Goal: Task Accomplishment & Management: Complete application form

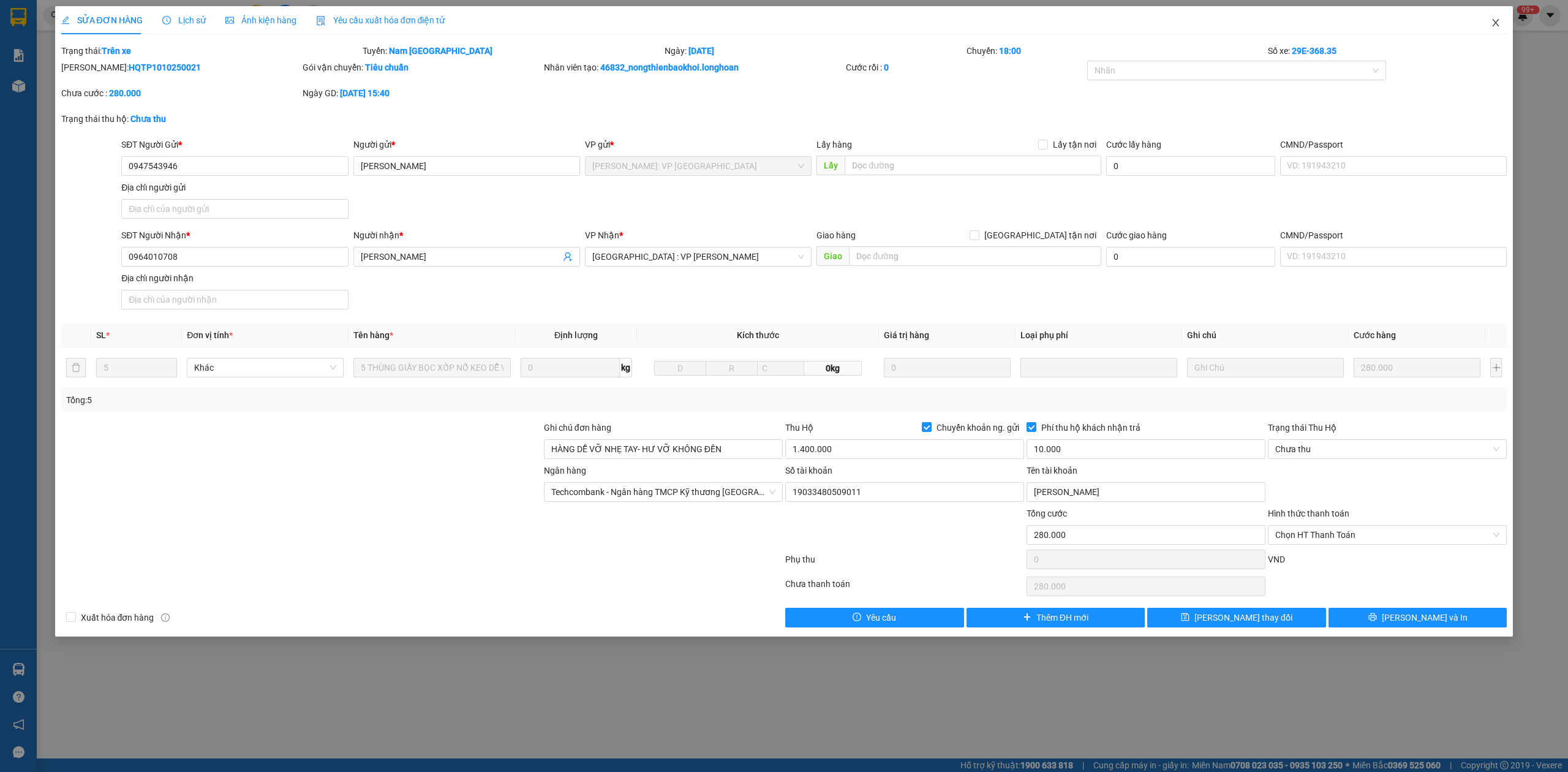
drag, startPoint x: 1499, startPoint y: 20, endPoint x: 1447, endPoint y: 19, distance: 52.0
click at [1499, 19] on icon "close" at bounding box center [1495, 22] width 10 height 10
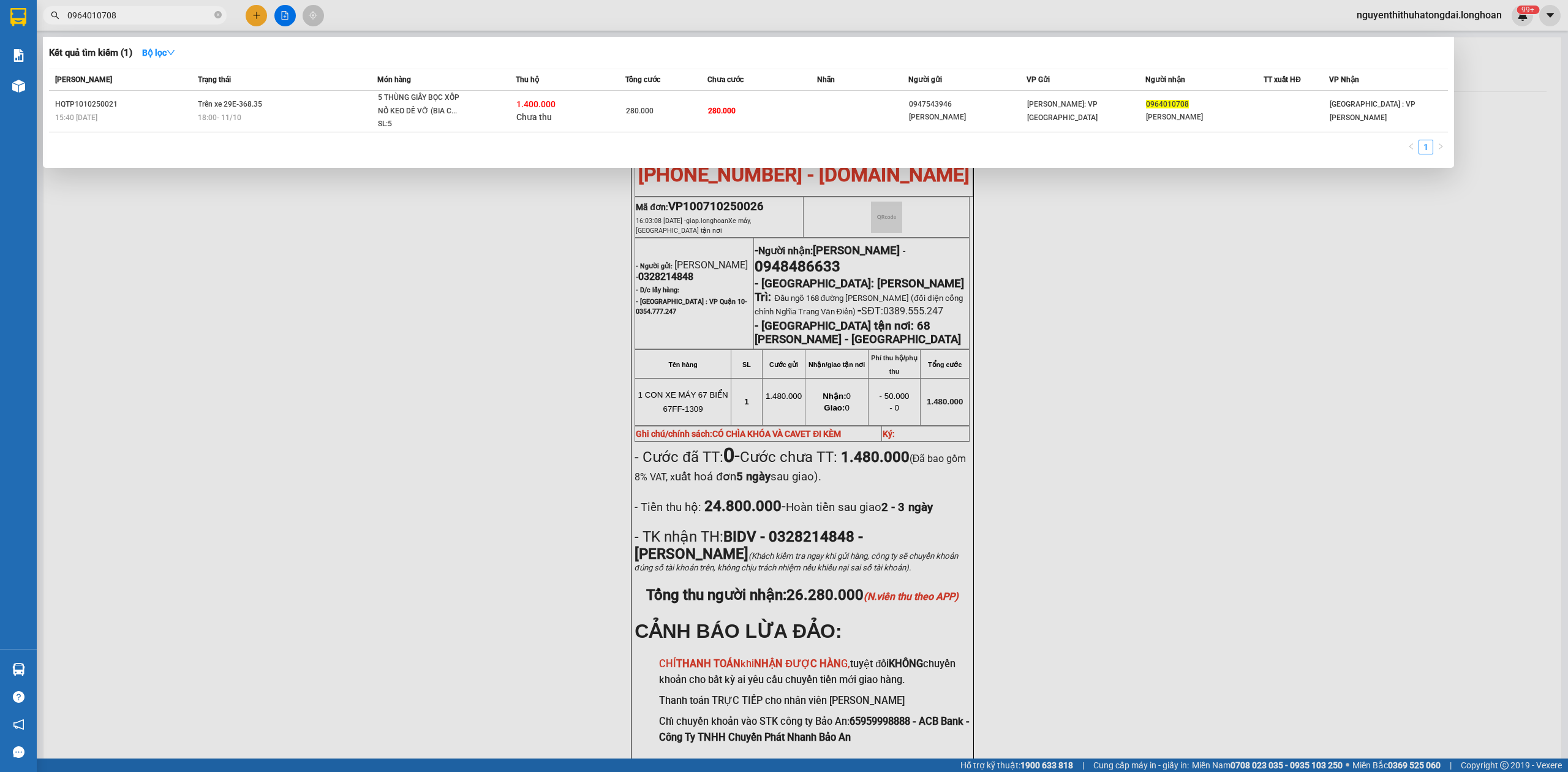
drag, startPoint x: 72, startPoint y: 13, endPoint x: 179, endPoint y: 31, distance: 108.5
click at [179, 27] on div "Kết quả tìm kiếm ( 1 ) Bộ lọc Mã ĐH Trạng thái Món hàng Thu hộ Tổng cước Chưa c…" at bounding box center [120, 16] width 239 height 21
paste input "238902"
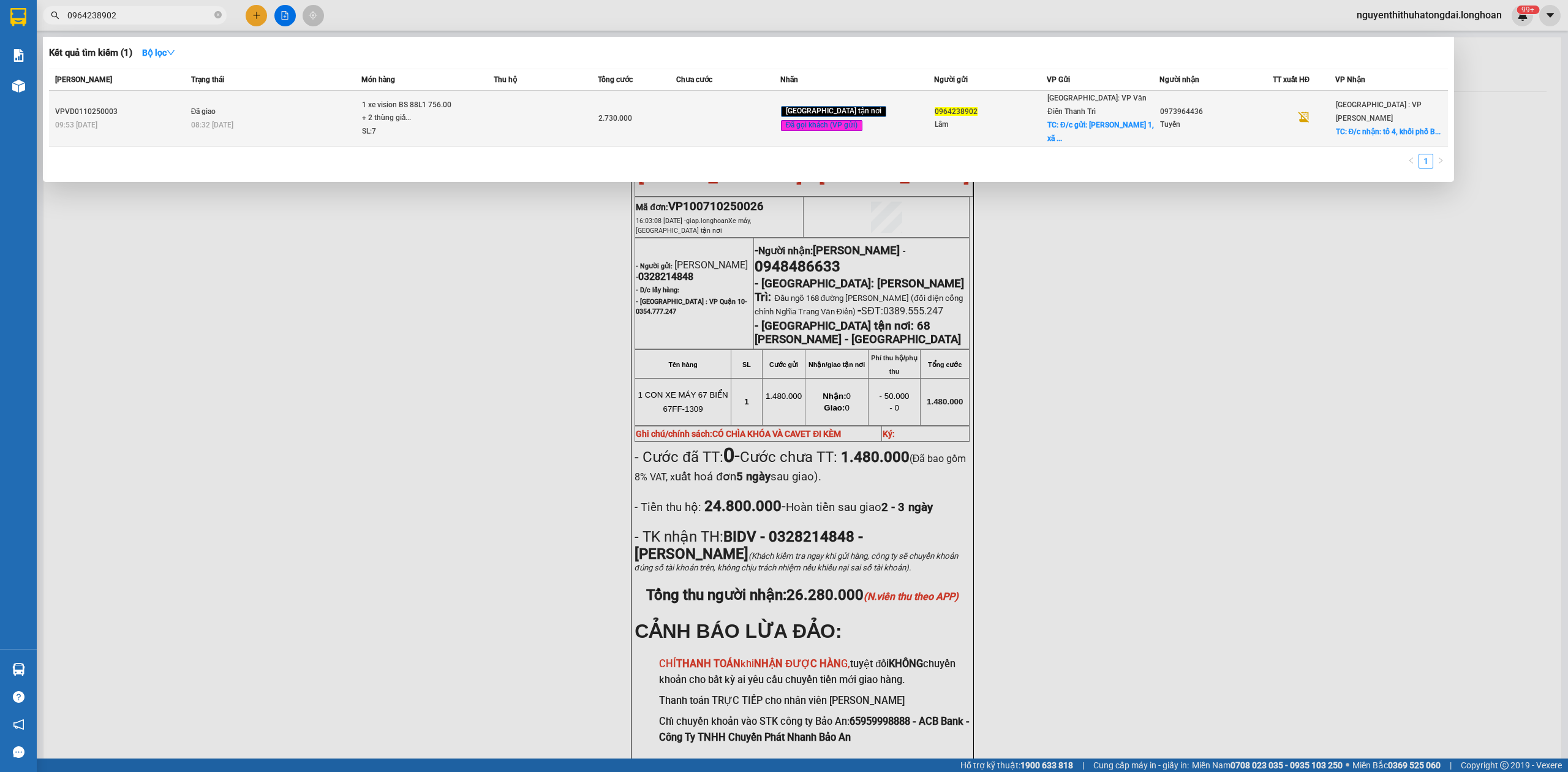
type input "0964238902"
click at [556, 115] on td at bounding box center [546, 118] width 104 height 56
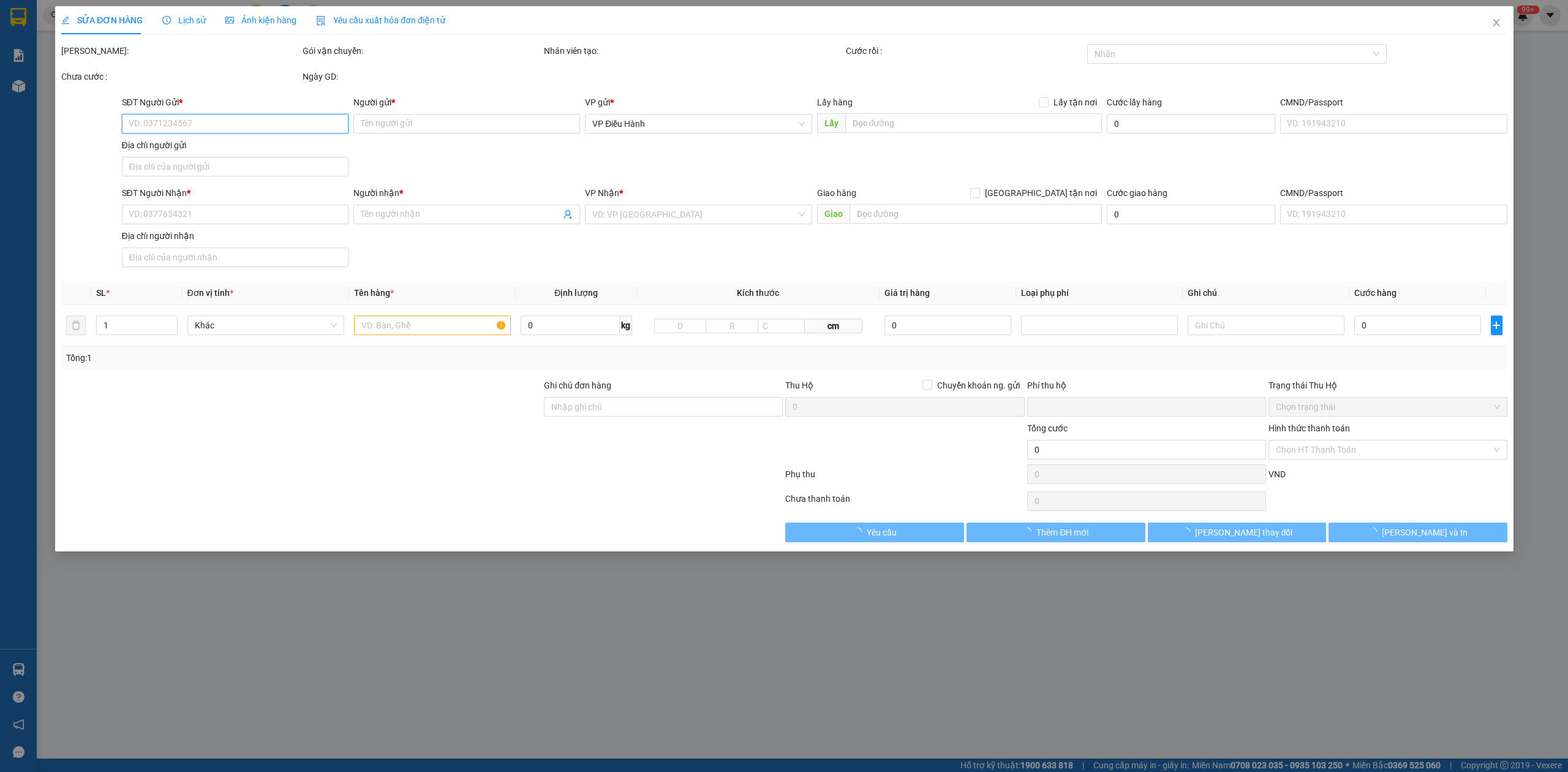
type input "0964238902"
type input "Lâm"
checkbox input "true"
type input "Đ/c gửi: Thôn Chung 1, xã [GEOGRAPHIC_DATA], [GEOGRAPHIC_DATA], [GEOGRAPHIC_DAT…"
type input "1.130.000"
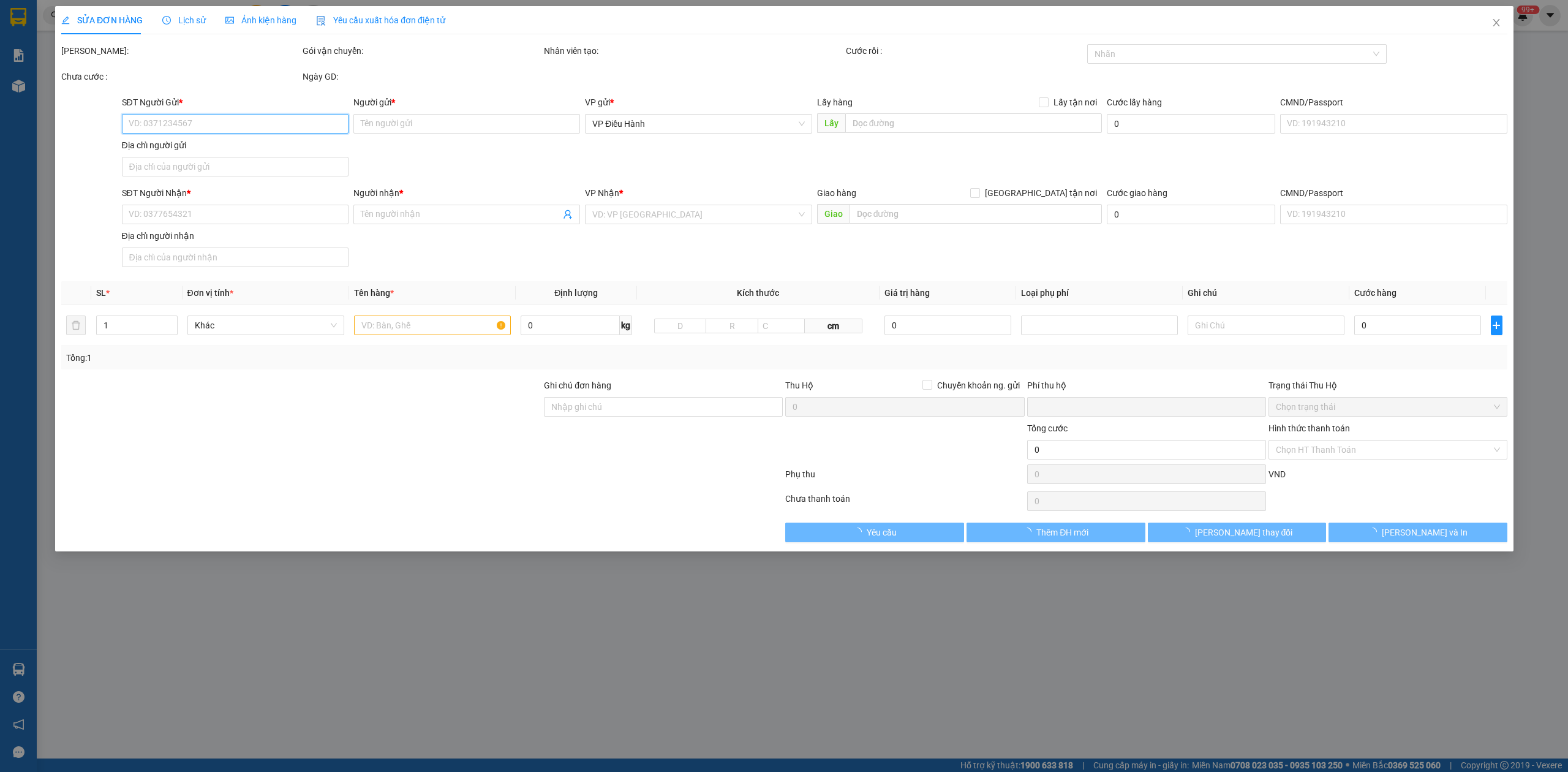
type input "0973964436"
type input "Tuyến"
checkbox input "true"
type input "Đ/c nhận: tổ 4, [GEOGRAPHIC_DATA], [GEOGRAPHIC_DATA], [GEOGRAPHIC_DATA], [GEOGR…"
type input "Không chìa khoá không giấy tờ , nhận nguyên kiện,giao nguyên kiện,bể vỡ khồng đ…"
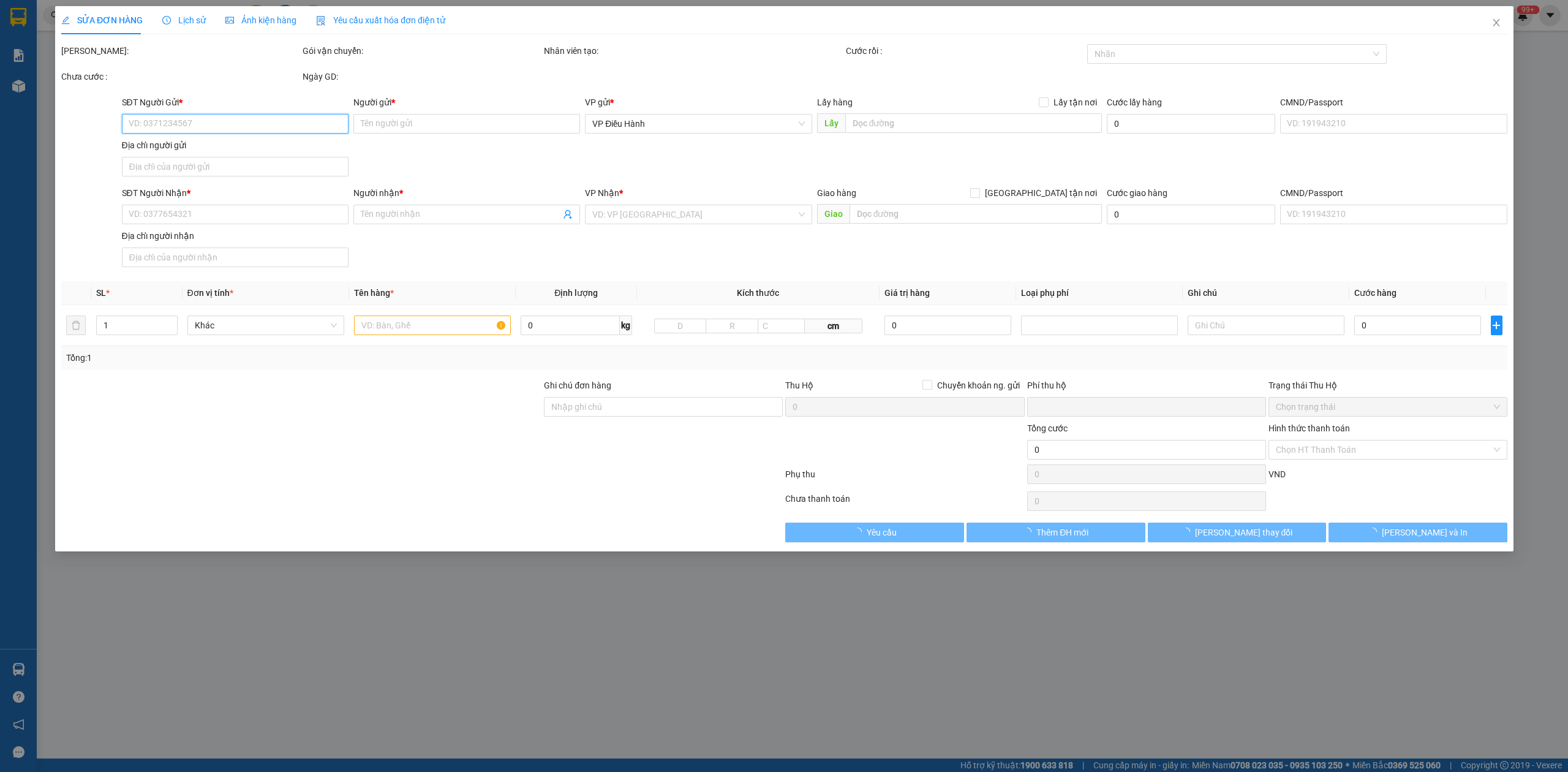
type input "0"
type input "2.730.000"
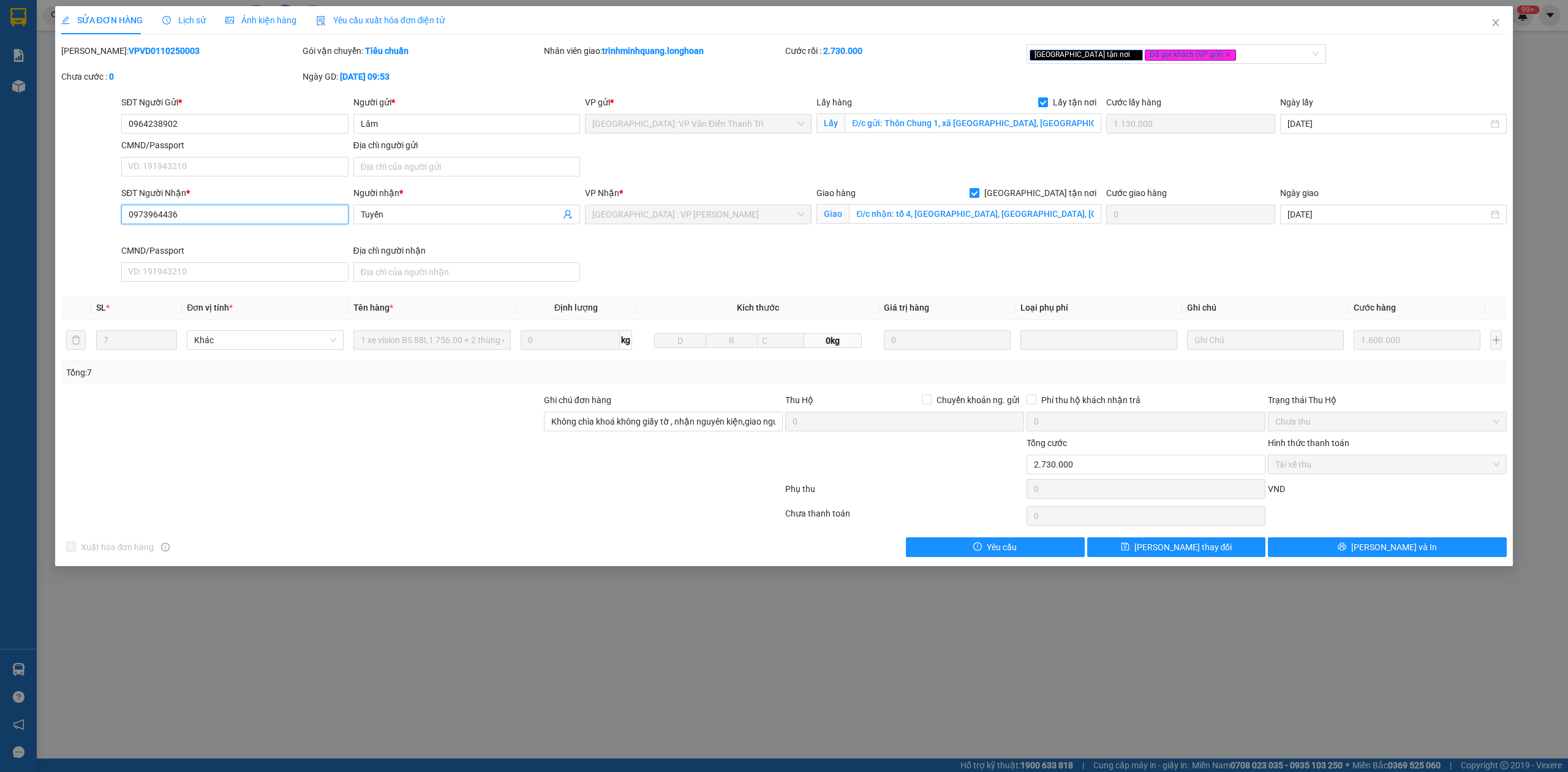
click at [156, 217] on input "0973964436" at bounding box center [235, 214] width 227 height 19
click at [1502, 13] on span "Close" at bounding box center [1495, 23] width 35 height 35
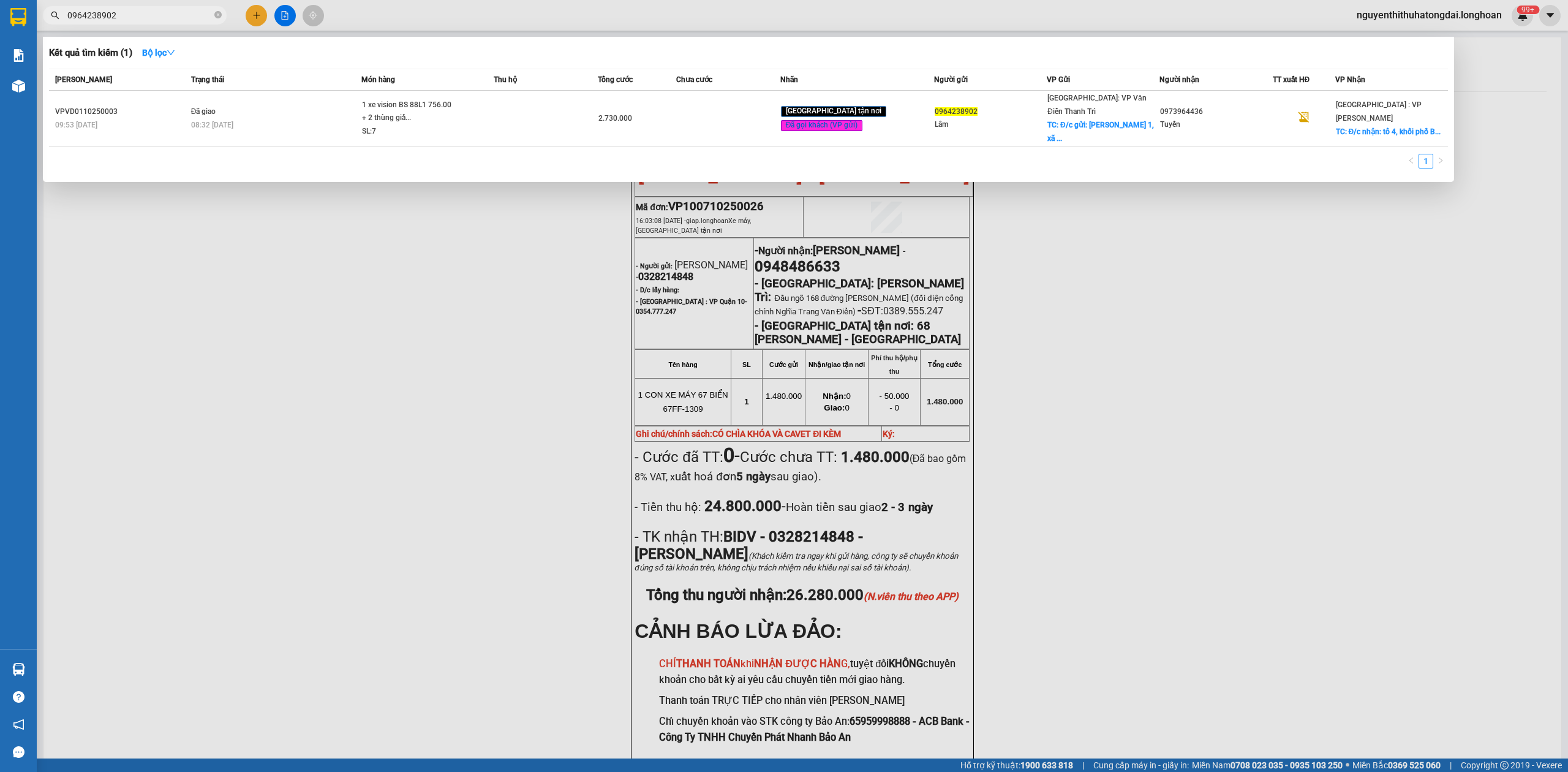
click at [147, 19] on input "0964238902" at bounding box center [139, 15] width 144 height 13
paste input "73964436"
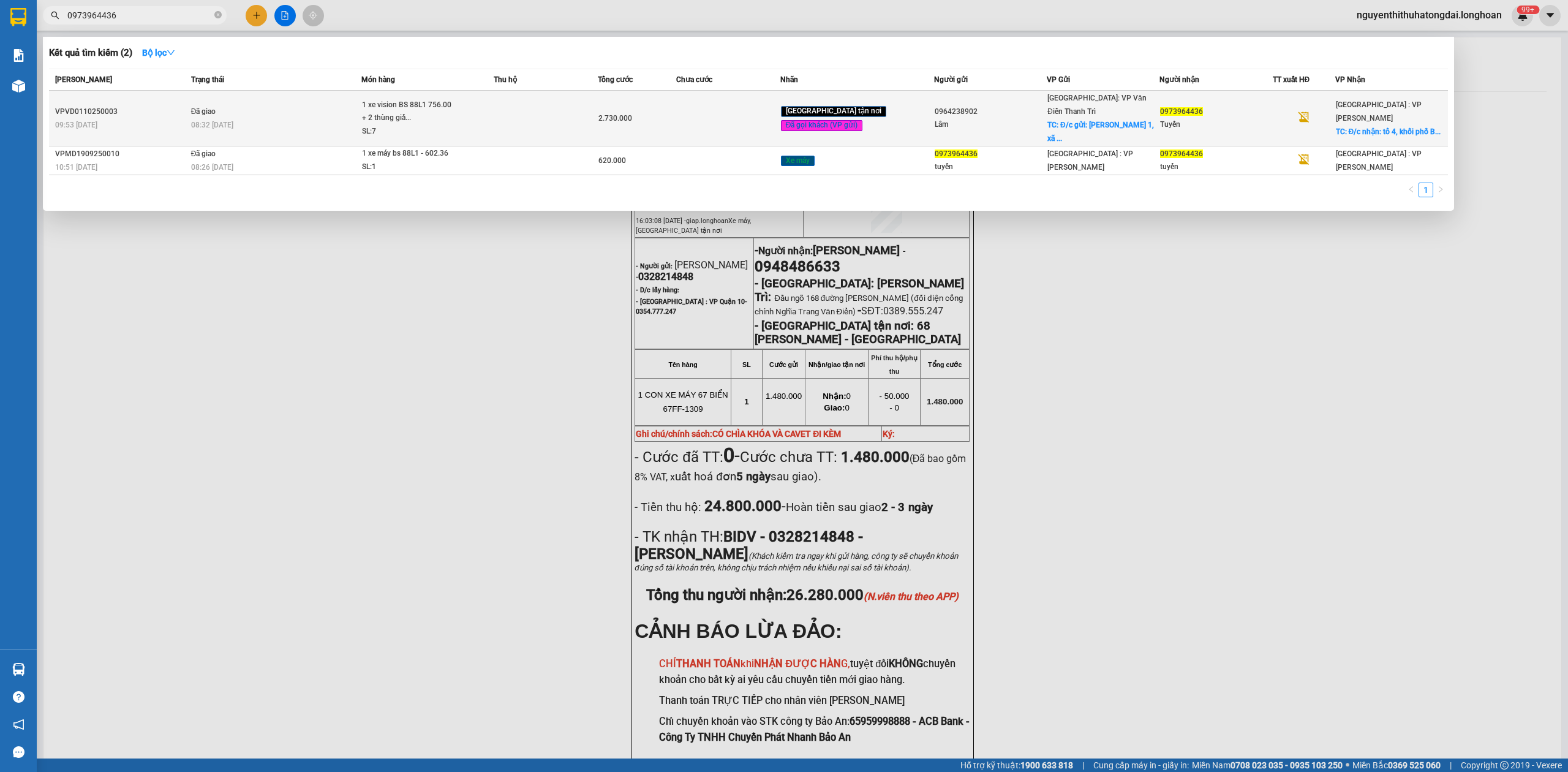
type input "0973964436"
click at [390, 125] on div "SL: 7" at bounding box center [408, 131] width 92 height 13
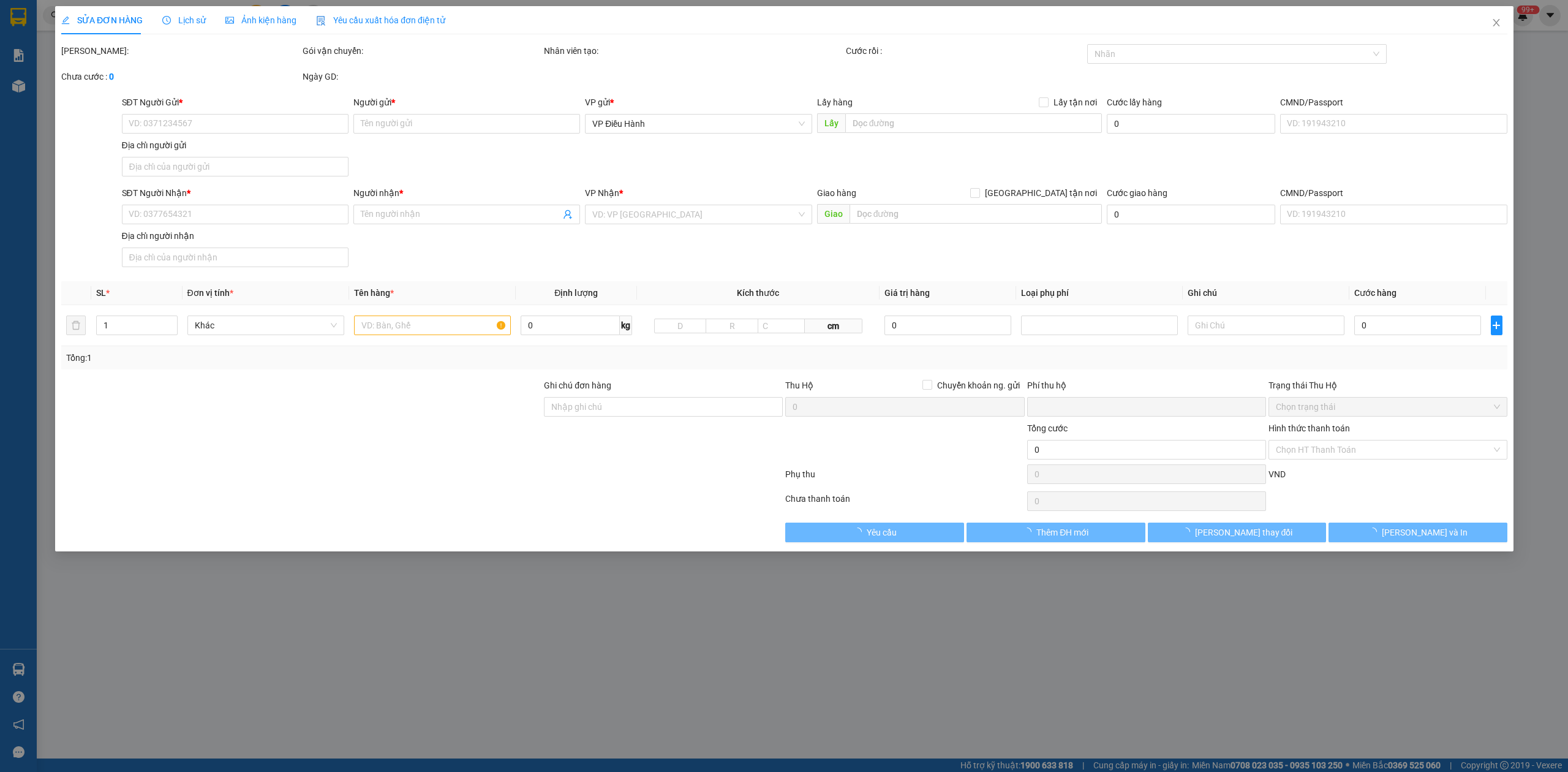
type input "0964238902"
type input "Lâm"
checkbox input "true"
type input "Đ/c gửi: Thôn Chung 1, xã [GEOGRAPHIC_DATA], [GEOGRAPHIC_DATA], [GEOGRAPHIC_DAT…"
type input "1.130.000"
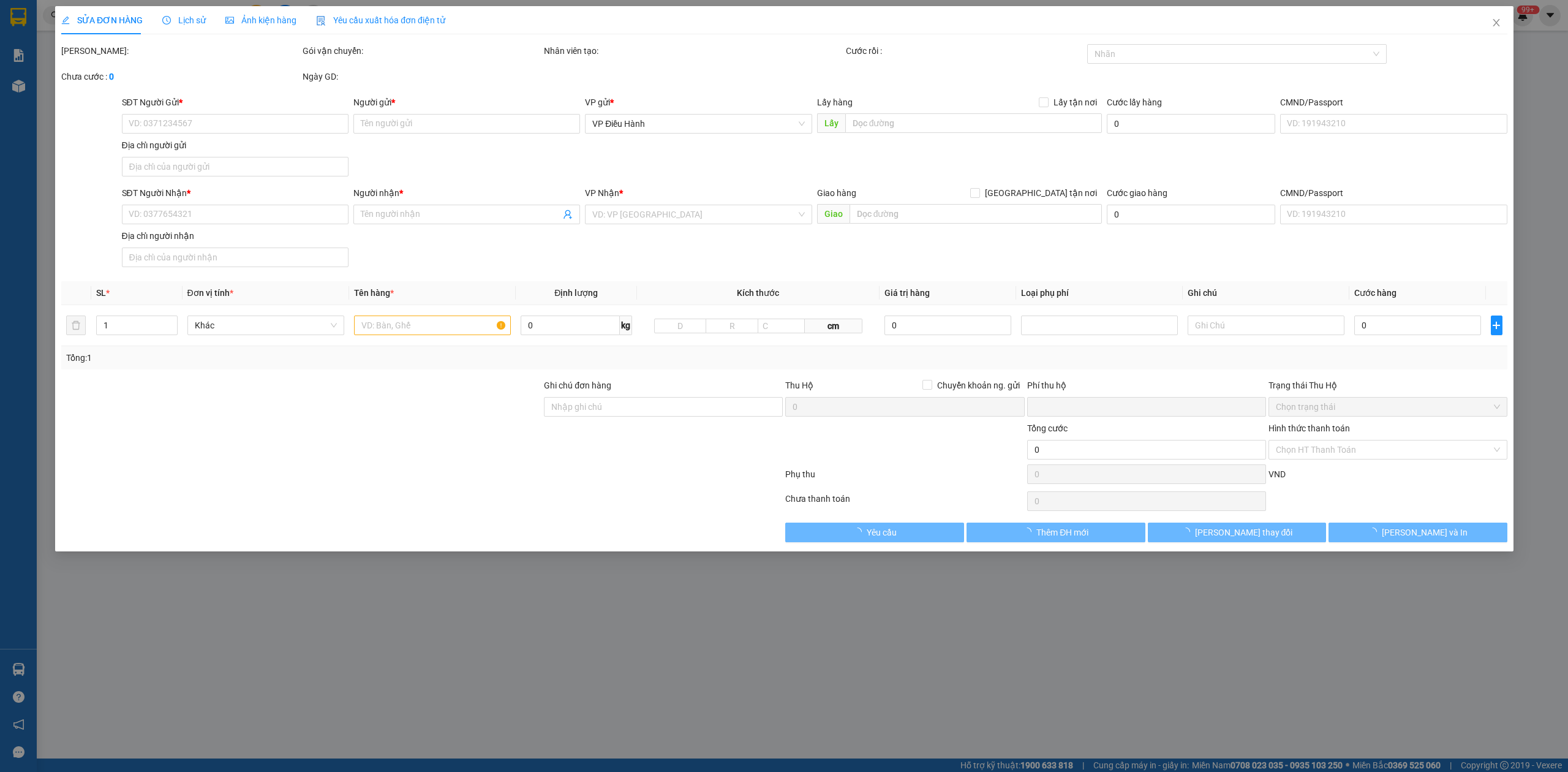
type input "0973964436"
type input "Tuyến"
checkbox input "true"
type input "Đ/c nhận: tổ 4, [GEOGRAPHIC_DATA], [GEOGRAPHIC_DATA], [GEOGRAPHIC_DATA], [GEOGR…"
type input "Không chìa khoá không giấy tờ , nhận nguyên kiện,giao nguyên kiện,bể vỡ khồng đ…"
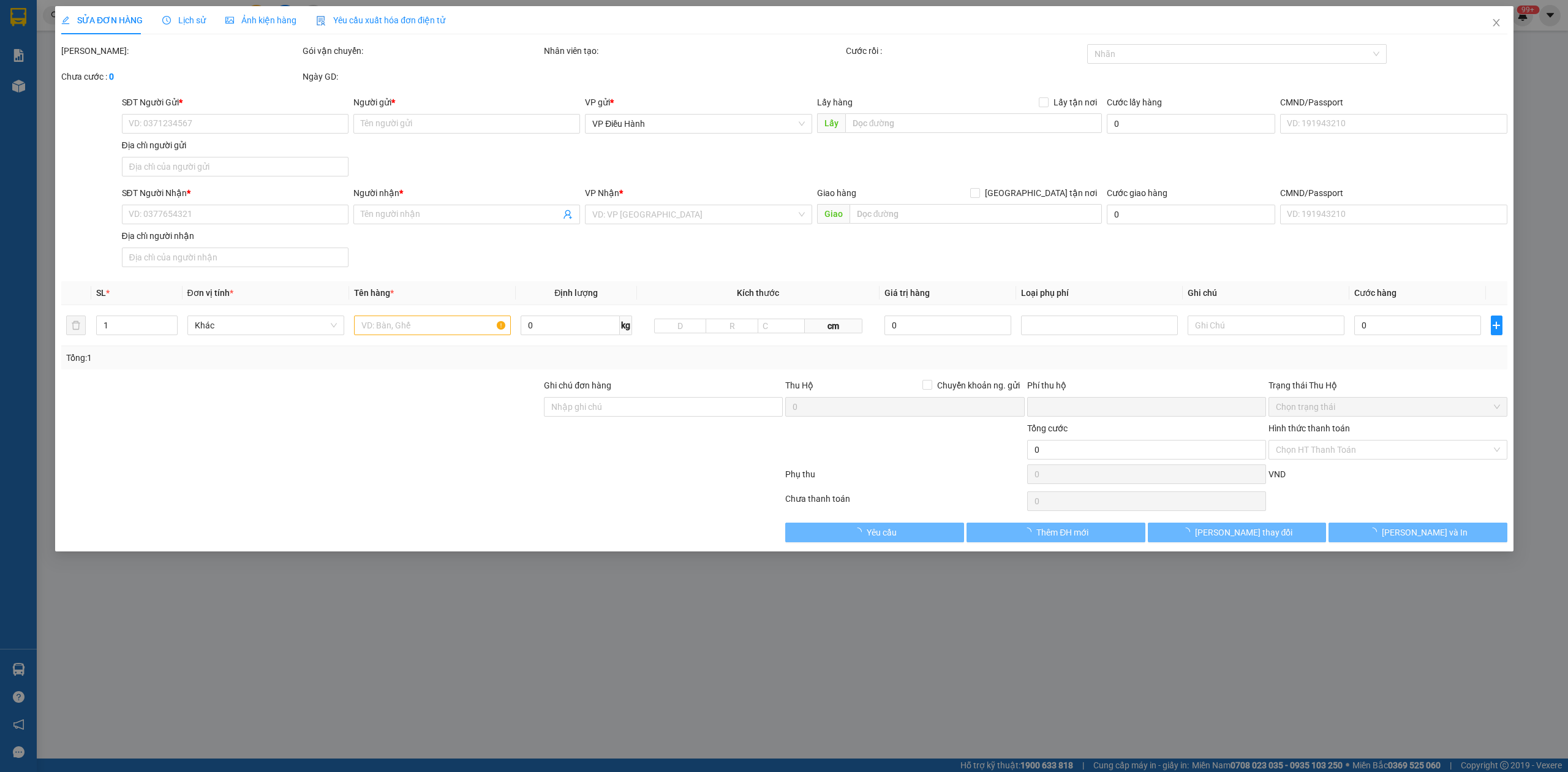
type input "0"
type input "2.730.000"
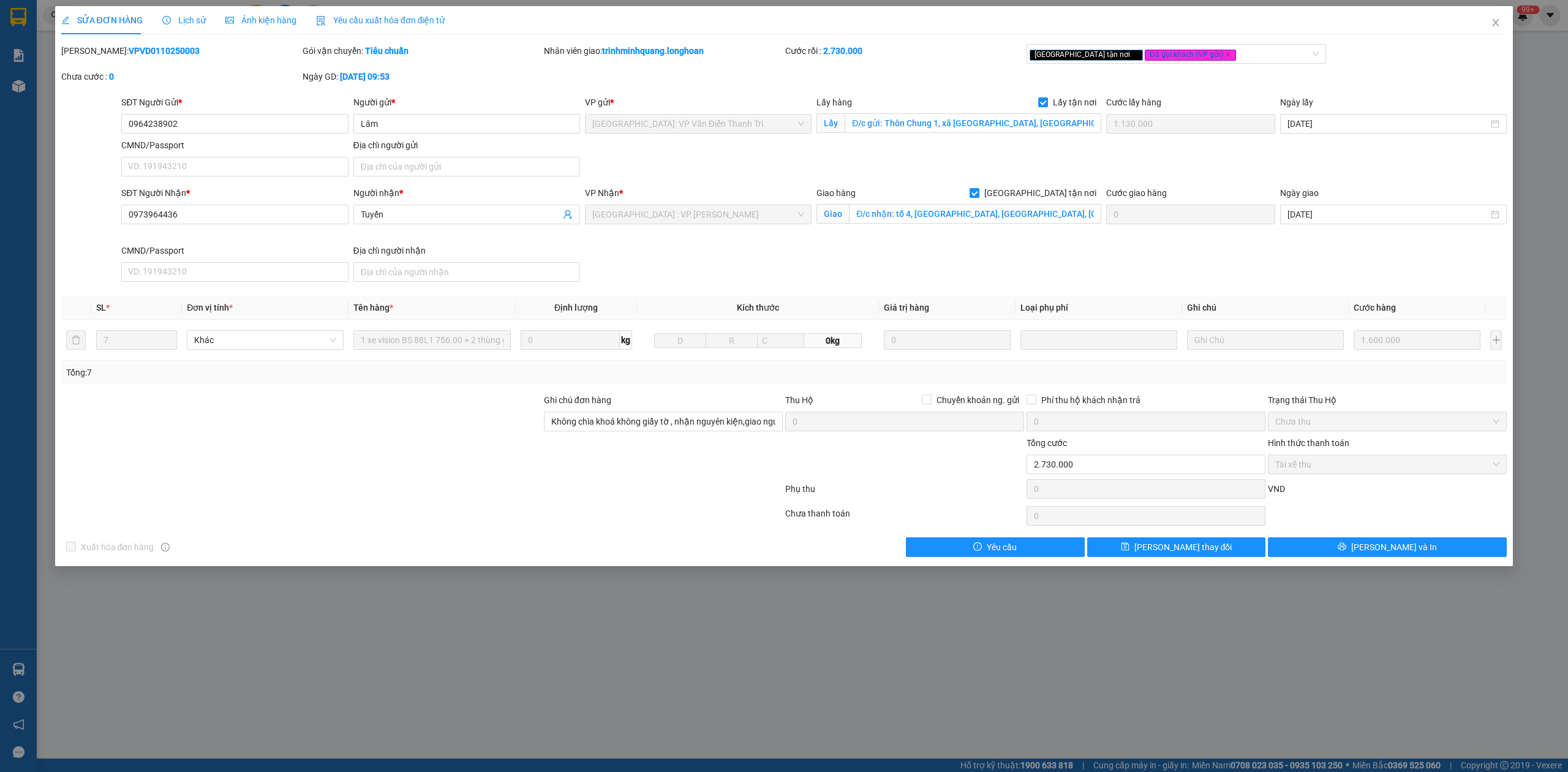
click at [128, 54] on b "VPVD0110250003" at bounding box center [164, 50] width 71 height 10
copy b "VPVD0110250003"
click at [1483, 23] on span "Close" at bounding box center [1495, 23] width 35 height 35
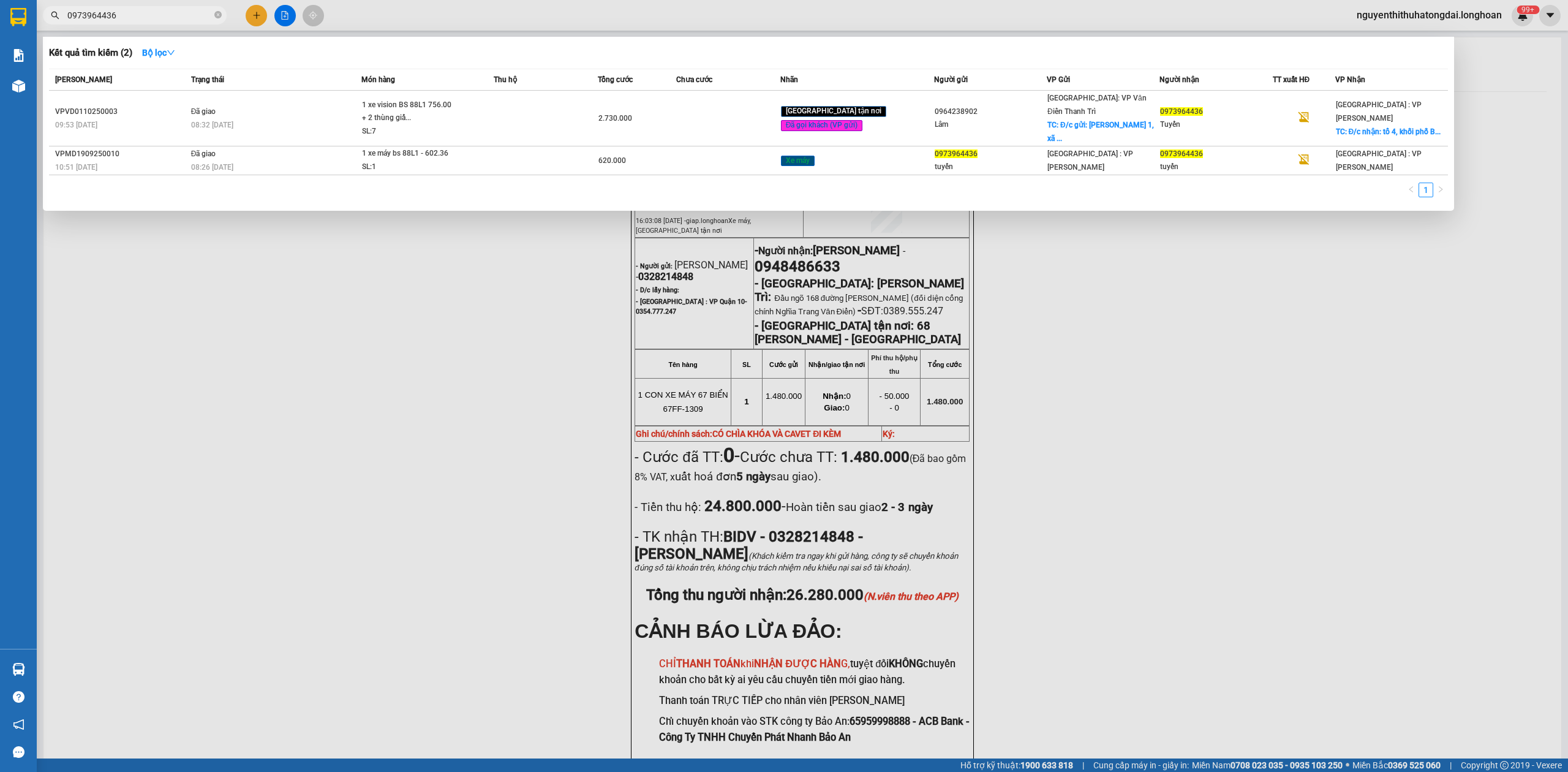
drag, startPoint x: 71, startPoint y: 15, endPoint x: 172, endPoint y: 23, distance: 101.3
click at [172, 23] on span "0973964436" at bounding box center [135, 15] width 184 height 19
paste input "05424799"
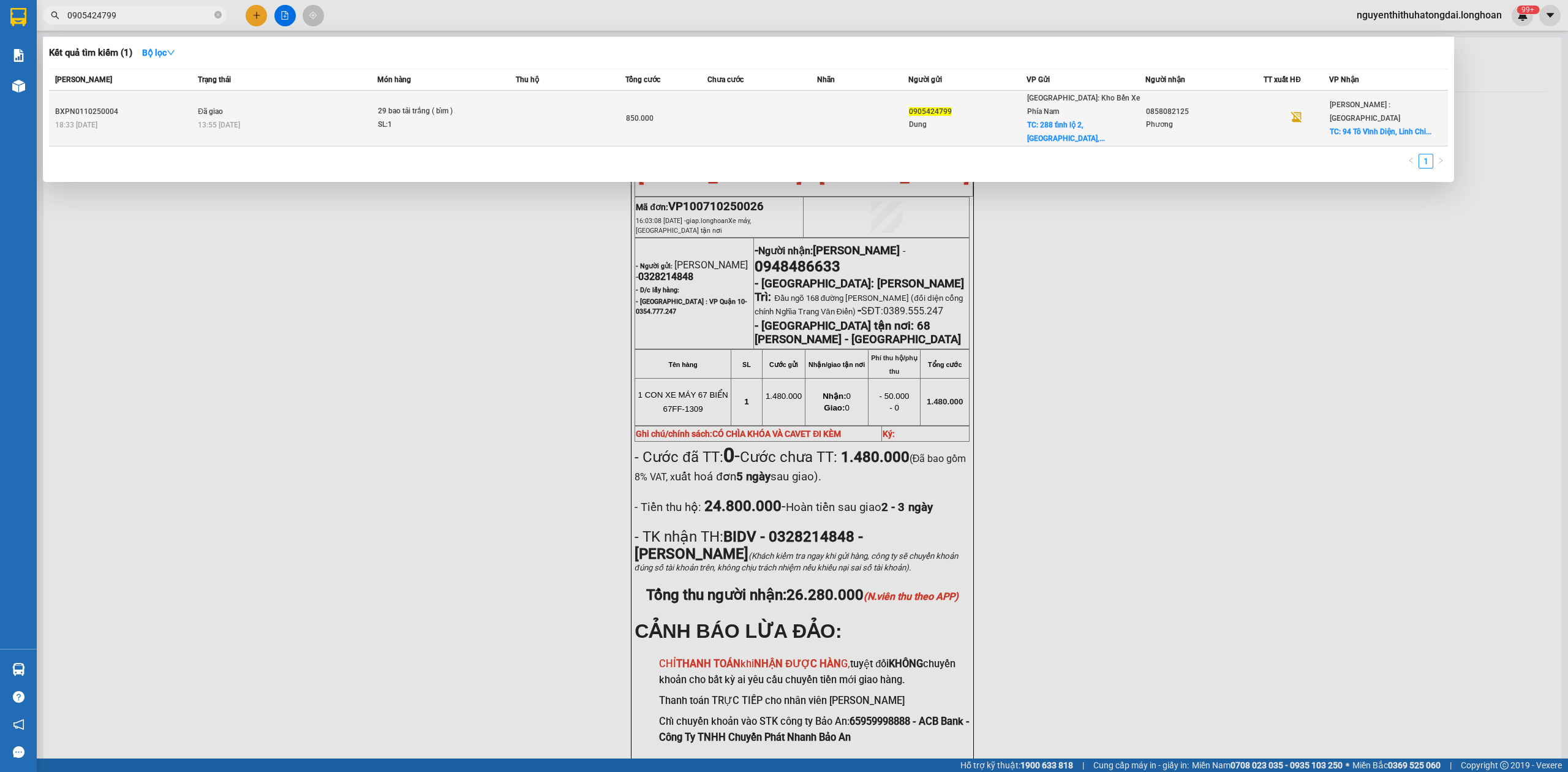
type input "0905424799"
click at [310, 119] on div "13:55 [DATE]" at bounding box center [287, 125] width 179 height 13
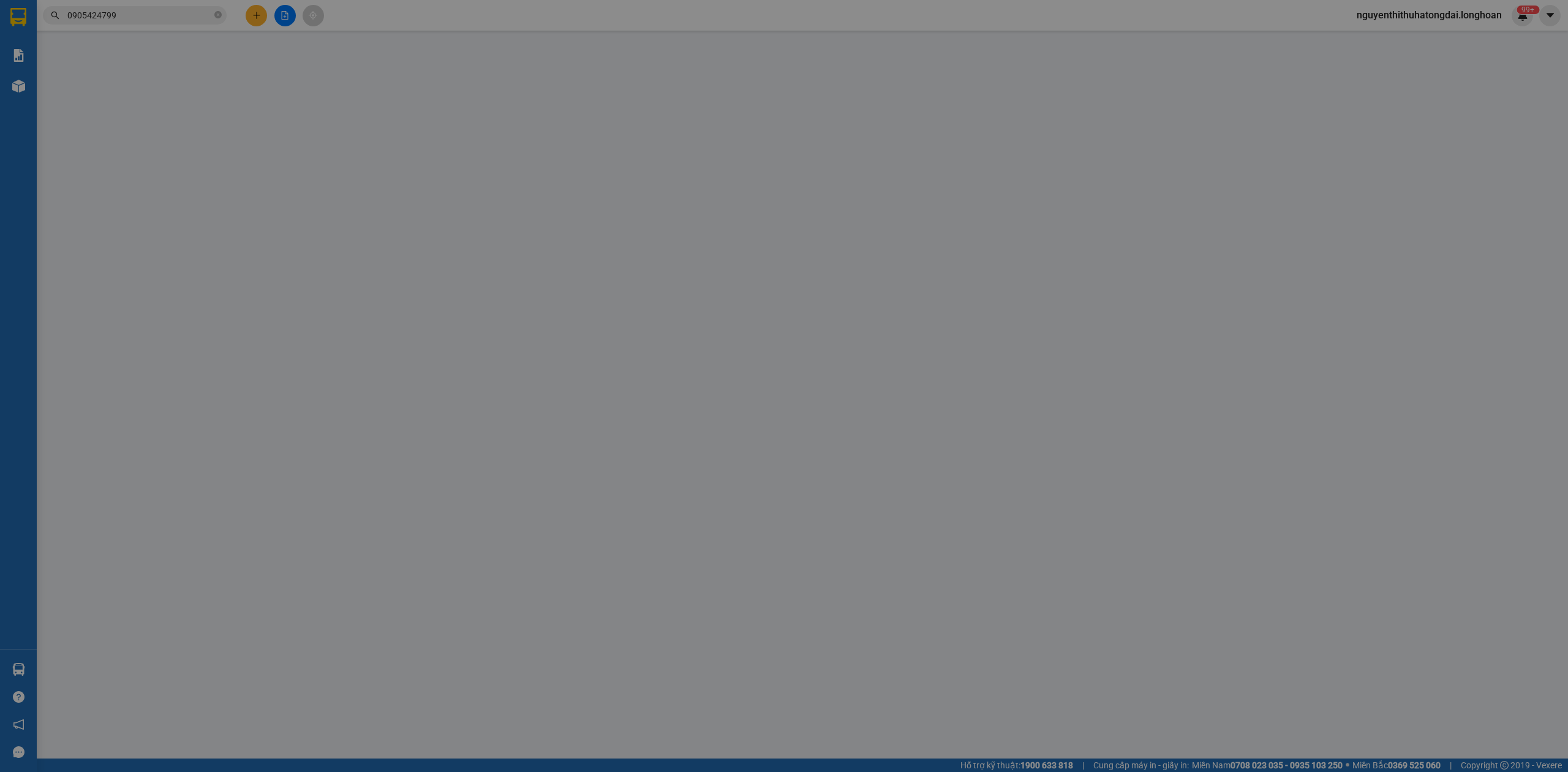
click at [313, 100] on div "SĐT Người Gửi *" at bounding box center [235, 102] width 227 height 13
click at [313, 114] on input "SĐT Người Gửi *" at bounding box center [235, 124] width 227 height 19
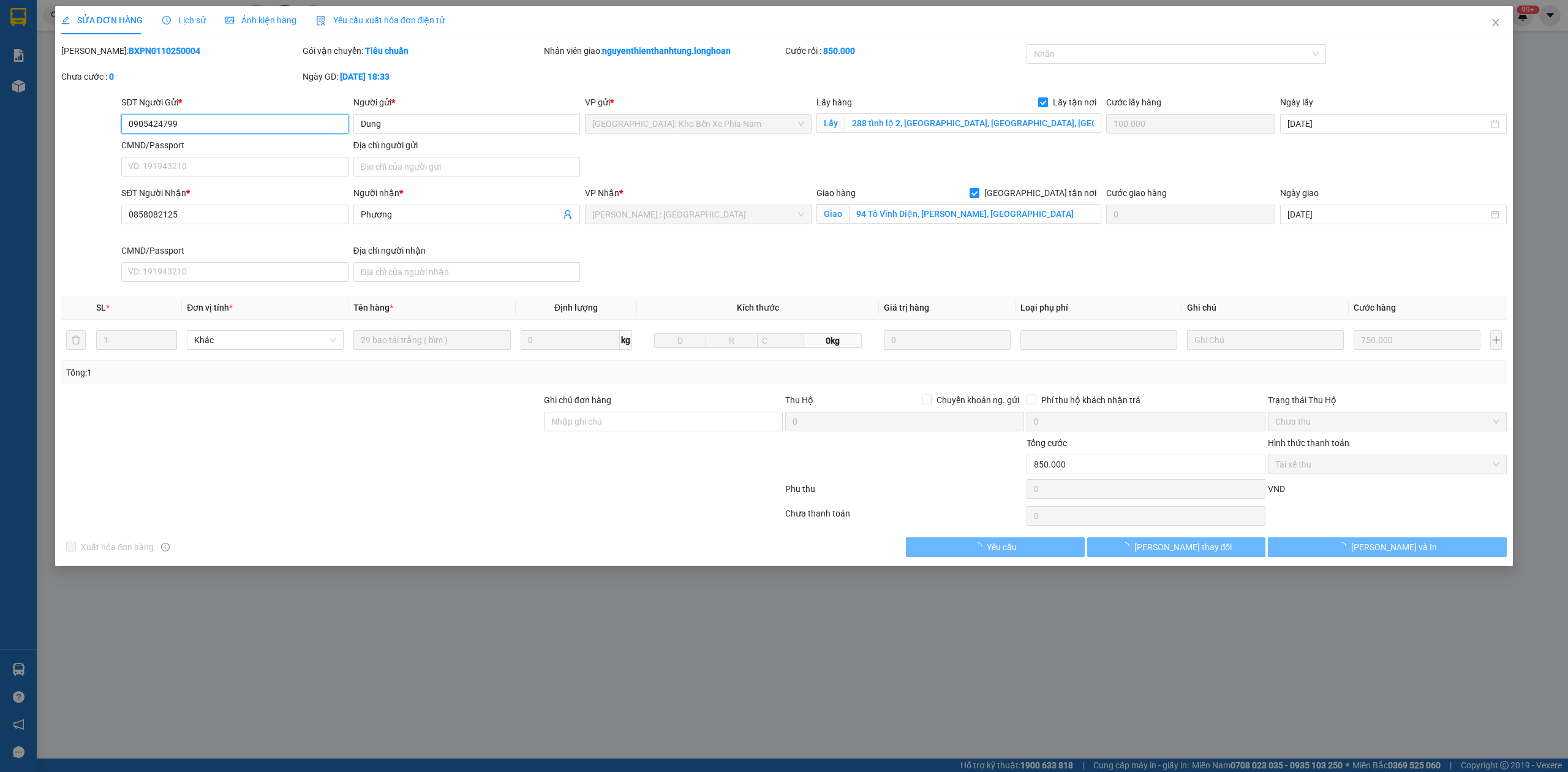
type input "0905424799"
type input "Dung"
checkbox input "true"
type input "288 tỉnh lộ 2, [GEOGRAPHIC_DATA], [GEOGRAPHIC_DATA], [GEOGRAPHIC_DATA]"
type input "100.000"
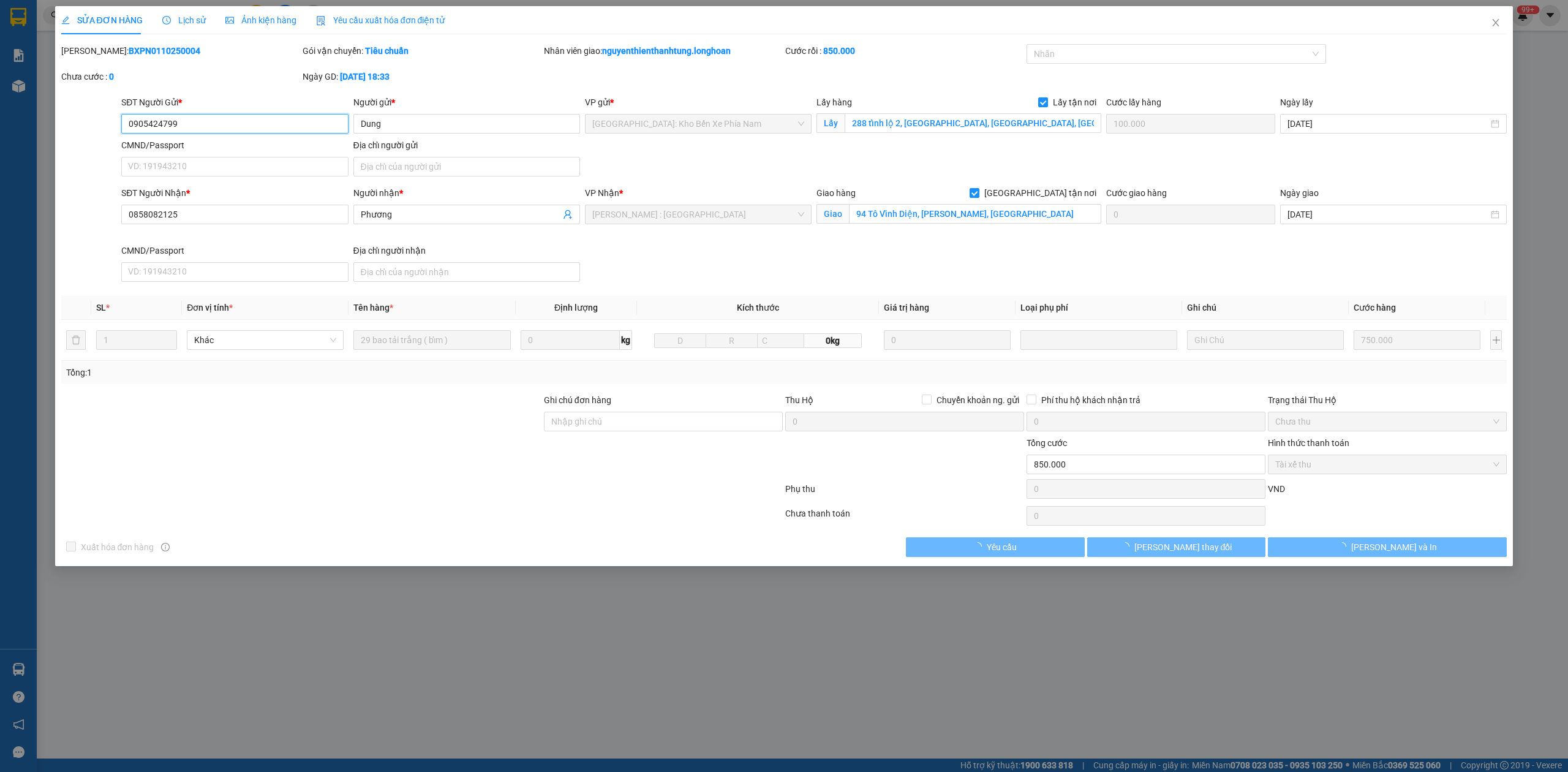
type input "0858082125"
type input "Phương"
checkbox input "true"
type input "94 Tô Vĩnh Diện, [PERSON_NAME], [GEOGRAPHIC_DATA]"
type input "0"
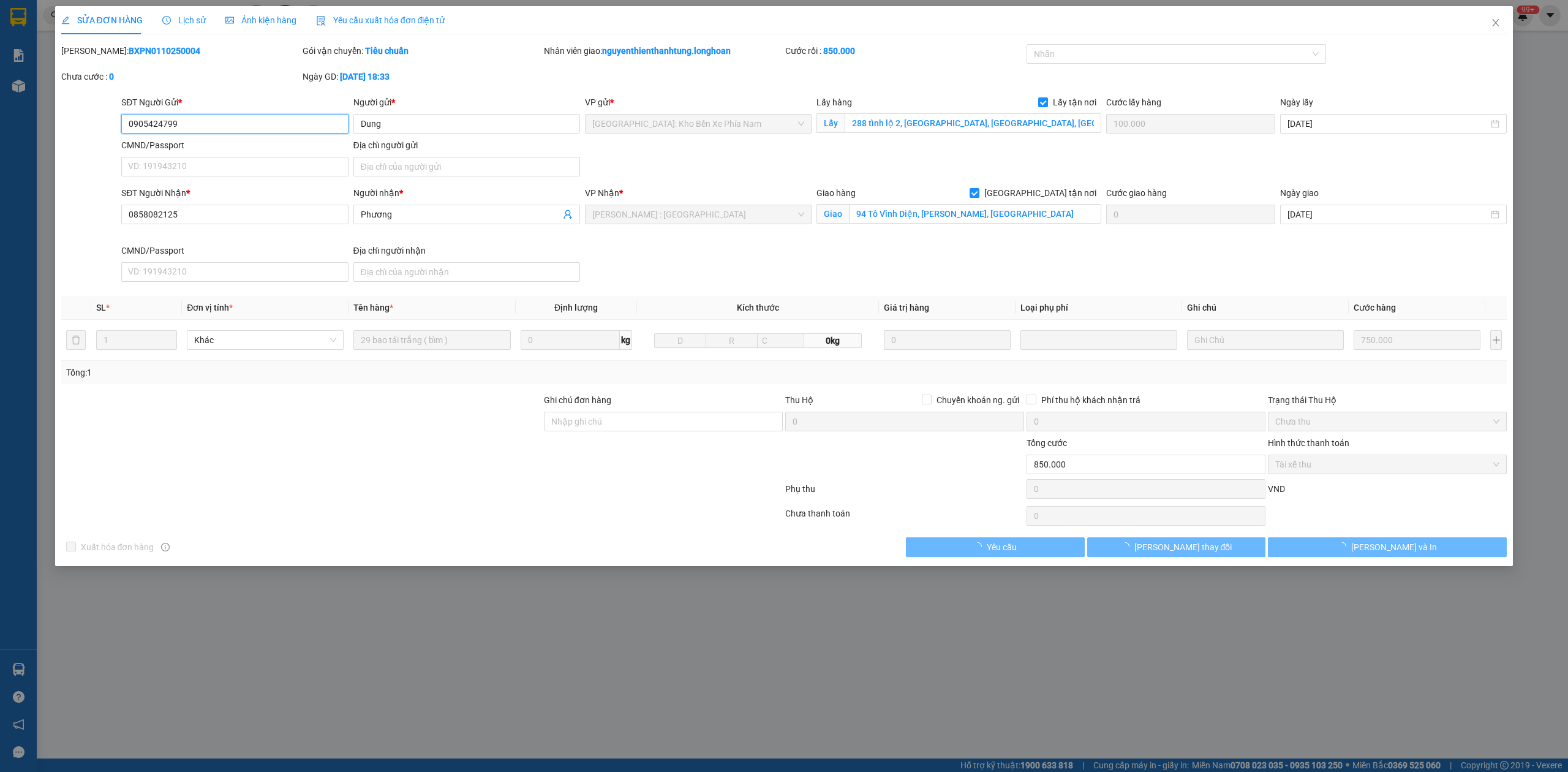
type input "850.000"
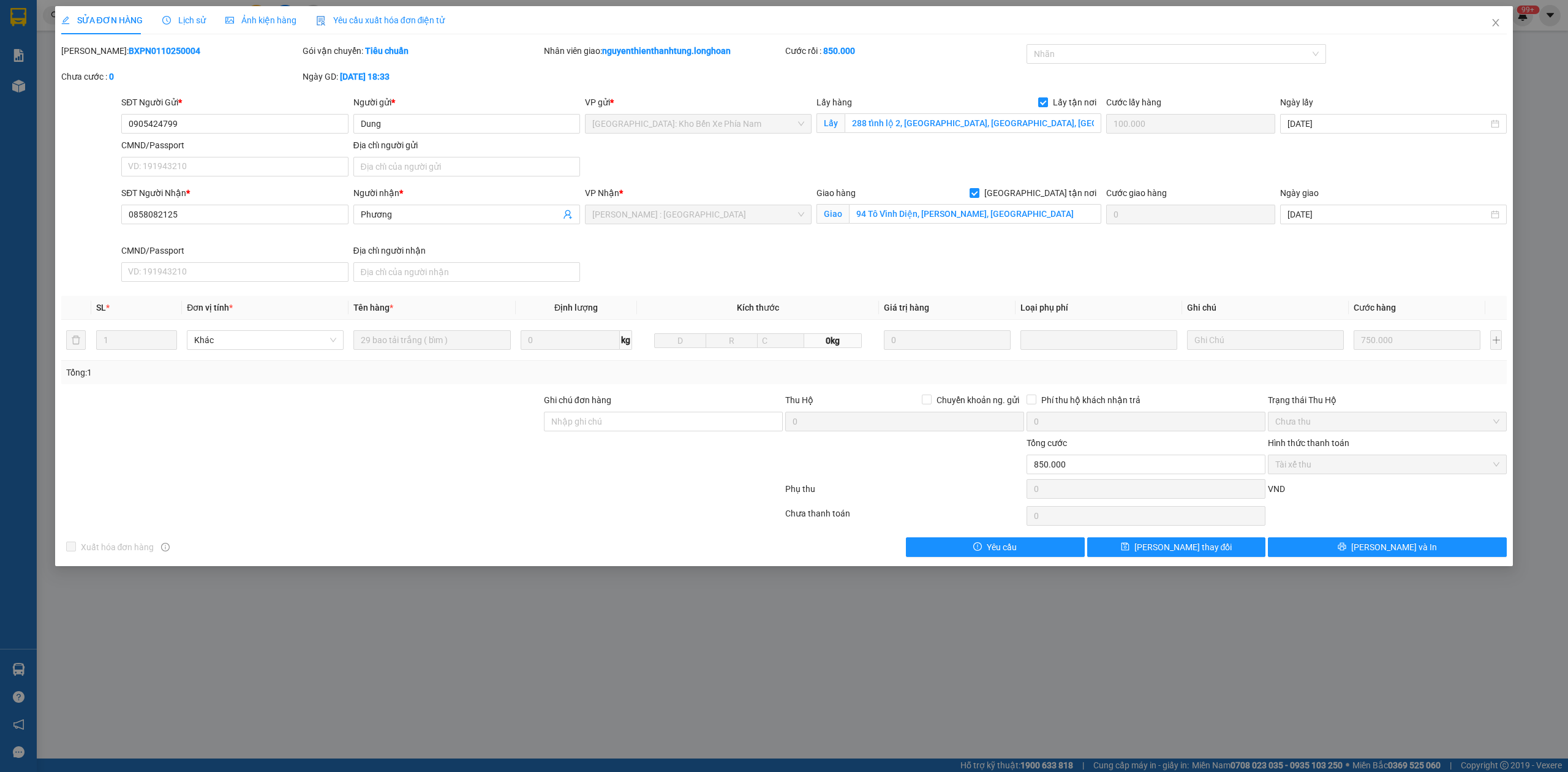
click at [128, 52] on b "BXPN0110250004" at bounding box center [164, 50] width 72 height 10
copy b "BXPN0110250004"
click at [1492, 19] on icon "close" at bounding box center [1495, 22] width 10 height 10
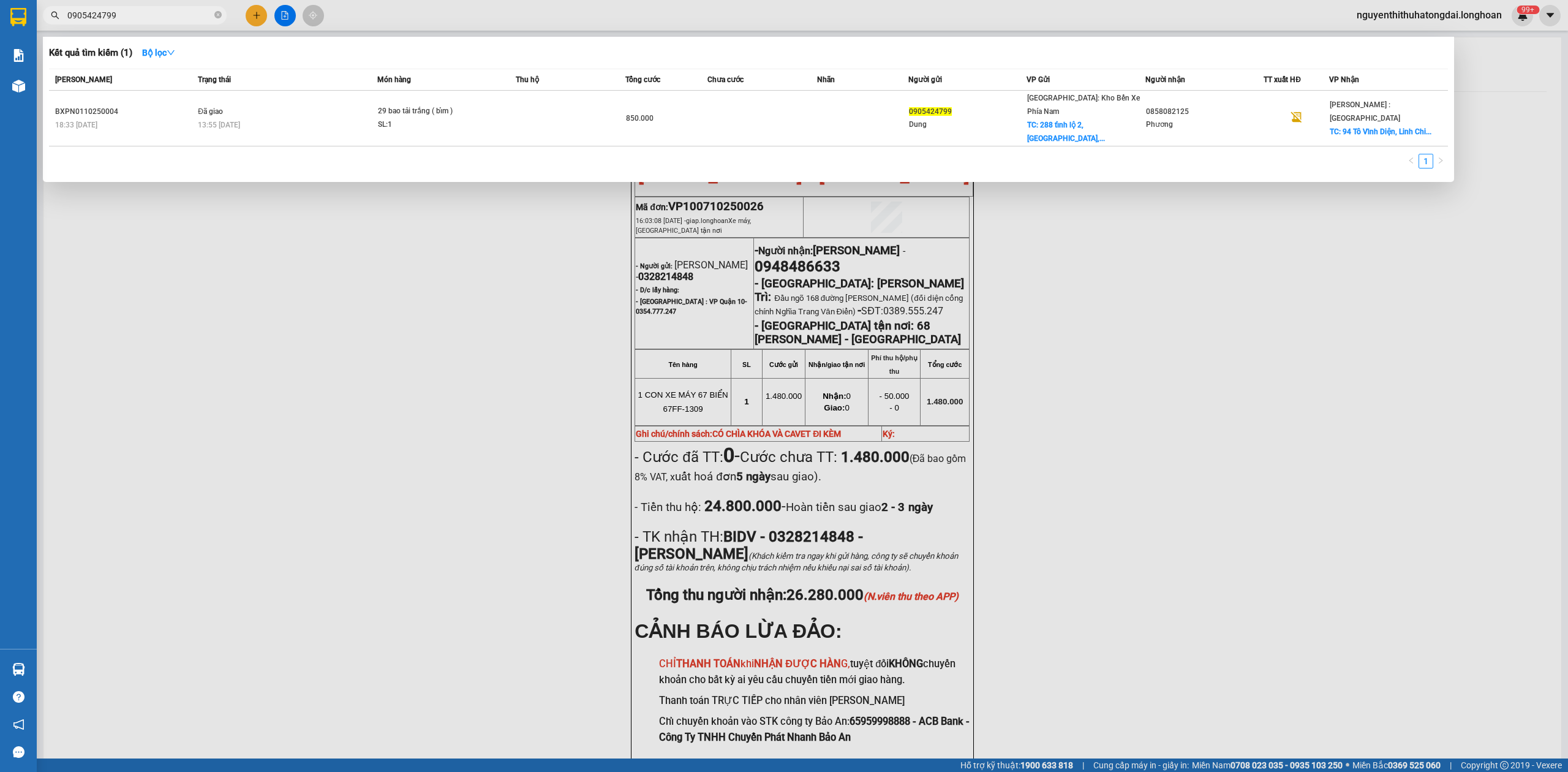
drag, startPoint x: 73, startPoint y: 15, endPoint x: 155, endPoint y: 16, distance: 82.0
click at [155, 16] on input "0905424799" at bounding box center [139, 15] width 144 height 13
paste input "12170897"
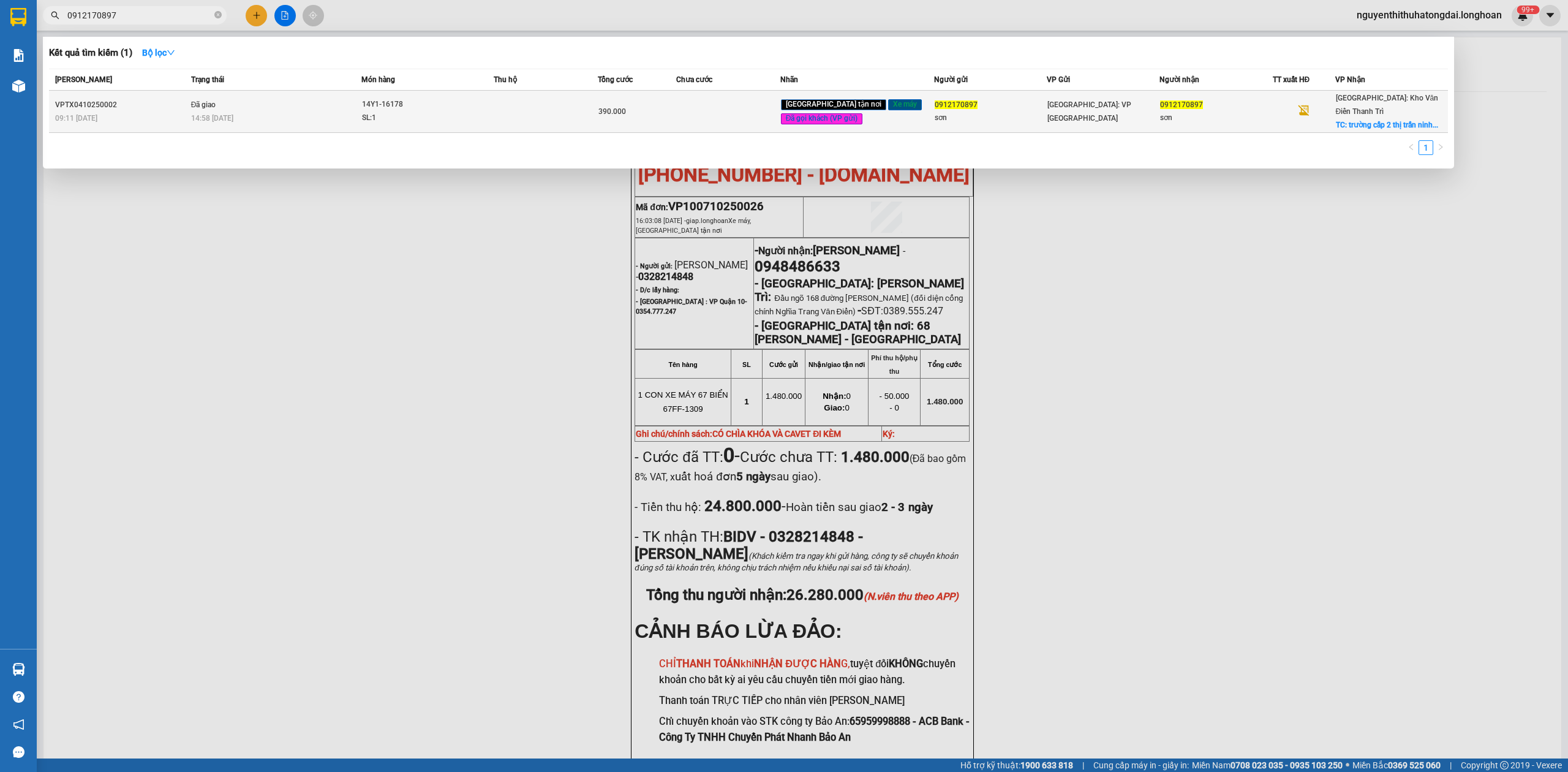
type input "0912170897"
click at [284, 104] on td "Đã giao 14:58 [DATE]" at bounding box center [274, 112] width 174 height 42
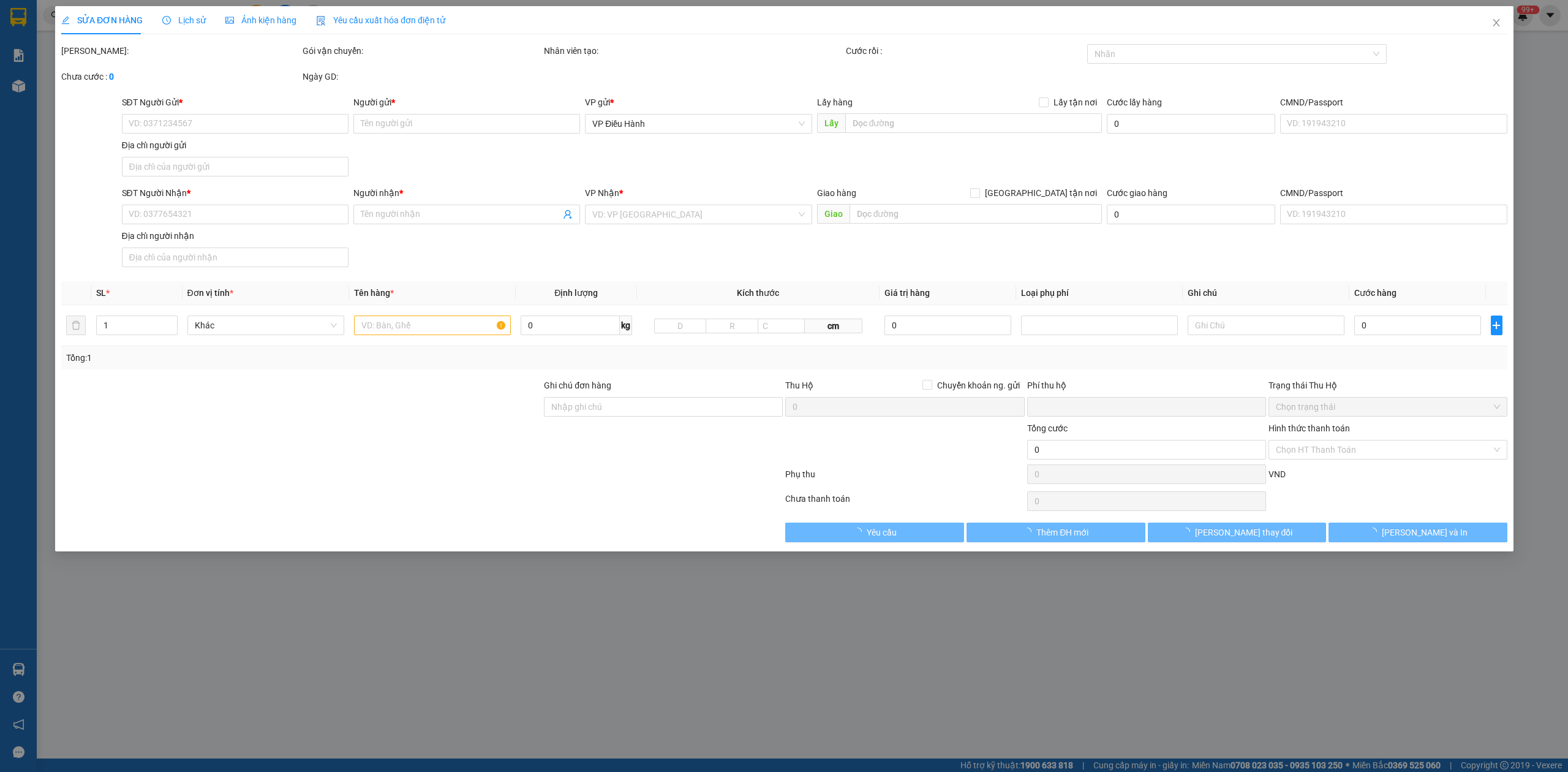
type input "0912170897"
type input "sơn"
type input "0912170897"
type input "sơn"
checkbox input "true"
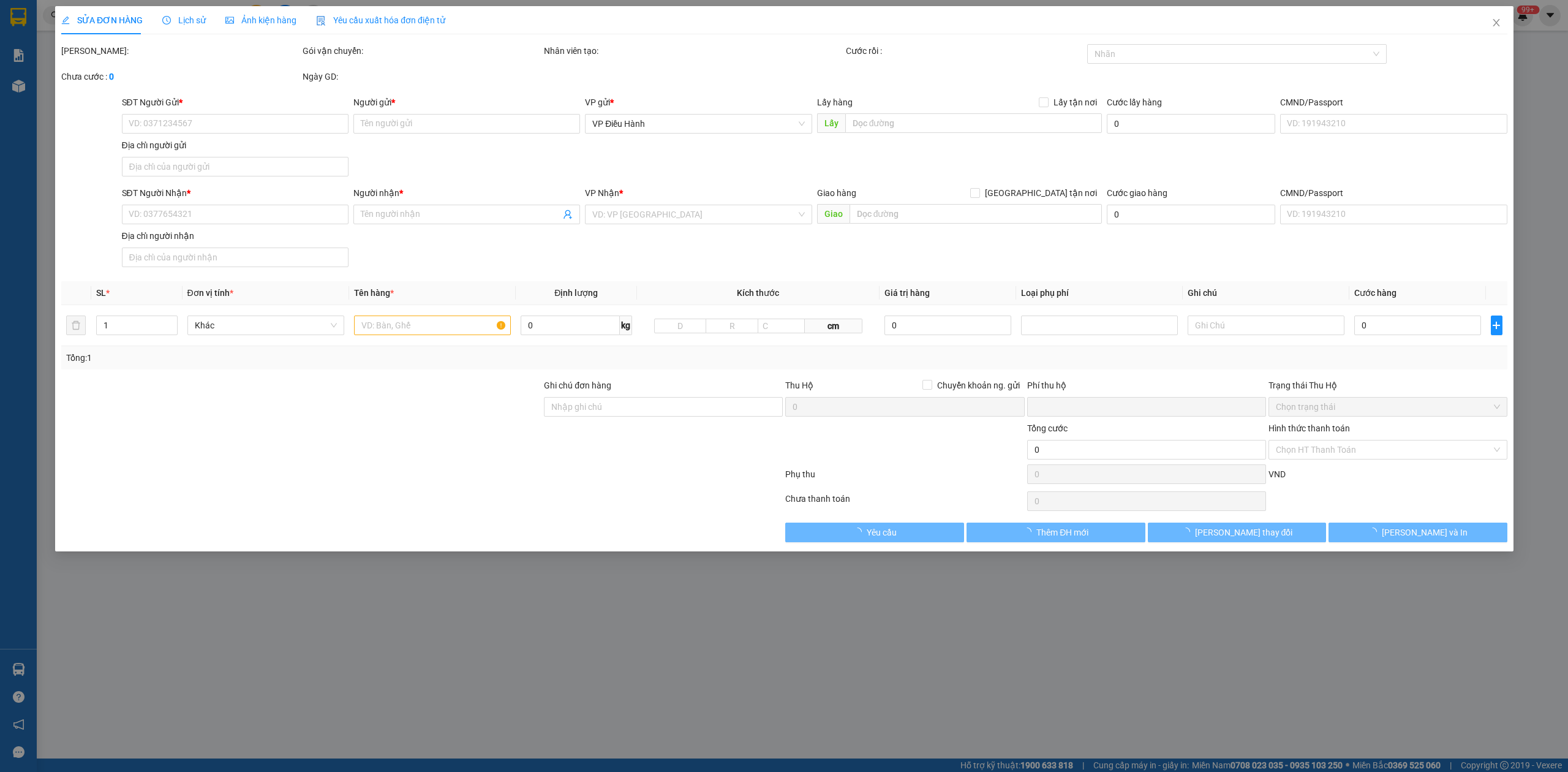
type input "trường cấp 2 thị trấn [GEOGRAPHIC_DATA] trực ninh [GEOGRAPHIC_DATA]"
type input "kèm 1 chìa khóa"
type input "0"
type input "390.000"
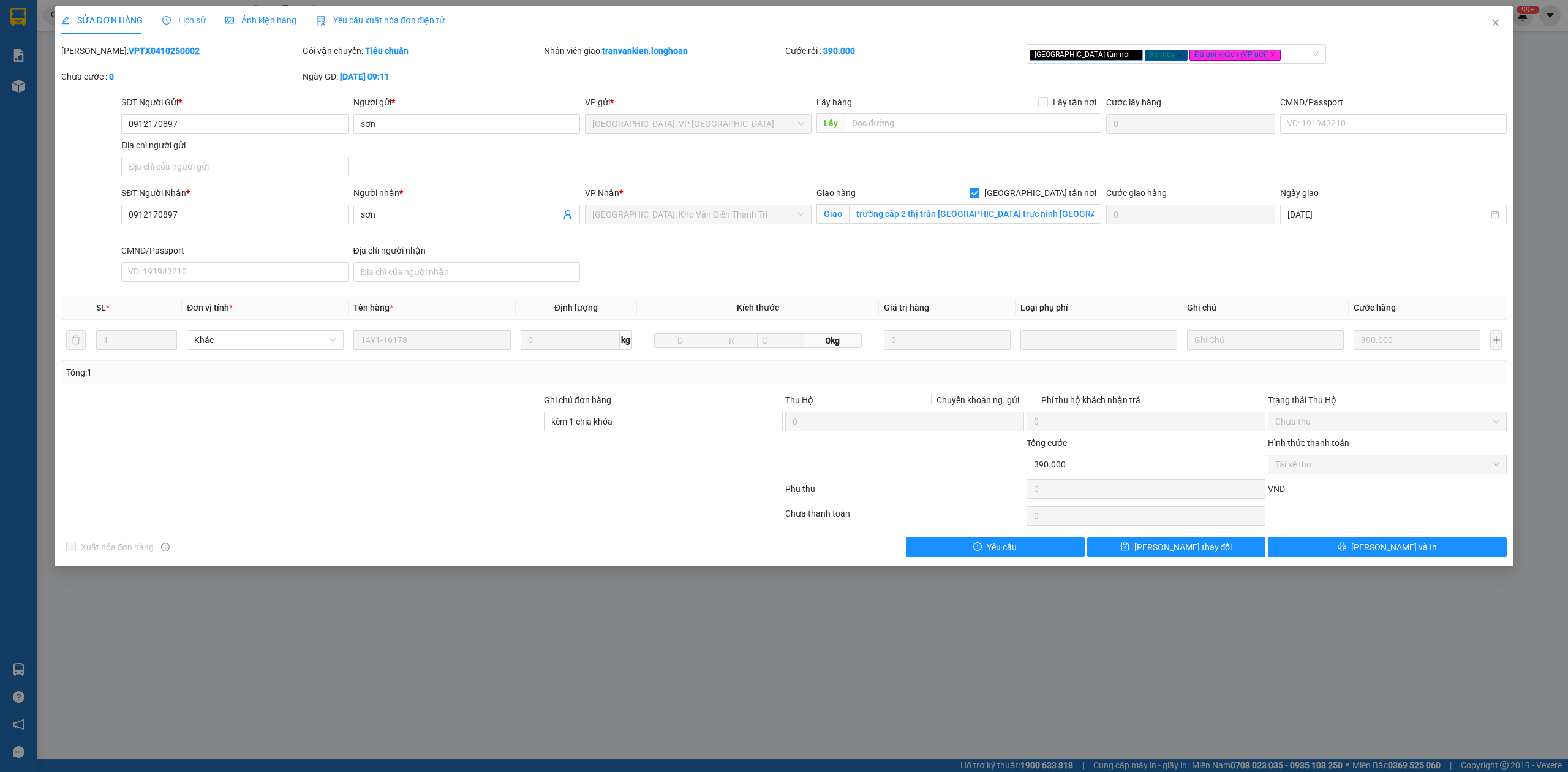
click at [144, 48] on b "VPTX0410250002" at bounding box center [164, 50] width 71 height 10
copy b "VPTX0410250002"
click at [1491, 23] on icon "close" at bounding box center [1495, 22] width 10 height 10
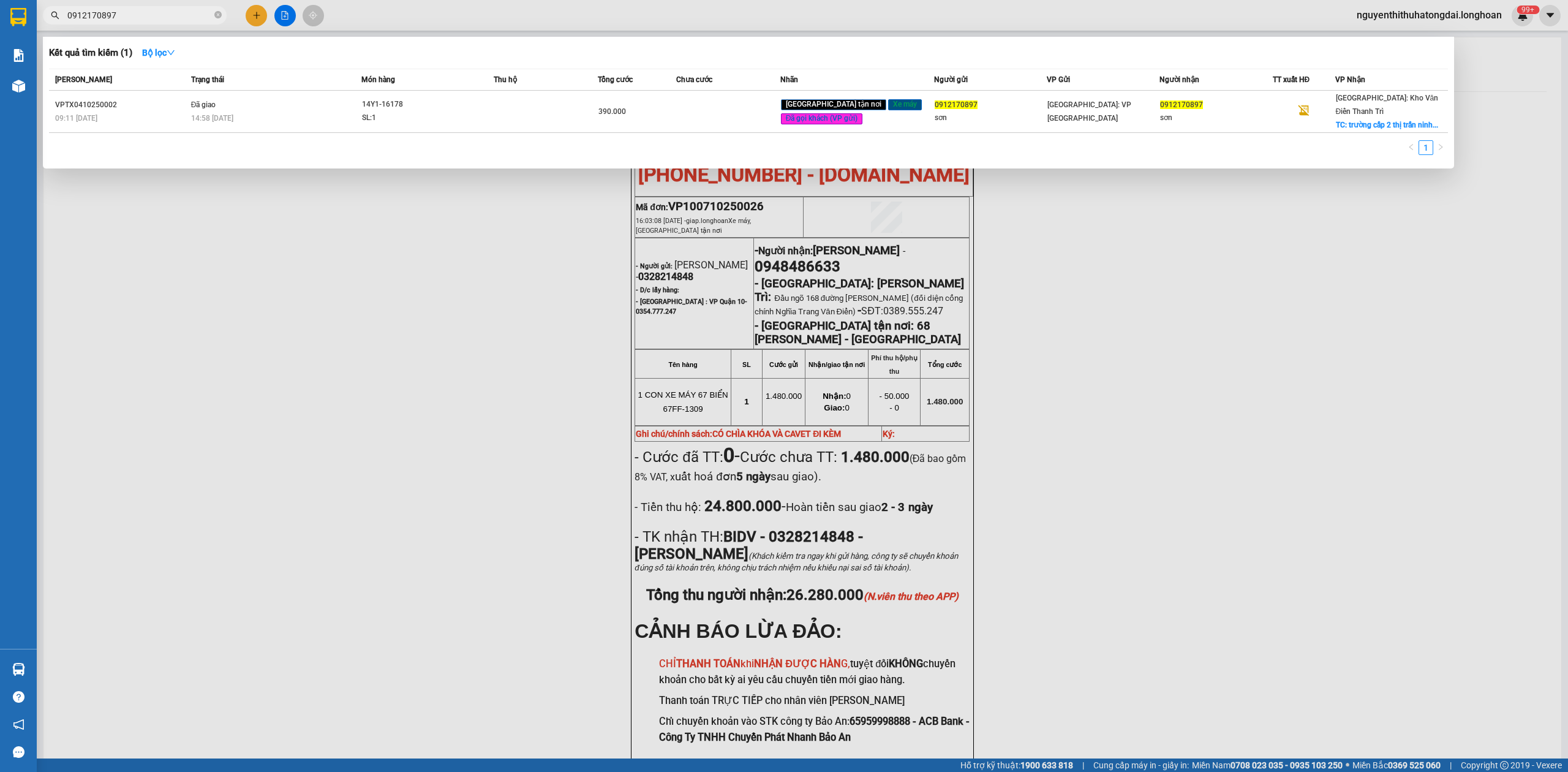
click at [84, 21] on input "0912170897" at bounding box center [139, 15] width 144 height 13
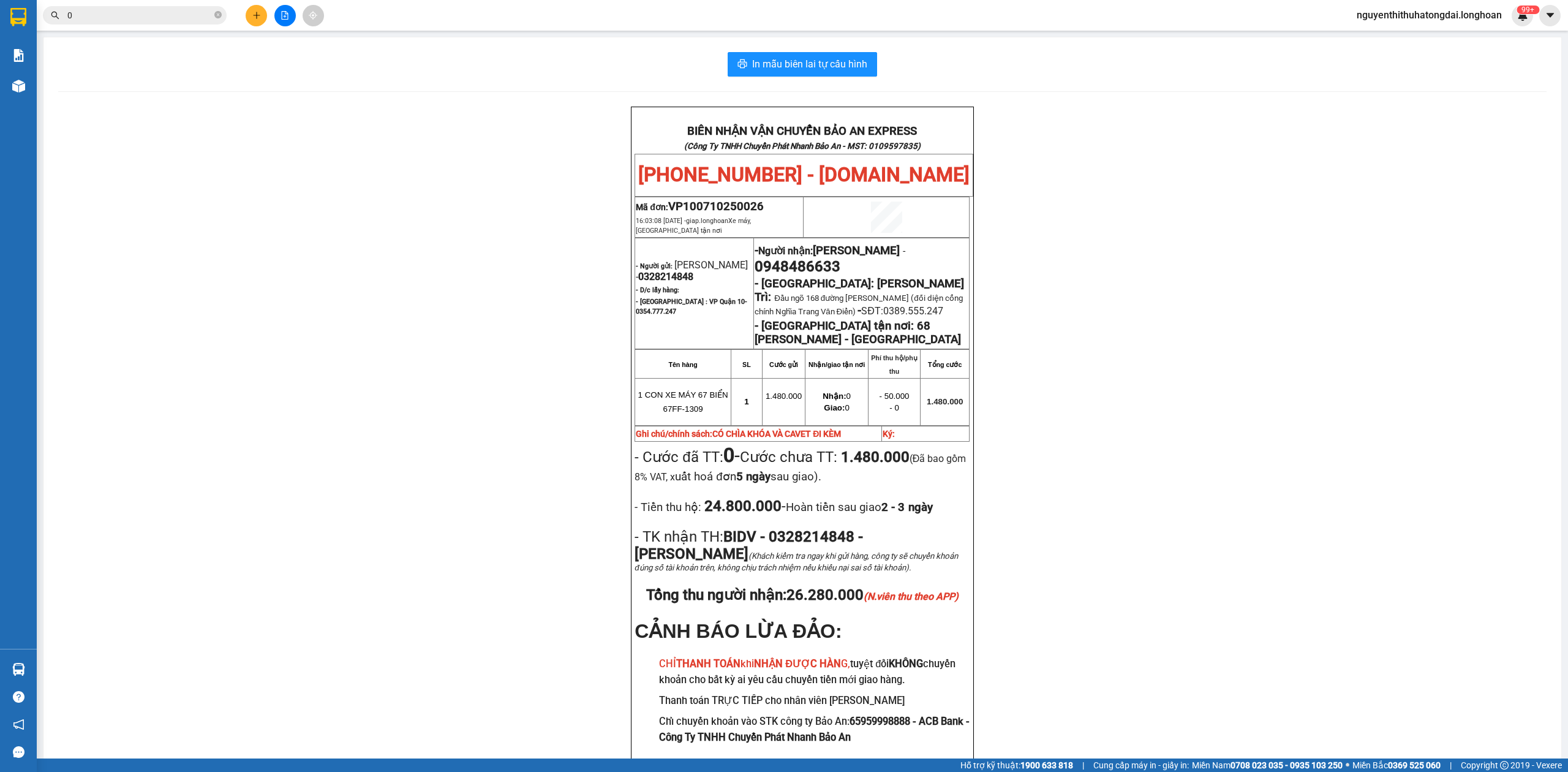
paste input "986396388"
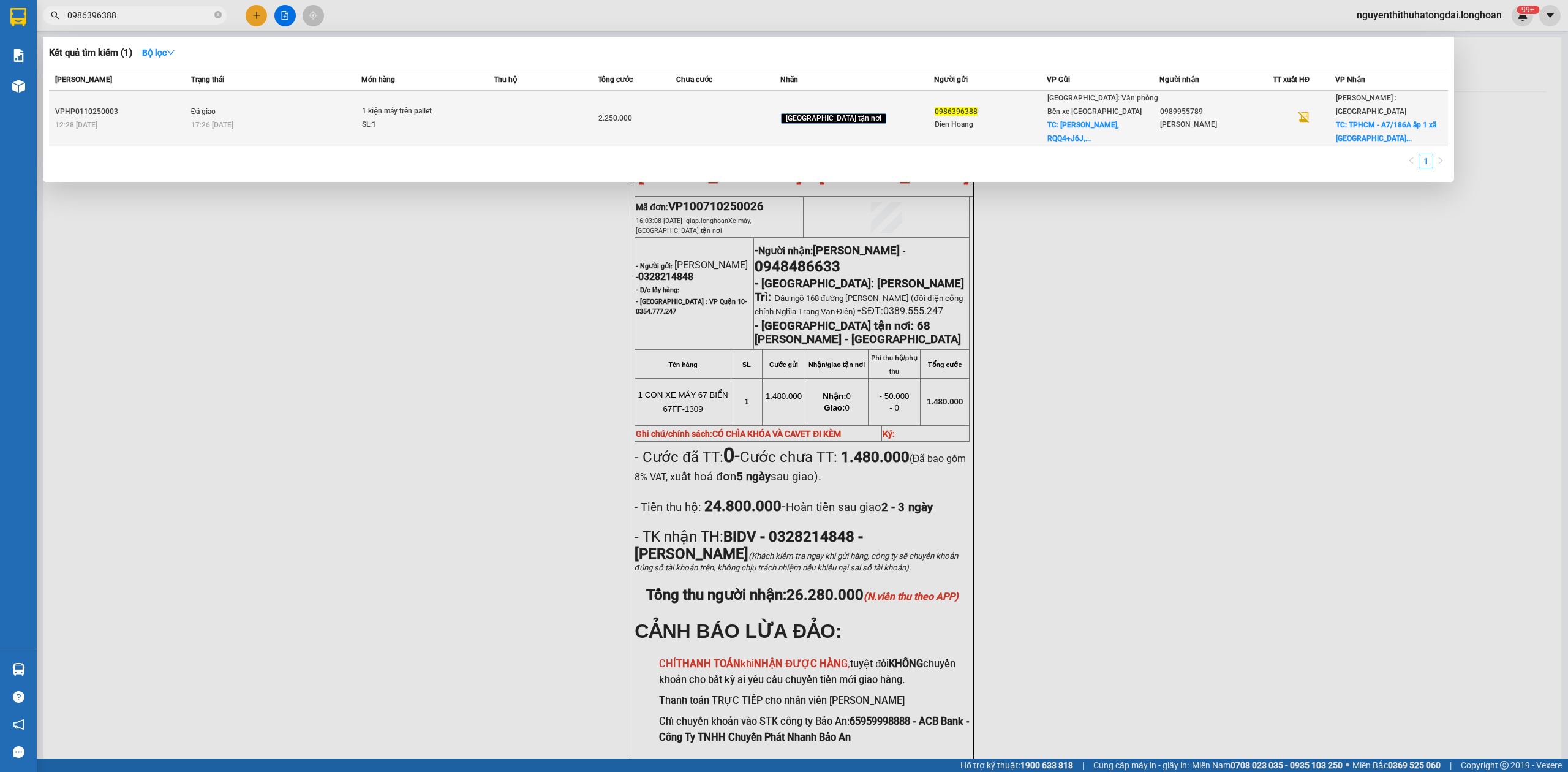
type input "0986396388"
click at [493, 98] on td "1 kiện máy trên pallet SL: 1" at bounding box center [427, 118] width 132 height 56
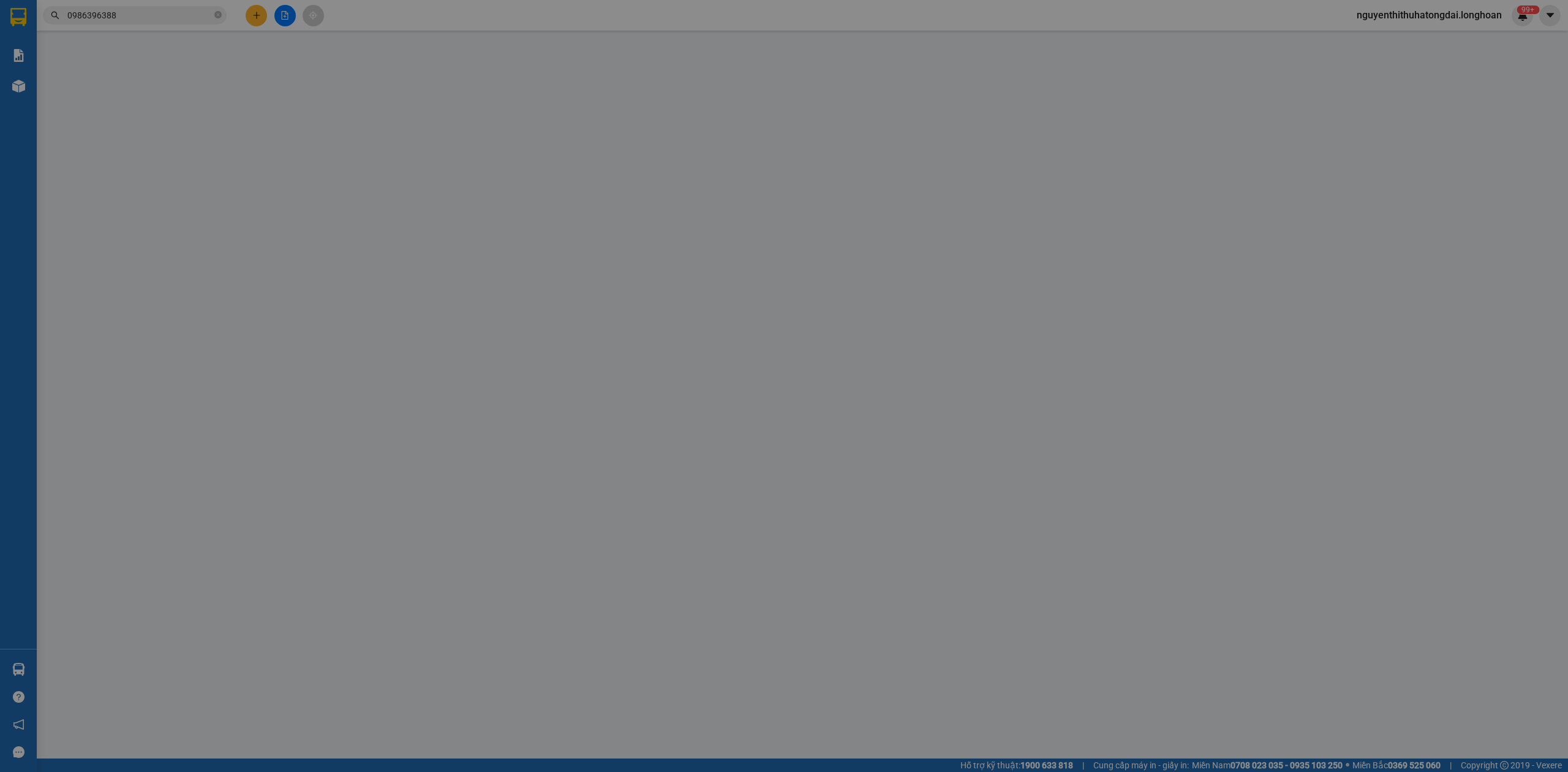
type input "0986396388"
type input "Dien Hoang"
checkbox input "true"
type input "Cty [PERSON_NAME], RQQ4+J6J, [PERSON_NAME] Mạc Thái Tổ, Đông Hải 2, [GEOGRAPHIC…"
type input "200.000"
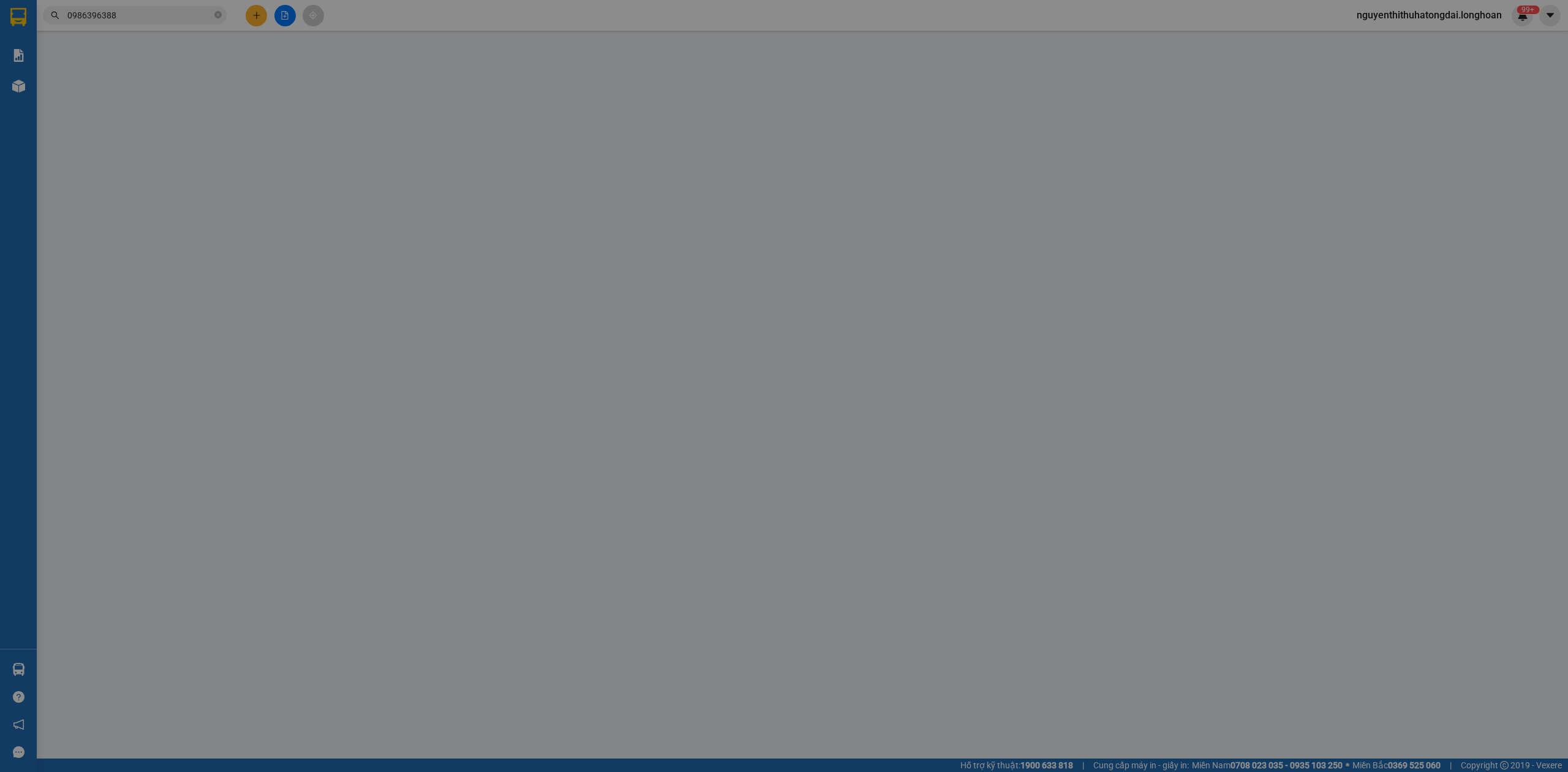
type input "0989955789"
type input "[PERSON_NAME]"
checkbox input "true"
type input "TPHCM - A7/186A ấp 1 xã [GEOGRAPHIC_DATA] huyện [GEOGRAPHIC_DATA]"
type input "CÓ VAT"
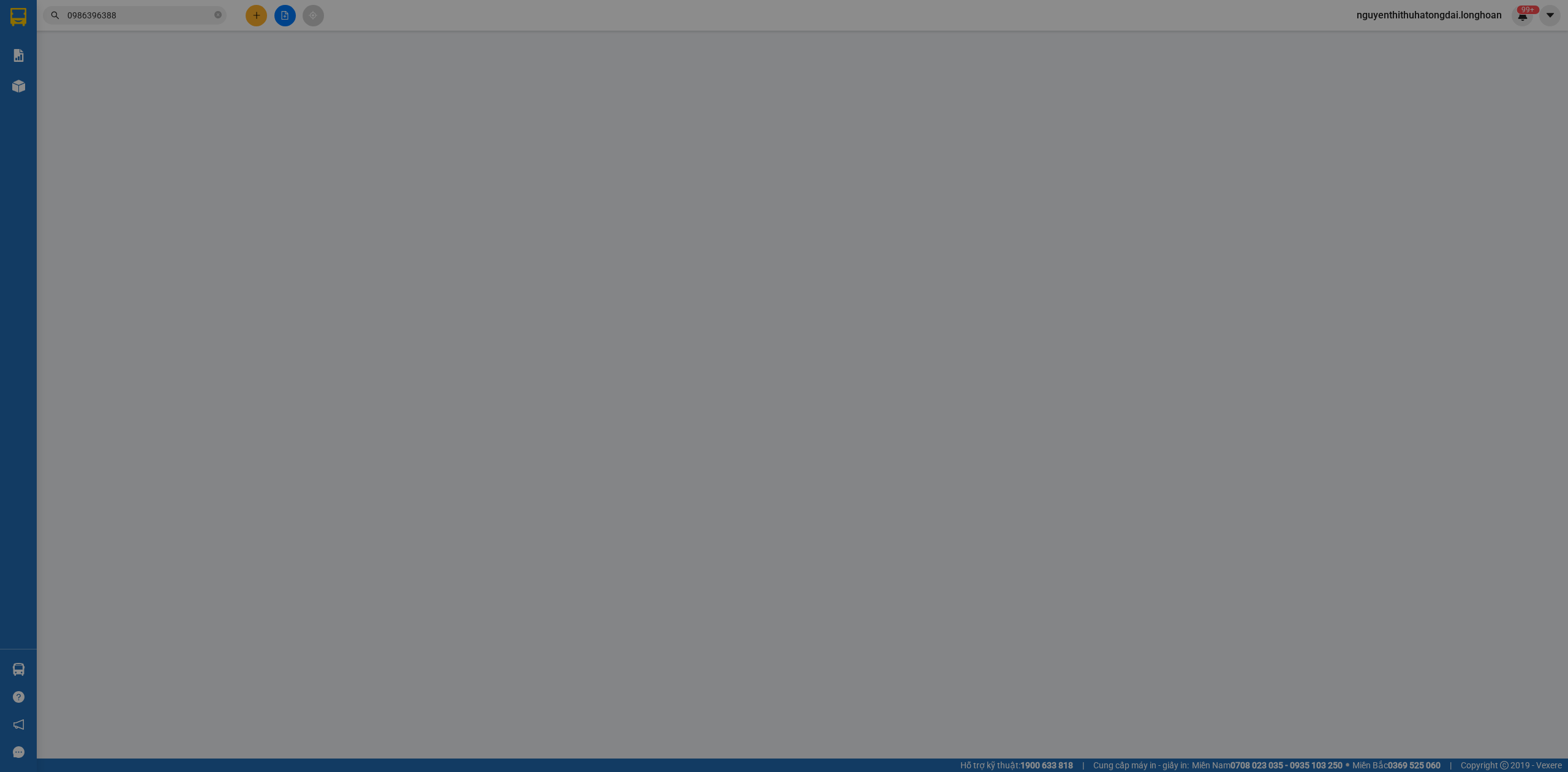
type input "0"
type input "2.250.000"
type input "80.000"
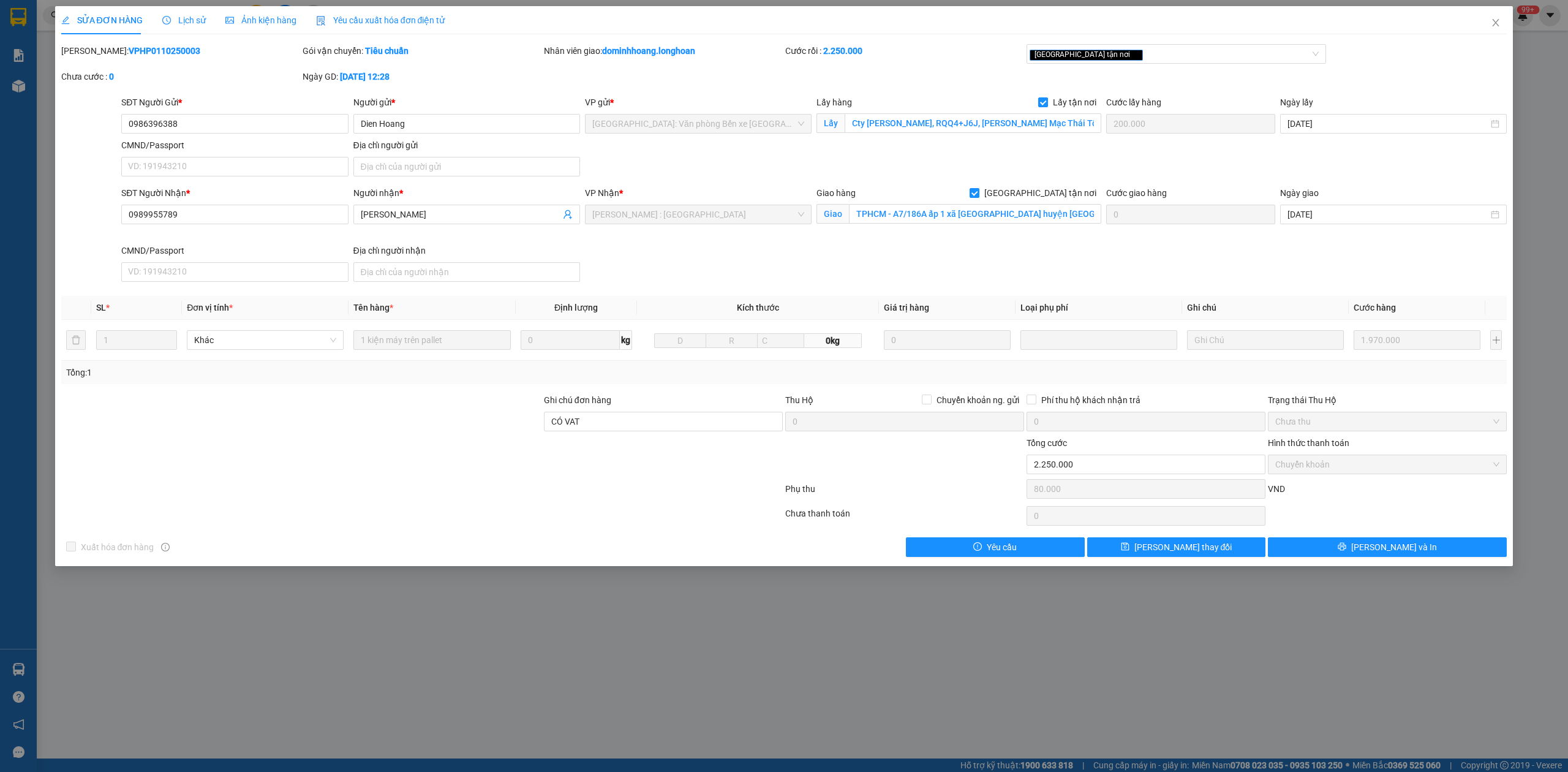
click at [128, 55] on b "VPHP0110250003" at bounding box center [164, 50] width 72 height 10
copy b "VPHP0110250003"
click at [1494, 25] on icon "close" at bounding box center [1495, 22] width 10 height 10
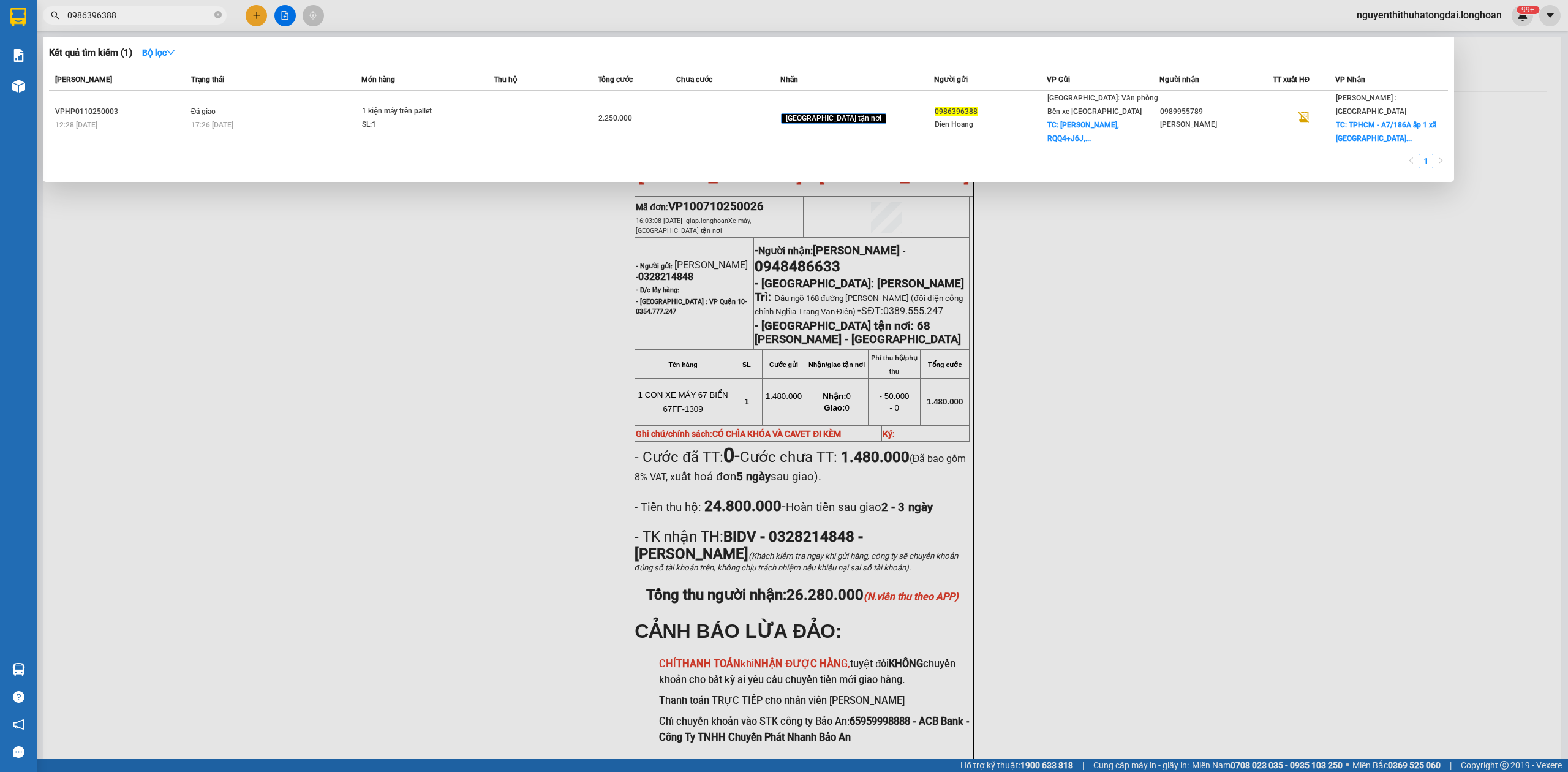
drag, startPoint x: 73, startPoint y: 19, endPoint x: 162, endPoint y: 30, distance: 89.7
click at [162, 27] on div "Kết quả tìm kiếm ( 1 ) Bộ lọc Mã ĐH Trạng thái Món hàng Thu hộ Tổng cước Chưa c…" at bounding box center [120, 16] width 239 height 21
paste input "774667764"
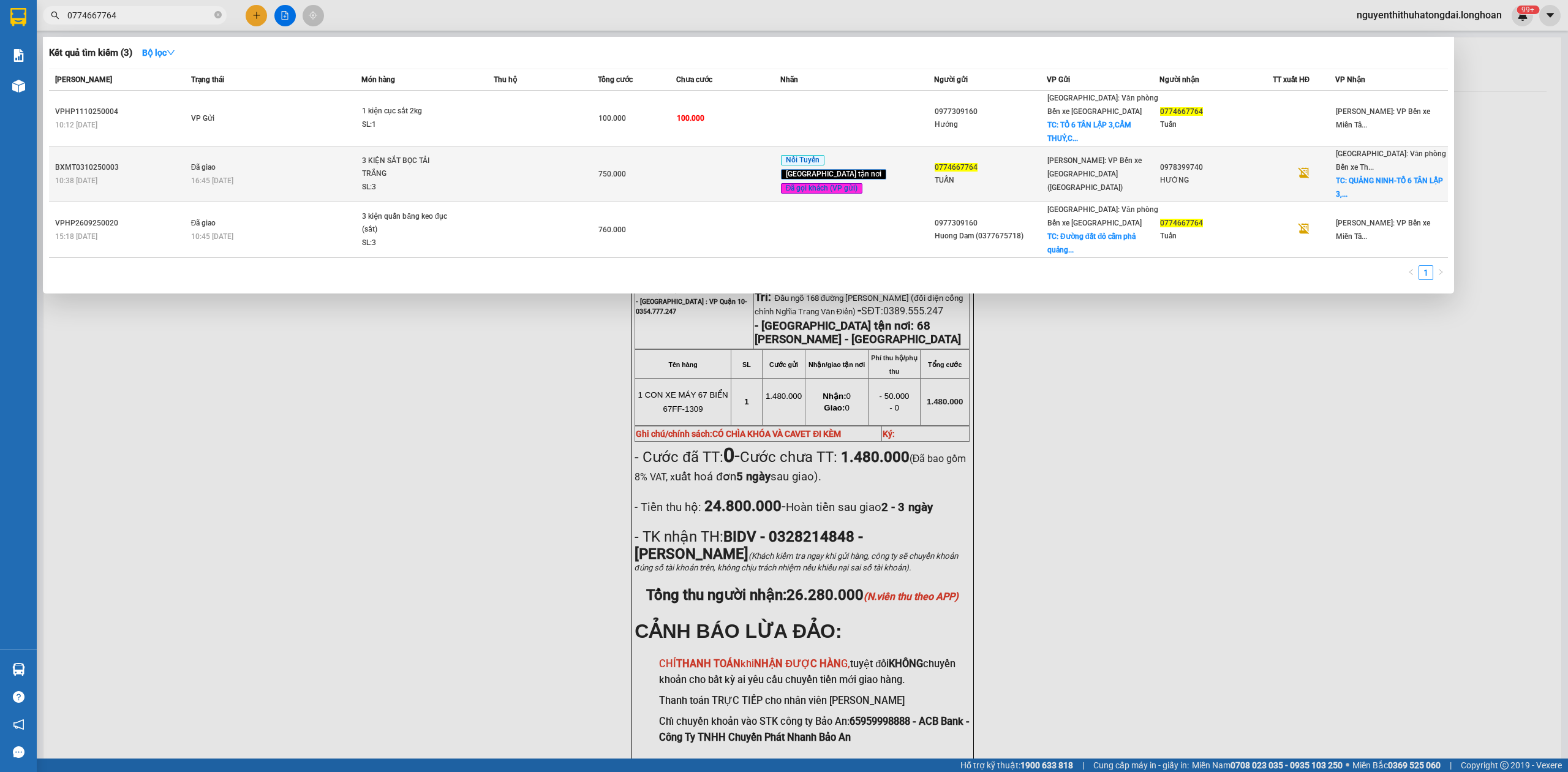
type input "0774667764"
click at [466, 177] on span "3 KIỆN SẮT BỌC TẢI TRẮNG SL: 3" at bounding box center [427, 174] width 130 height 40
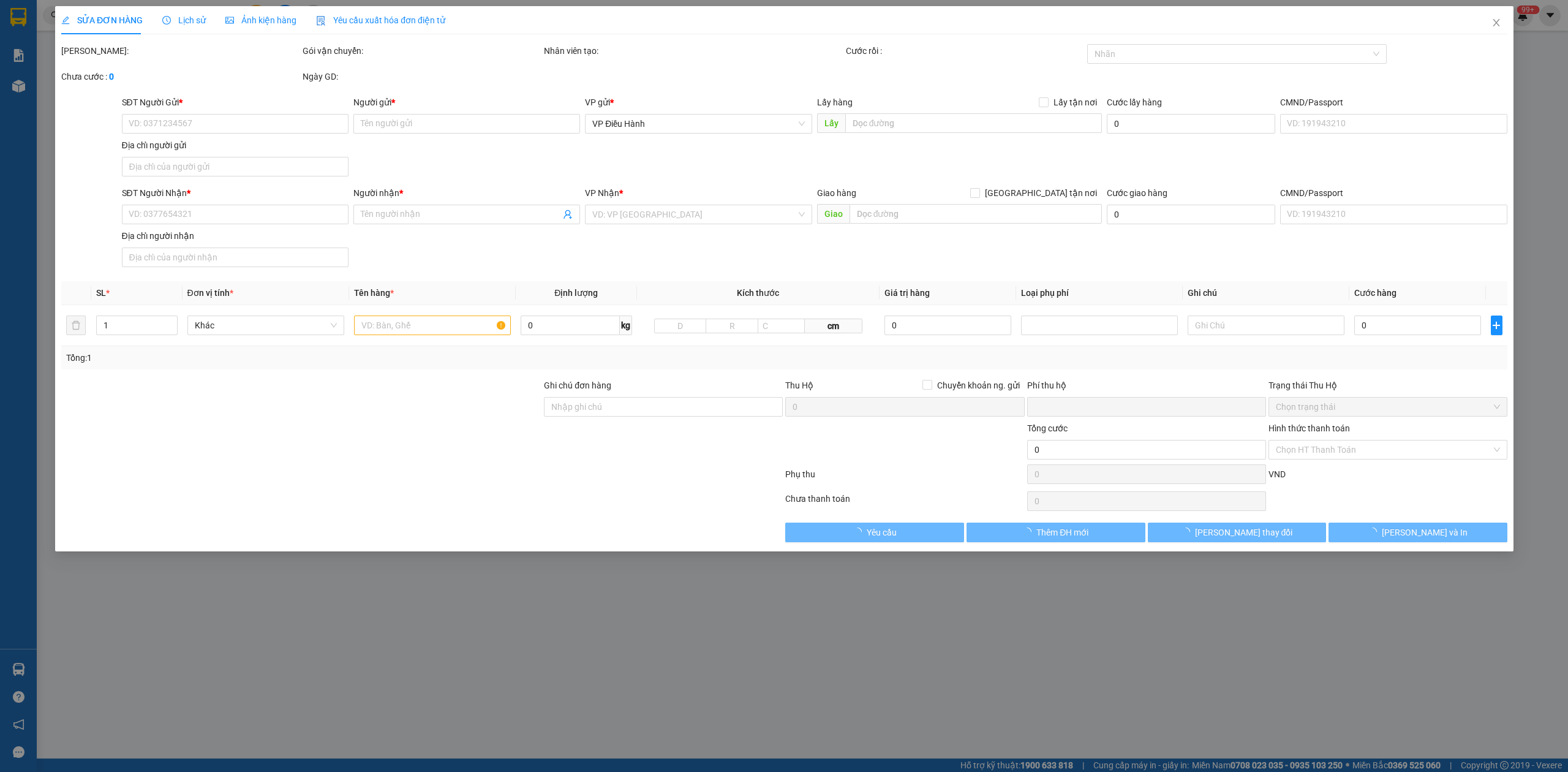
type input "0774667764"
type input "TUẤN"
type input "0978399740"
type input "HƯỚNG"
checkbox input "true"
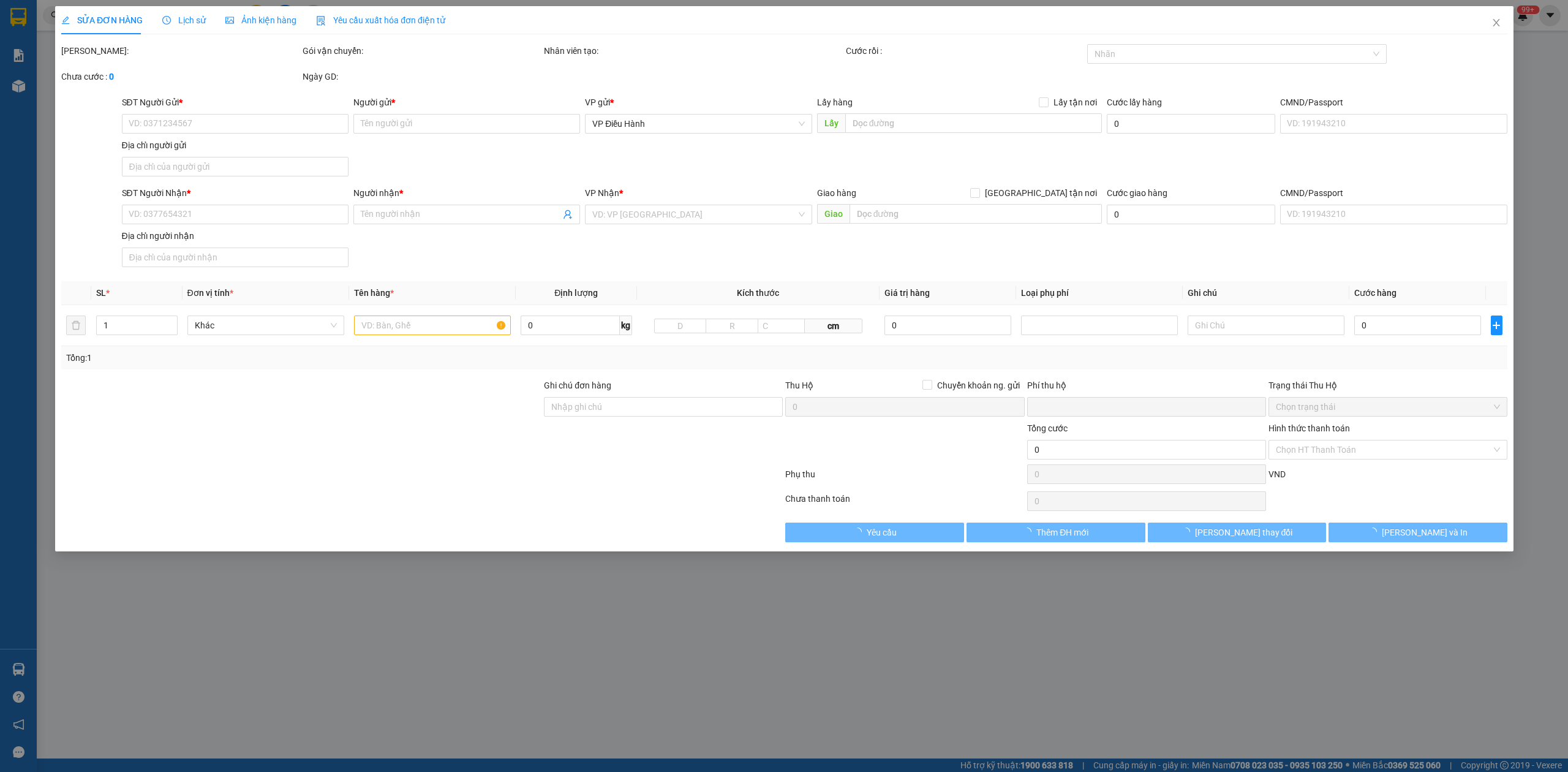
type input "QUẢNG NINH-TỔ 6 TÂN LẬP 3,[GEOGRAPHIC_DATA],[GEOGRAPHIC_DATA],[GEOGRAPHIC_DATA]"
type input "0"
type input "750.000"
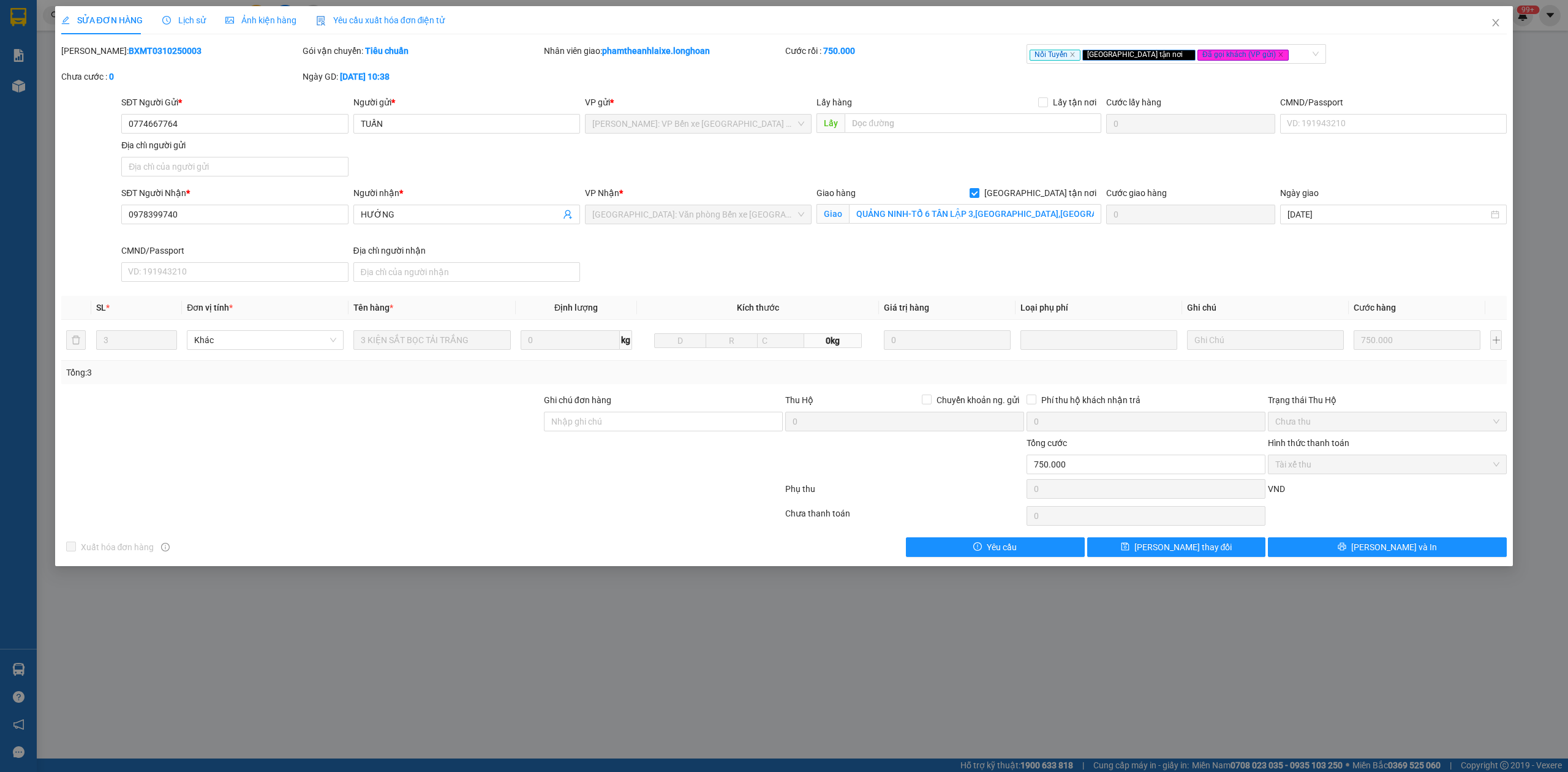
click at [133, 55] on b "BXMT0310250003" at bounding box center [165, 50] width 73 height 10
copy b "BXMT0310250003"
click at [1500, 17] on span "Close" at bounding box center [1495, 23] width 35 height 35
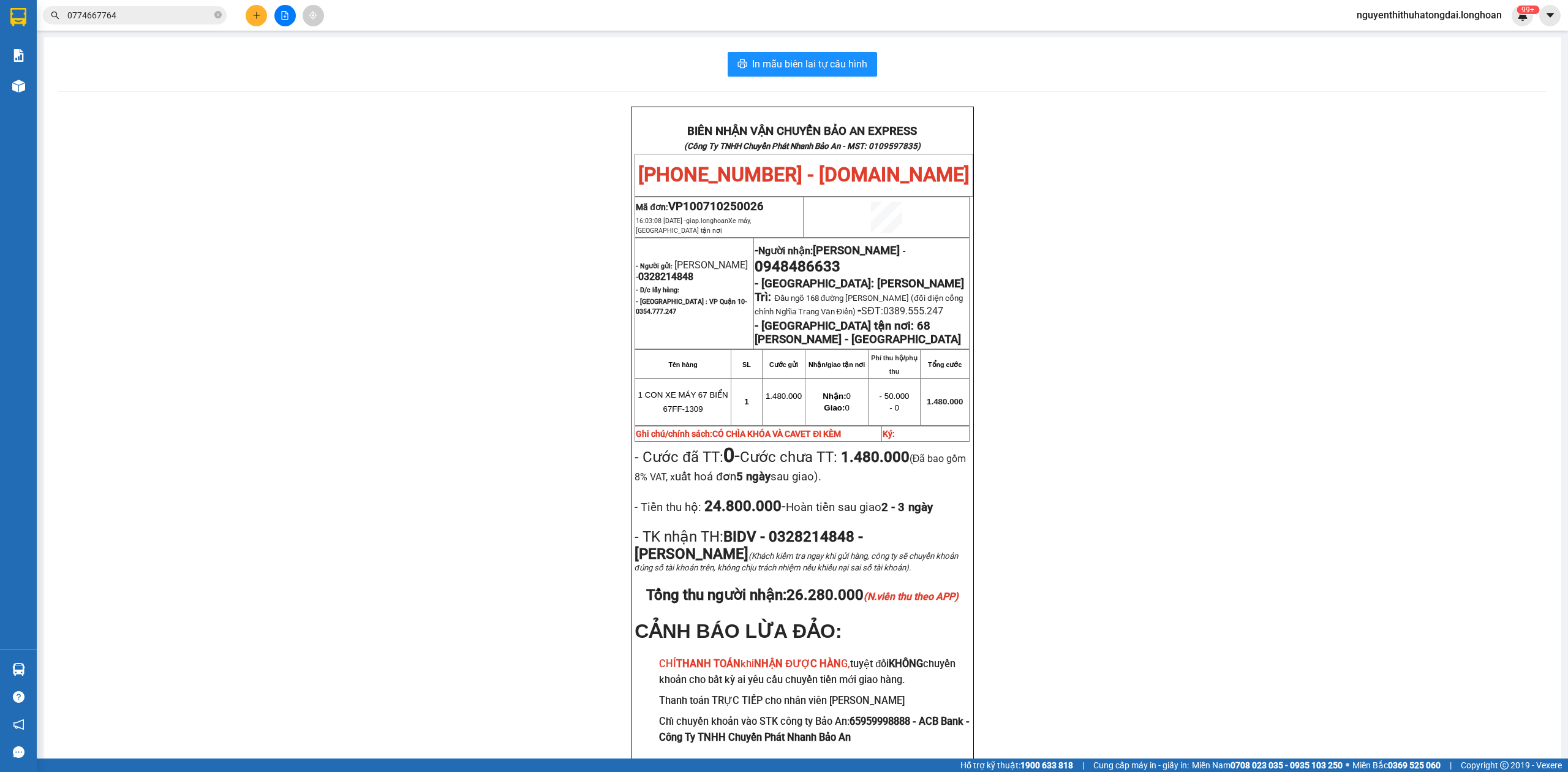
click at [184, 13] on input "0774667764" at bounding box center [139, 15] width 144 height 13
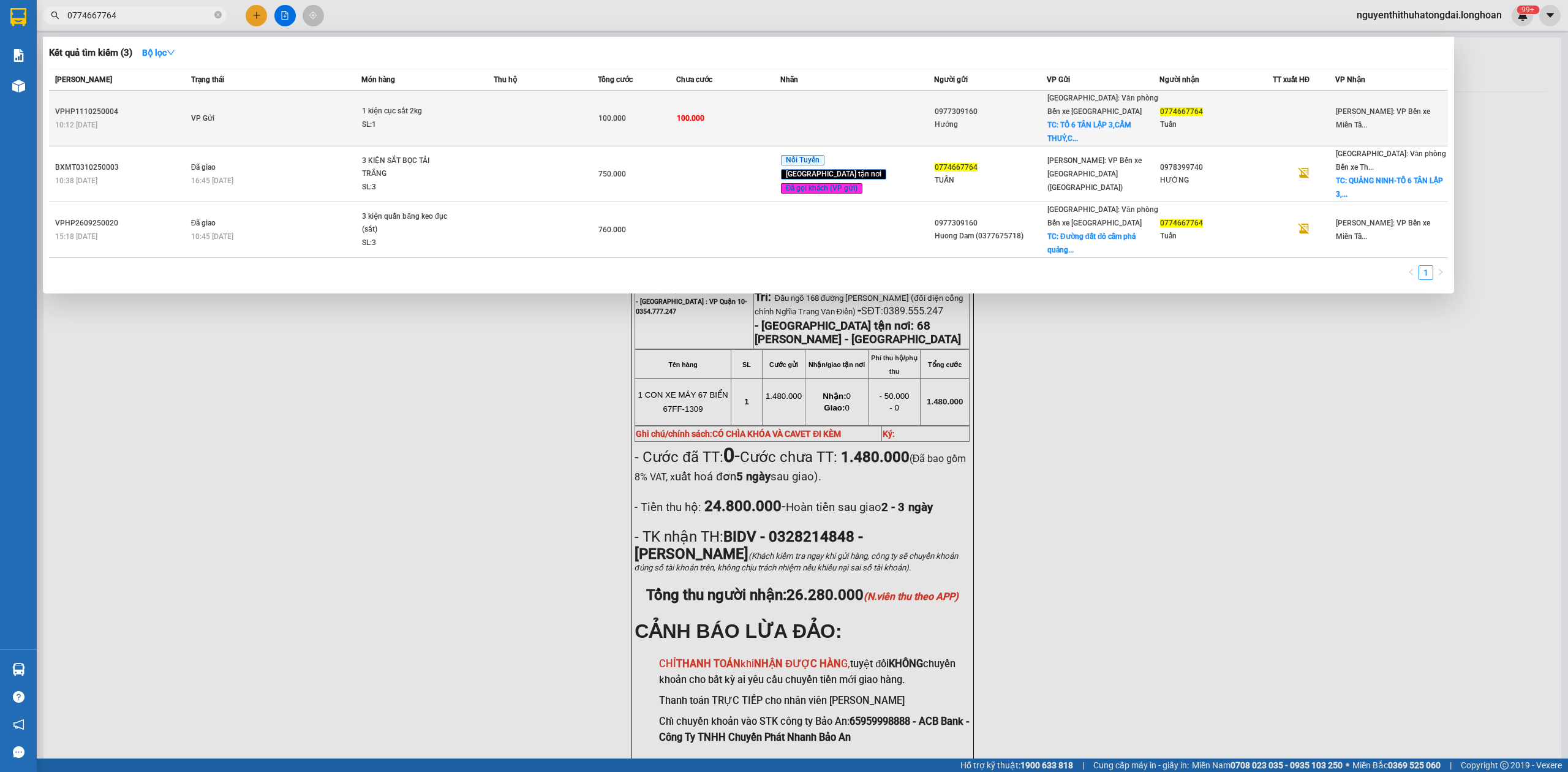
click at [476, 116] on span "1 kiện cục sắt 2kg SL: 1" at bounding box center [427, 118] width 130 height 27
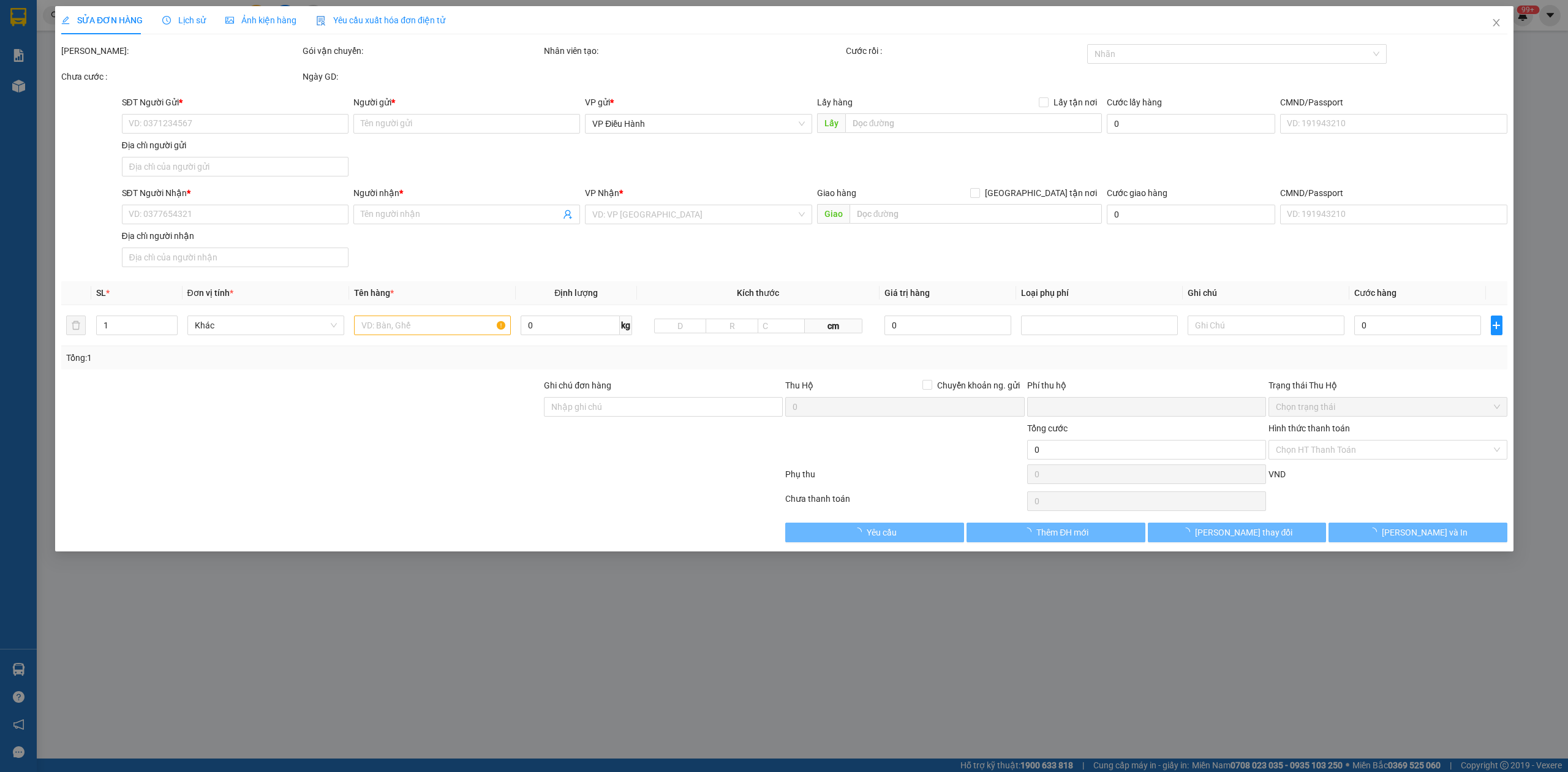
type input "0977309160"
type input "Hướng"
checkbox input "true"
type input "TỔ 6 TÂN LẬP 3,[GEOGRAPHIC_DATA],[GEOGRAPHIC_DATA],[GEOGRAPHIC_DATA]"
type input "0774667764"
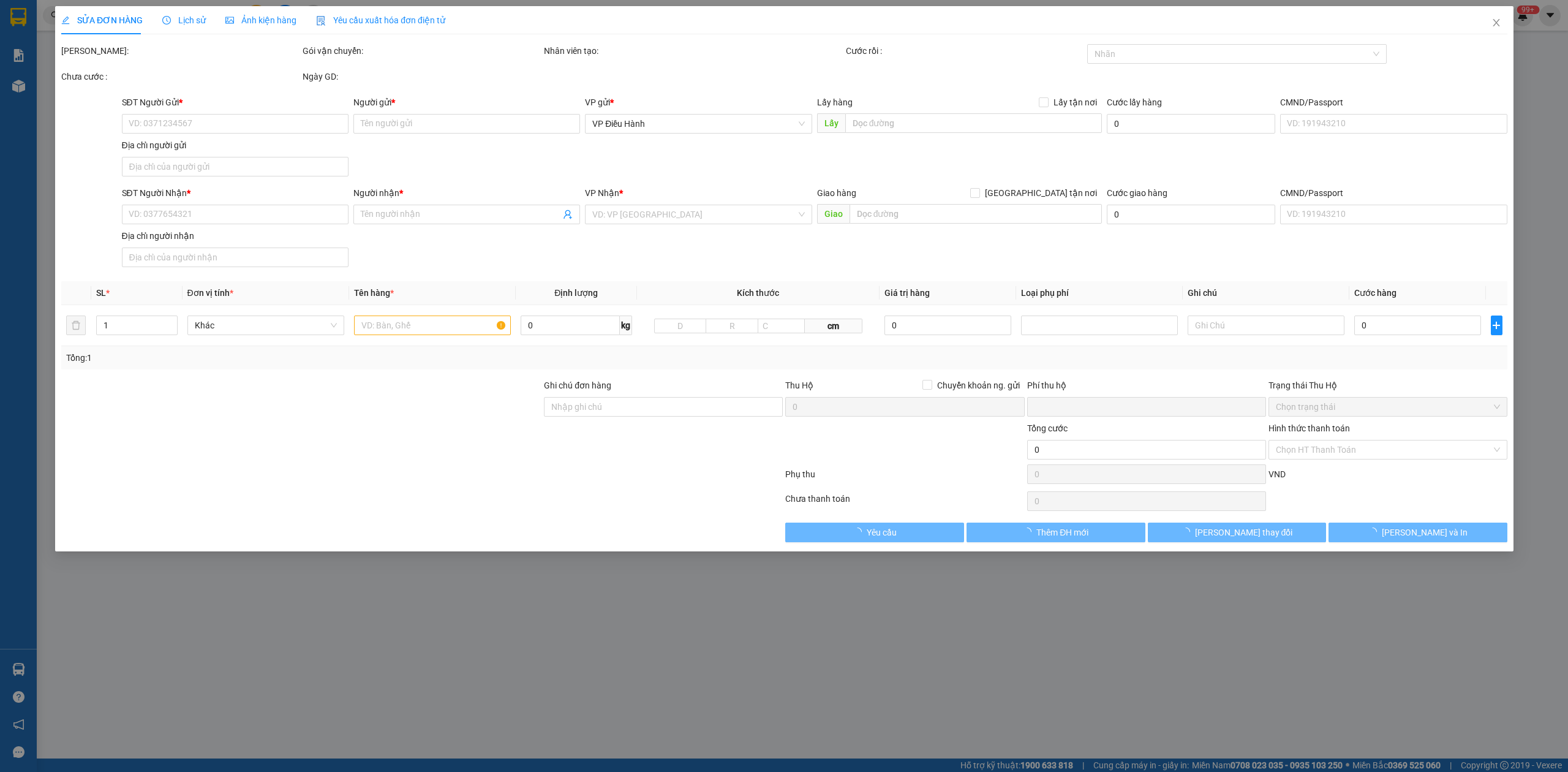
type input "Tuấn"
type input "0"
type input "100.000"
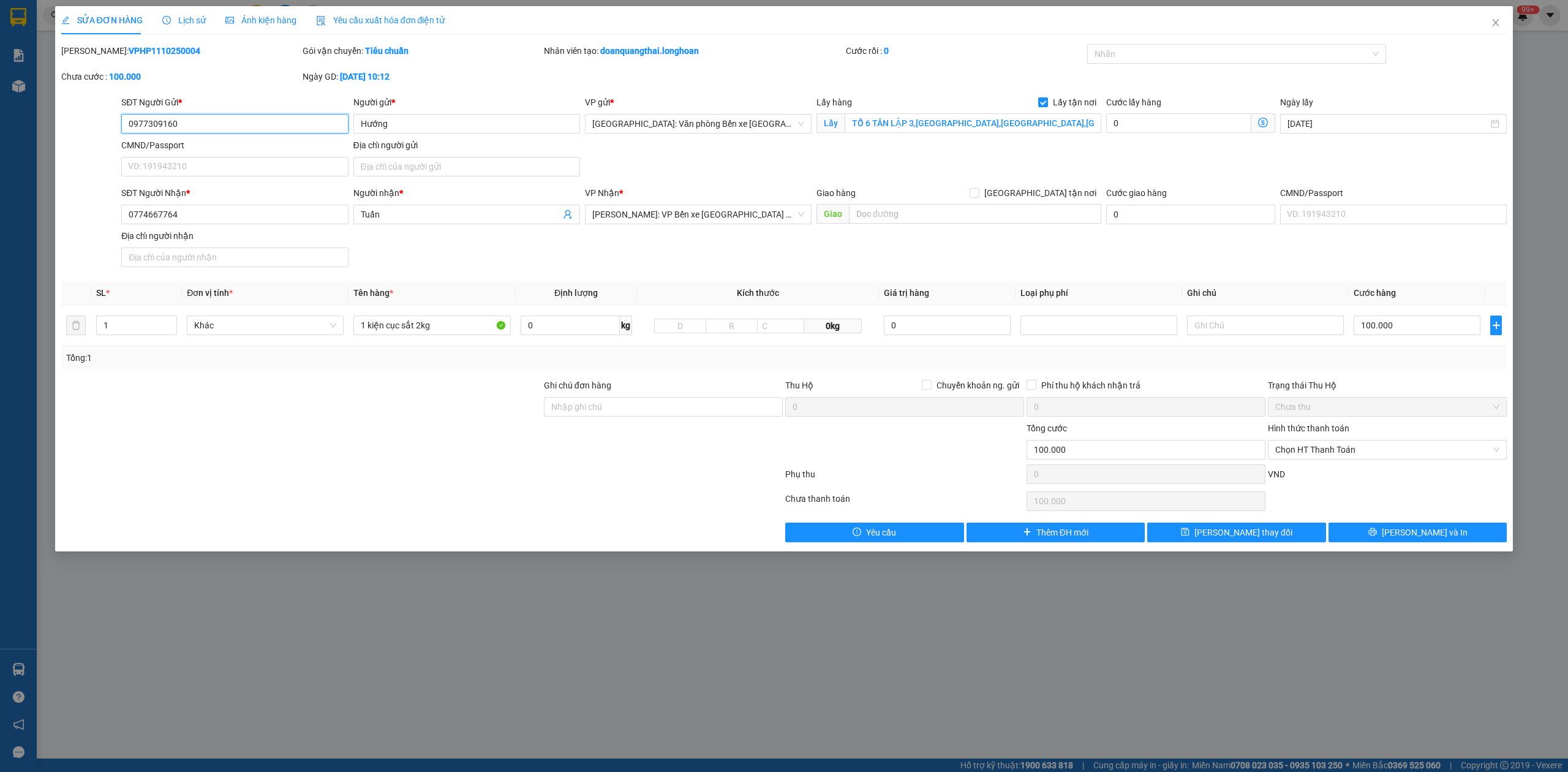
click at [159, 120] on input "0977309160" at bounding box center [235, 124] width 227 height 19
click at [1489, 25] on span "Close" at bounding box center [1495, 23] width 35 height 35
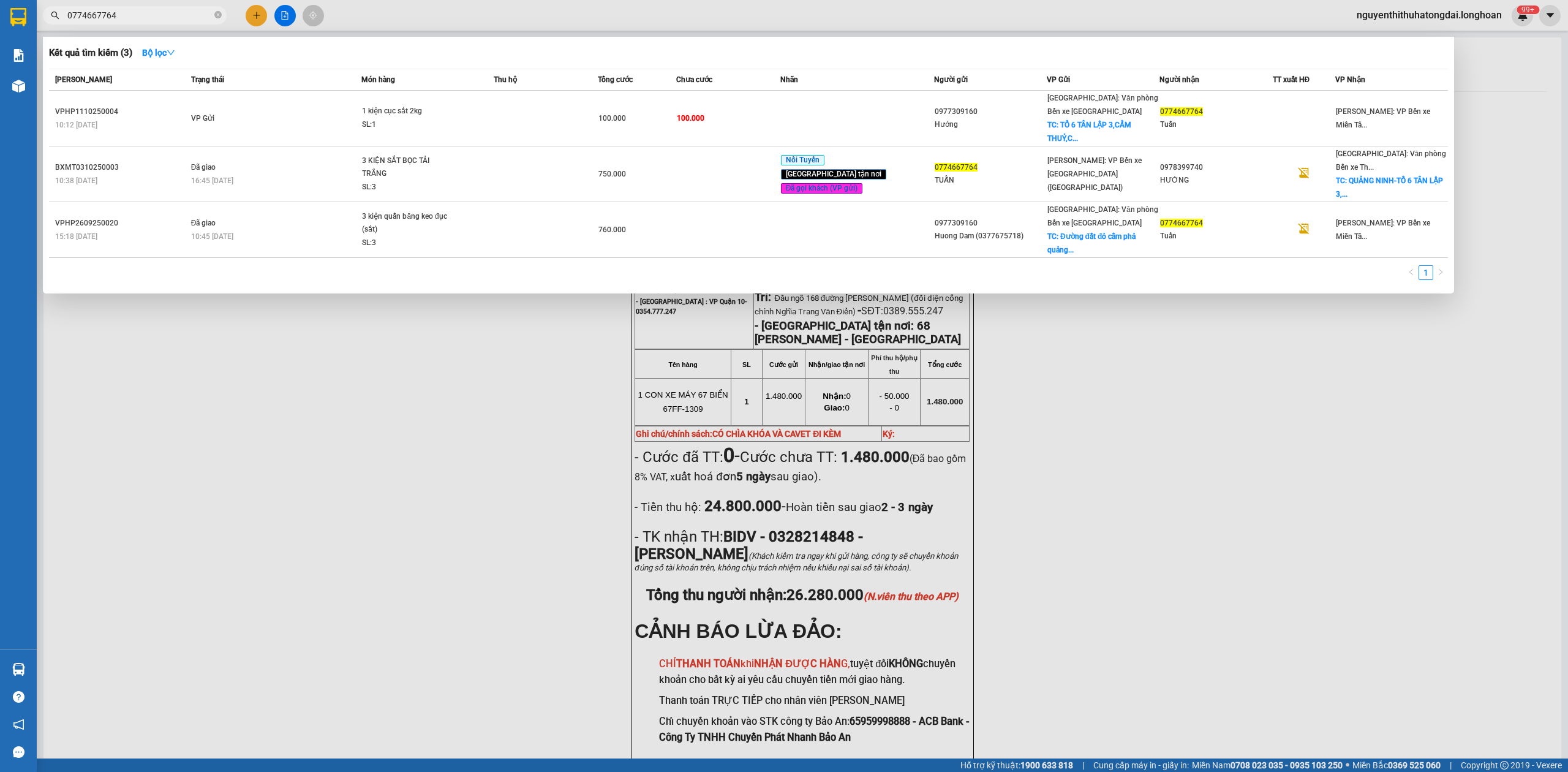
drag, startPoint x: 71, startPoint y: 15, endPoint x: 158, endPoint y: 19, distance: 87.1
click at [158, 19] on input "0774667764" at bounding box center [139, 15] width 144 height 13
paste input "334783908"
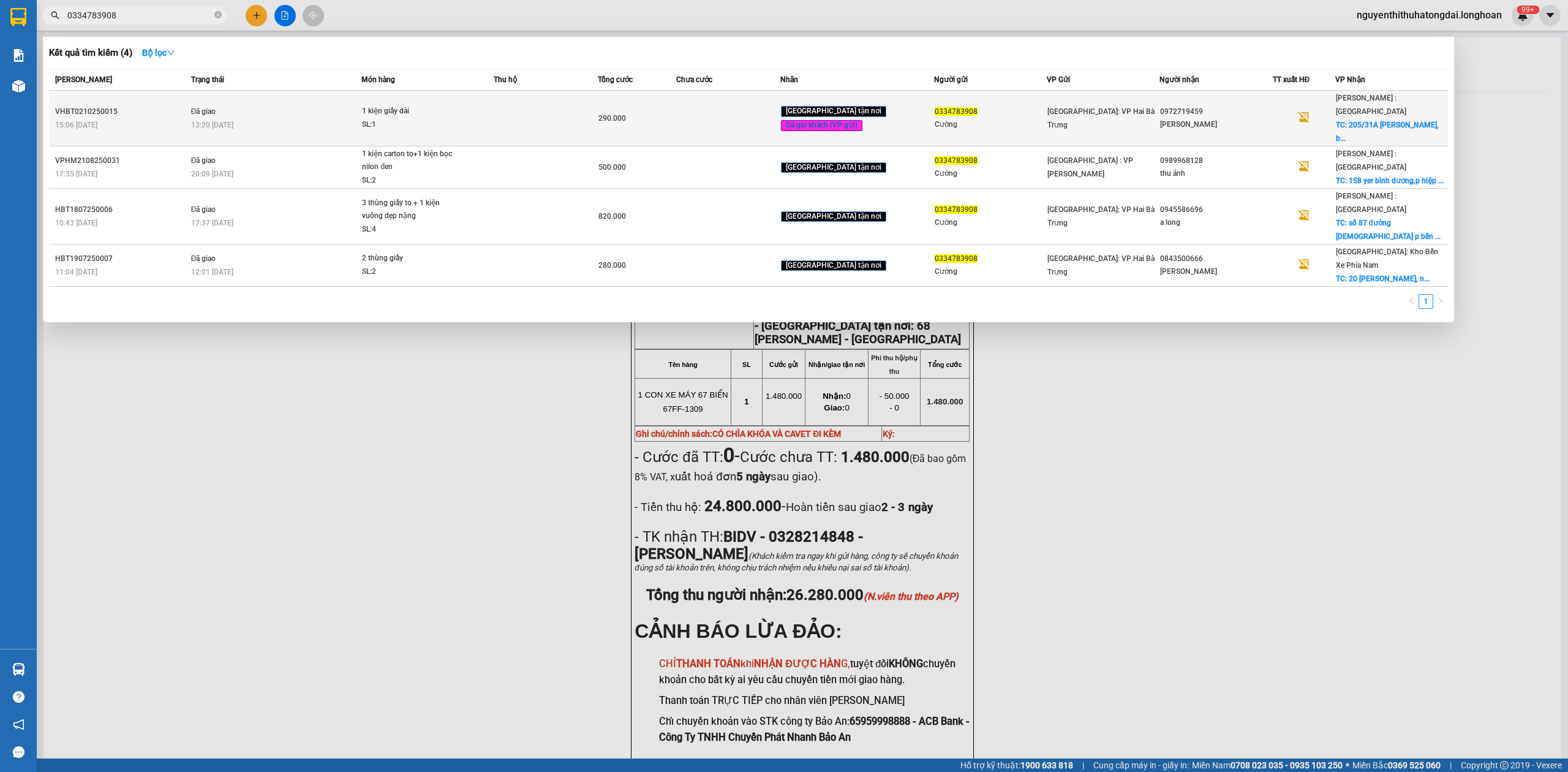
type input "0334783908"
click at [180, 119] on div "15:06 [DATE]" at bounding box center [120, 125] width 132 height 13
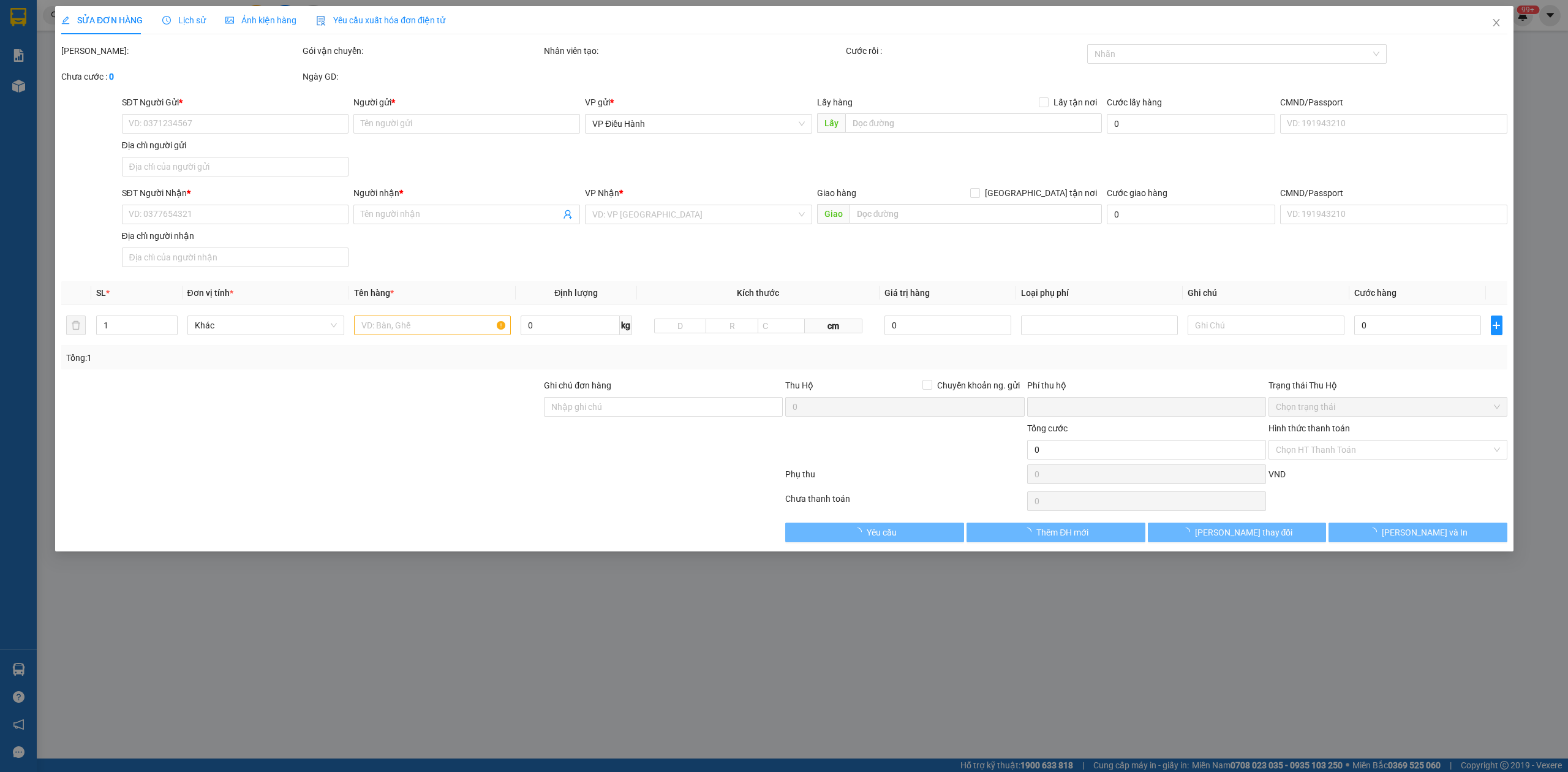
type input "0334783908"
type input "Cường"
type input "0972719459"
type input "[PERSON_NAME]"
checkbox input "true"
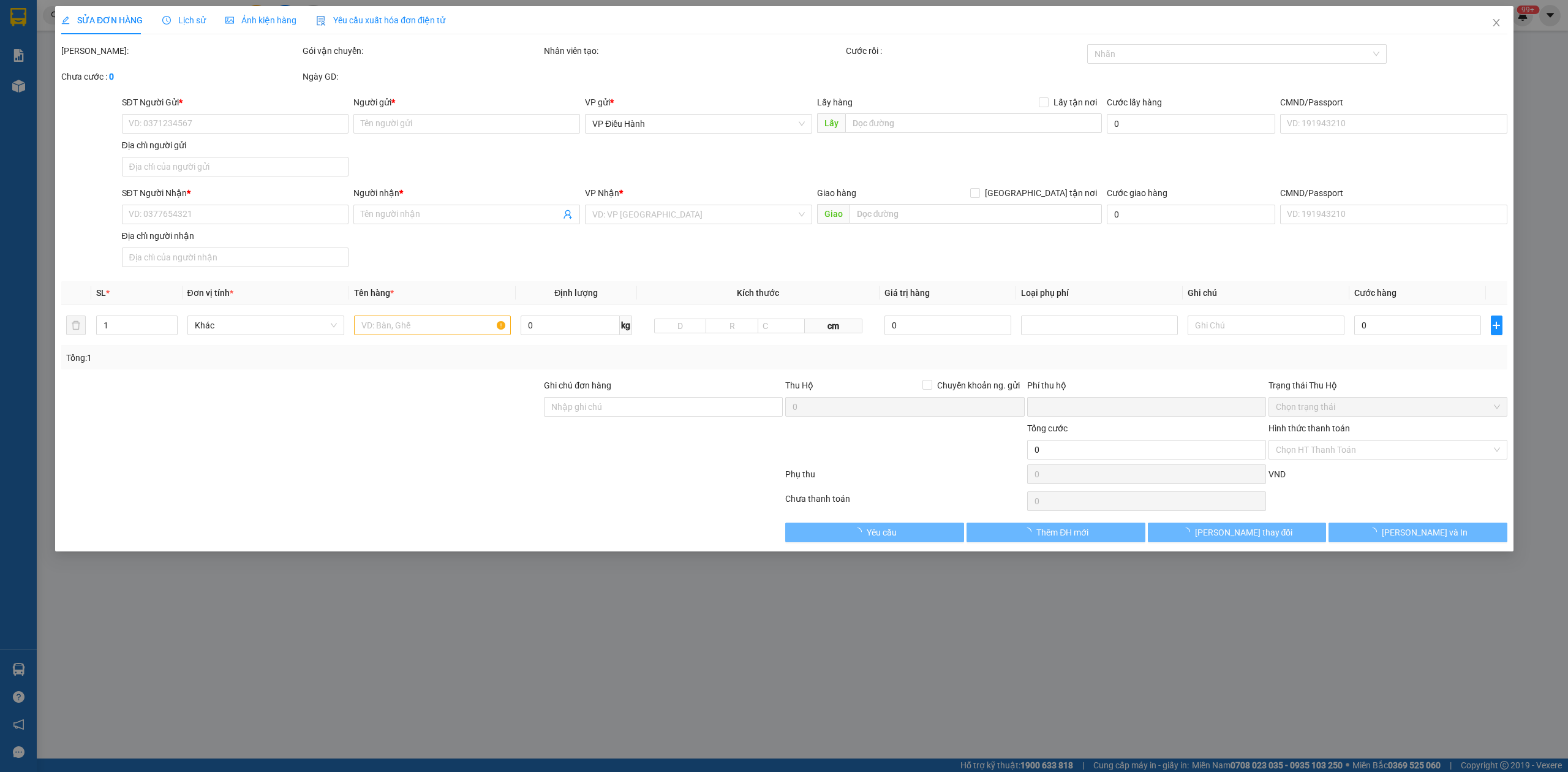
type input "205/31A [PERSON_NAME], bình hưng hoà, [GEOGRAPHIC_DATA], [GEOGRAPHIC_DATA]"
type input "0"
type input "290.000"
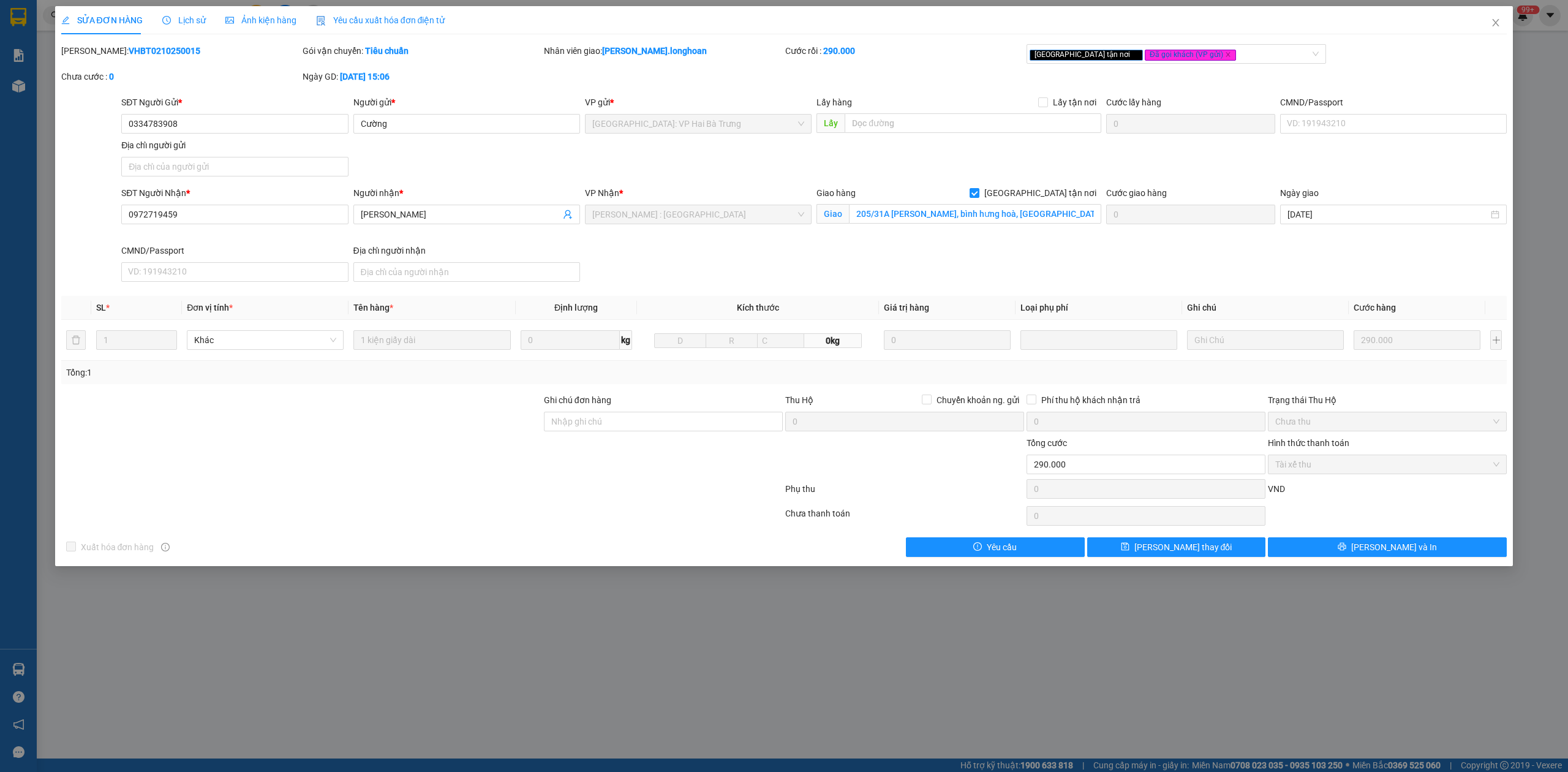
click at [128, 54] on b "VHBT0210250015" at bounding box center [164, 50] width 72 height 10
copy b "VHBT0210250015"
click at [1495, 19] on icon "close" at bounding box center [1495, 22] width 10 height 10
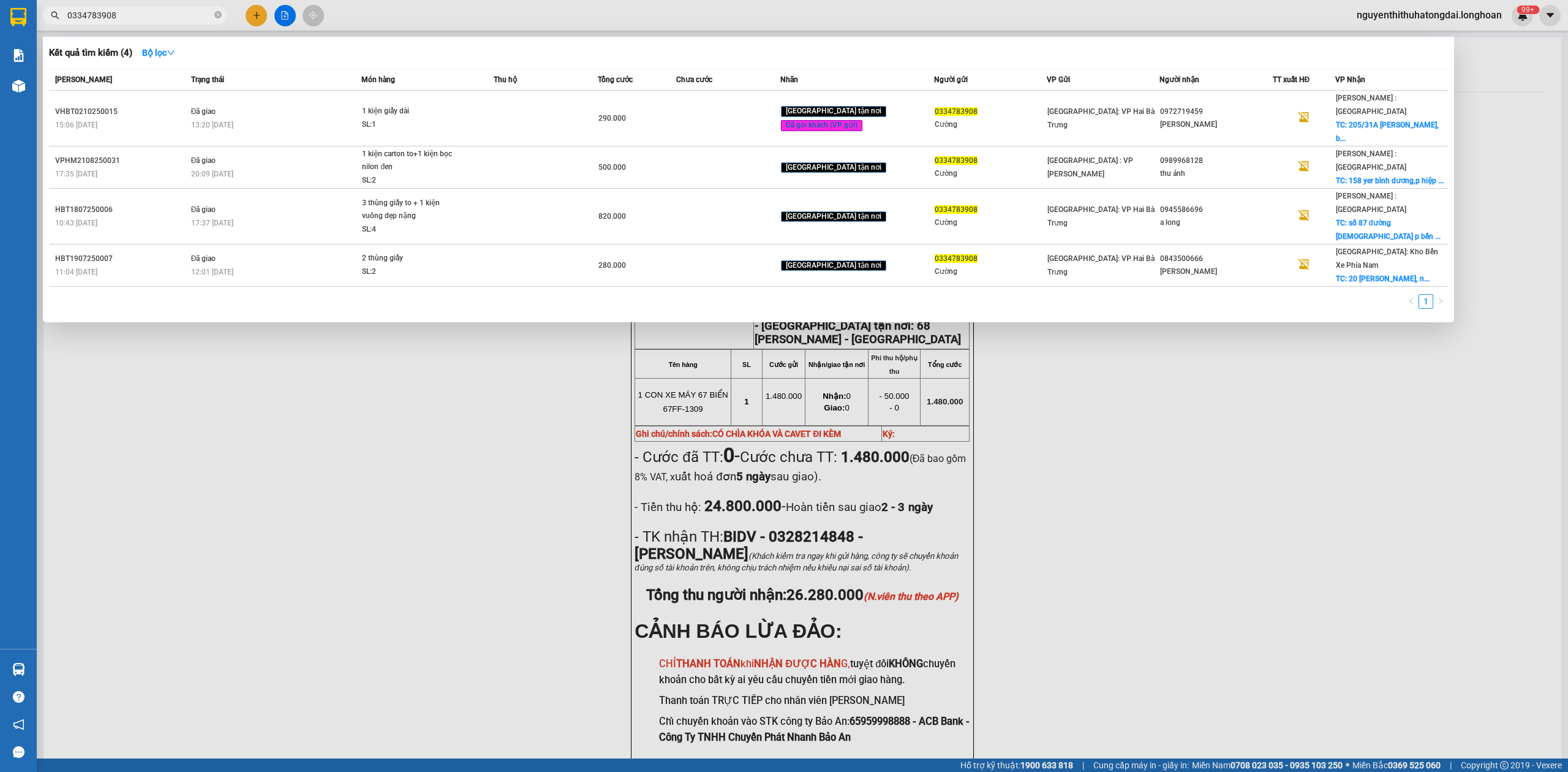
drag, startPoint x: 70, startPoint y: 19, endPoint x: 152, endPoint y: 11, distance: 82.4
click at [150, 12] on input "0334783908" at bounding box center [139, 15] width 144 height 13
paste input "983402079"
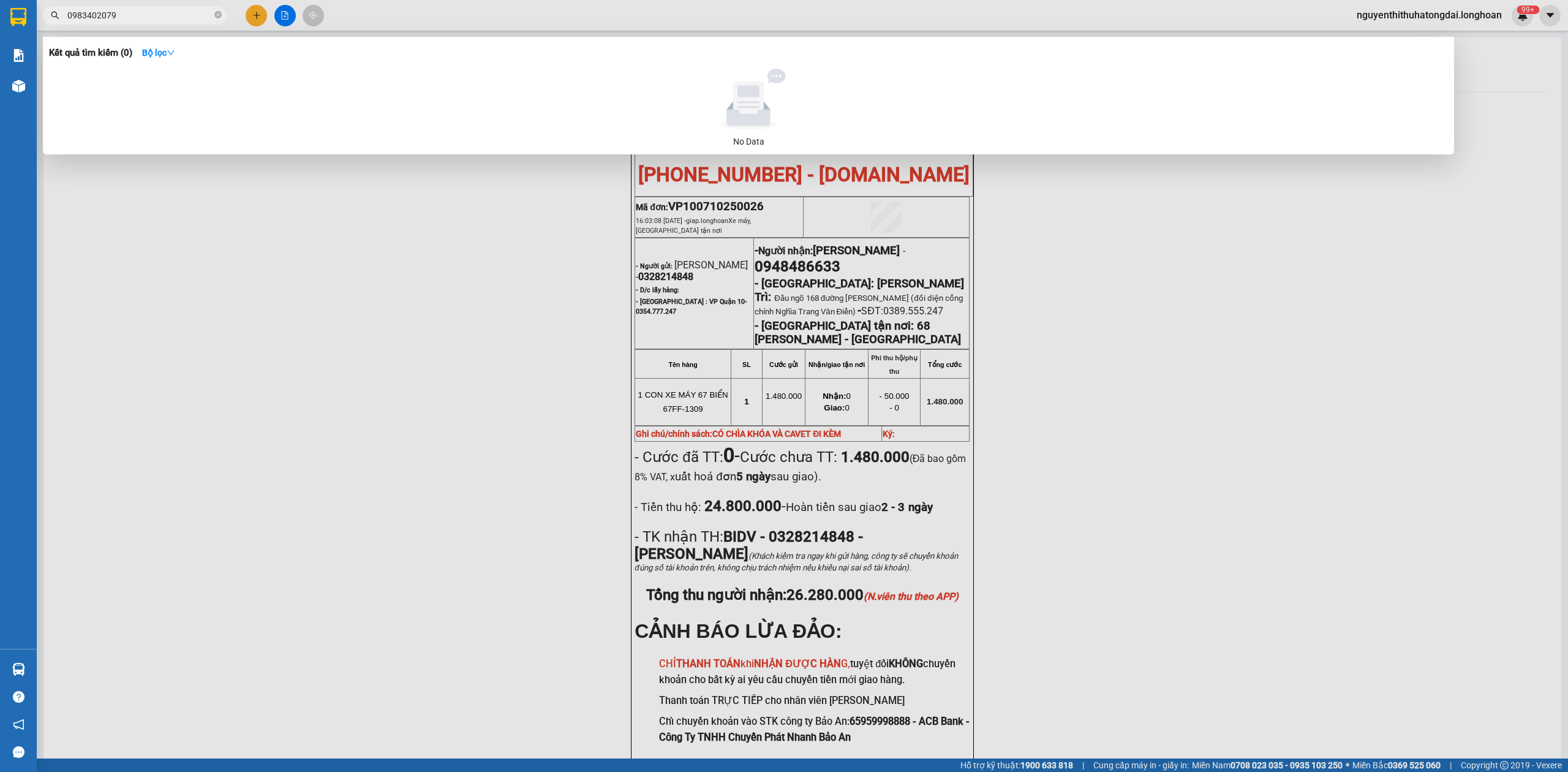
click at [68, 18] on input "0983402079" at bounding box center [139, 15] width 144 height 13
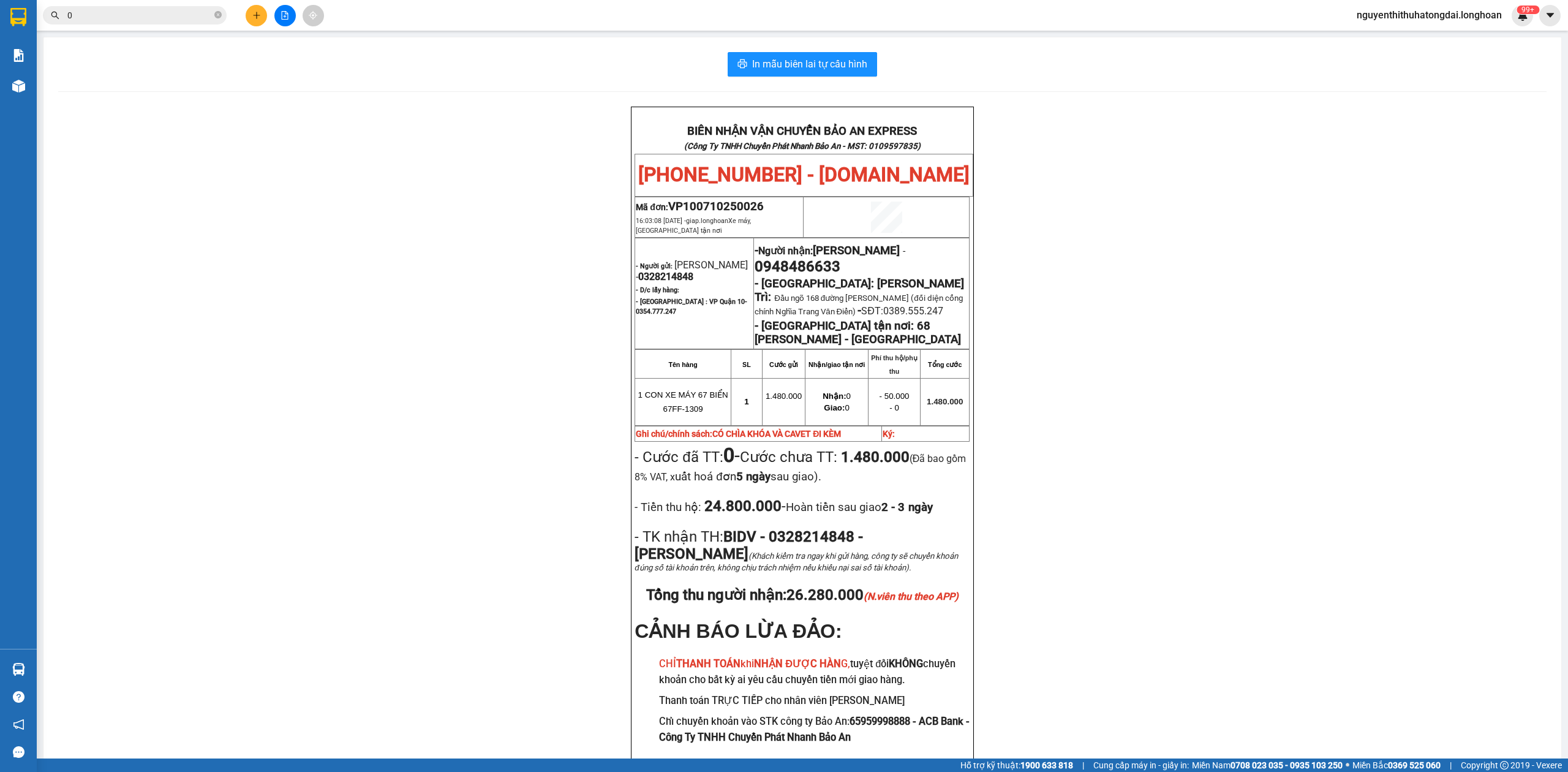
paste input "0938504786"
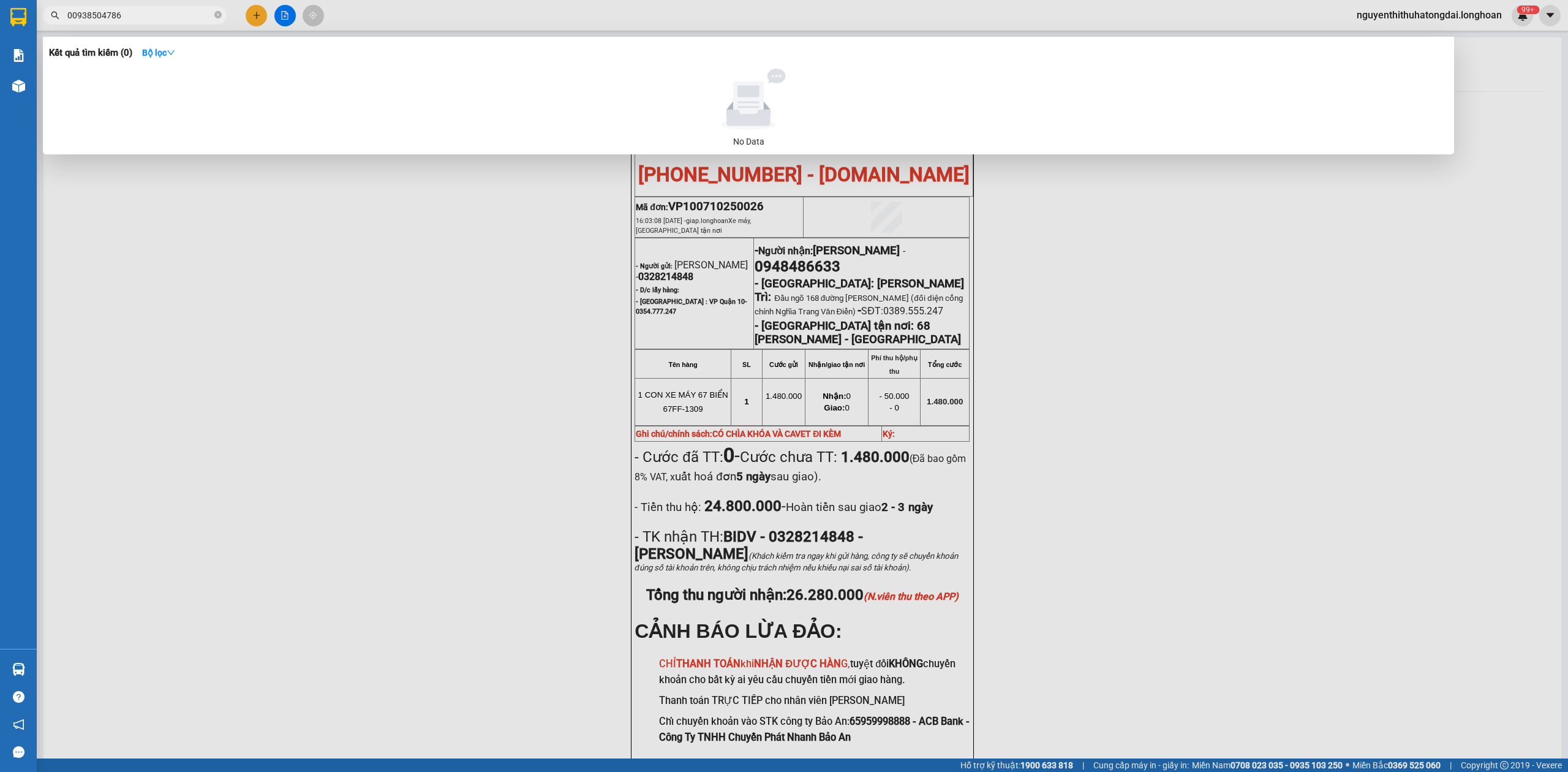
click at [67, 17] on input "00938504786" at bounding box center [139, 15] width 144 height 13
click at [76, 15] on input "00938504786" at bounding box center [139, 15] width 144 height 13
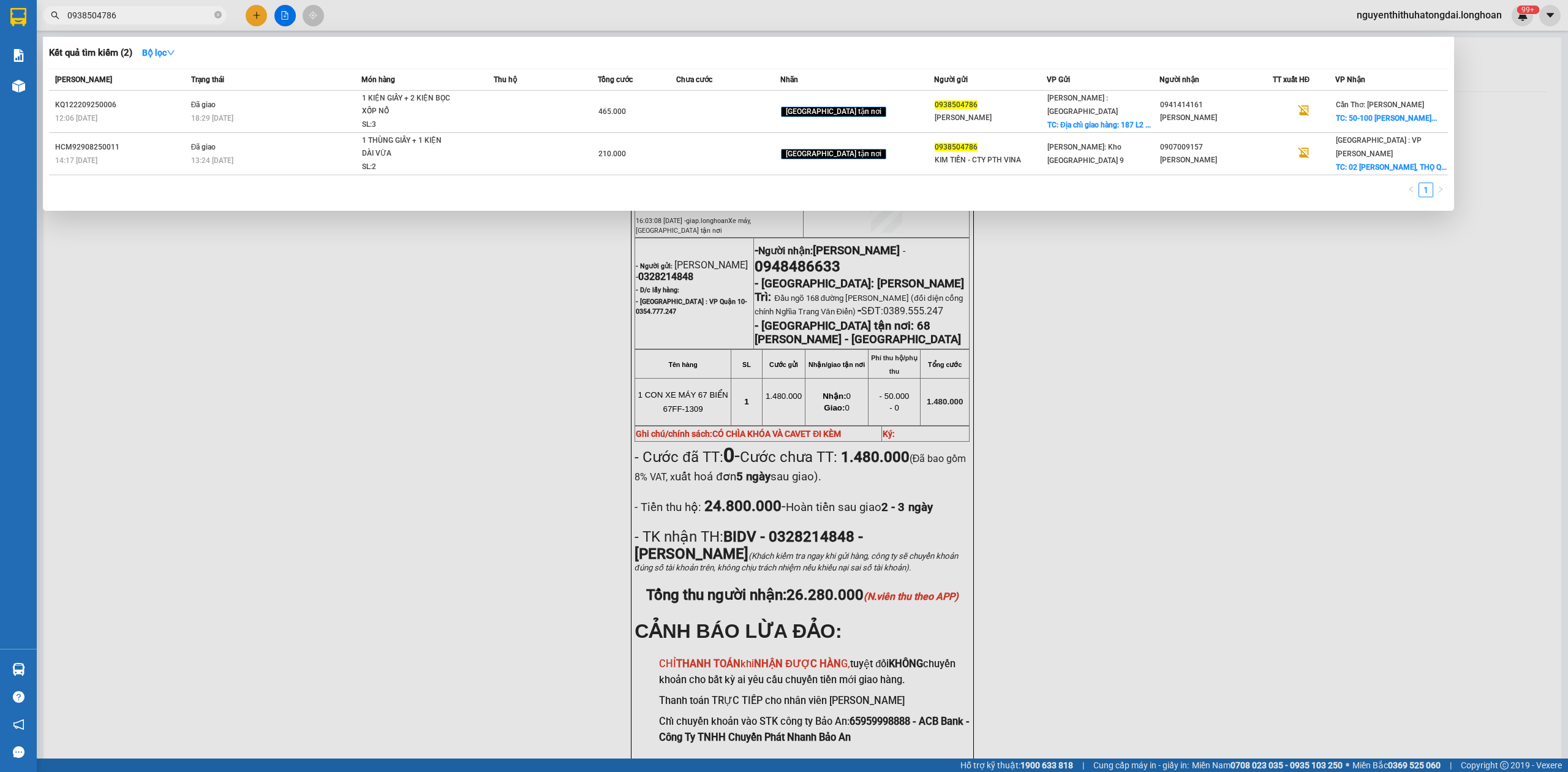
click at [182, 18] on input "0938504786" at bounding box center [139, 15] width 144 height 13
paste input "358226337"
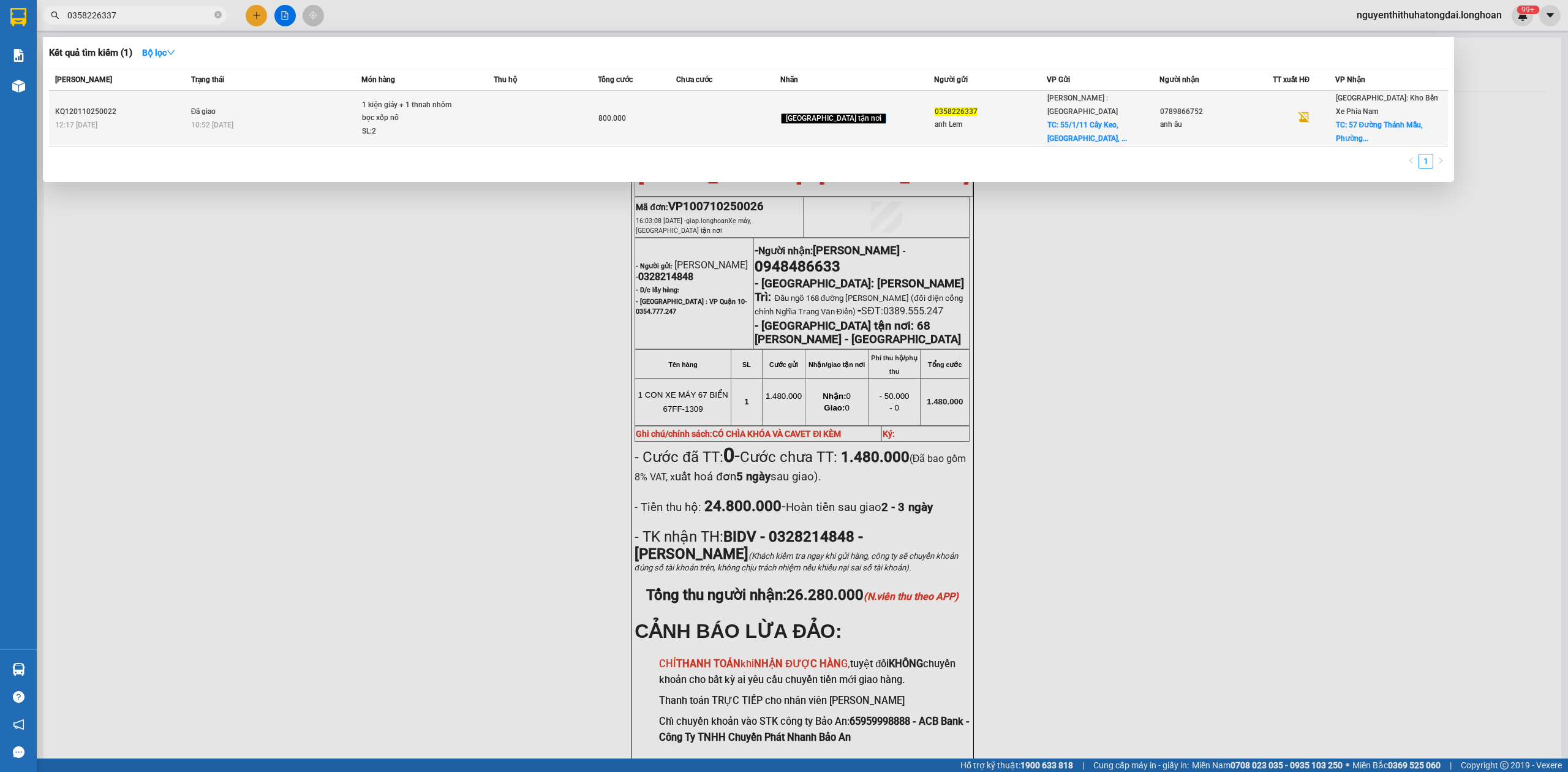
type input "0358226337"
click at [297, 102] on td "Đã giao 10:52 [DATE]" at bounding box center [274, 118] width 174 height 56
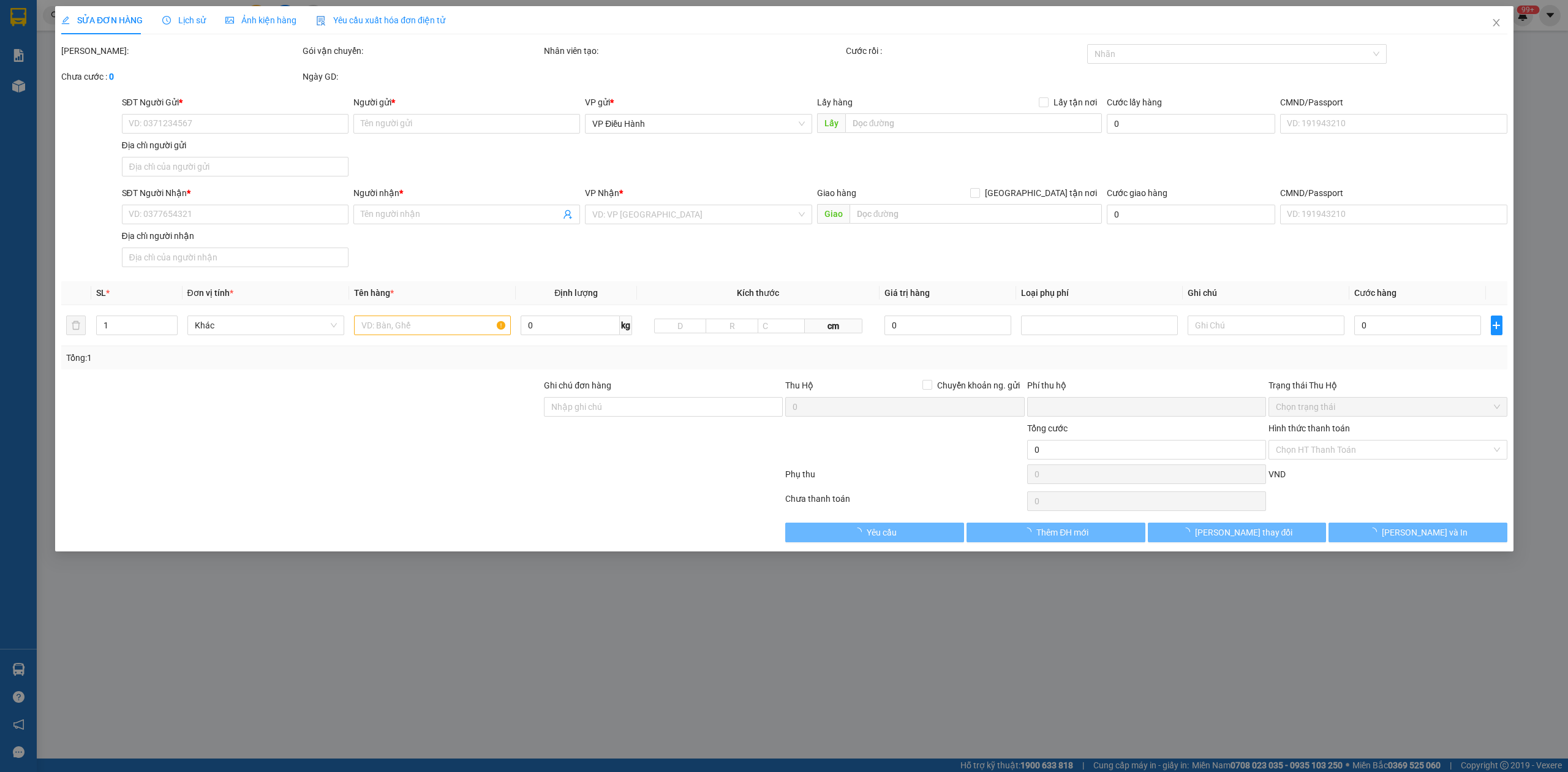
type input "0358226337"
type input "anh Lem"
checkbox input "true"
type input "[STREET_ADDRESS] Đức, [GEOGRAPHIC_DATA], [GEOGRAPHIC_DATA]"
type input "100.000"
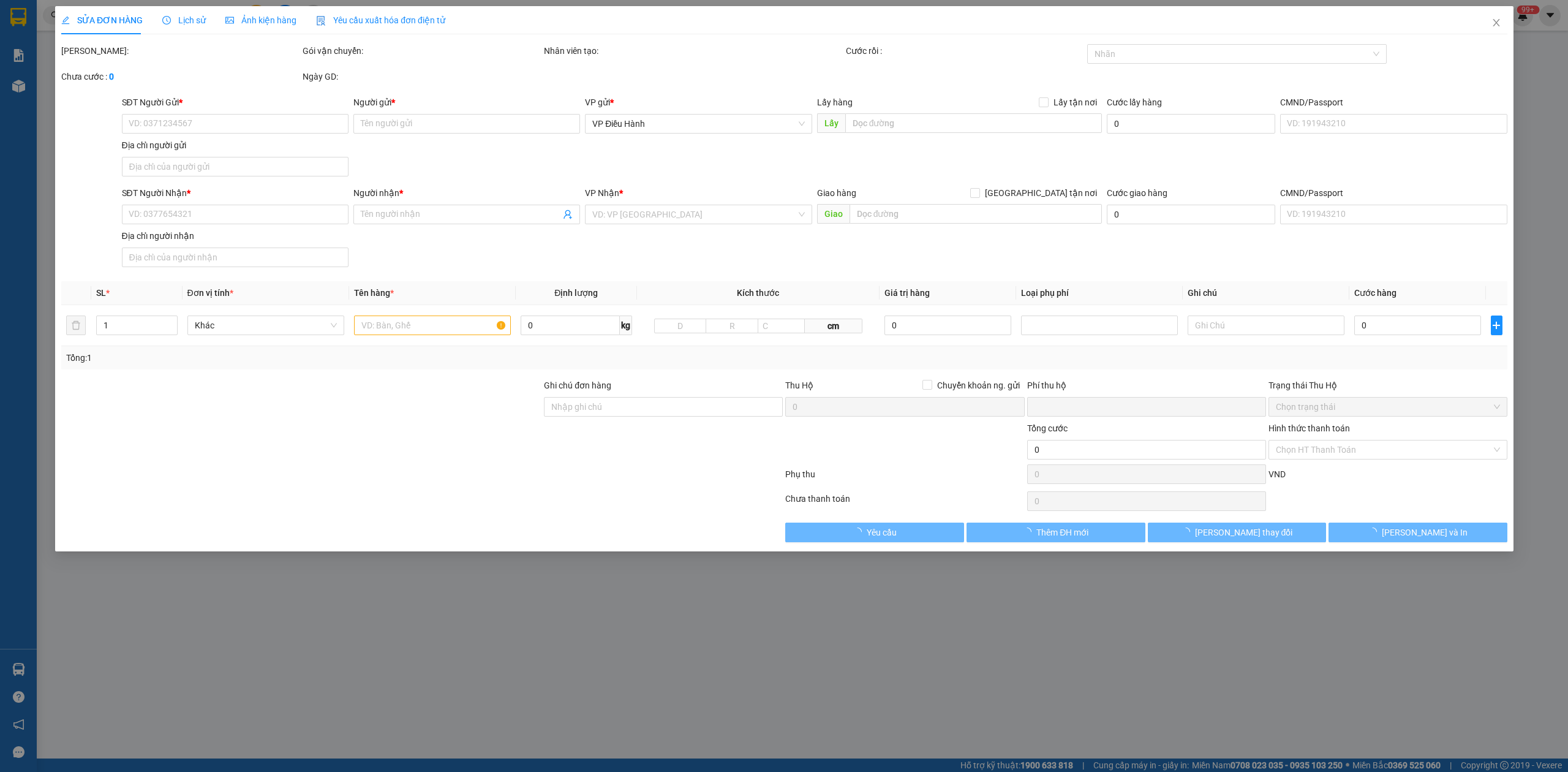
type input "0789866752"
type input "anh âu"
checkbox input "true"
type input "57 Đường Thánh Mẫu, [GEOGRAPHIC_DATA], [GEOGRAPHIC_DATA], [GEOGRAPHIC_DATA] (Bệ…"
type input "NHẬN THEO KIỆN-GIAO NGUYÊN KIỆN - HƯ VỠ KHÔNG ĐỀN"
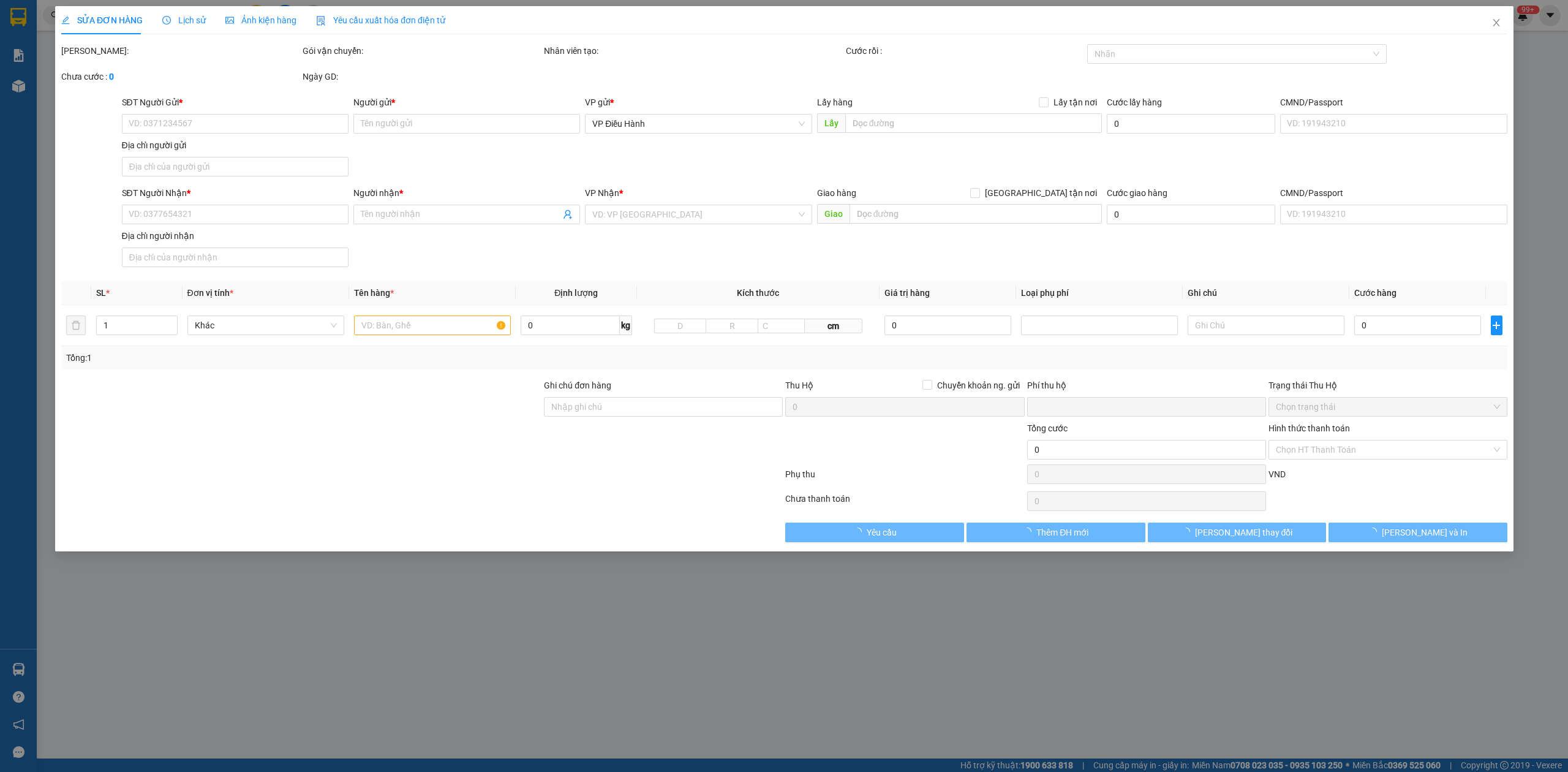
type input "0"
type input "800.000"
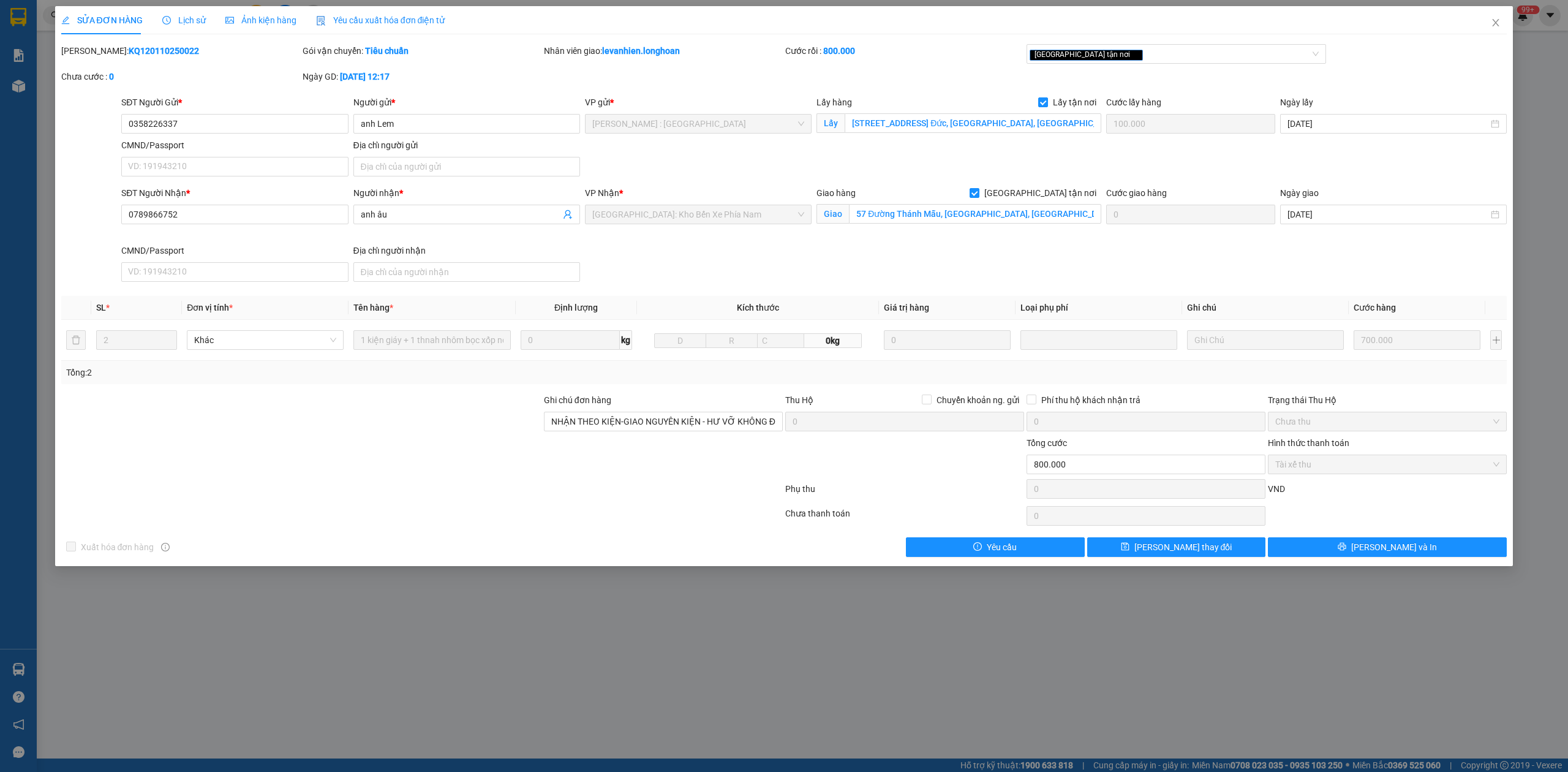
click at [136, 47] on b "KQ120110250022" at bounding box center [164, 50] width 71 height 10
copy b "KQ120110250022"
click at [196, 122] on input "0358226337" at bounding box center [235, 124] width 227 height 19
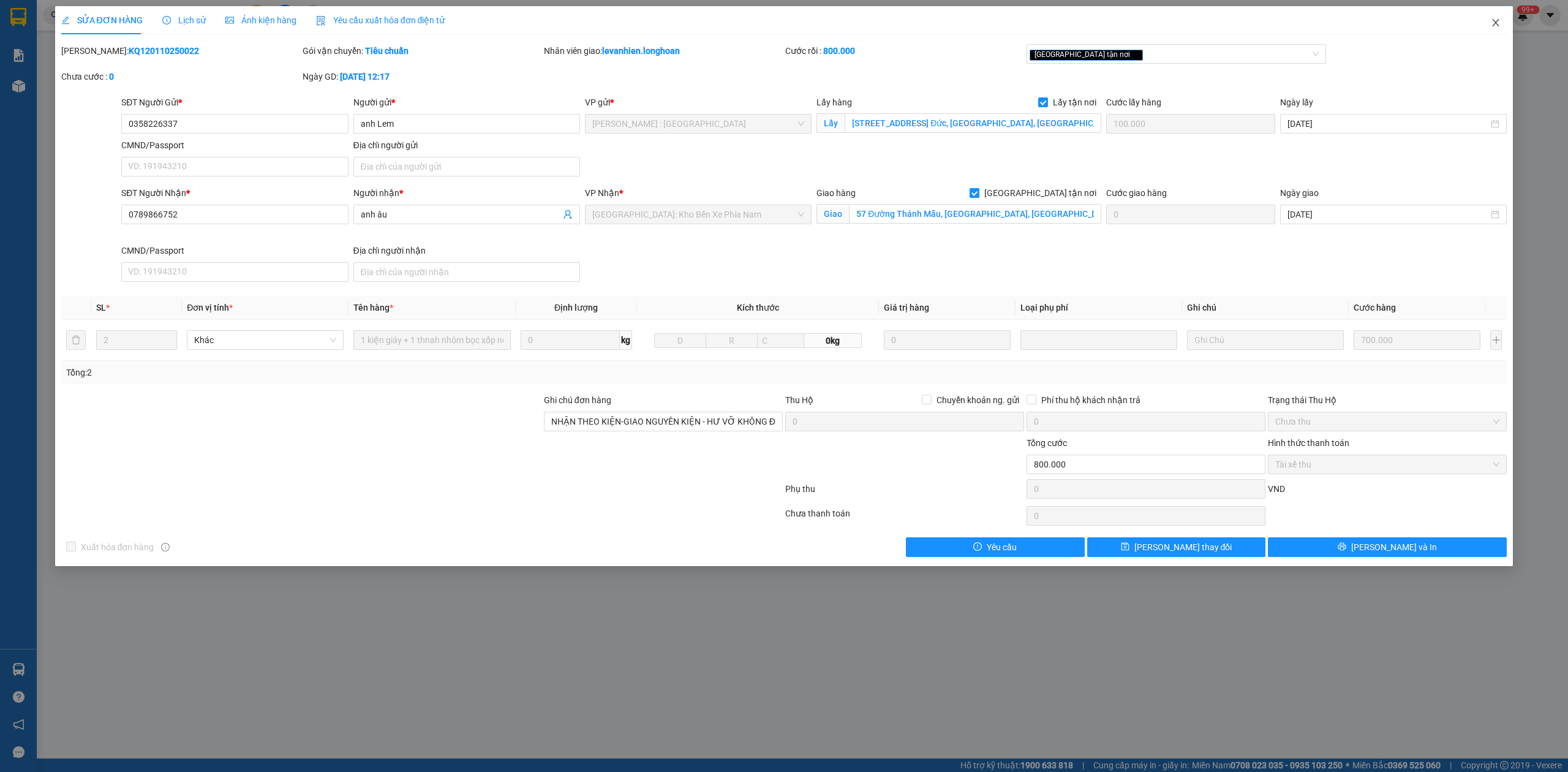
click at [1495, 19] on icon "close" at bounding box center [1495, 22] width 10 height 10
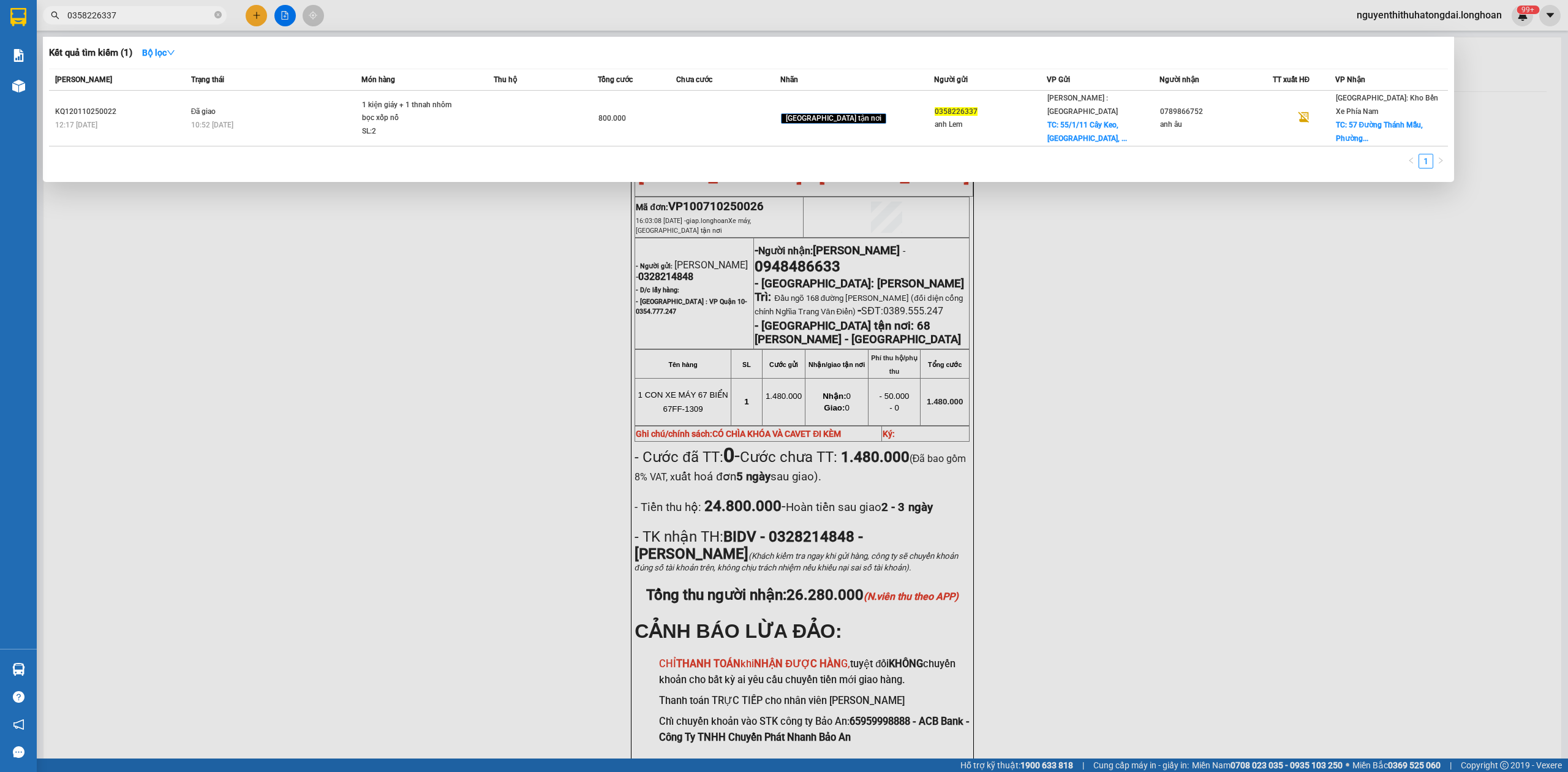
drag, startPoint x: 69, startPoint y: 13, endPoint x: 208, endPoint y: 26, distance: 139.6
click at [212, 26] on div "Kết quả tìm kiếm ( 1 ) Bộ lọc Mã ĐH Trạng thái Món hàng Thu hộ Tổng cước Chưa c…" at bounding box center [120, 16] width 239 height 21
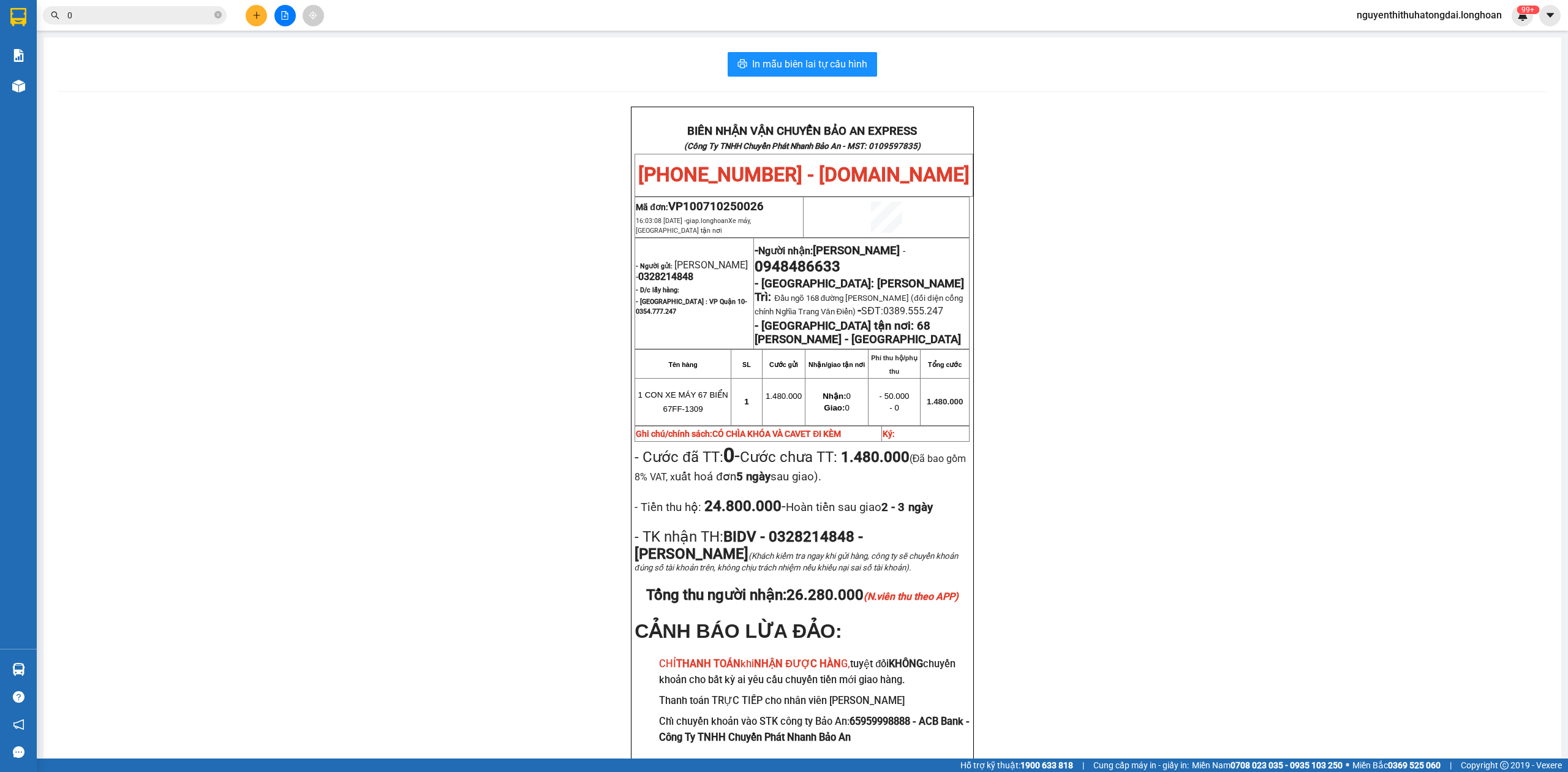
paste input "385970216"
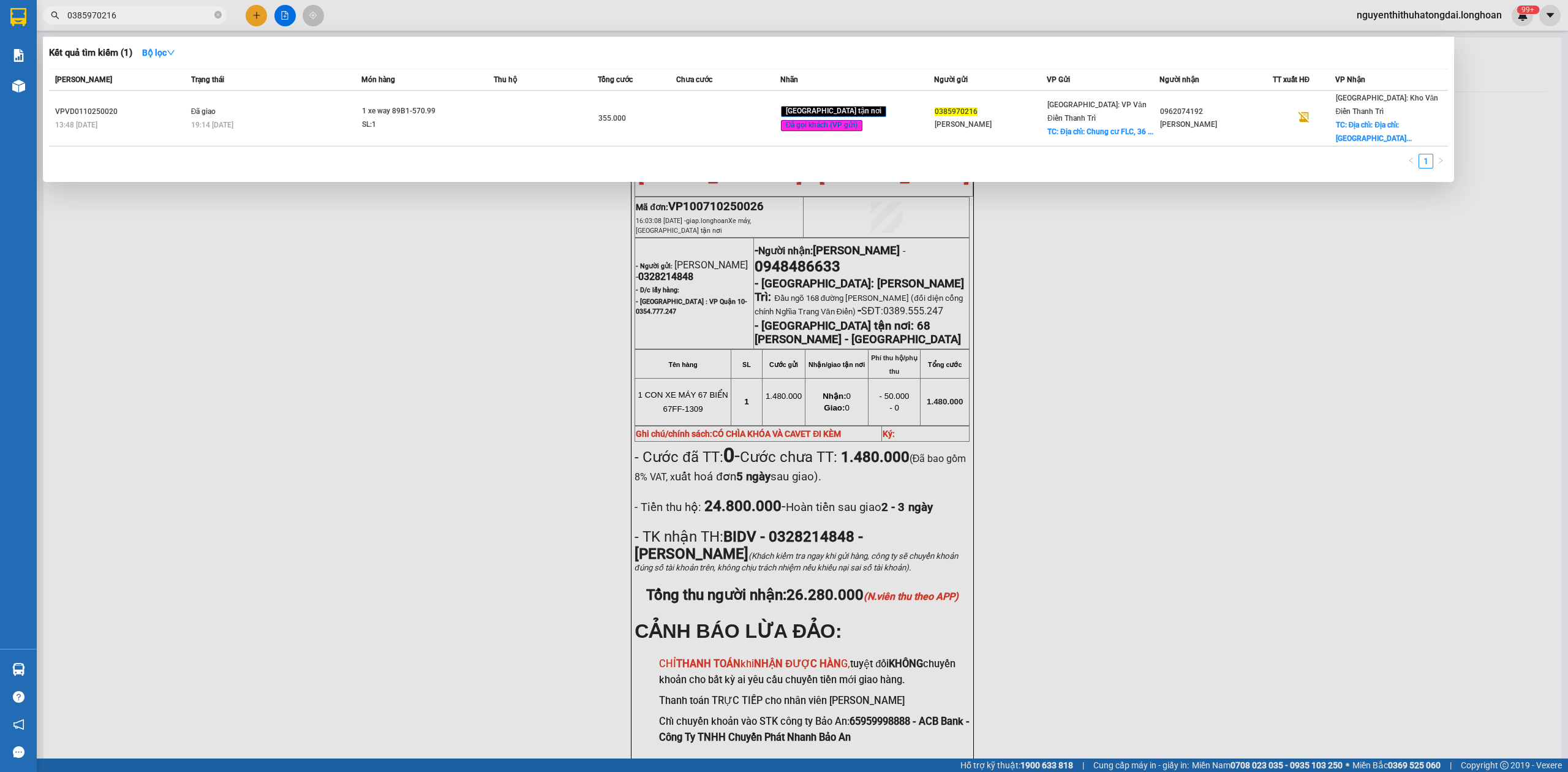
type input "0385970216"
click at [234, 102] on td "Đã giao 19:14 [DATE]" at bounding box center [274, 118] width 174 height 56
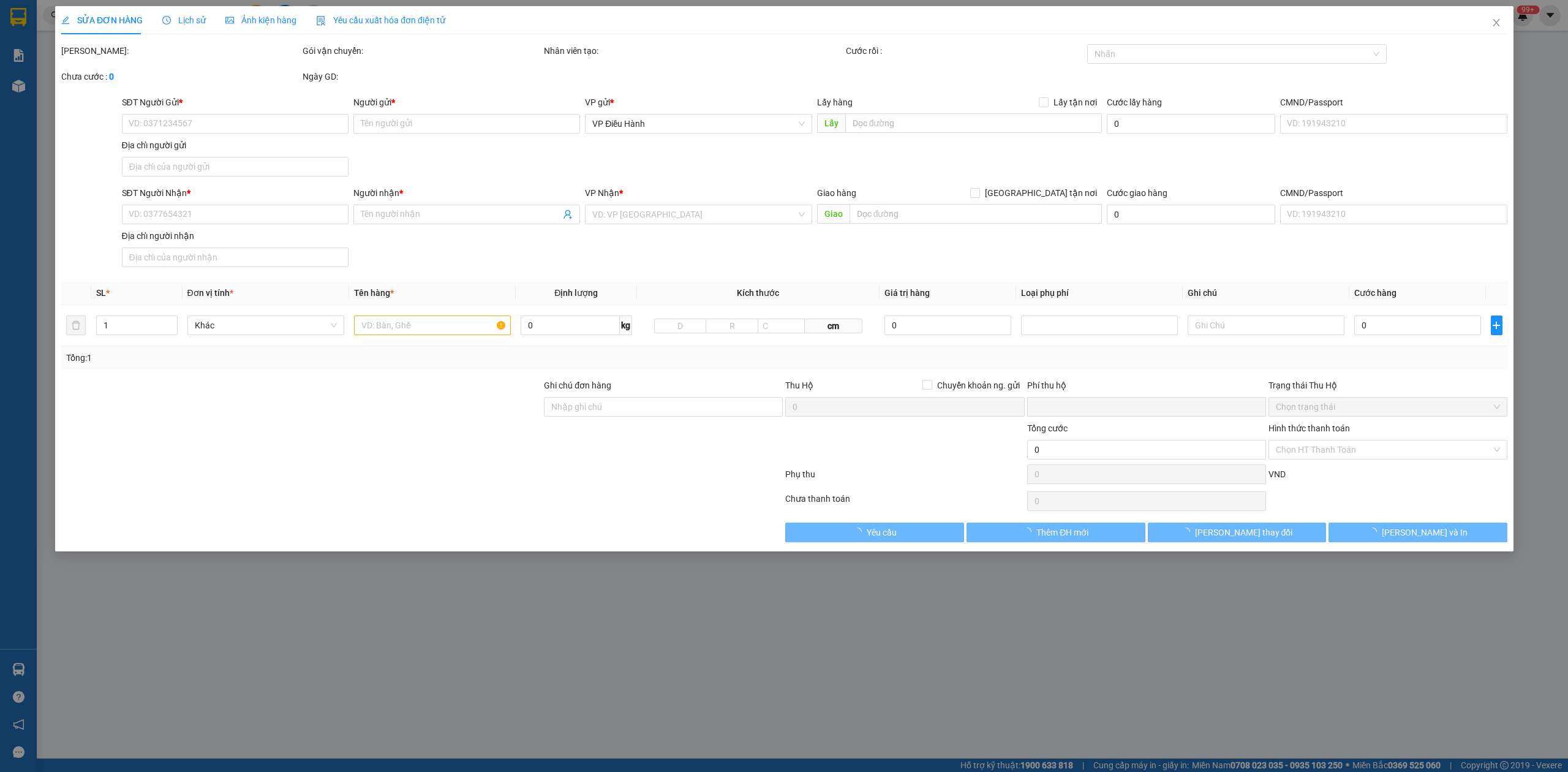
type input "0385970216"
type input "[PERSON_NAME]"
checkbox input "true"
type input "Địa chỉ: Chung cư FLC, 36 [PERSON_NAME] (cạnh [GEOGRAPHIC_DATA])"
type input "65.000"
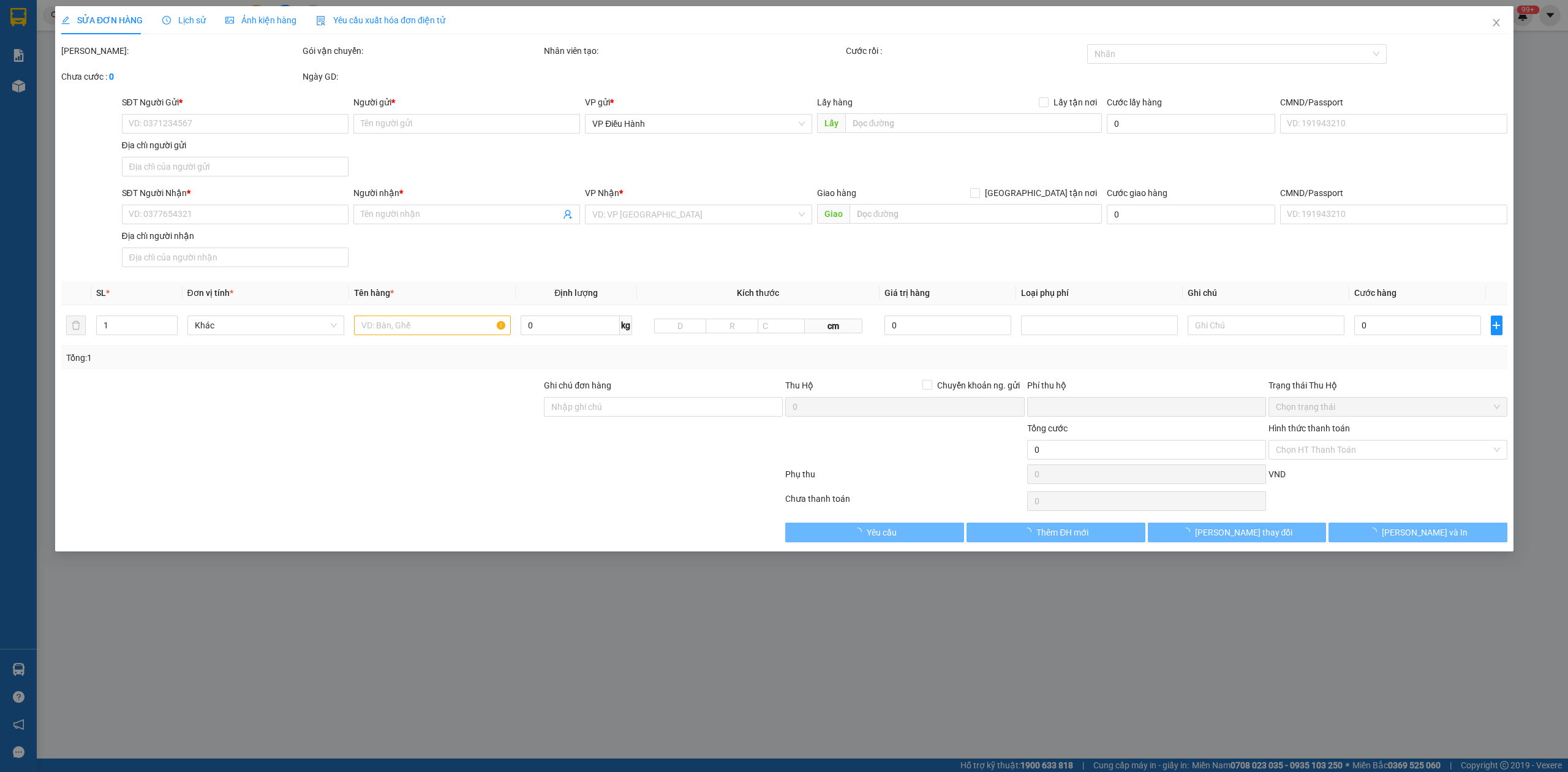
type input "0962074192"
type input "[PERSON_NAME]"
checkbox input "true"
type input "Địa chỉ: Địa chỉ: Cửa hàng đồ điện [GEOGRAPHIC_DATA], [GEOGRAPHIC_DATA]"
type input "1 chìa khóa, ko đăng ký xe"
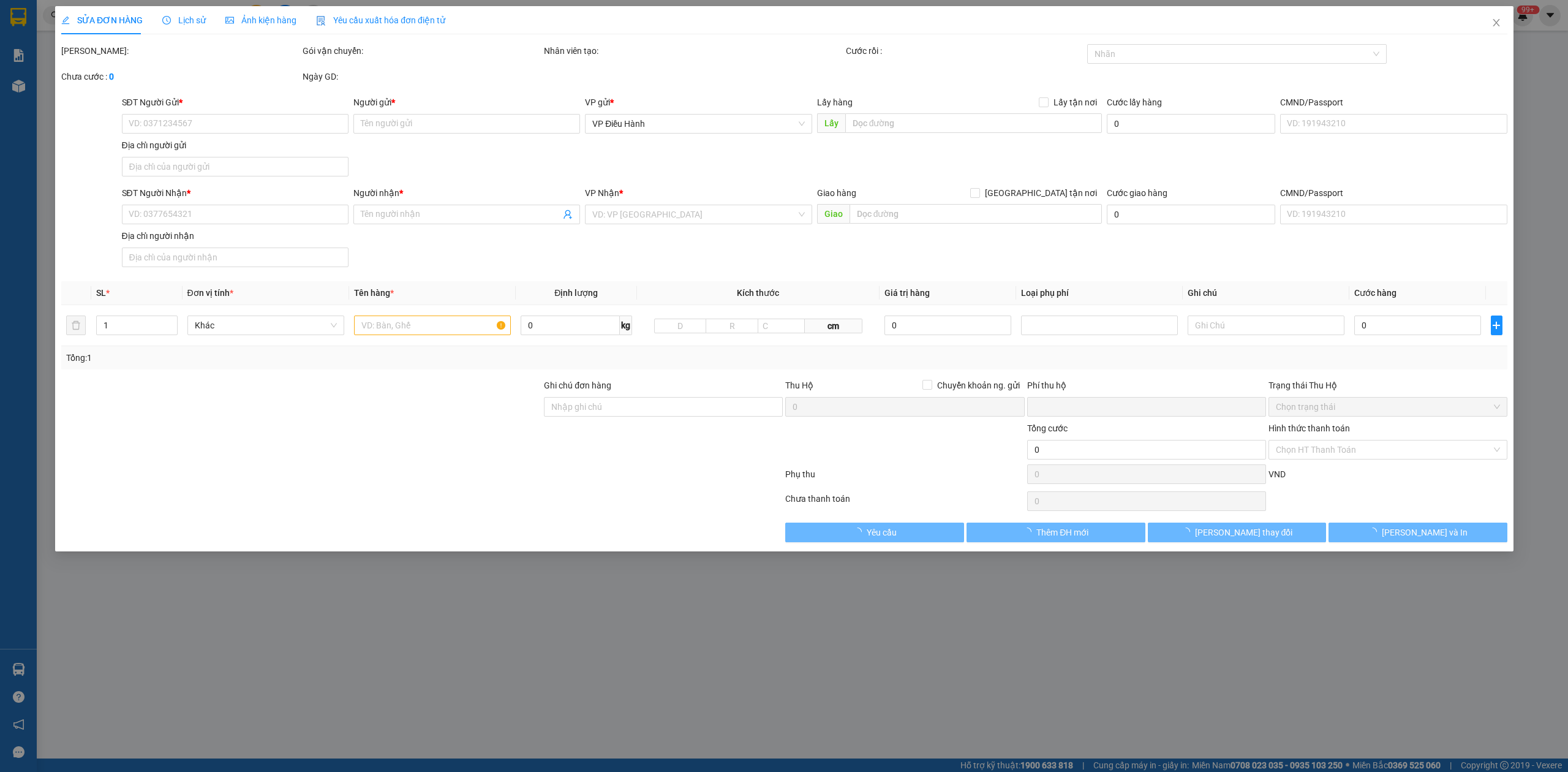
type input "0"
type input "355.000"
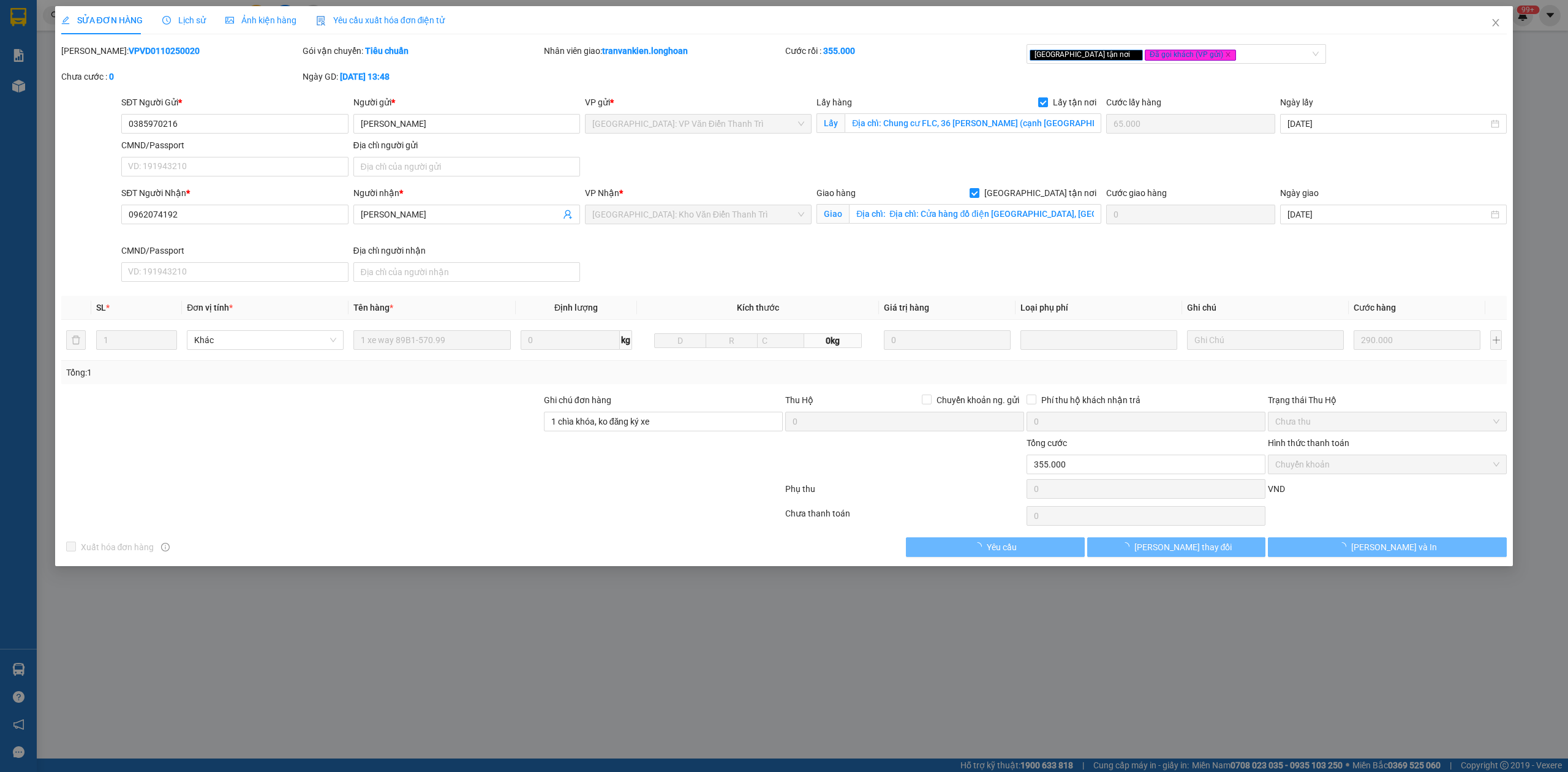
click at [148, 54] on b "VPVD0110250020" at bounding box center [164, 50] width 71 height 10
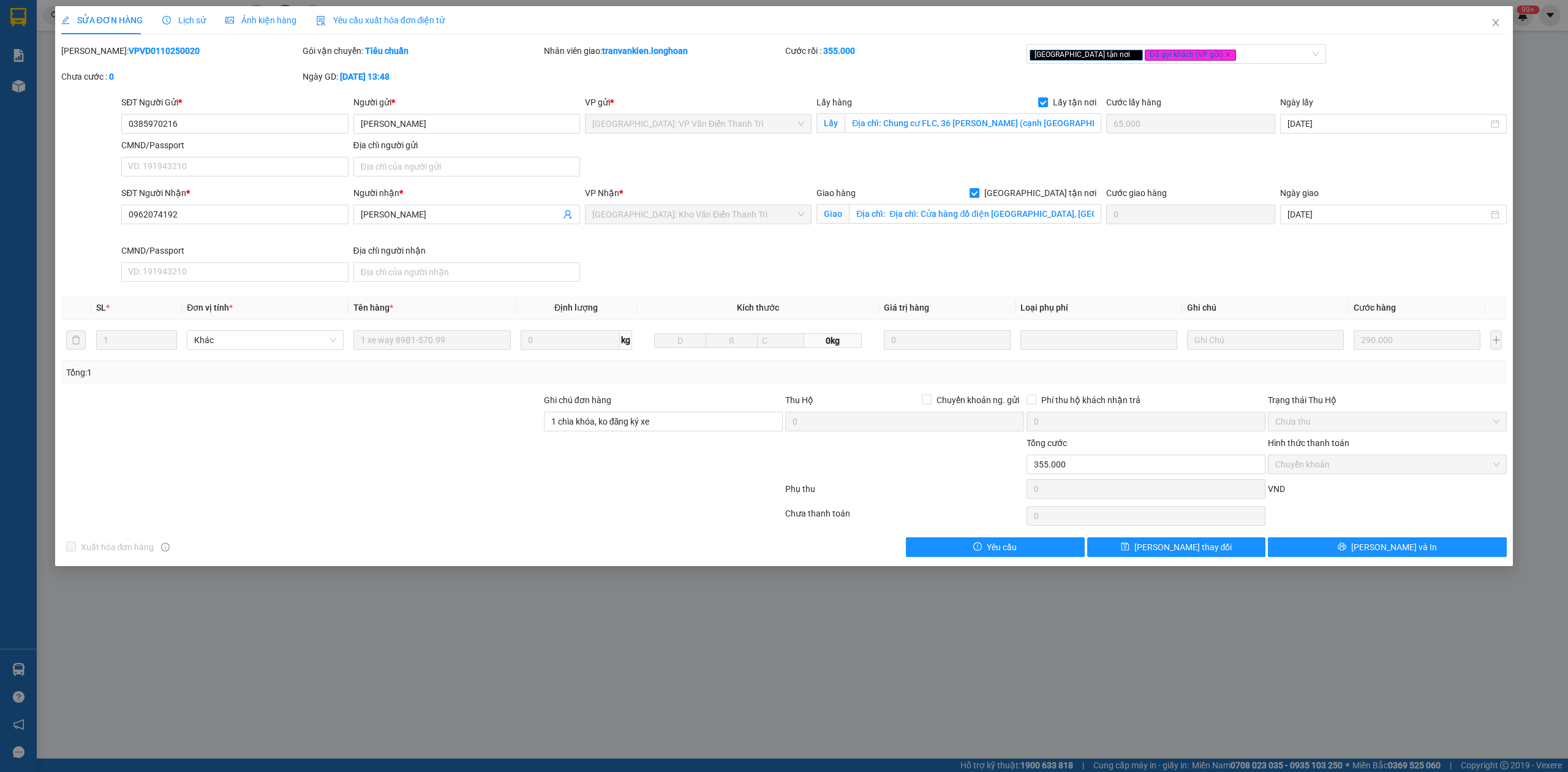
click at [148, 54] on b "VPVD0110250020" at bounding box center [164, 50] width 71 height 10
copy b "VPVD0110250020"
click at [1487, 25] on span "Close" at bounding box center [1495, 23] width 35 height 35
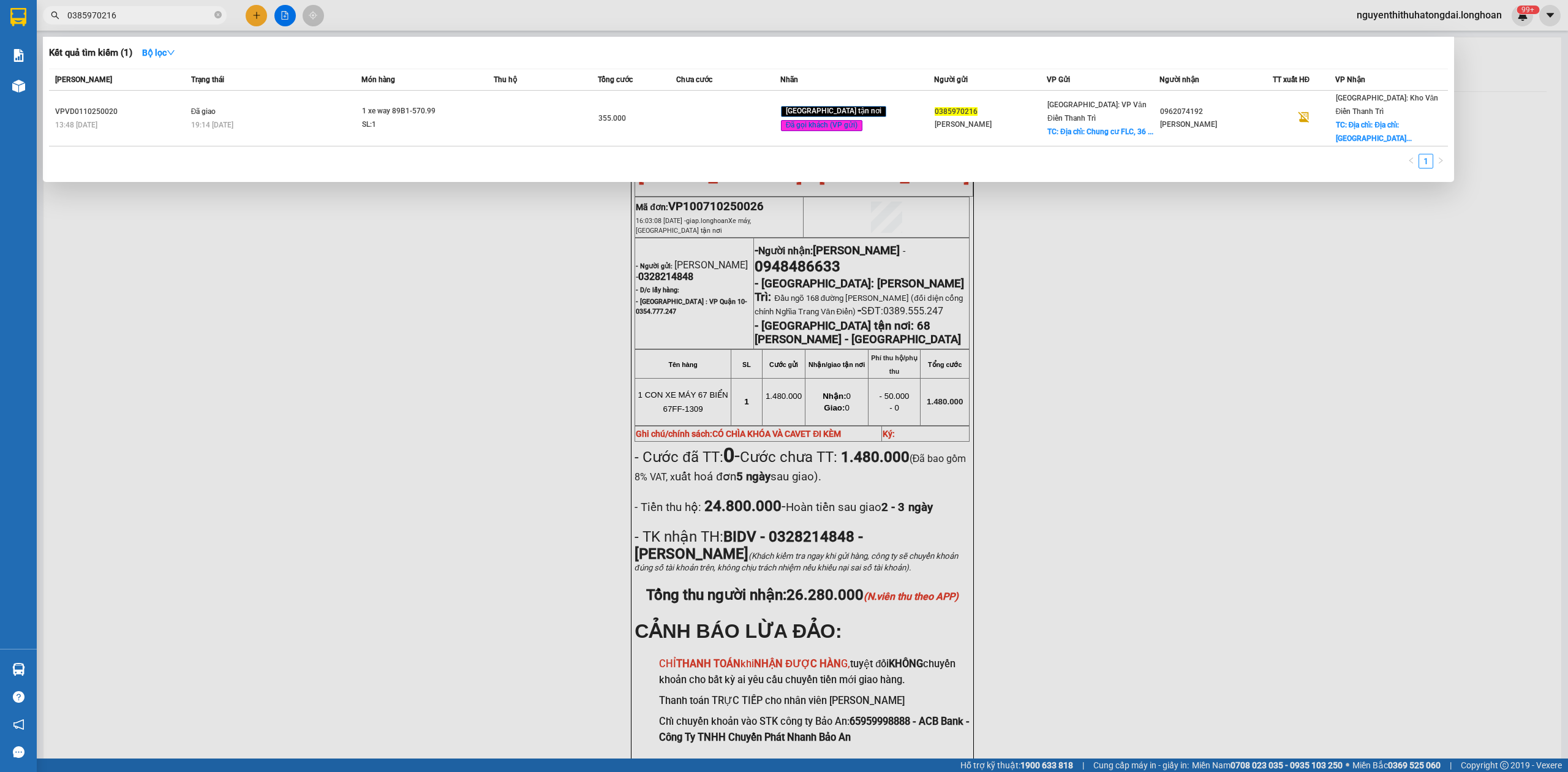
drag, startPoint x: 74, startPoint y: 13, endPoint x: 162, endPoint y: 25, distance: 88.8
click at [162, 25] on div "Kết quả tìm kiếm ( 1 ) Bộ lọc Mã ĐH Trạng thái Món hàng Thu hộ Tổng cước Chưa c…" at bounding box center [120, 16] width 239 height 21
click at [138, 13] on input "0385970216" at bounding box center [139, 15] width 144 height 13
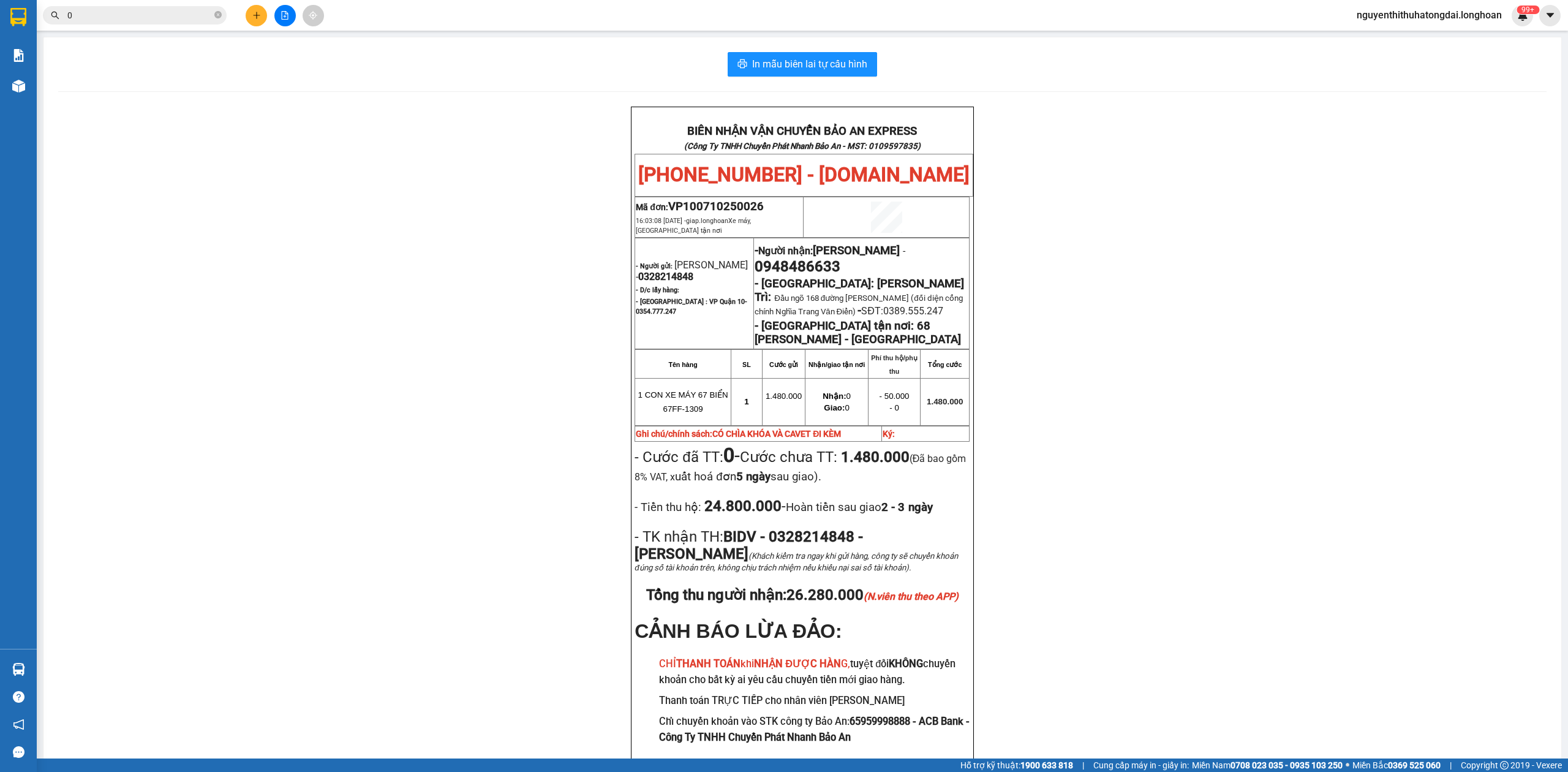
paste input "915059086"
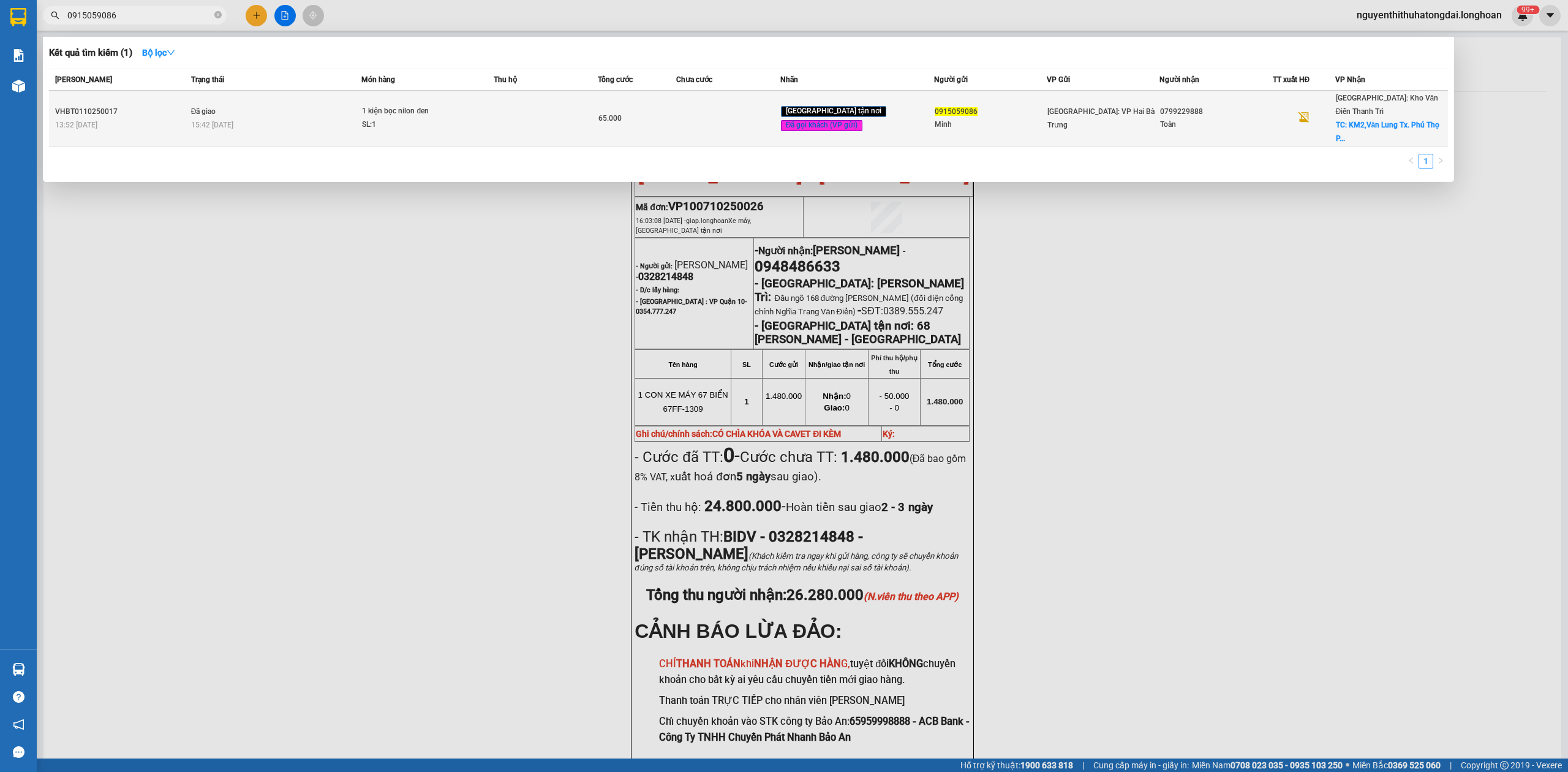
type input "0915059086"
click at [334, 119] on div "15:42 [DATE]" at bounding box center [276, 125] width 170 height 13
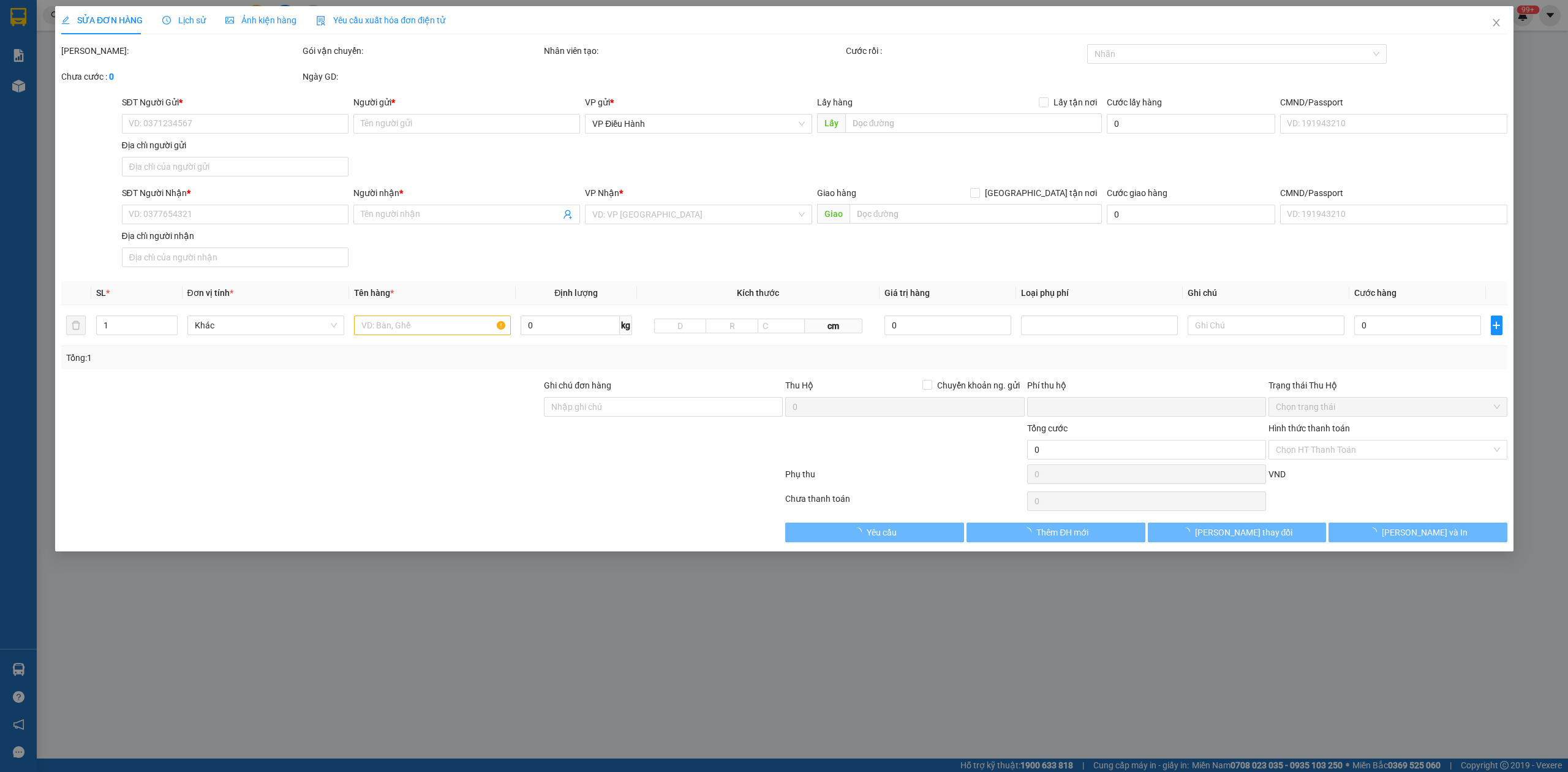
type input "0915059086"
type input "Minh"
type input "0799229888"
type input "Toàn"
checkbox input "true"
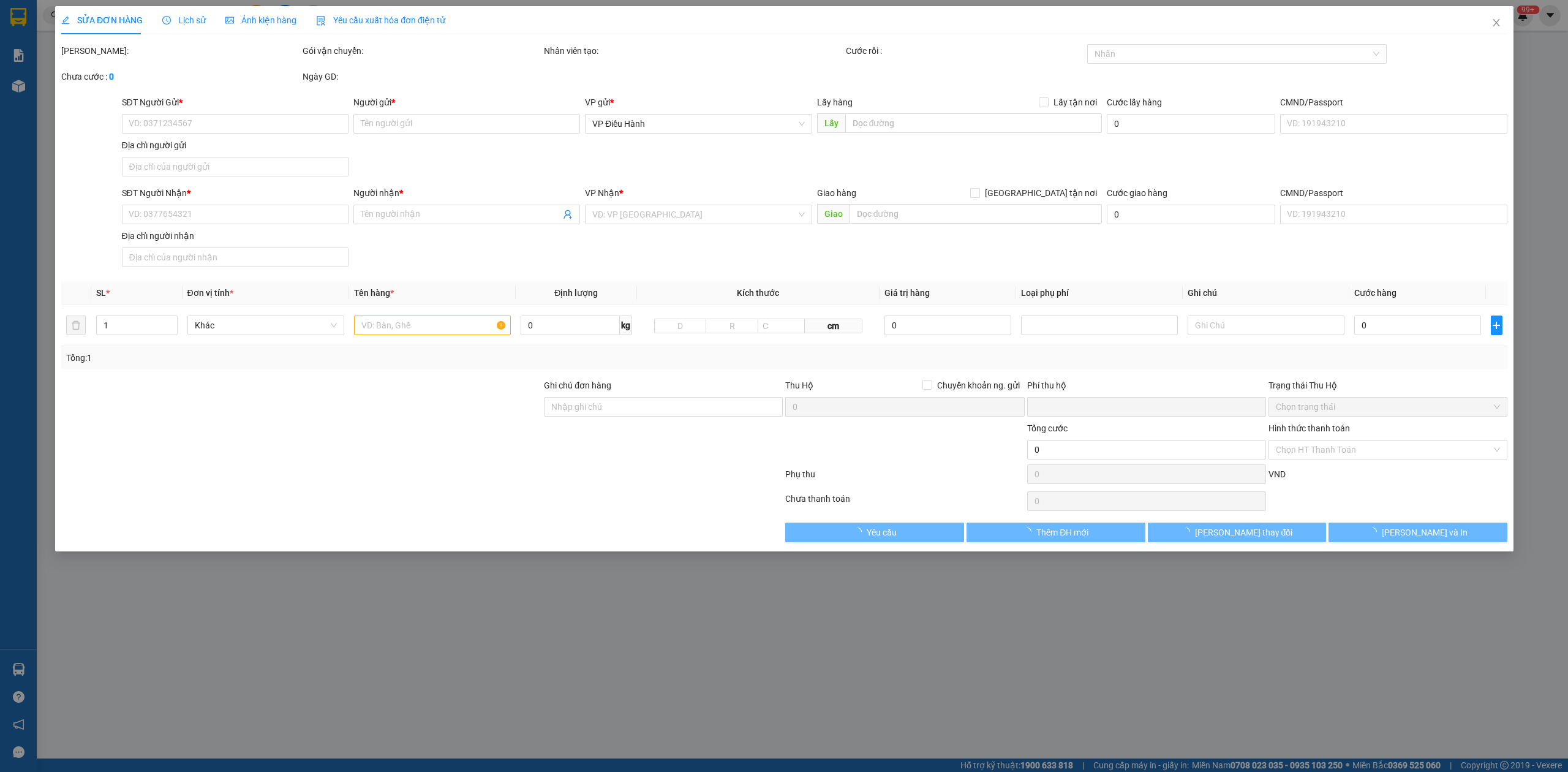
type input "KM2,Văn Lung Tx. [GEOGRAPHIC_DATA]"
type input "0"
type input "65.000"
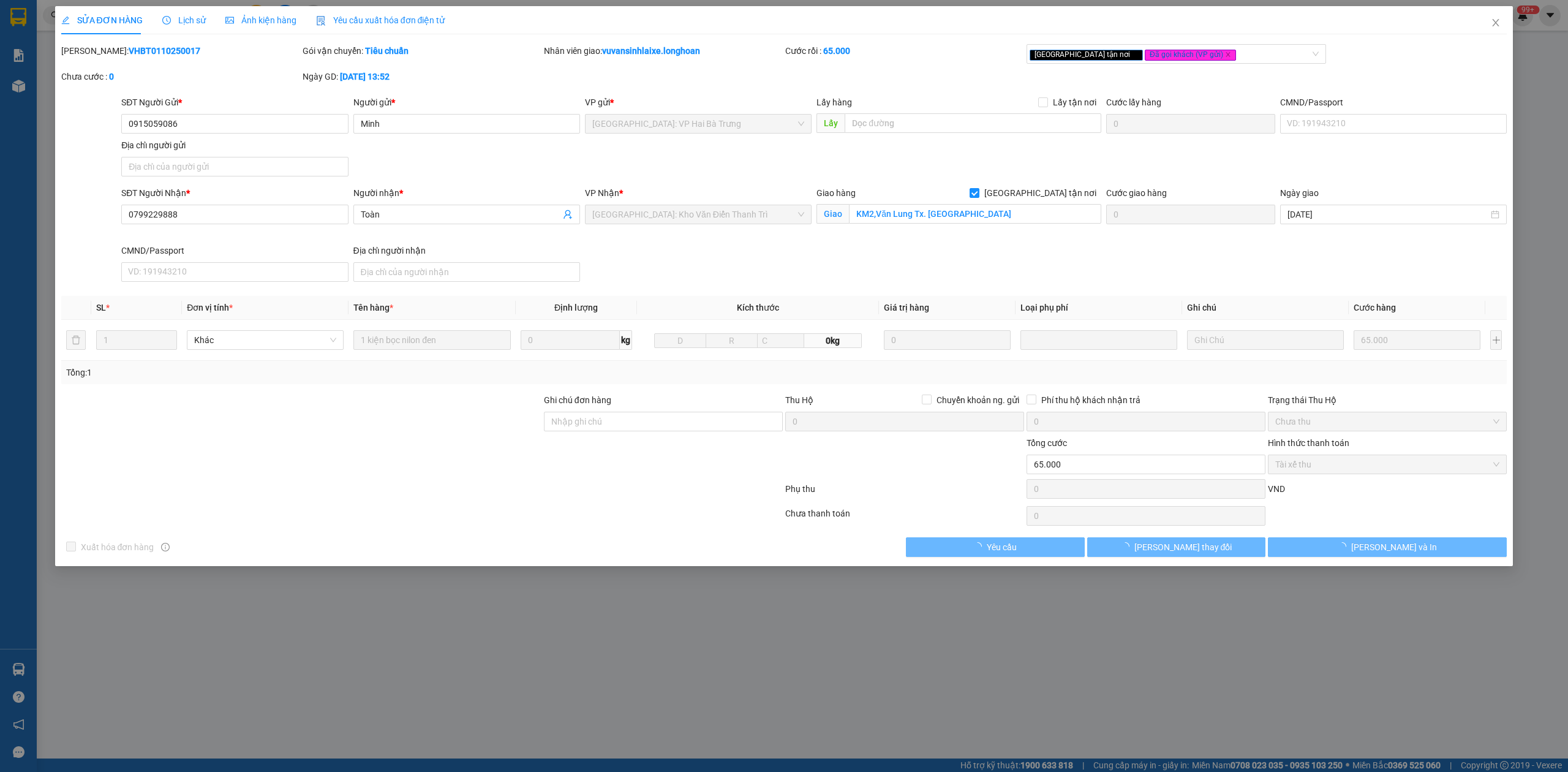
click at [138, 57] on div "[PERSON_NAME]: VHBT0110250017" at bounding box center [181, 50] width 239 height 13
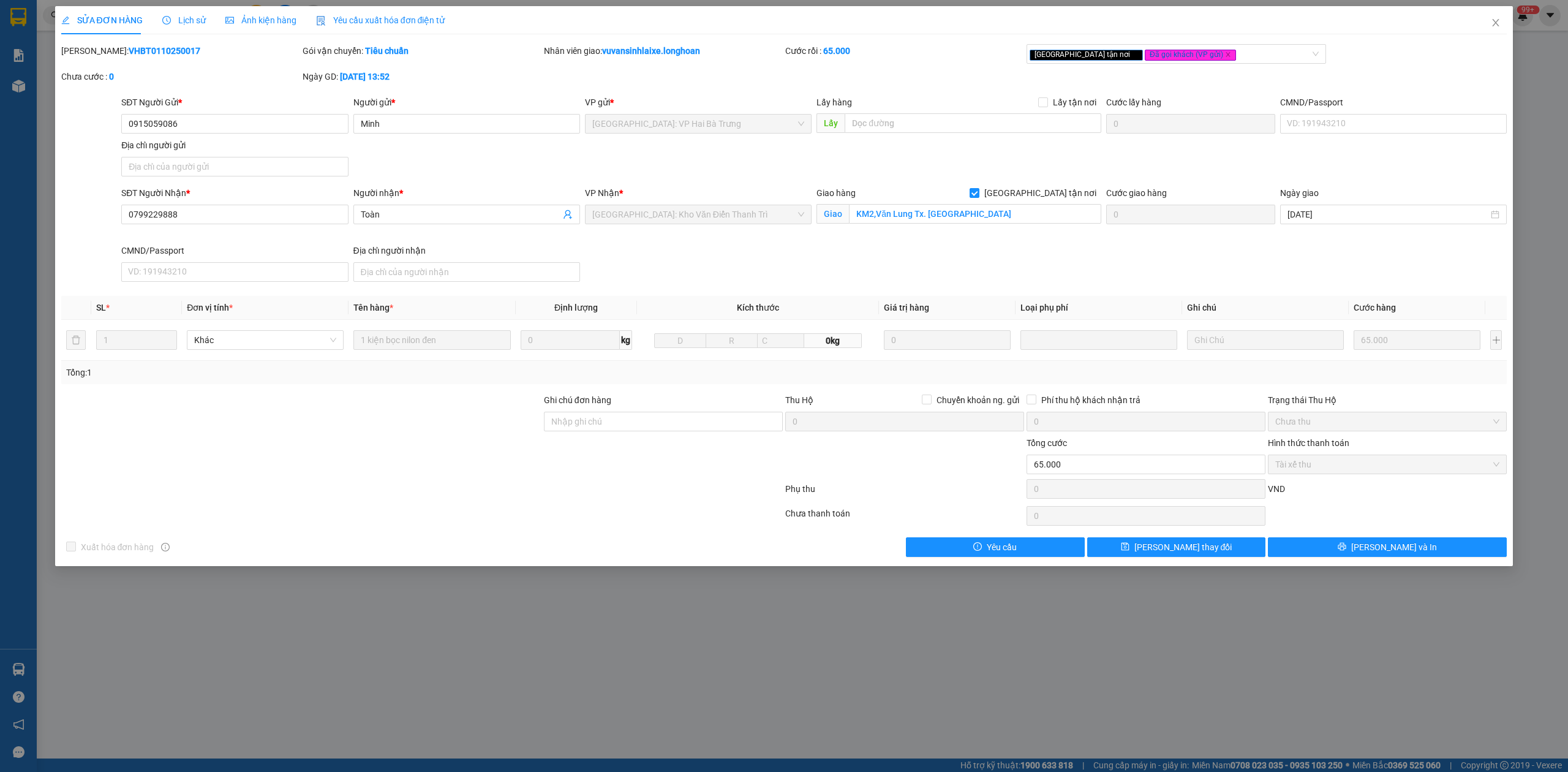
click at [140, 57] on div "[PERSON_NAME]: VHBT0110250017" at bounding box center [181, 50] width 239 height 13
copy b "VHBT0110250017"
click at [1487, 27] on span "Close" at bounding box center [1495, 23] width 35 height 35
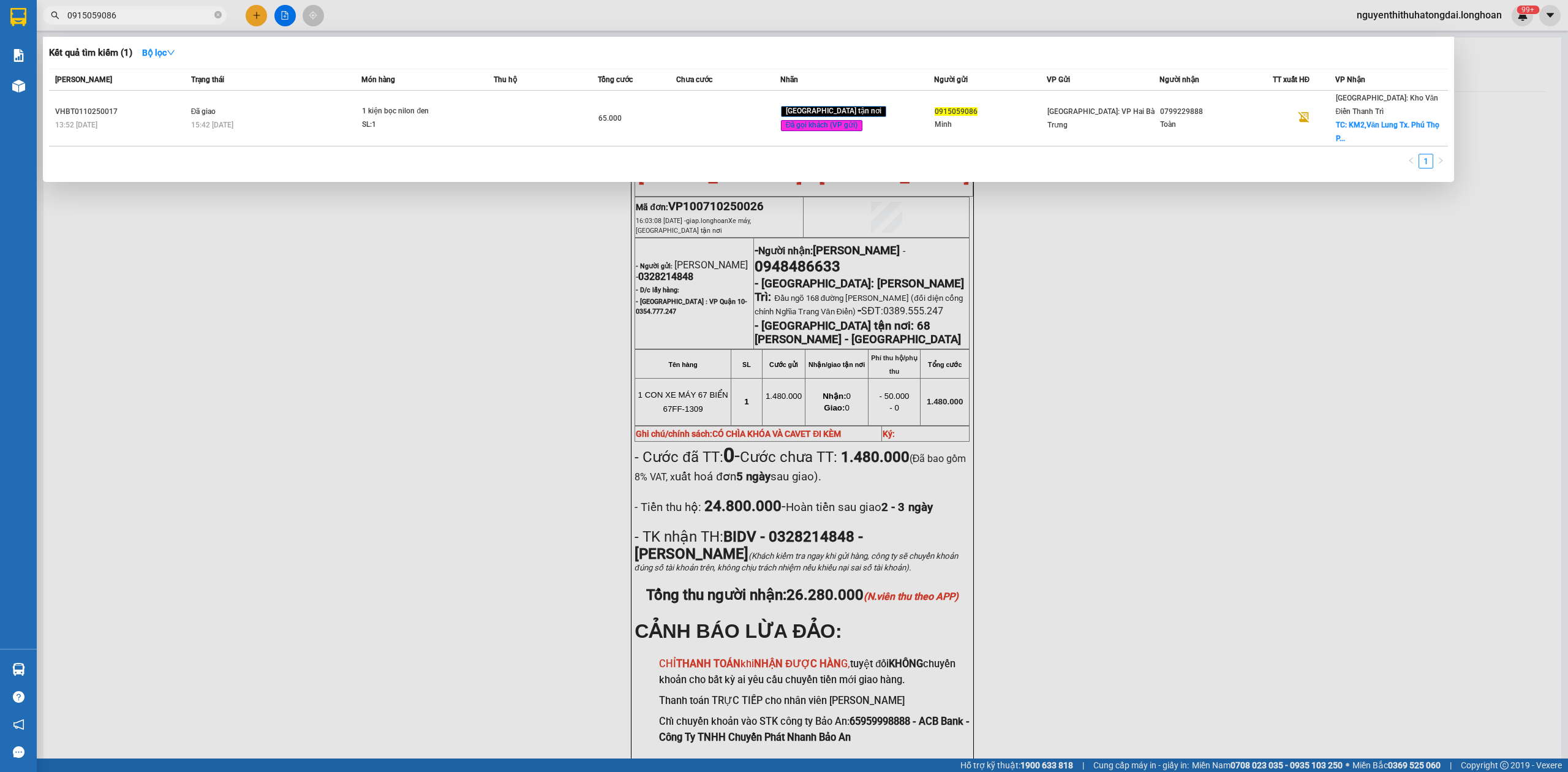
drag, startPoint x: 70, startPoint y: 17, endPoint x: 194, endPoint y: 13, distance: 124.1
click at [194, 13] on input "0915059086" at bounding box center [139, 15] width 144 height 13
paste input "39269832"
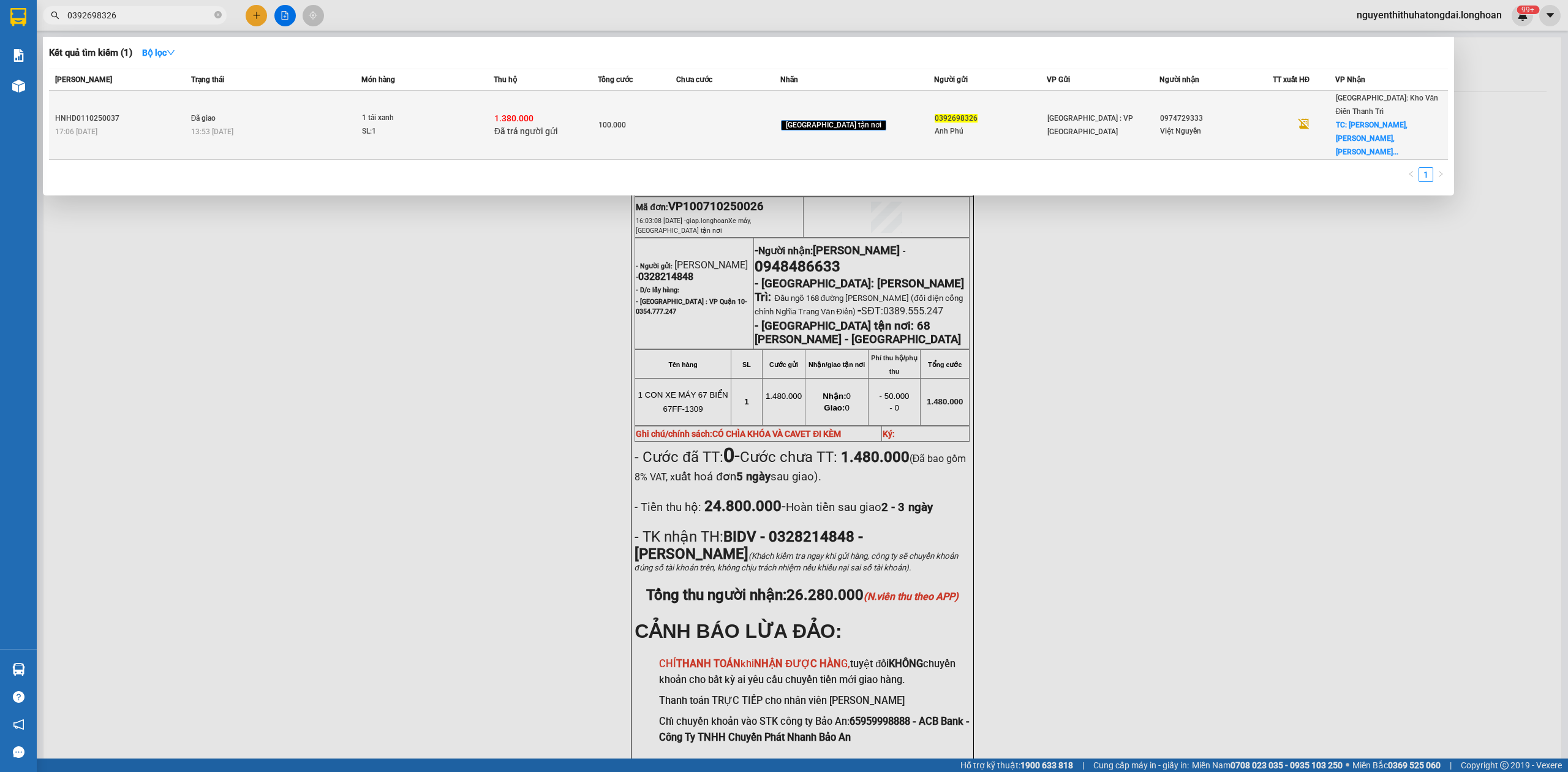
type input "0392698326"
click at [344, 98] on td "Đã giao 13:53 [DATE]" at bounding box center [274, 125] width 174 height 69
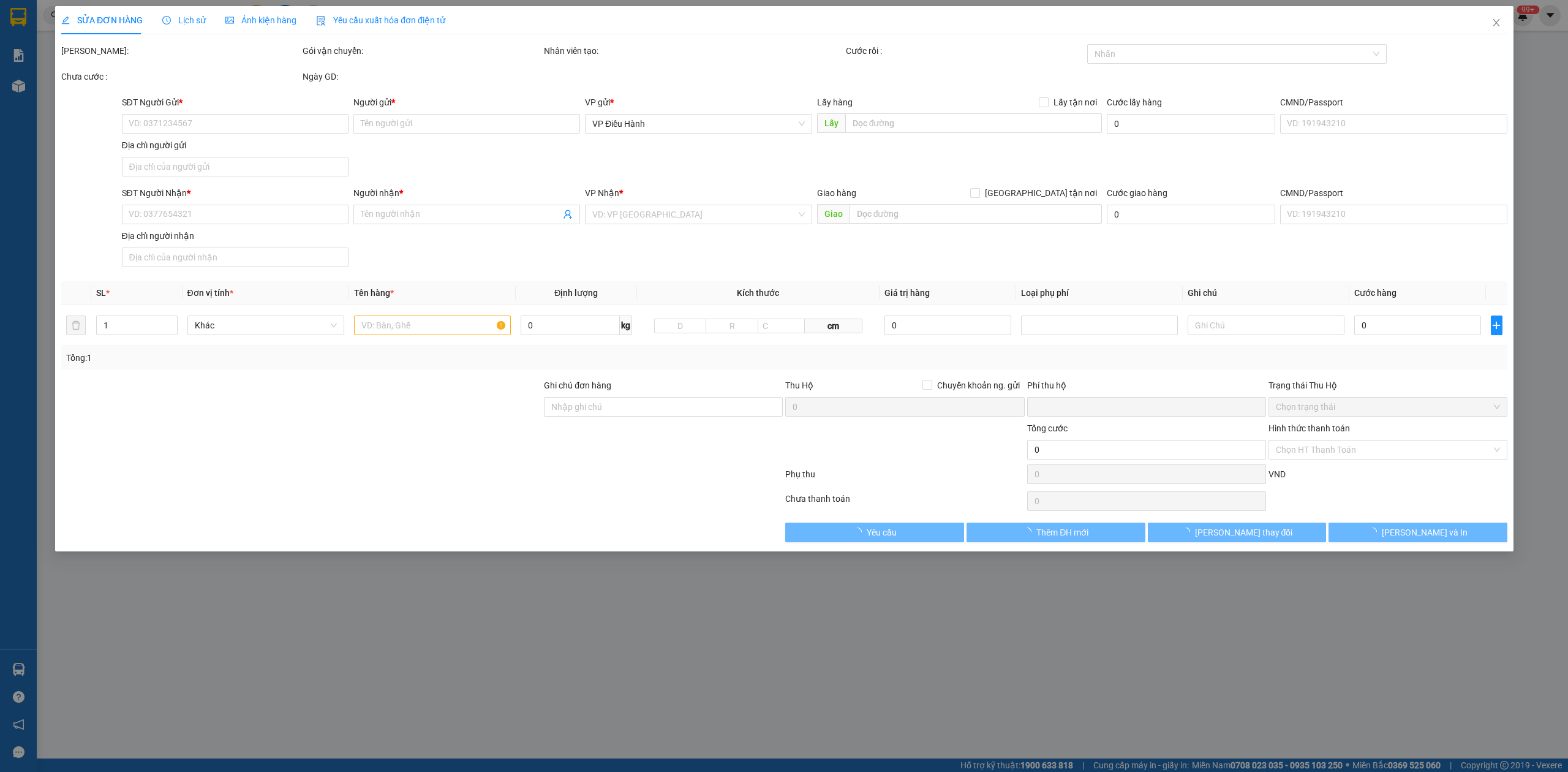
type input "0392698326"
type input "Anh Phú"
type input "0974729333"
type input "Việt Nguyễn"
checkbox input "true"
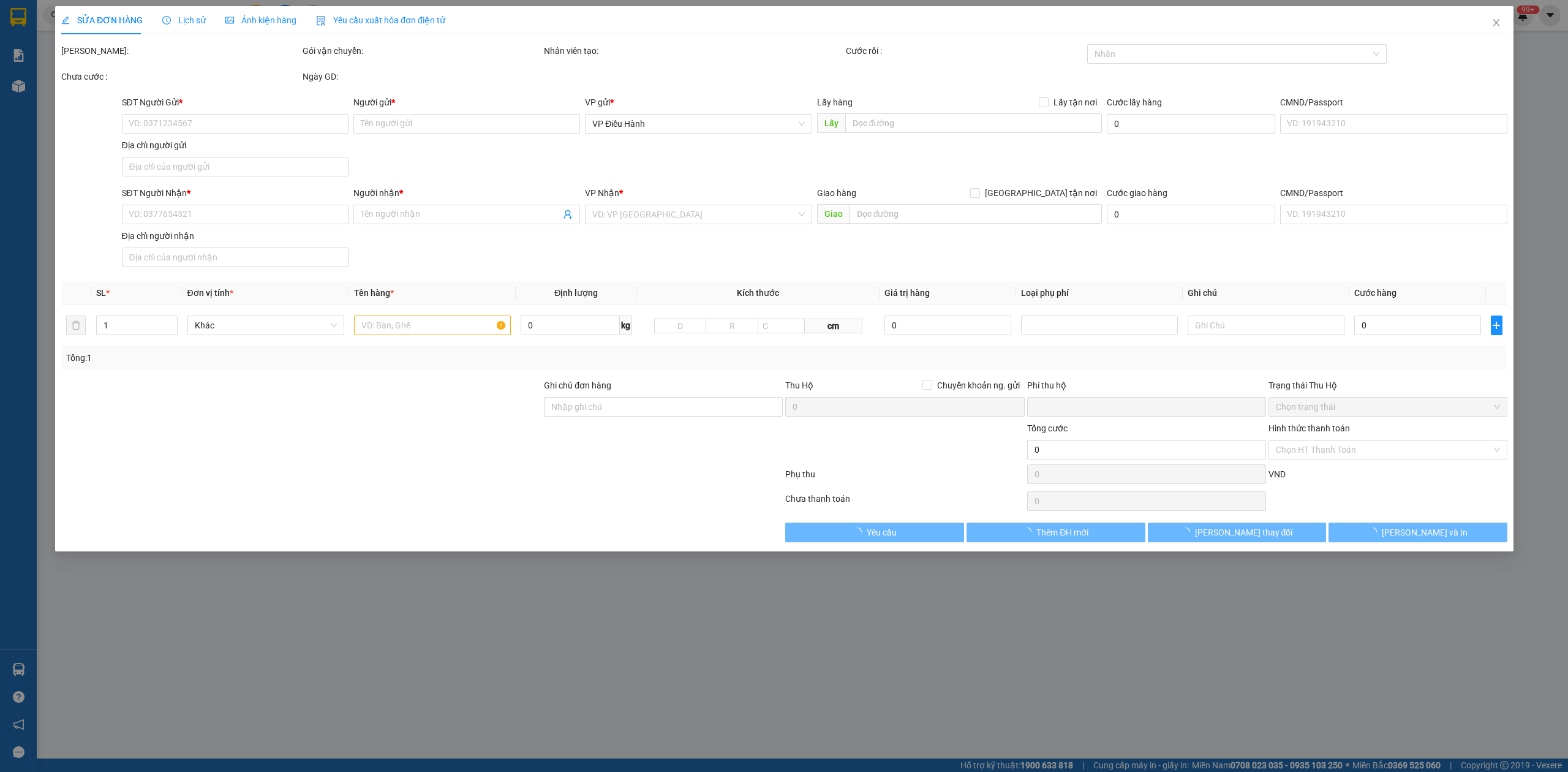
type input "[PERSON_NAME], [PERSON_NAME], [PERSON_NAME], [GEOGRAPHIC_DATA]"
type input "HÀNG DỄ VỠ CHÚ Ý BỐC XẾP NHẸ TAY KHÔNG ĐÈ HÀNG ( HƯ VỠ KHÔNG ĐỀN GIÁ TRỊ HÀNG )"
checkbox input "true"
type input "1.380.000"
type input "10.000"
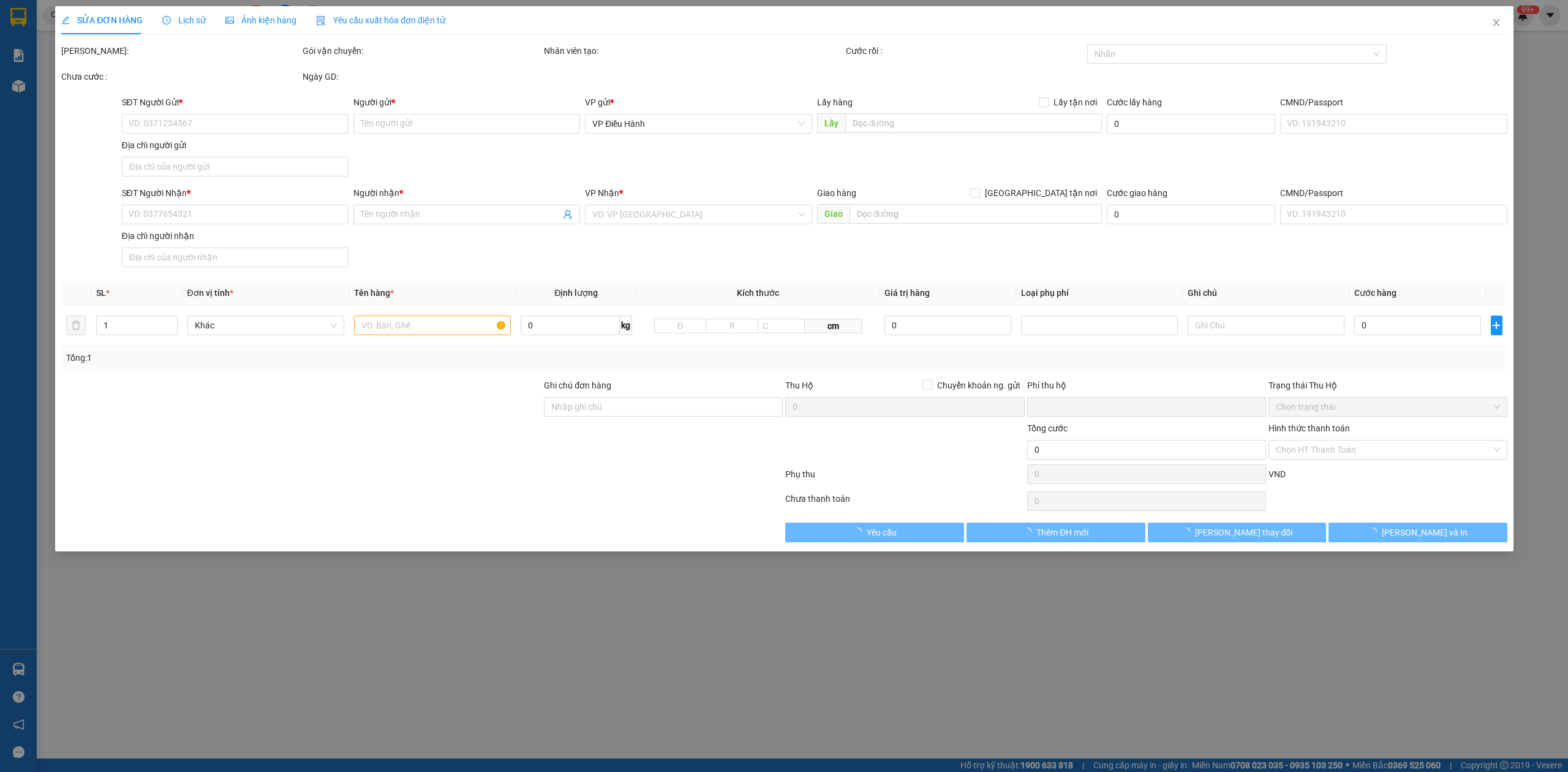
type input "100.000"
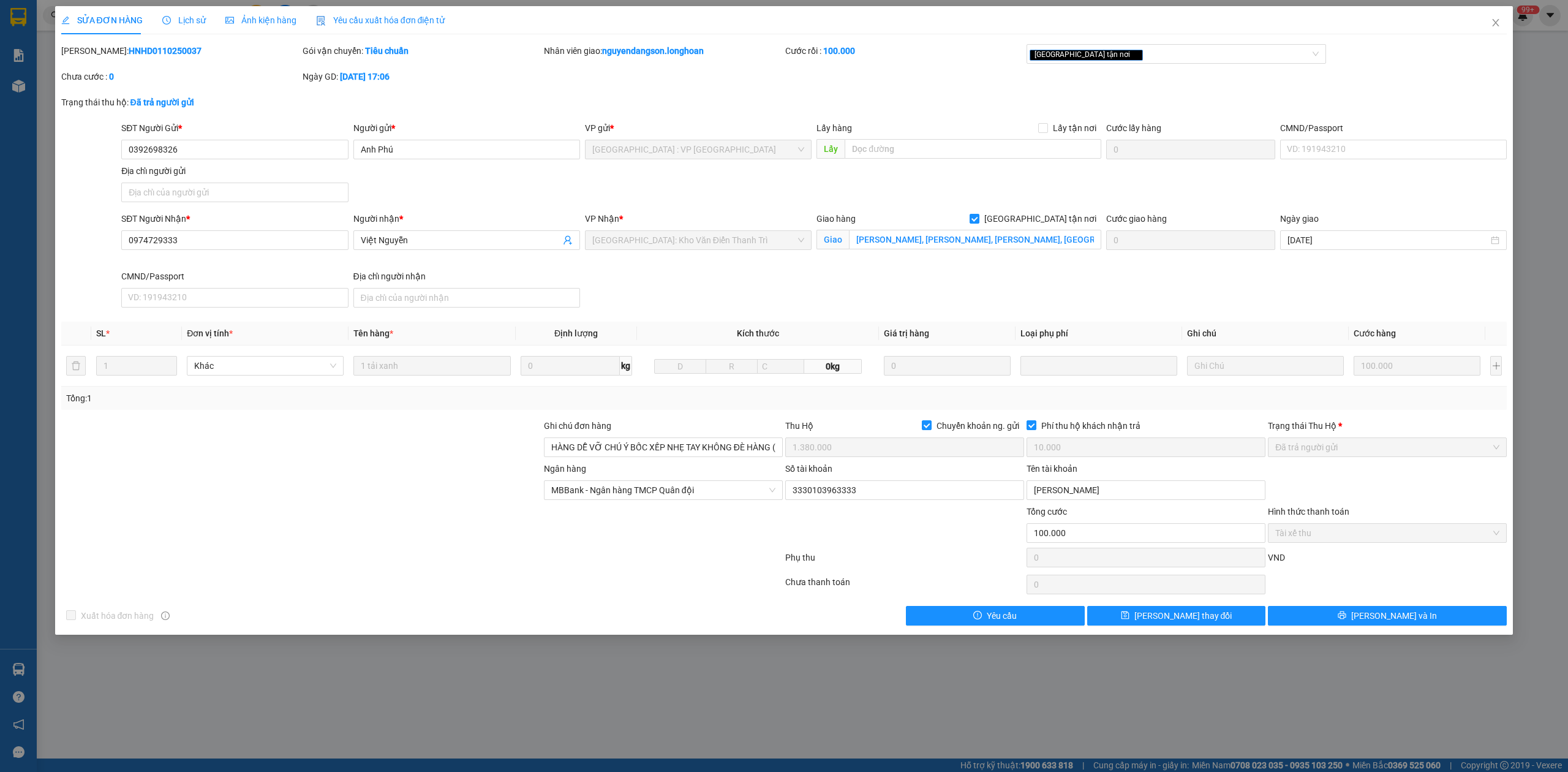
click at [154, 44] on div "[PERSON_NAME]: HNHD0110250037" at bounding box center [181, 50] width 239 height 13
copy b "HNHD0110250037"
click at [1502, 19] on span "Close" at bounding box center [1495, 23] width 35 height 35
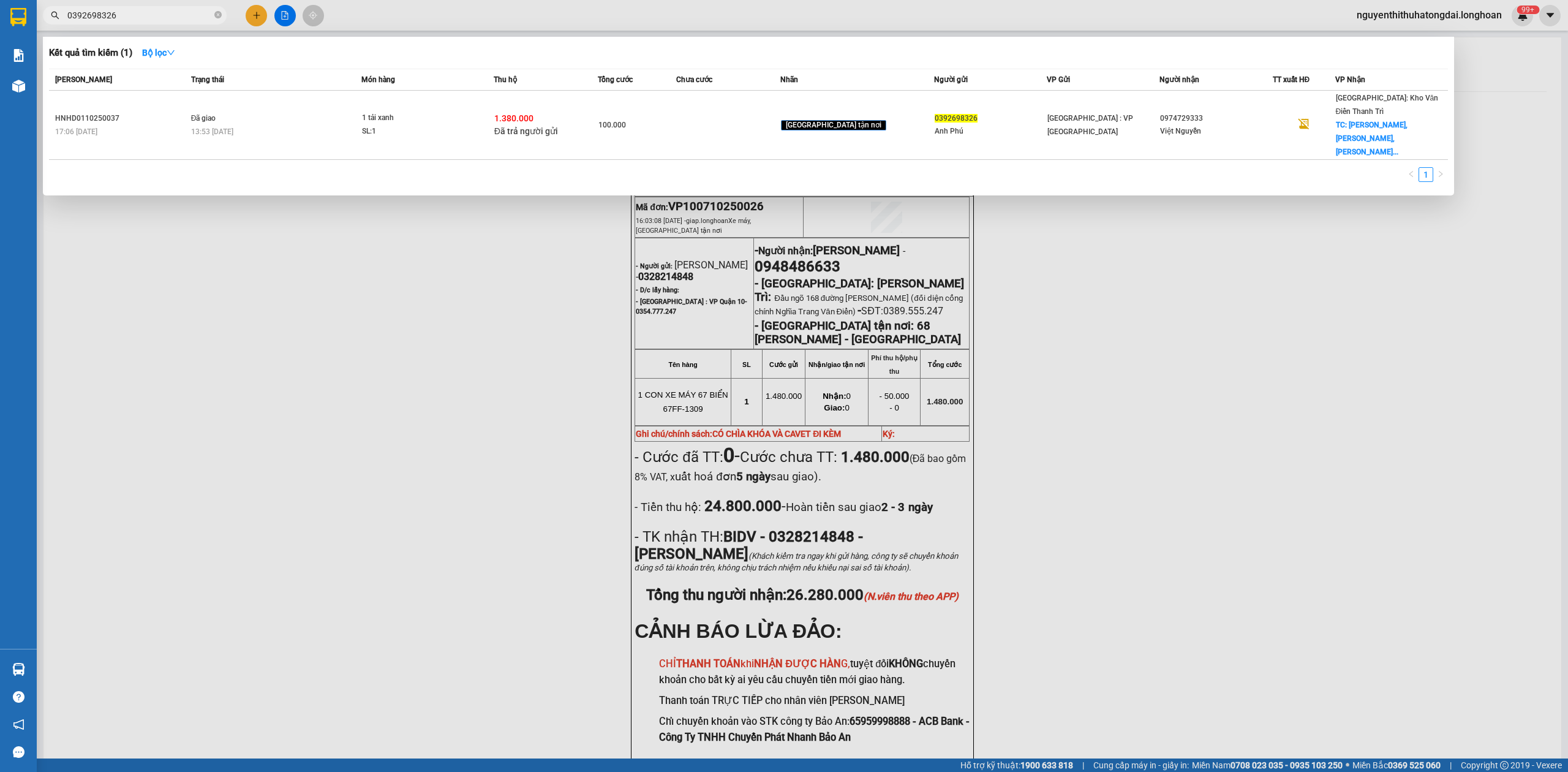
click at [73, 13] on input "0392698326" at bounding box center [139, 15] width 144 height 13
drag, startPoint x: 71, startPoint y: 13, endPoint x: 141, endPoint y: 15, distance: 70.0
click at [141, 15] on input "0392698326" at bounding box center [139, 15] width 144 height 13
paste input "789866752"
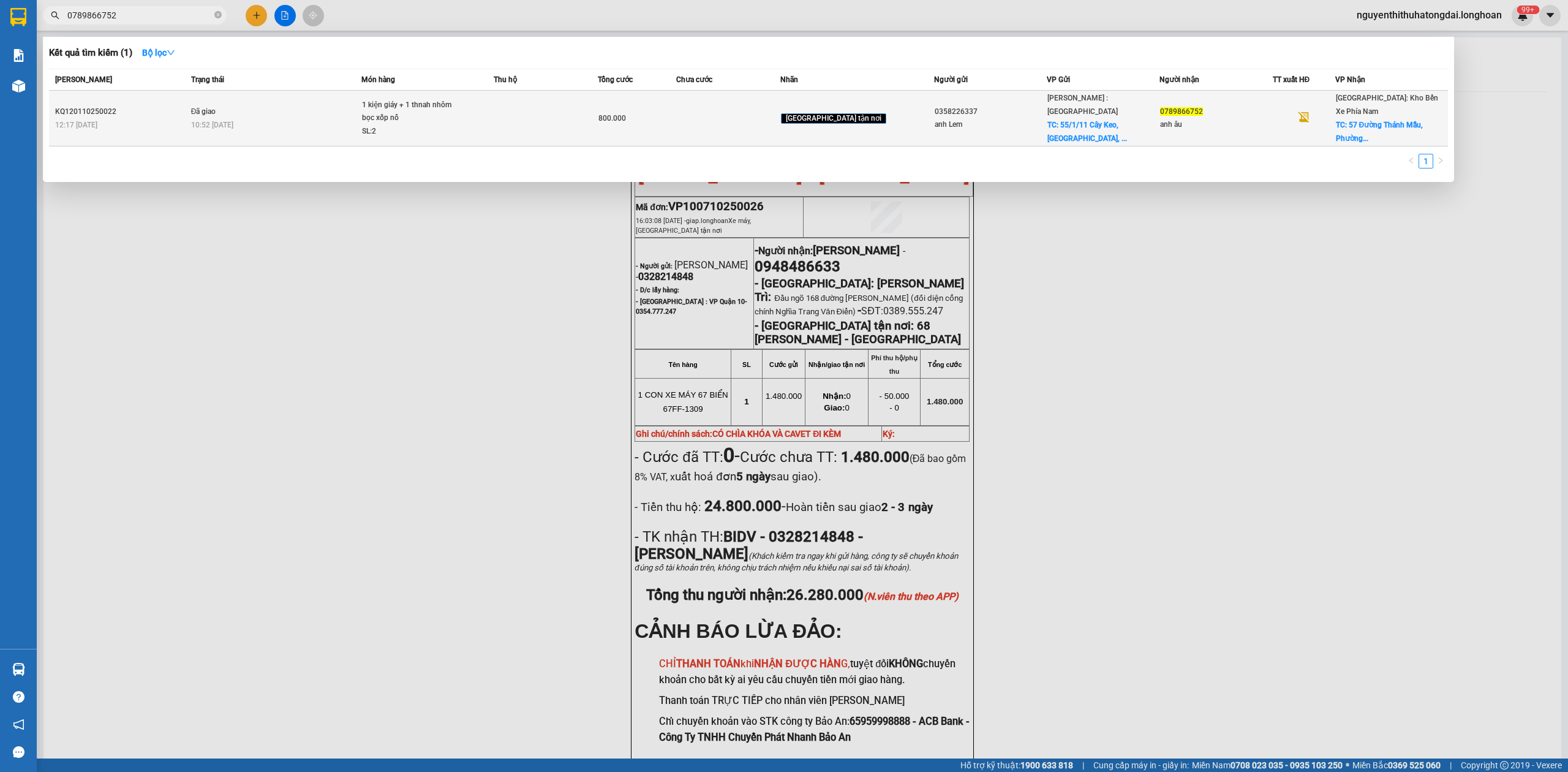
type input "0789866752"
click at [439, 104] on div "1 kiện giáy + 1 thnah nhôm bọc xốp nổ" at bounding box center [408, 112] width 92 height 27
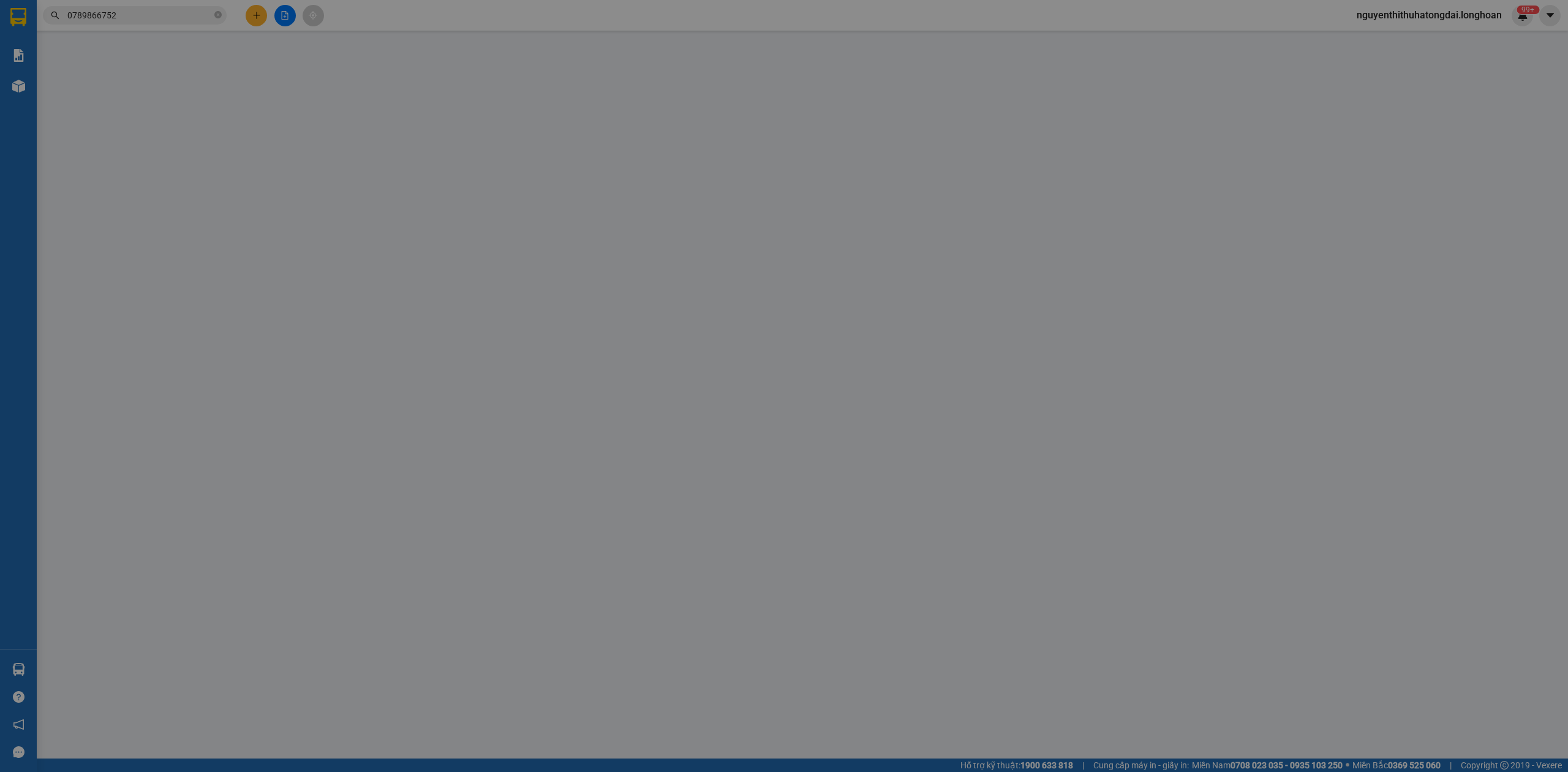
type input "0358226337"
type input "anh Lem"
checkbox input "true"
type input "[STREET_ADDRESS] Đức, [GEOGRAPHIC_DATA], [GEOGRAPHIC_DATA]"
type input "100.000"
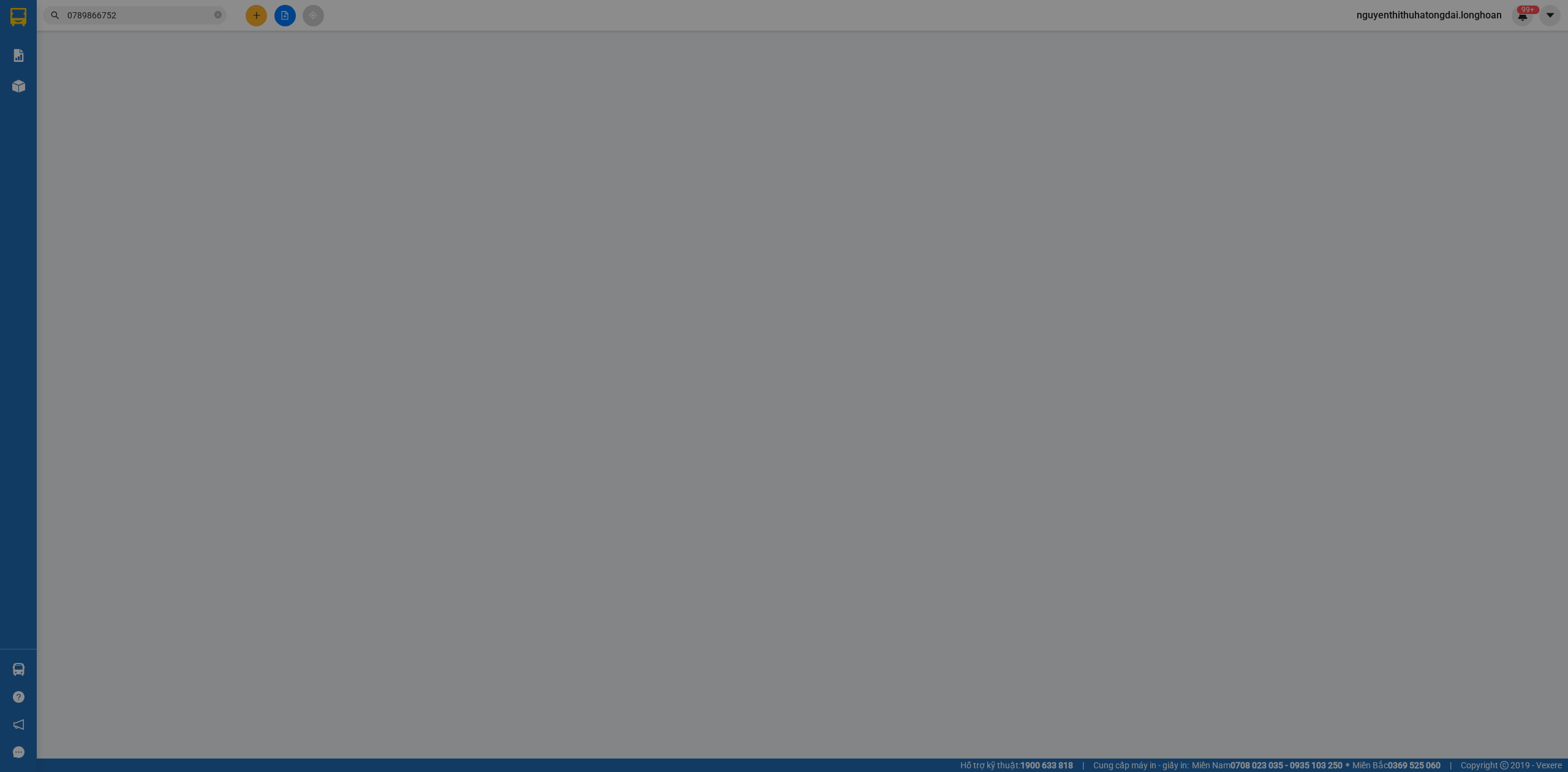
type input "0789866752"
type input "anh âu"
checkbox input "true"
type input "57 Đường Thánh Mẫu, [GEOGRAPHIC_DATA], [GEOGRAPHIC_DATA], [GEOGRAPHIC_DATA] (Bệ…"
type input "NHẬN THEO KIỆN-GIAO NGUYÊN KIỆN - HƯ VỠ KHÔNG ĐỀN"
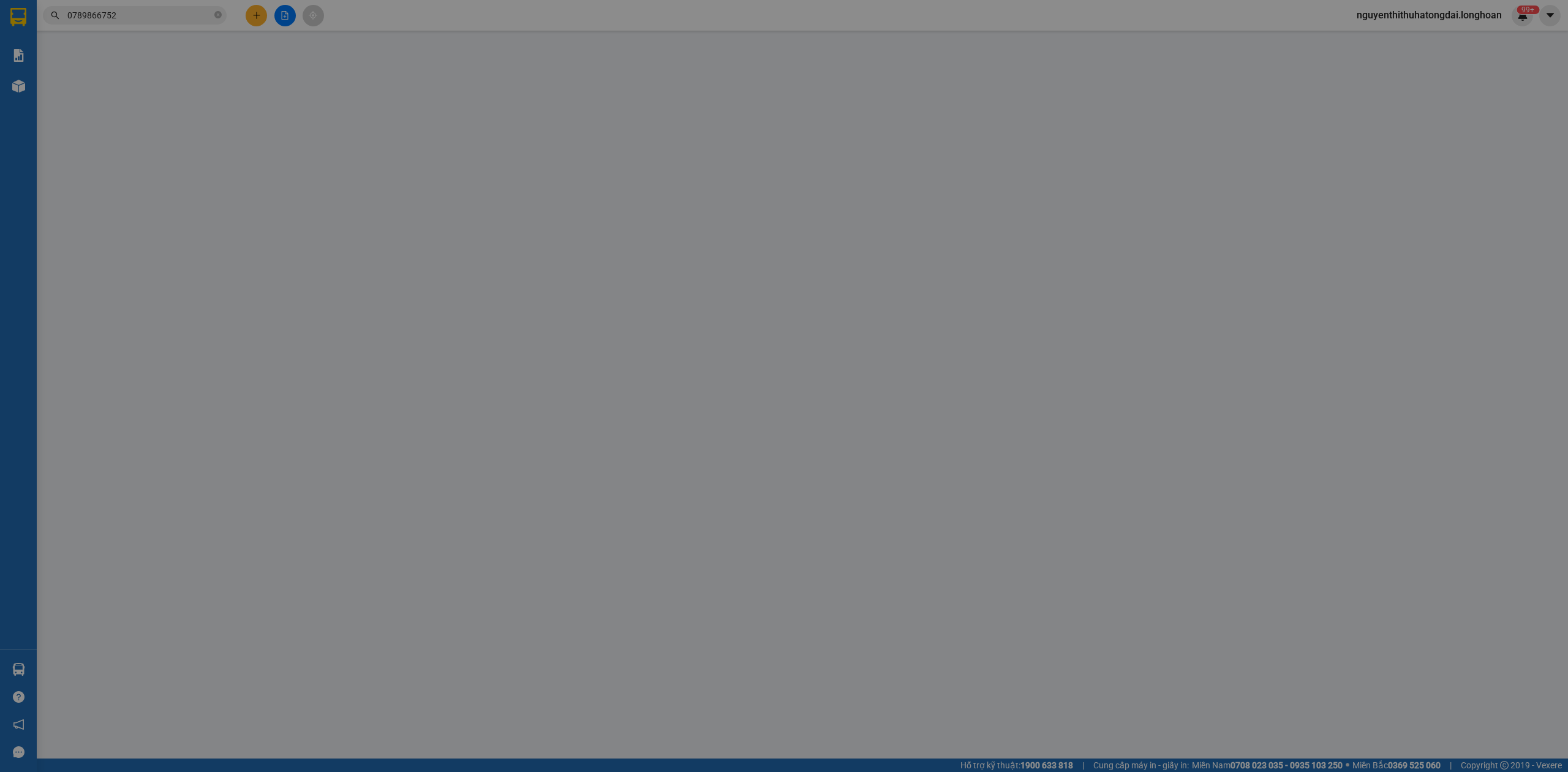
type input "0"
type input "800.000"
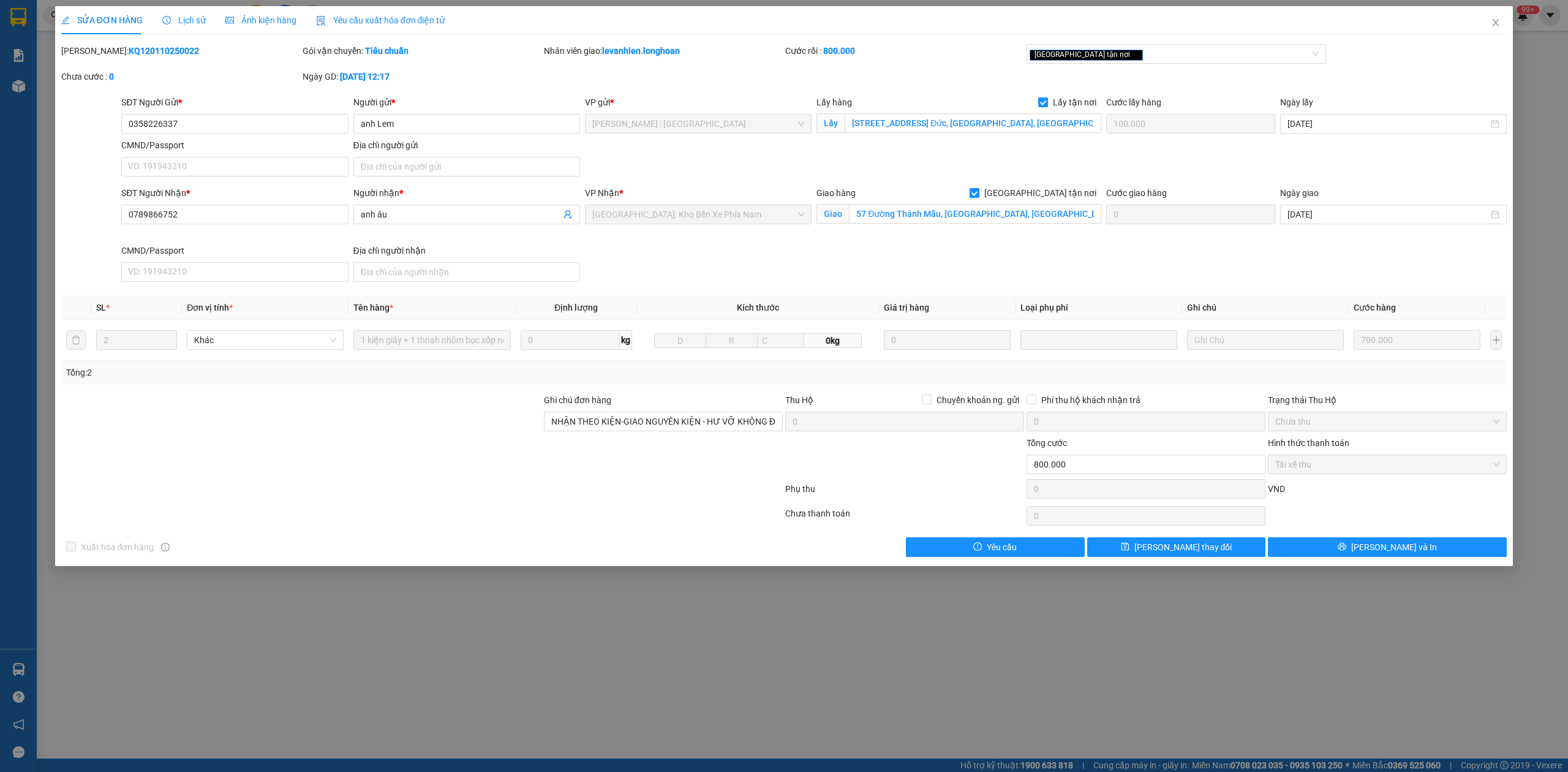
click at [140, 46] on b "KQ120110250022" at bounding box center [164, 50] width 71 height 10
click at [1498, 21] on icon "close" at bounding box center [1496, 22] width 7 height 7
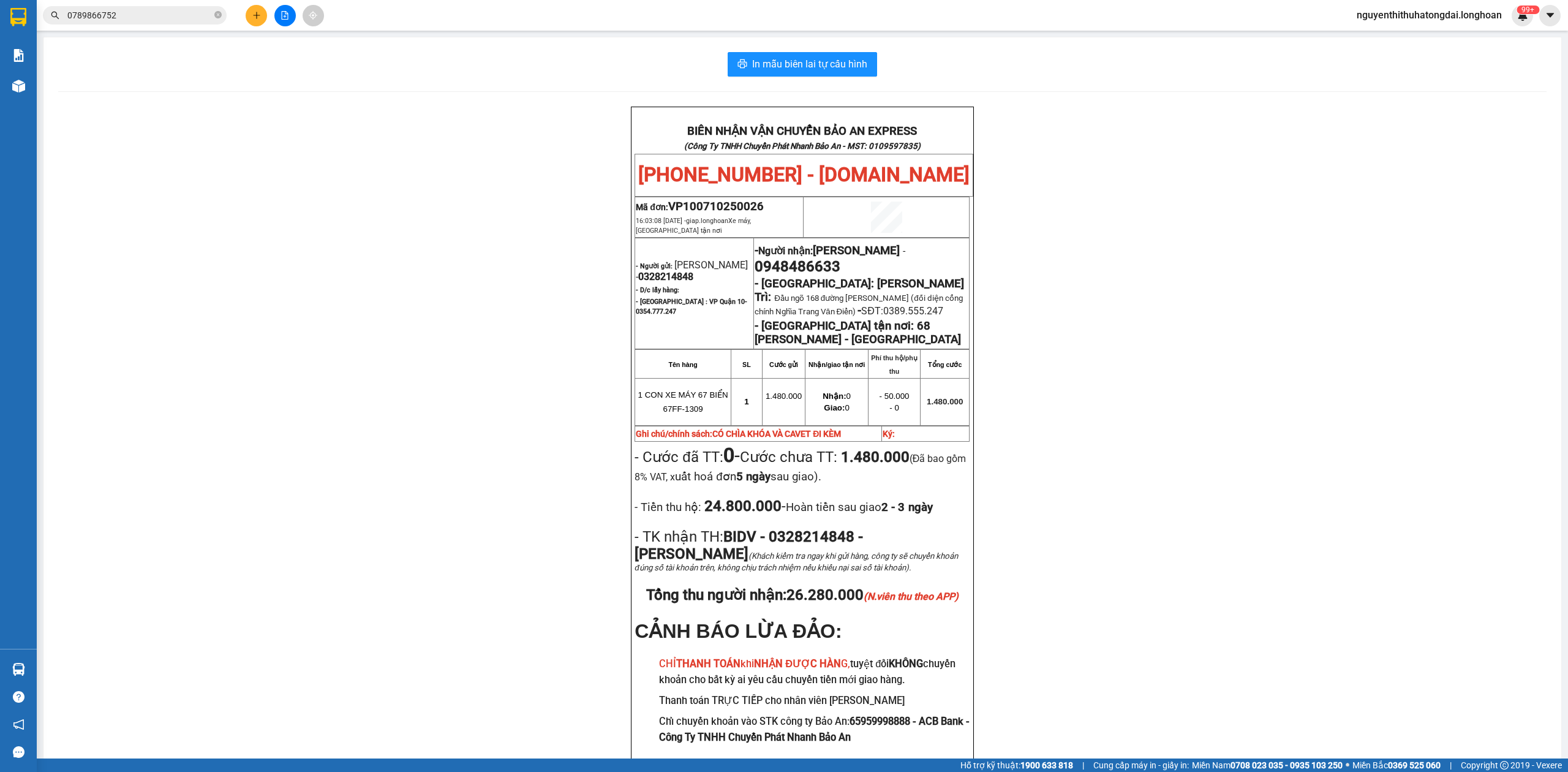
click at [87, 13] on input "0789866752" at bounding box center [139, 15] width 144 height 13
paste input "941580777"
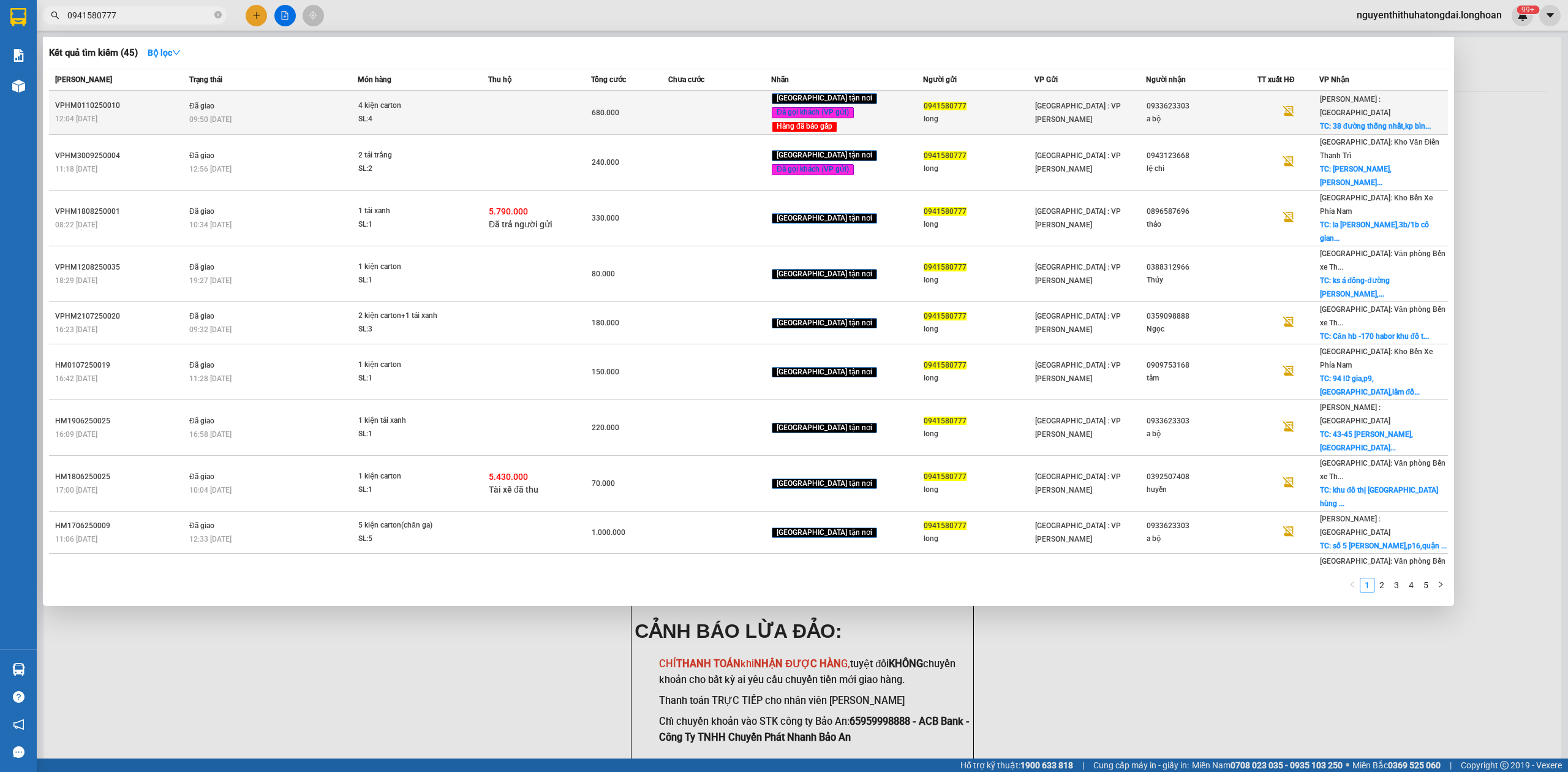
type input "0941580777"
click at [410, 104] on div "4 kiện carton" at bounding box center [405, 105] width 92 height 13
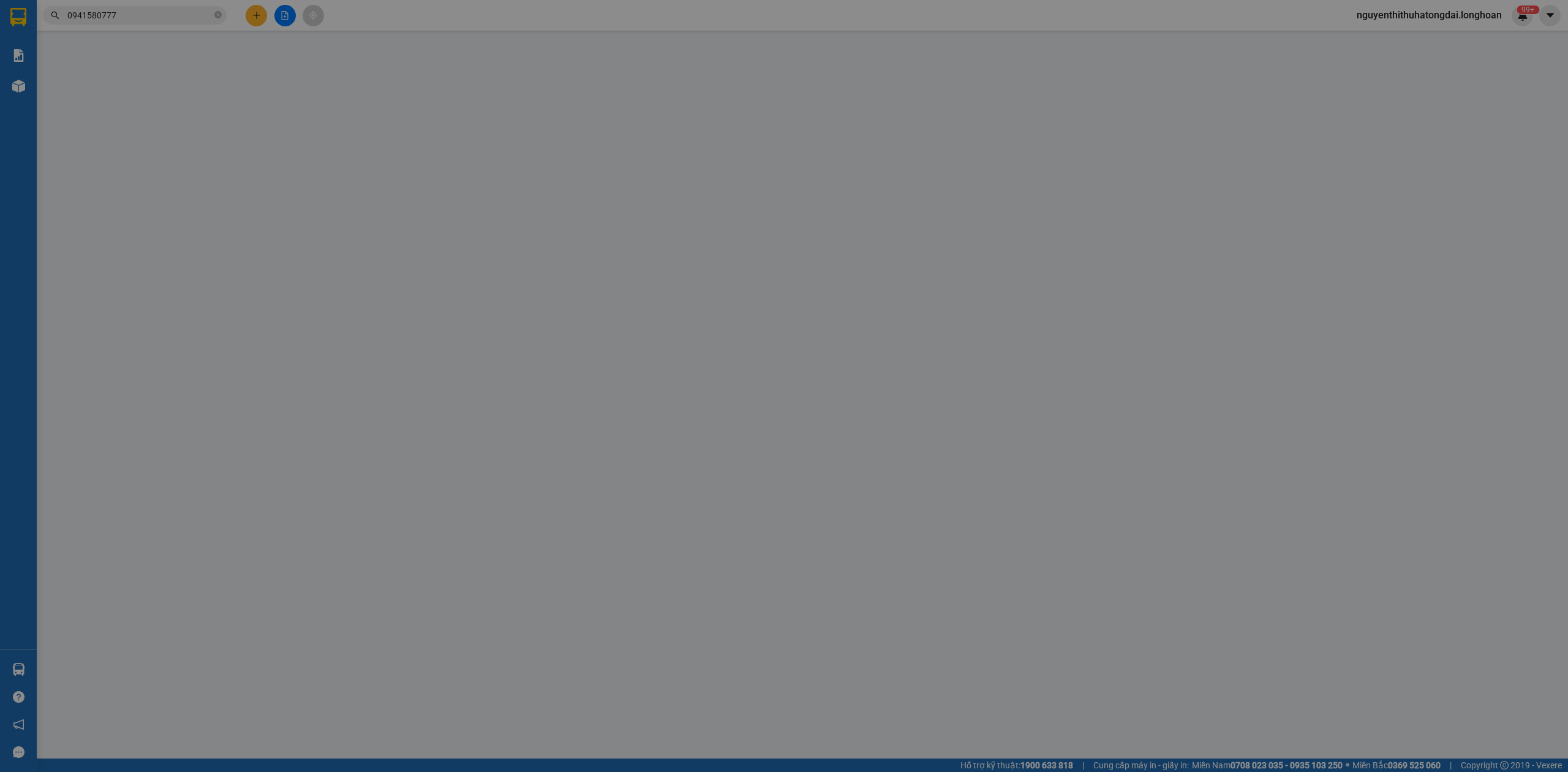
type input "0941580777"
type input "long"
type input "0933623303"
type input "a bộ"
checkbox input "true"
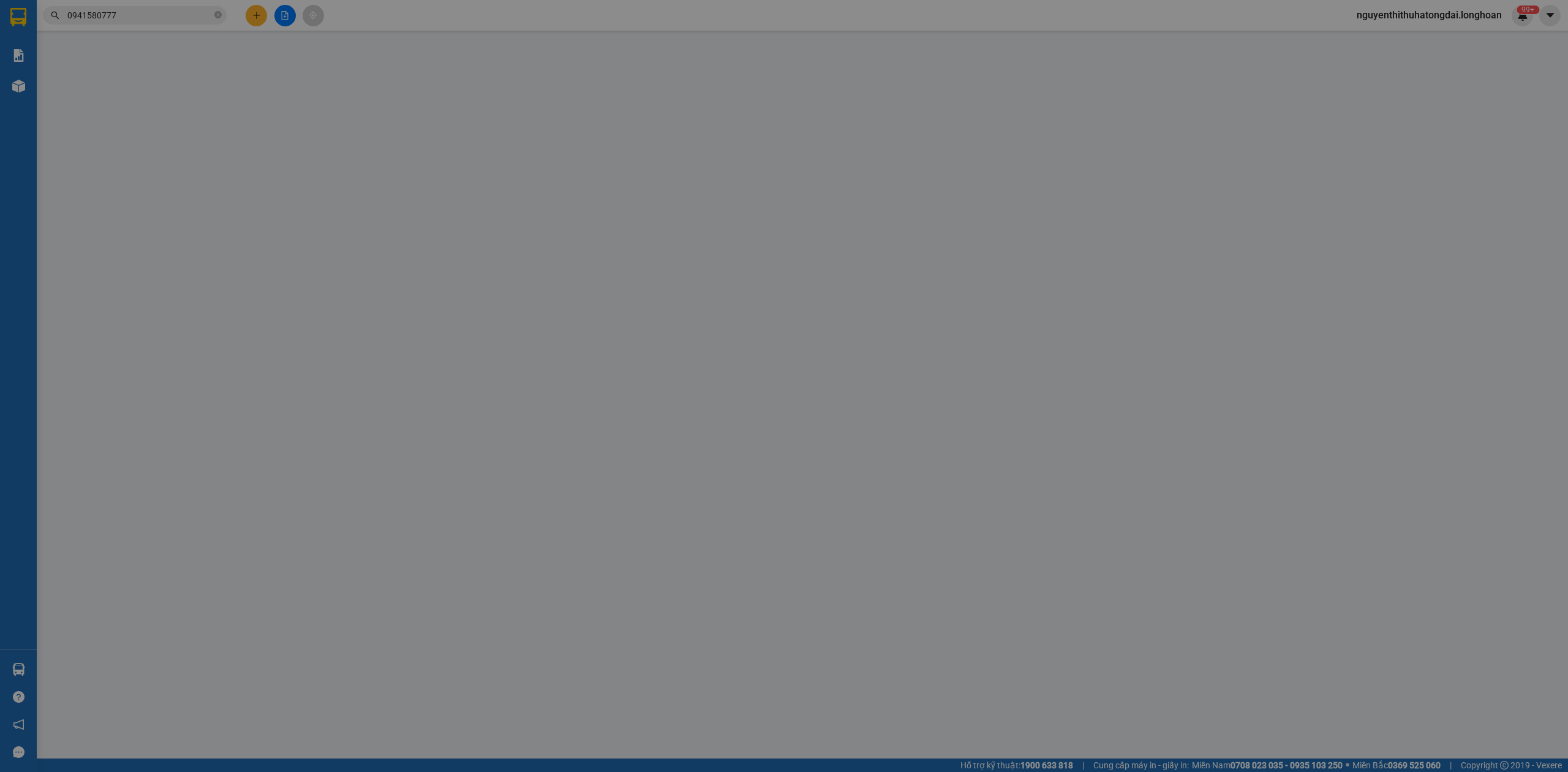
type input "38 đường thống nhất,kp bình thắng,[GEOGRAPHIC_DATA],[GEOGRAPHIC_DATA],[GEOGRAPH…"
type input "0"
type input "680.000"
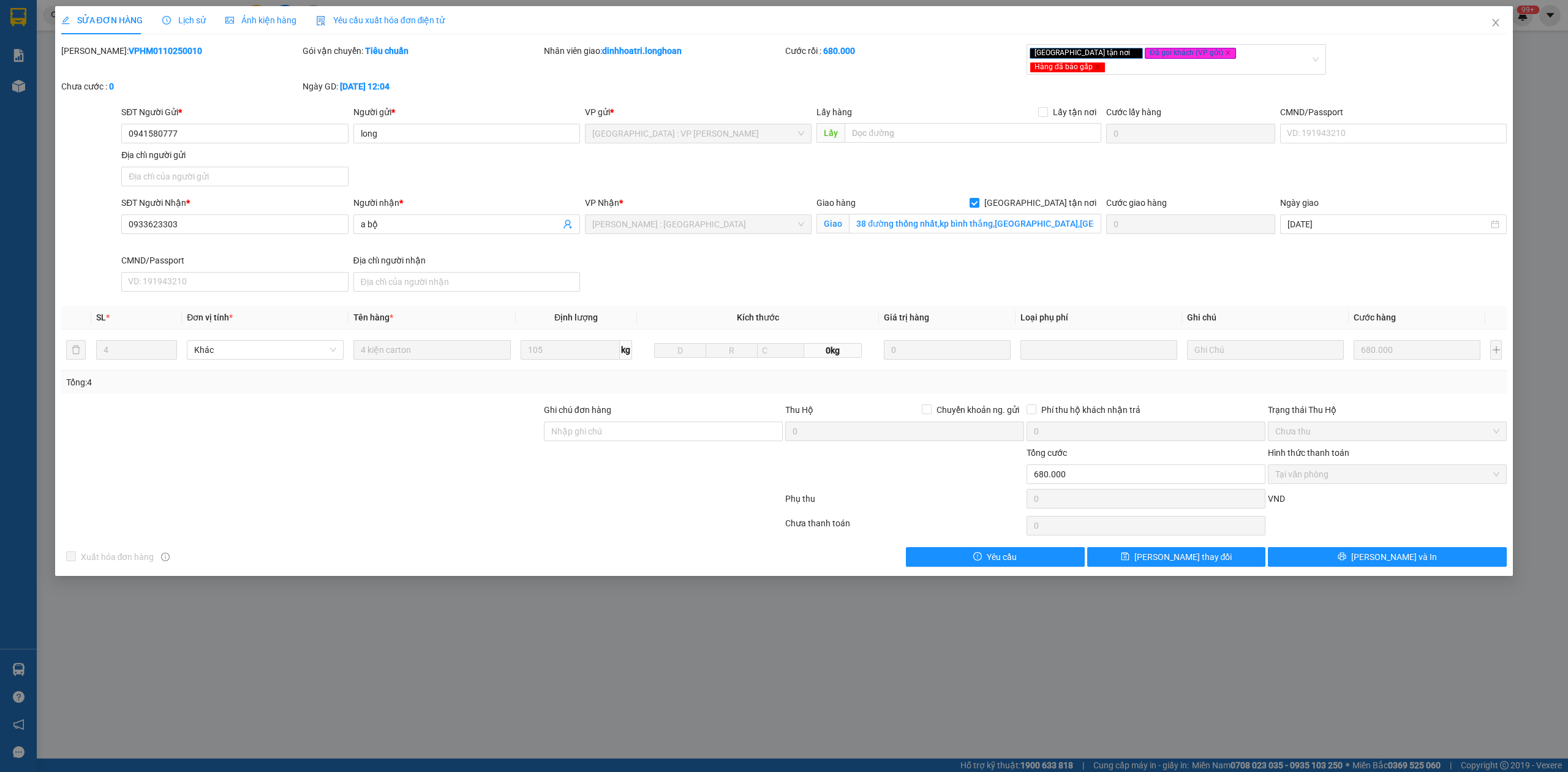
click at [135, 50] on b "VPHM0110250010" at bounding box center [165, 50] width 73 height 10
click at [1492, 28] on span "Close" at bounding box center [1495, 23] width 35 height 35
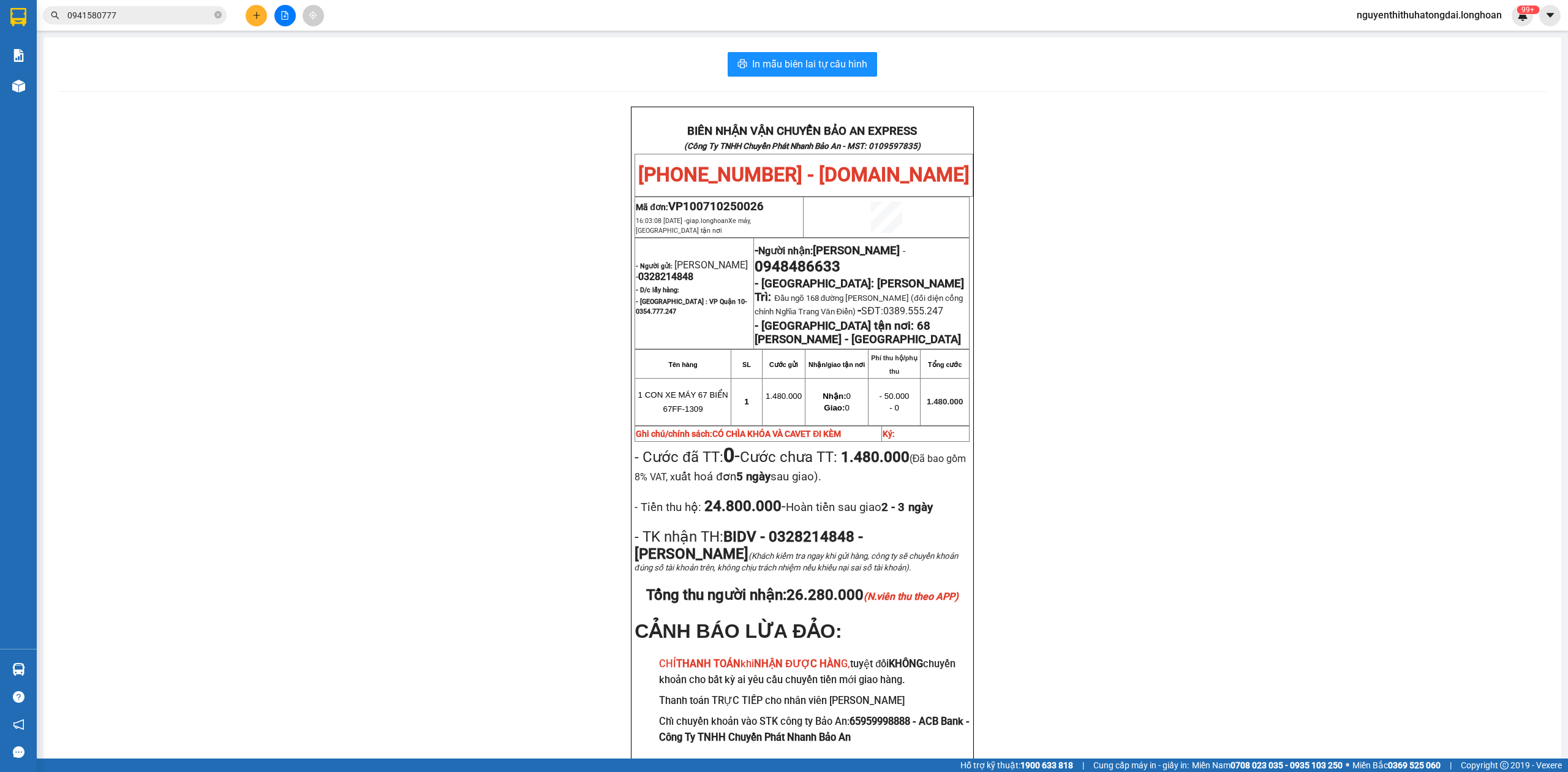
click at [100, 19] on input "0941580777" at bounding box center [139, 15] width 144 height 13
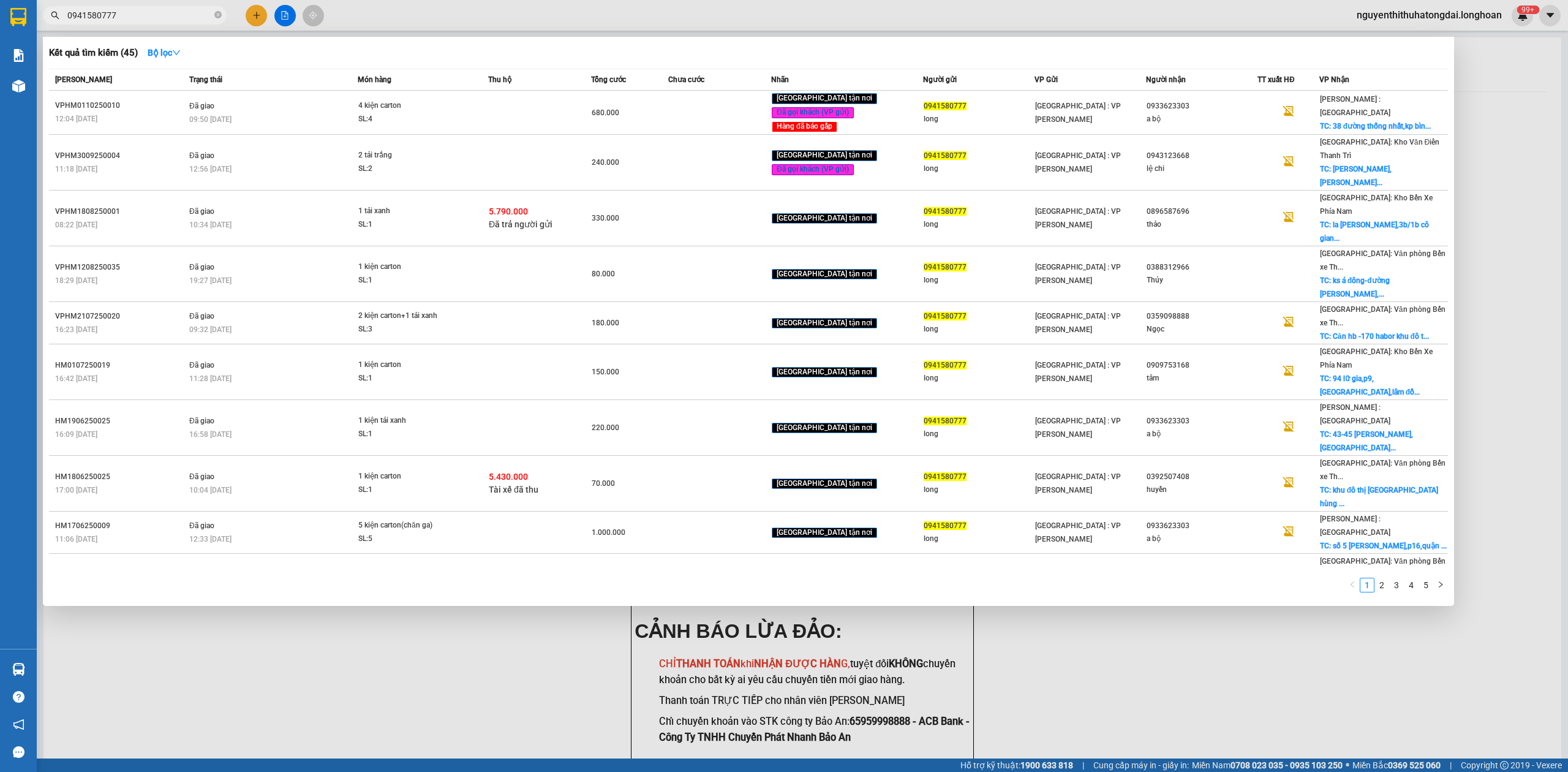
click at [100, 19] on input "0941580777" at bounding box center [139, 15] width 144 height 13
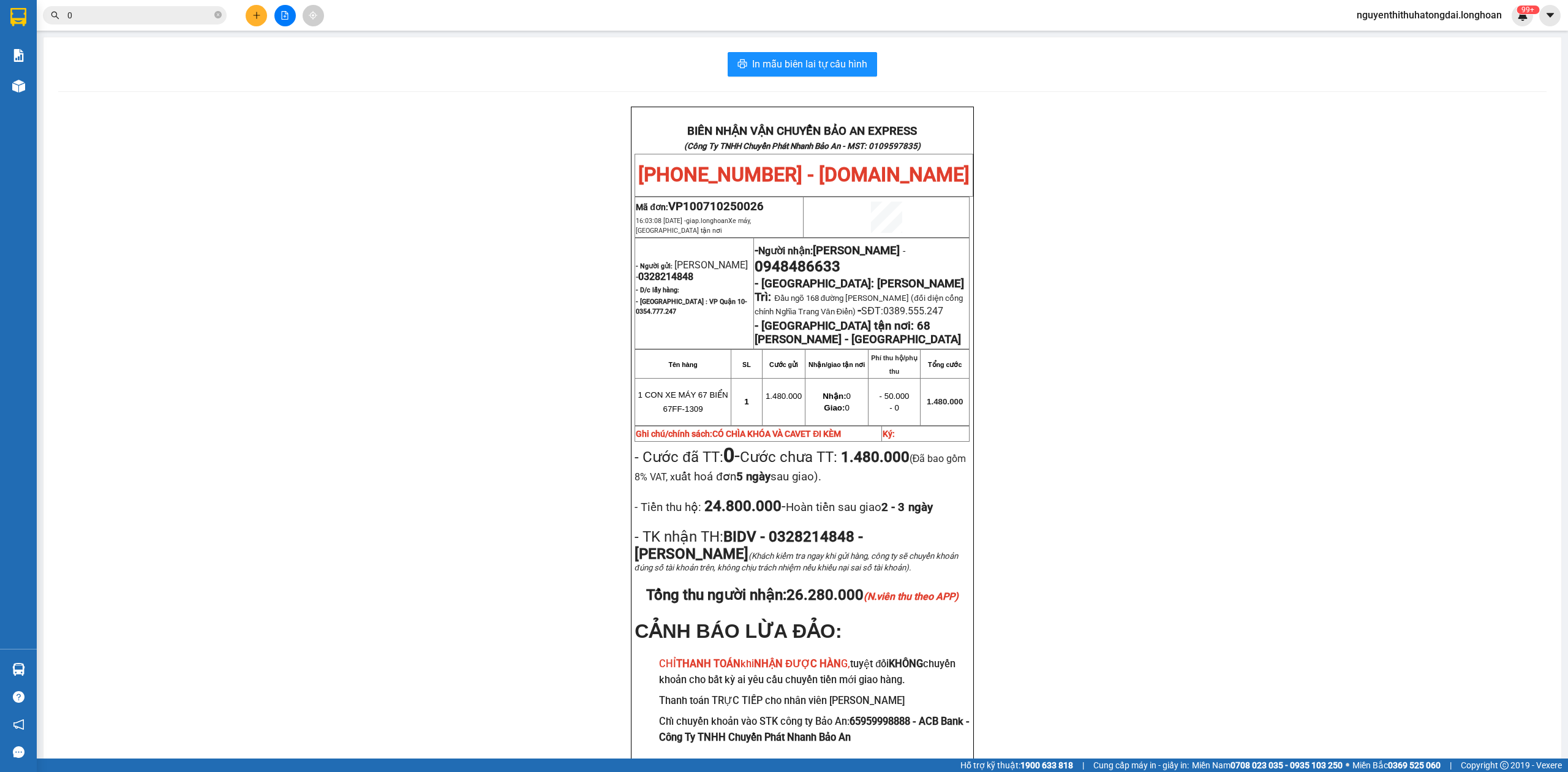
paste input "949304304"
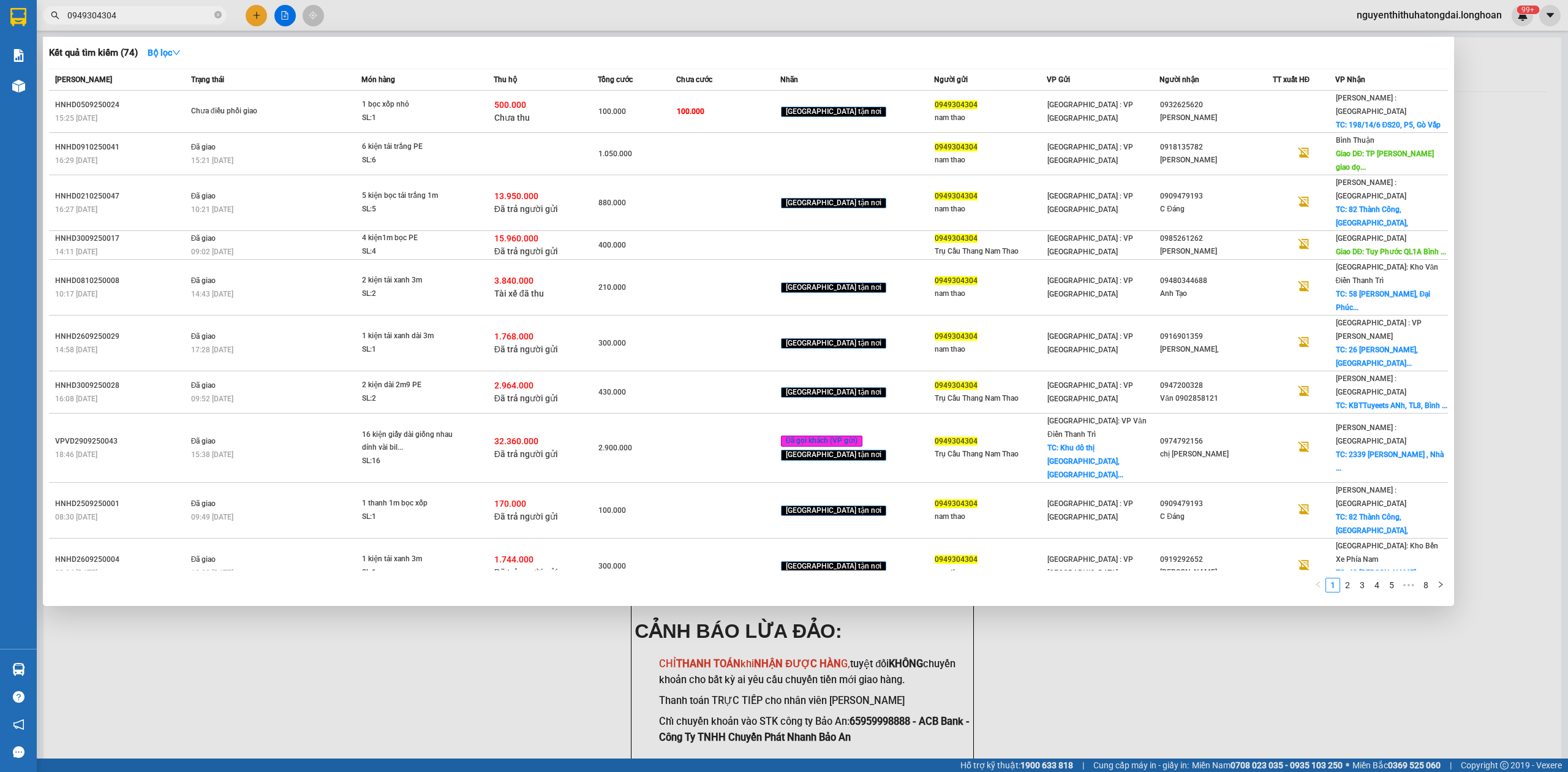
type input "0949304304"
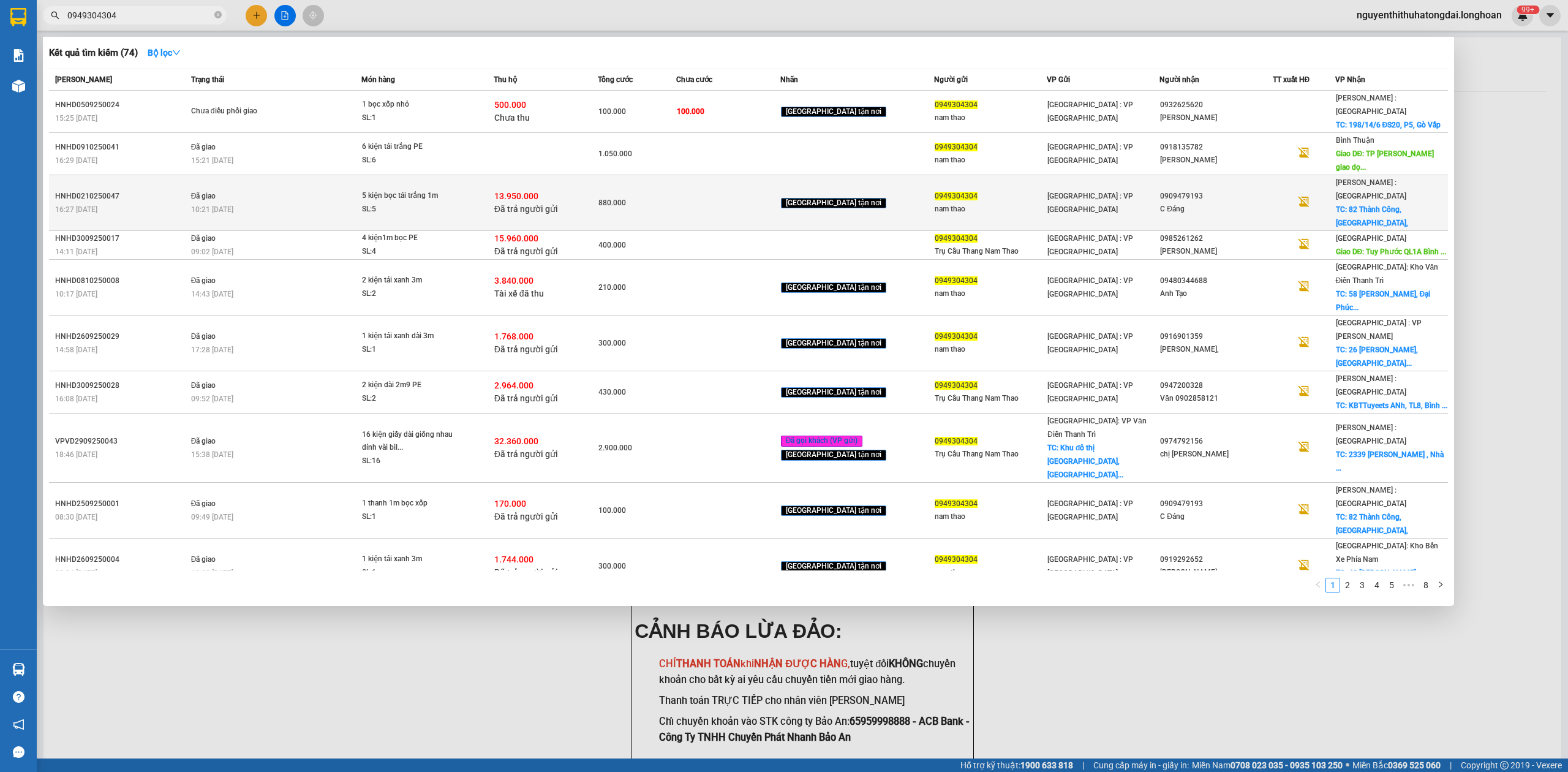
click at [524, 191] on span "13.950.000" at bounding box center [516, 196] width 44 height 10
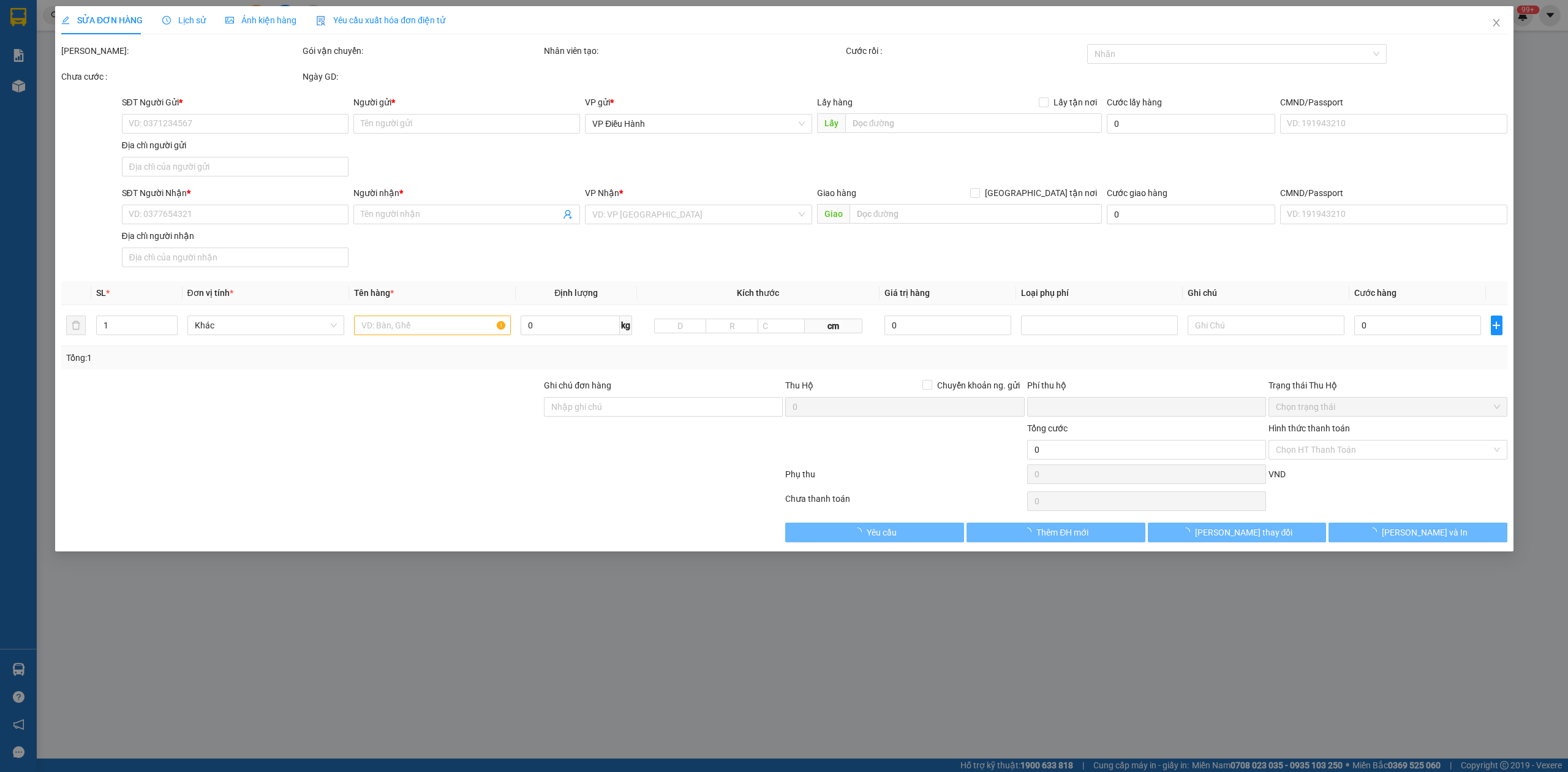
type input "0949304304"
type input "nam thao"
type input "0909479193"
type input "C Đáng"
checkbox input "true"
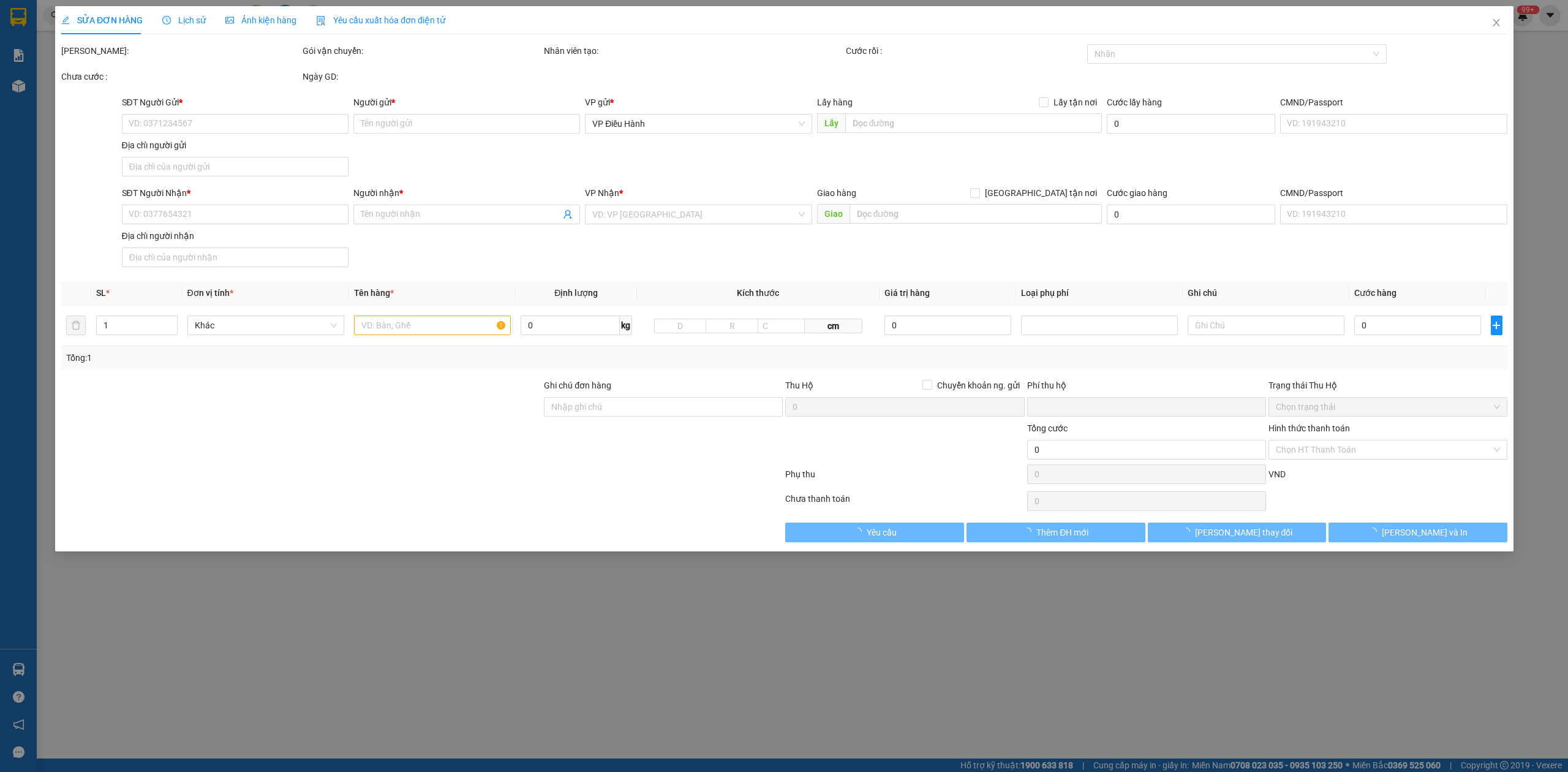
type input "82 [GEOGRAPHIC_DATA], [GEOGRAPHIC_DATA],"
checkbox input "true"
type input "13.950.000"
type input "30.000"
type input "880.000"
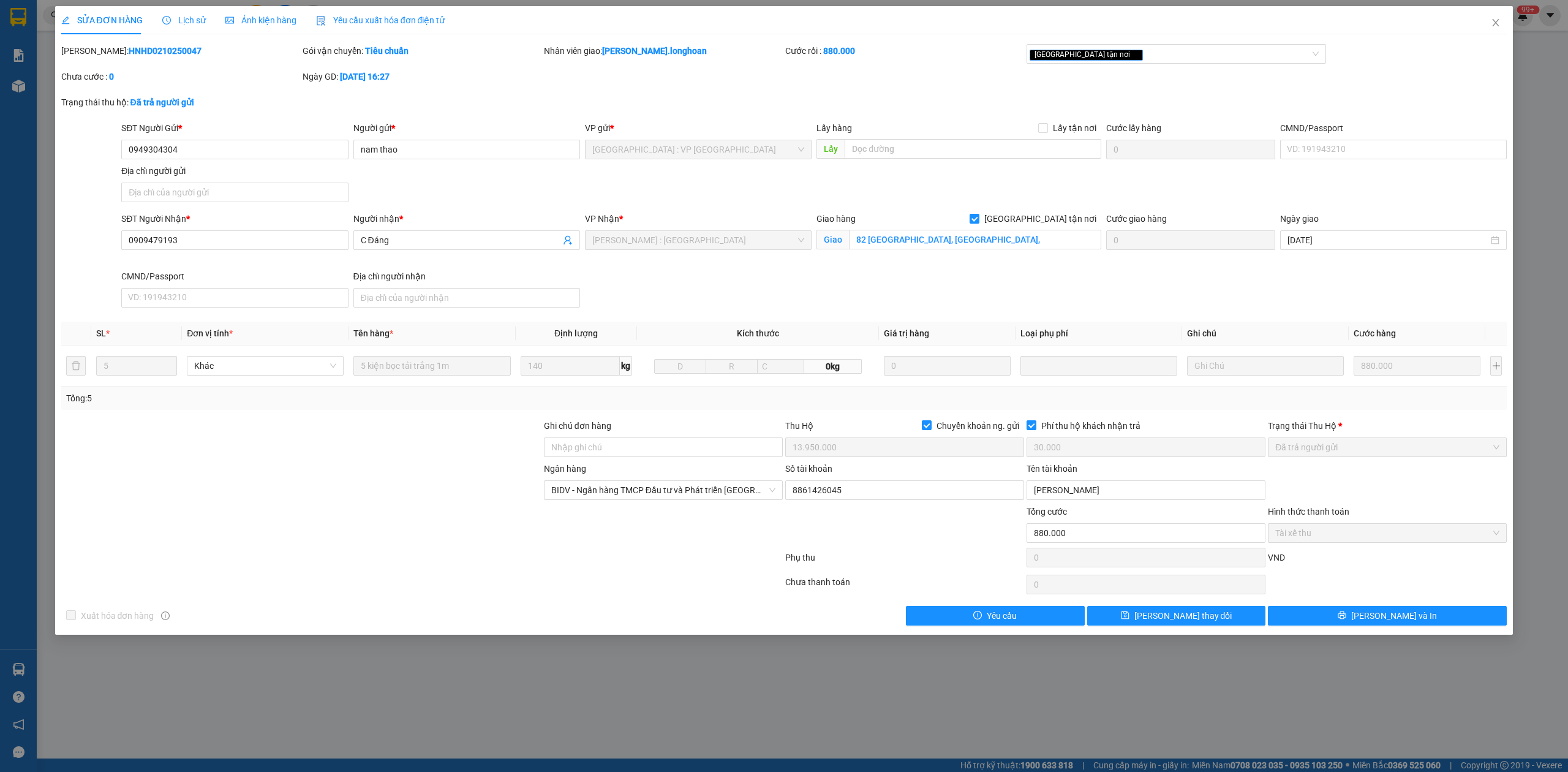
click at [155, 49] on b "HNHD0210250047" at bounding box center [165, 50] width 73 height 10
click at [1500, 18] on span "Close" at bounding box center [1495, 23] width 35 height 35
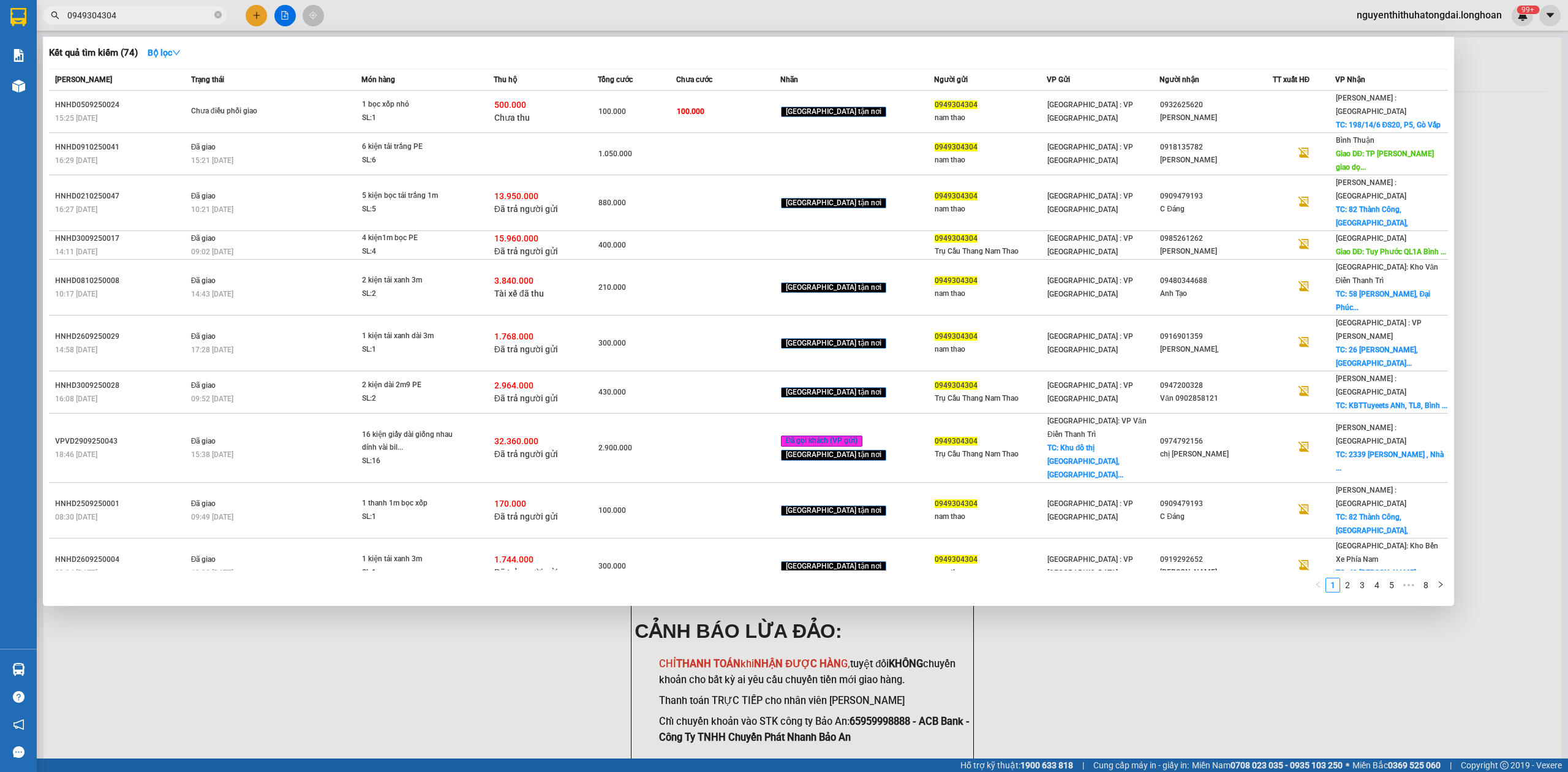
click at [121, 19] on input "0949304304" at bounding box center [139, 15] width 144 height 13
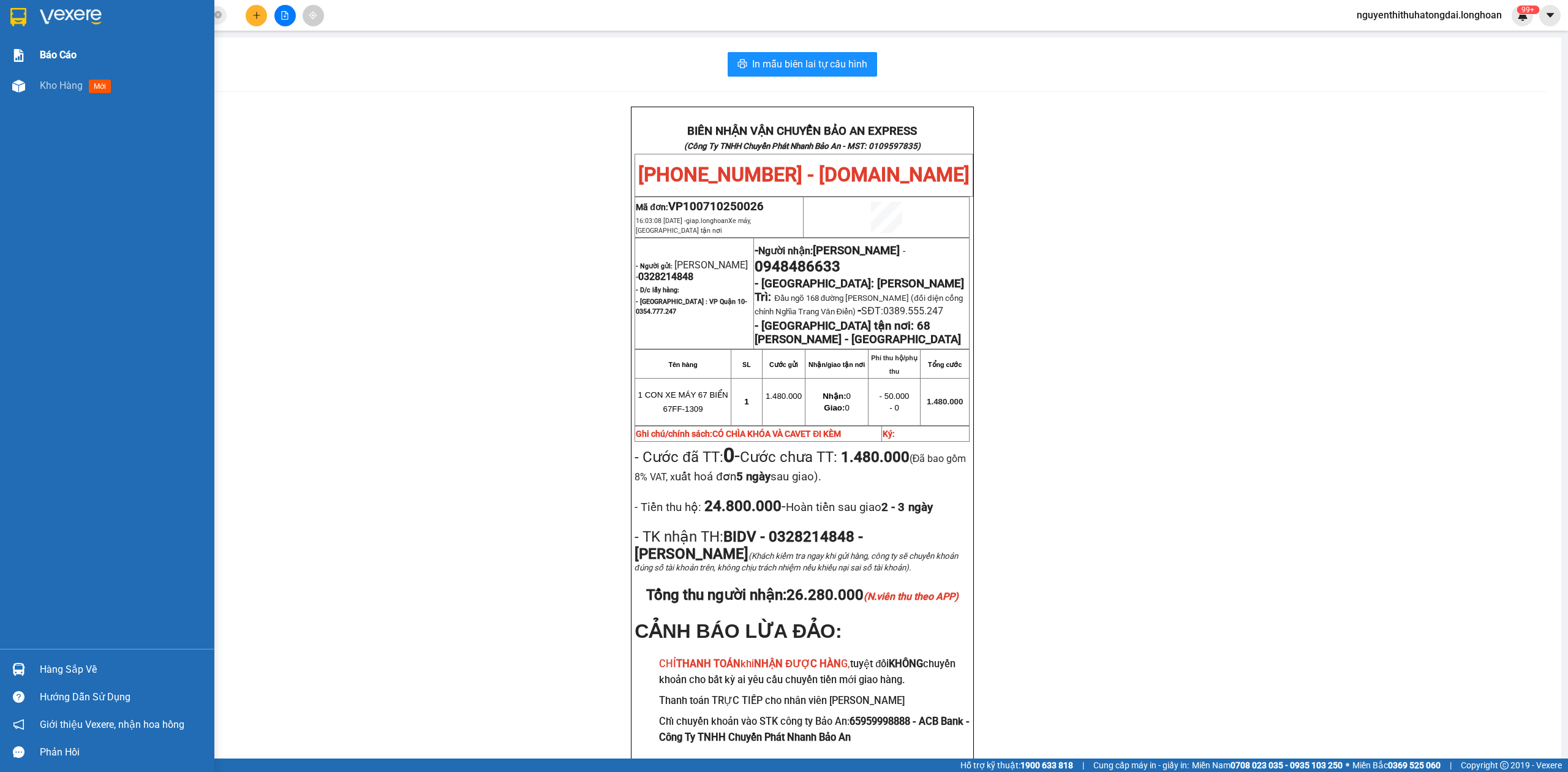
paste input "941580777"
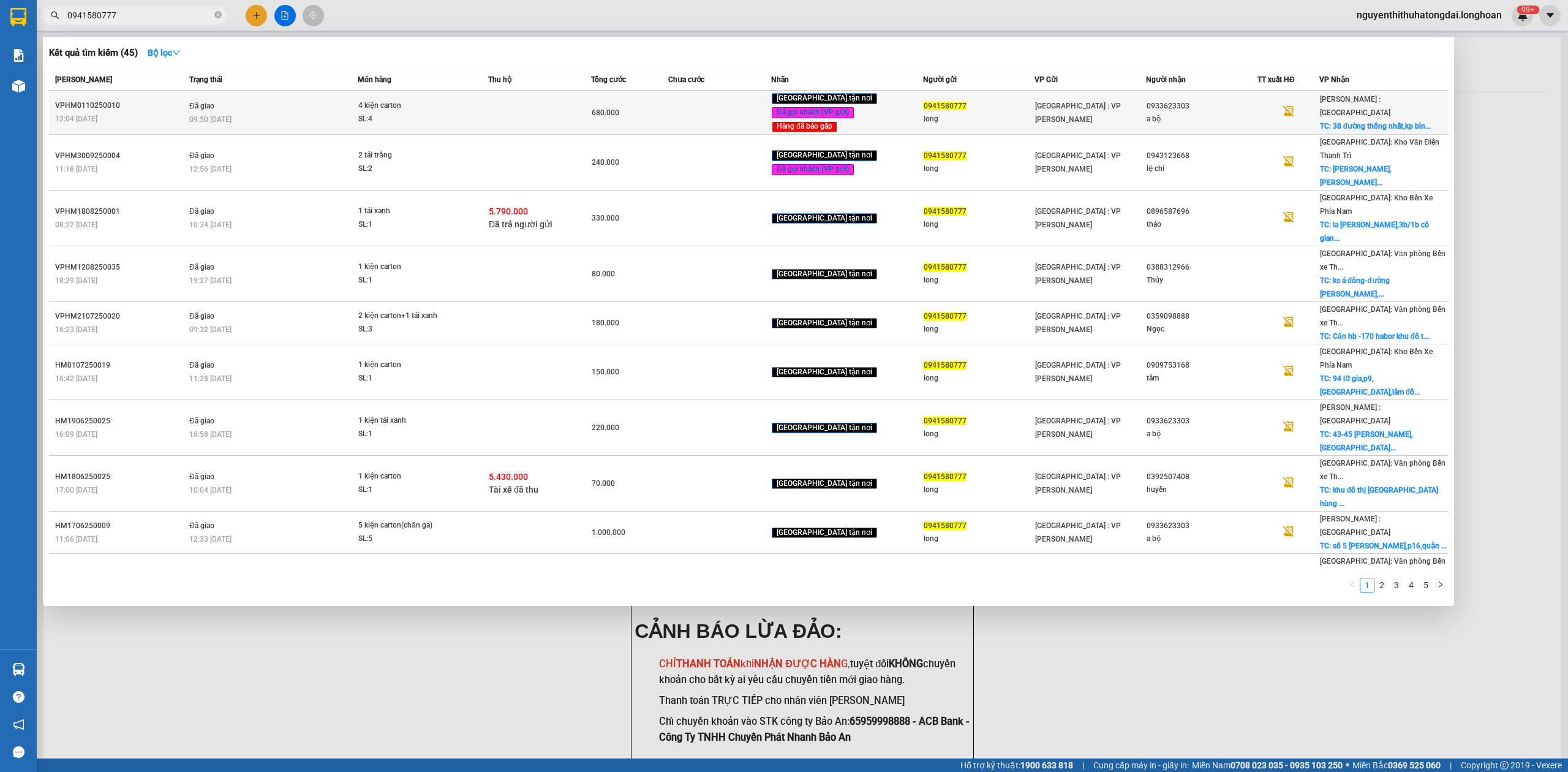
type input "0941580777"
click at [469, 100] on span "4 kiện carton SL: 4" at bounding box center [423, 112] width 129 height 27
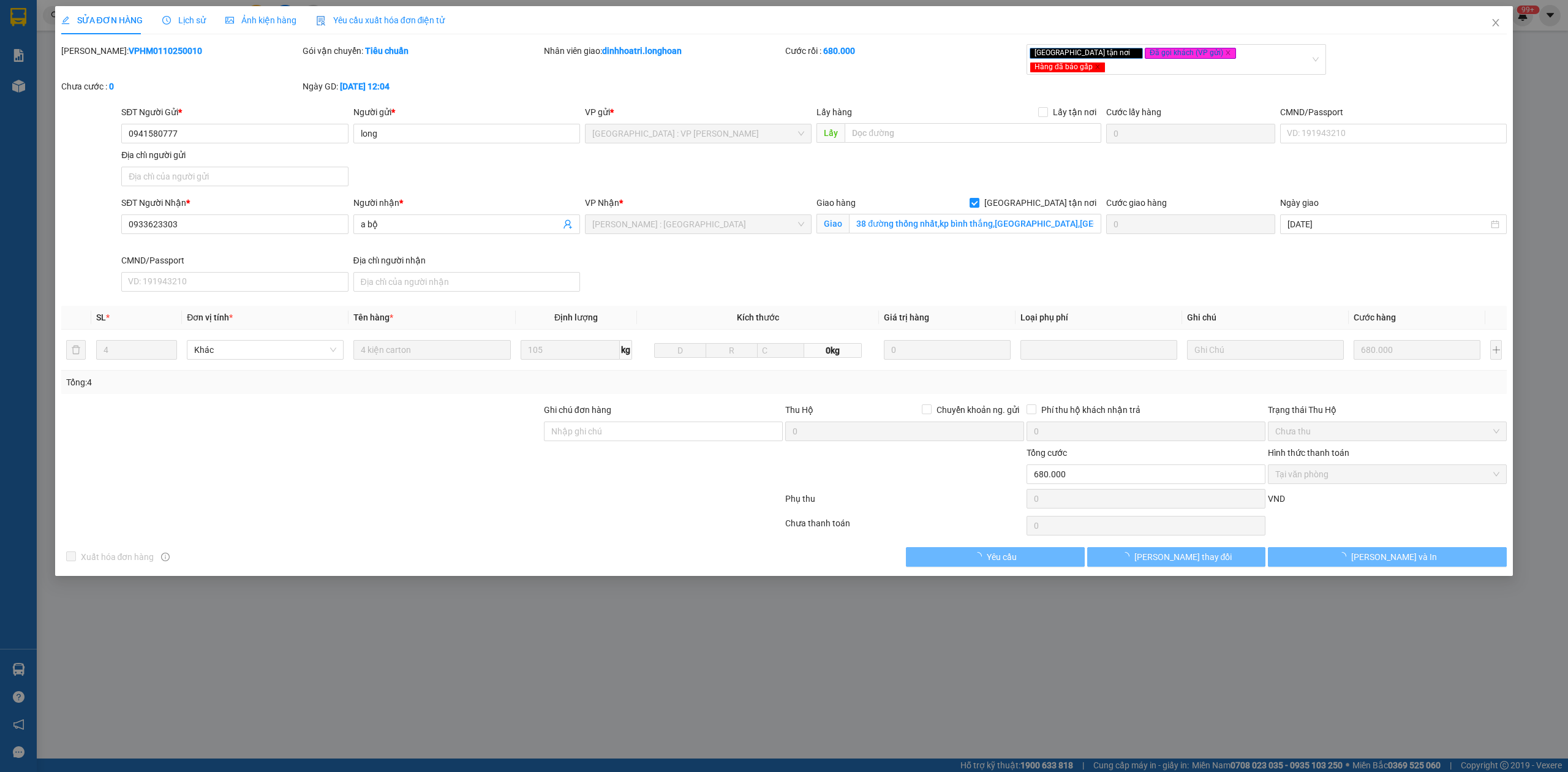
type input "0941580777"
type input "long"
type input "0933623303"
type input "a bộ"
checkbox input "true"
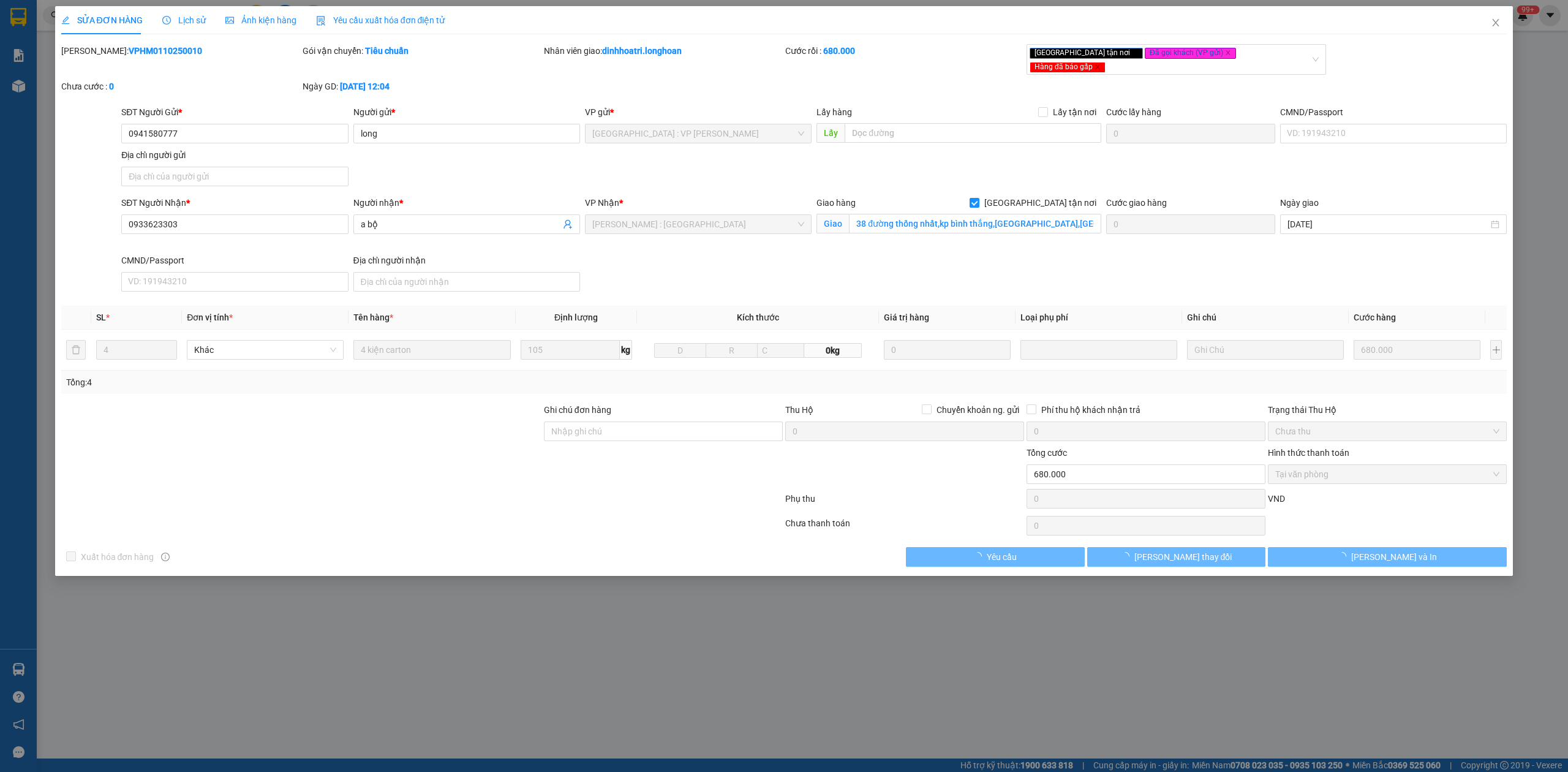
type input "38 đường thống nhất,kp bình thắng,[GEOGRAPHIC_DATA],[GEOGRAPHIC_DATA],[GEOGRAPH…"
type input "0"
type input "680.000"
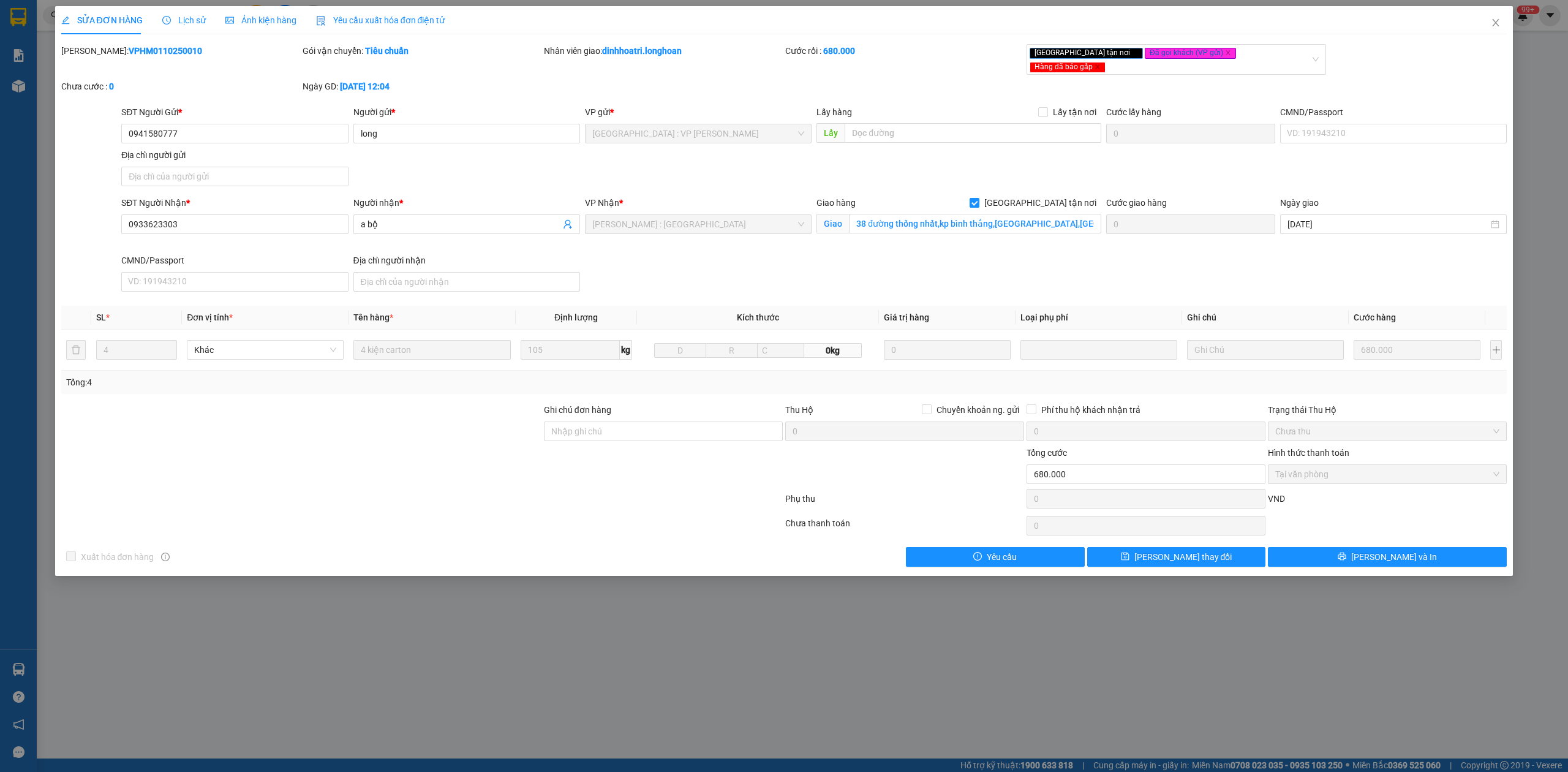
click at [148, 49] on b "VPHM0110250010" at bounding box center [165, 50] width 73 height 10
click at [1495, 22] on icon "close" at bounding box center [1496, 22] width 7 height 7
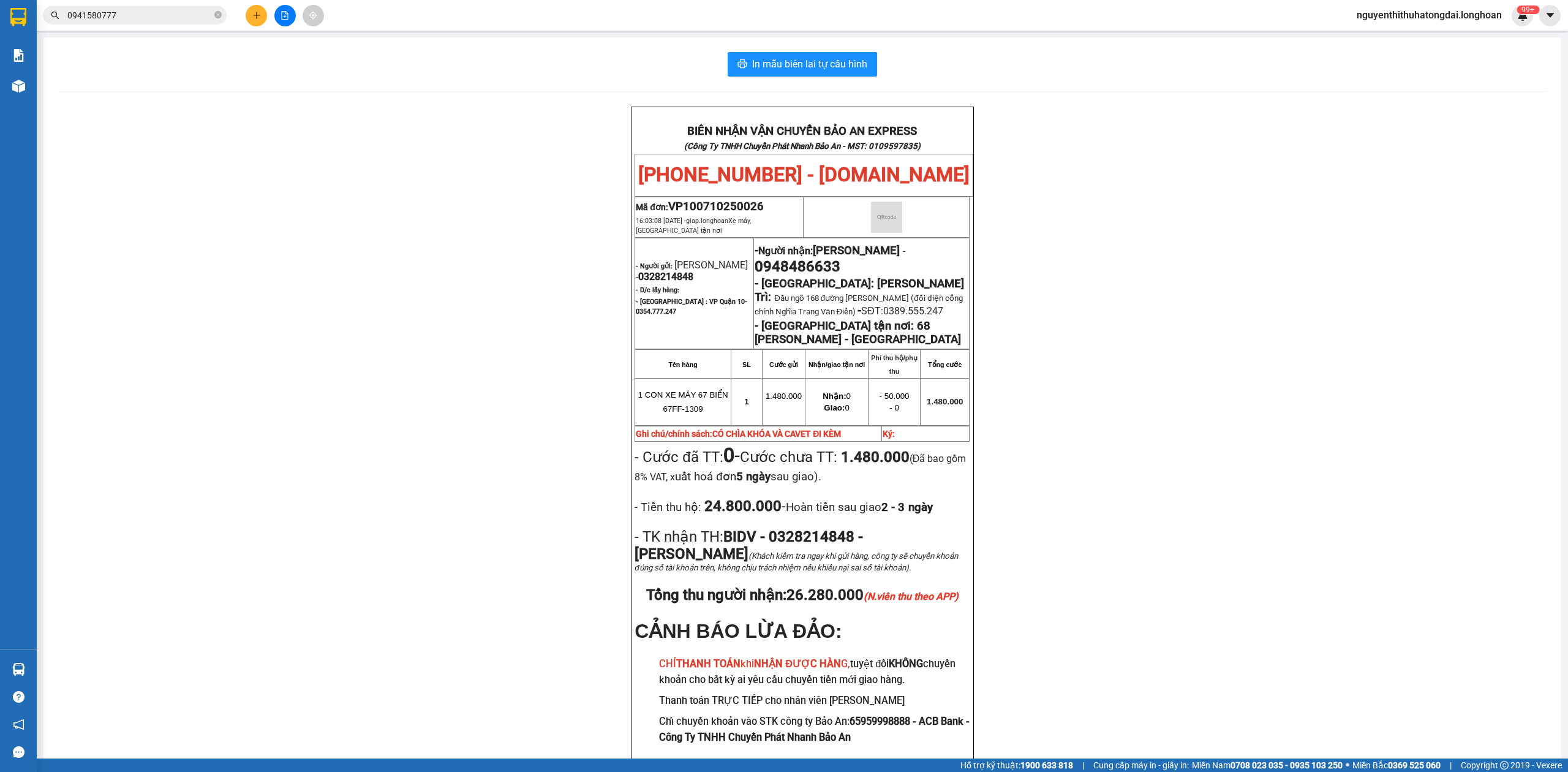
click at [111, 9] on input "0941580777" at bounding box center [139, 15] width 144 height 13
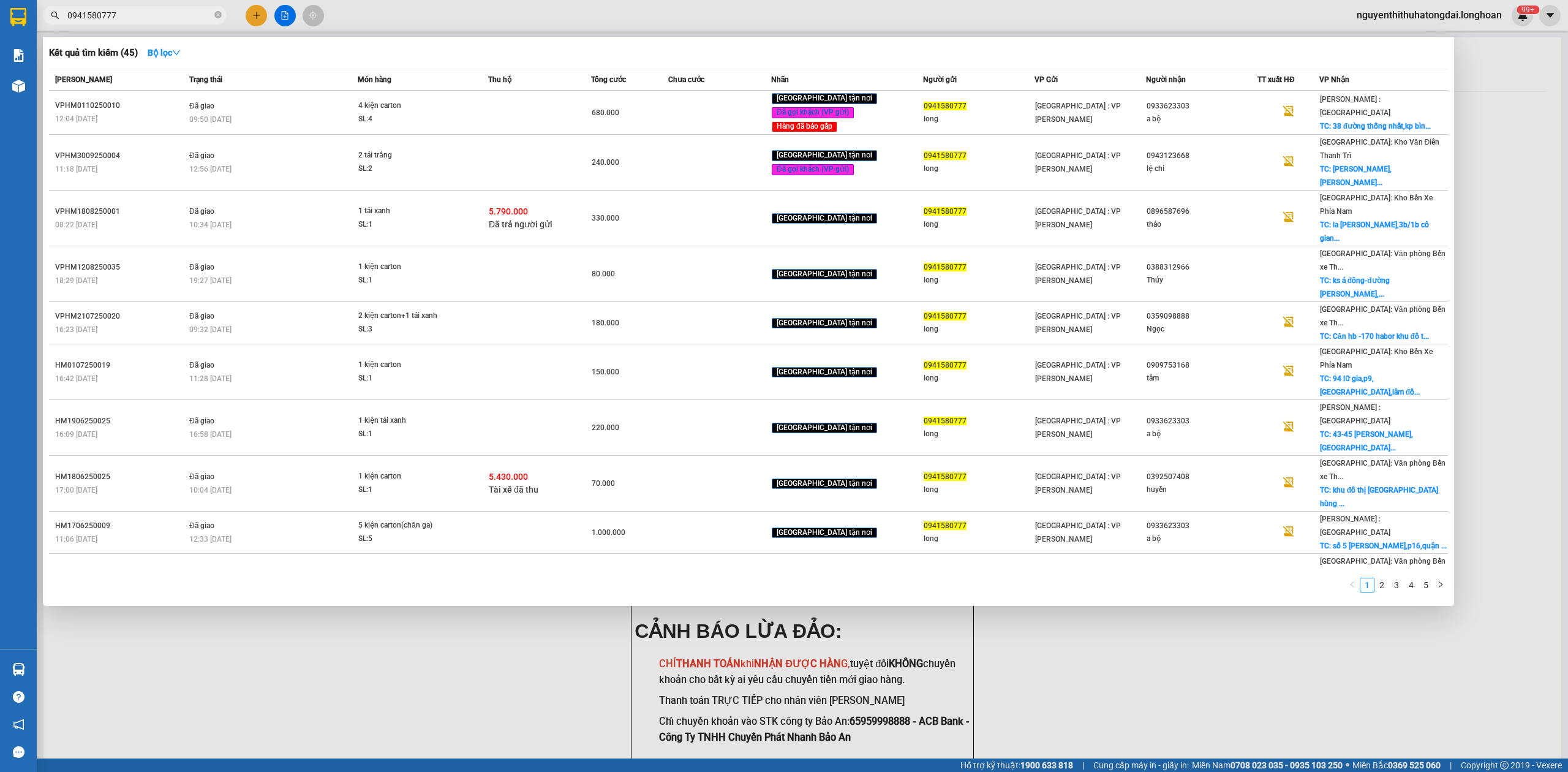
click at [111, 9] on input "0941580777" at bounding box center [139, 15] width 144 height 13
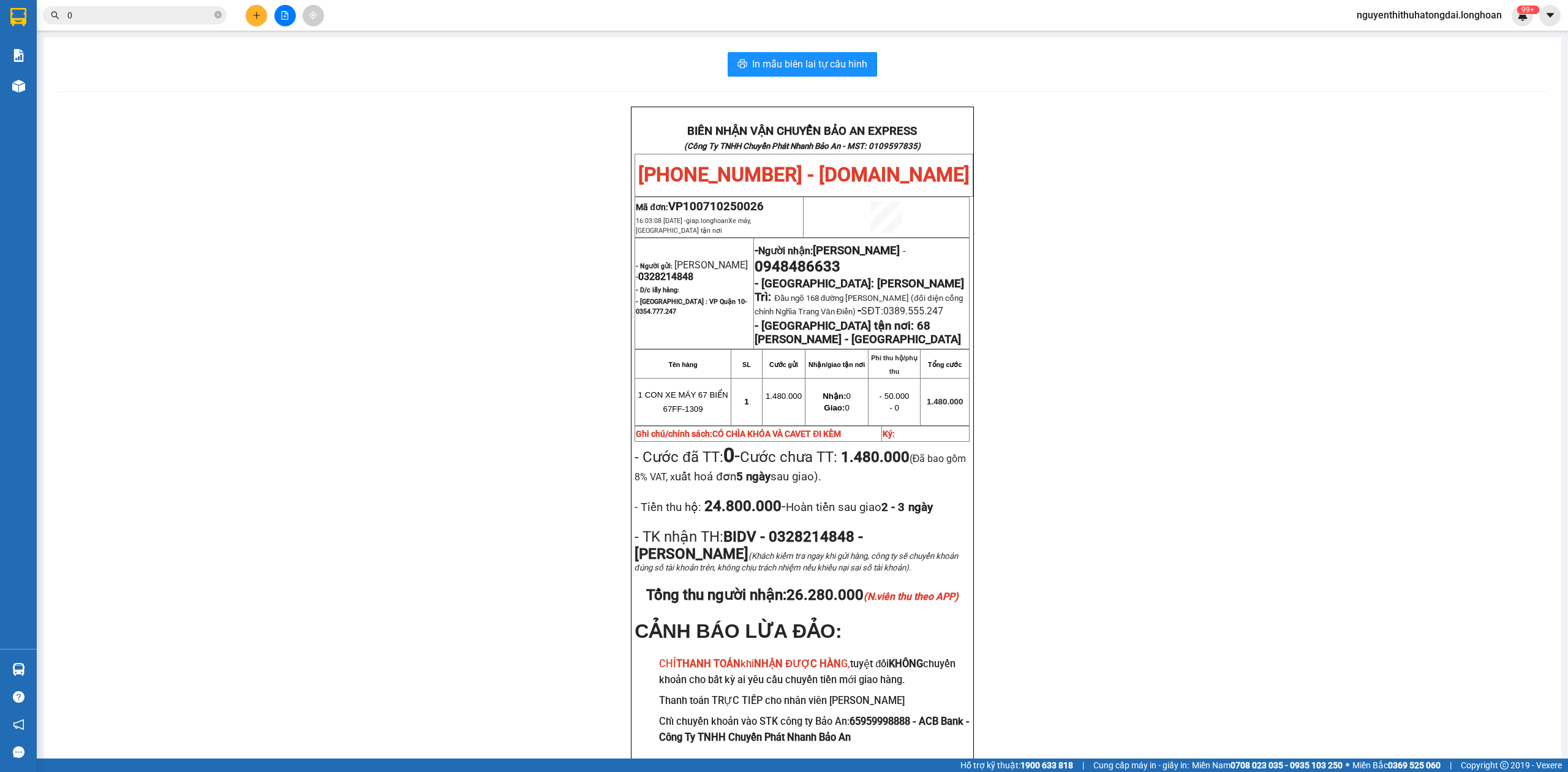
paste input "777262999"
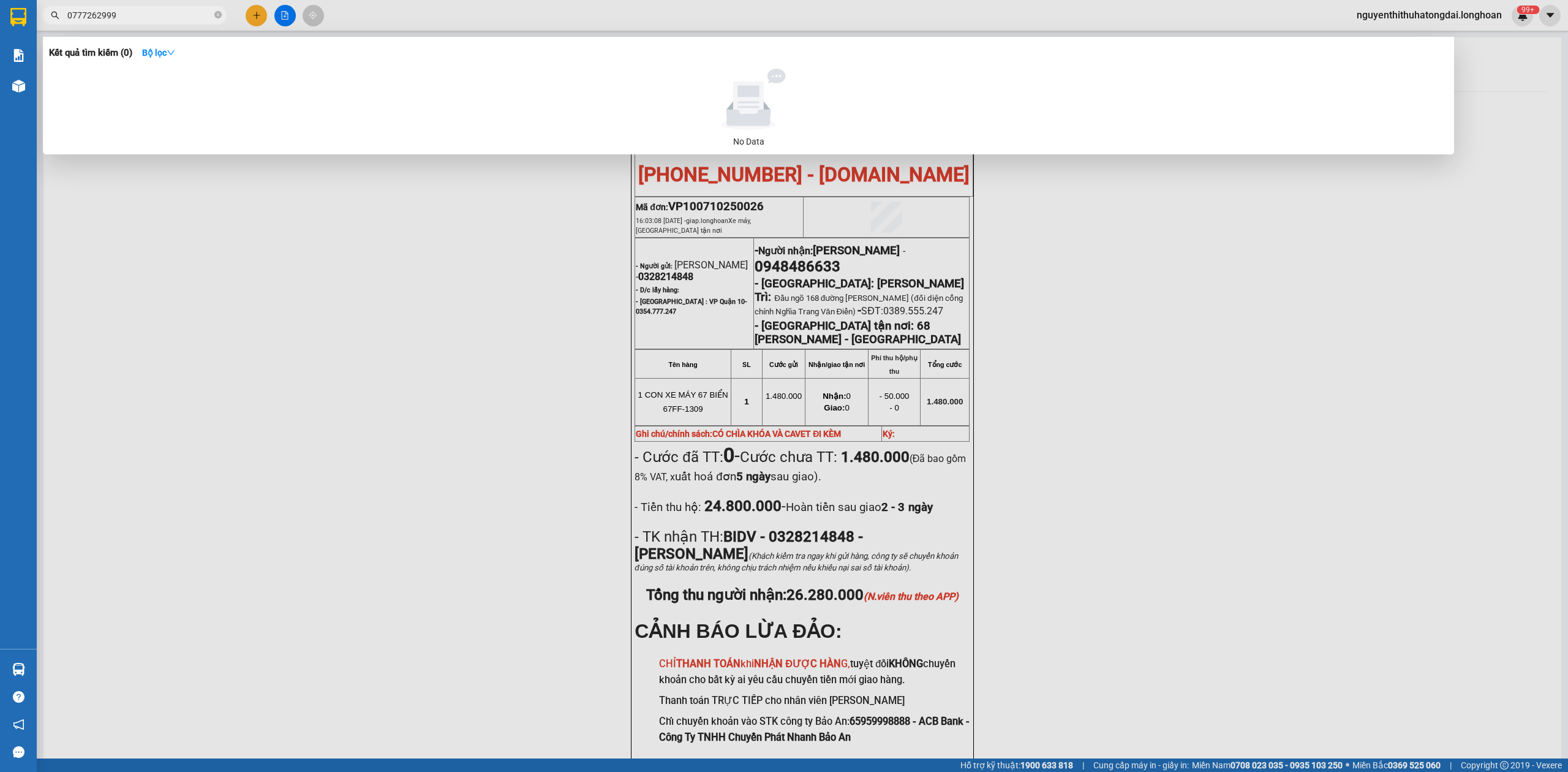
click at [202, 15] on input "0777262999" at bounding box center [139, 15] width 144 height 13
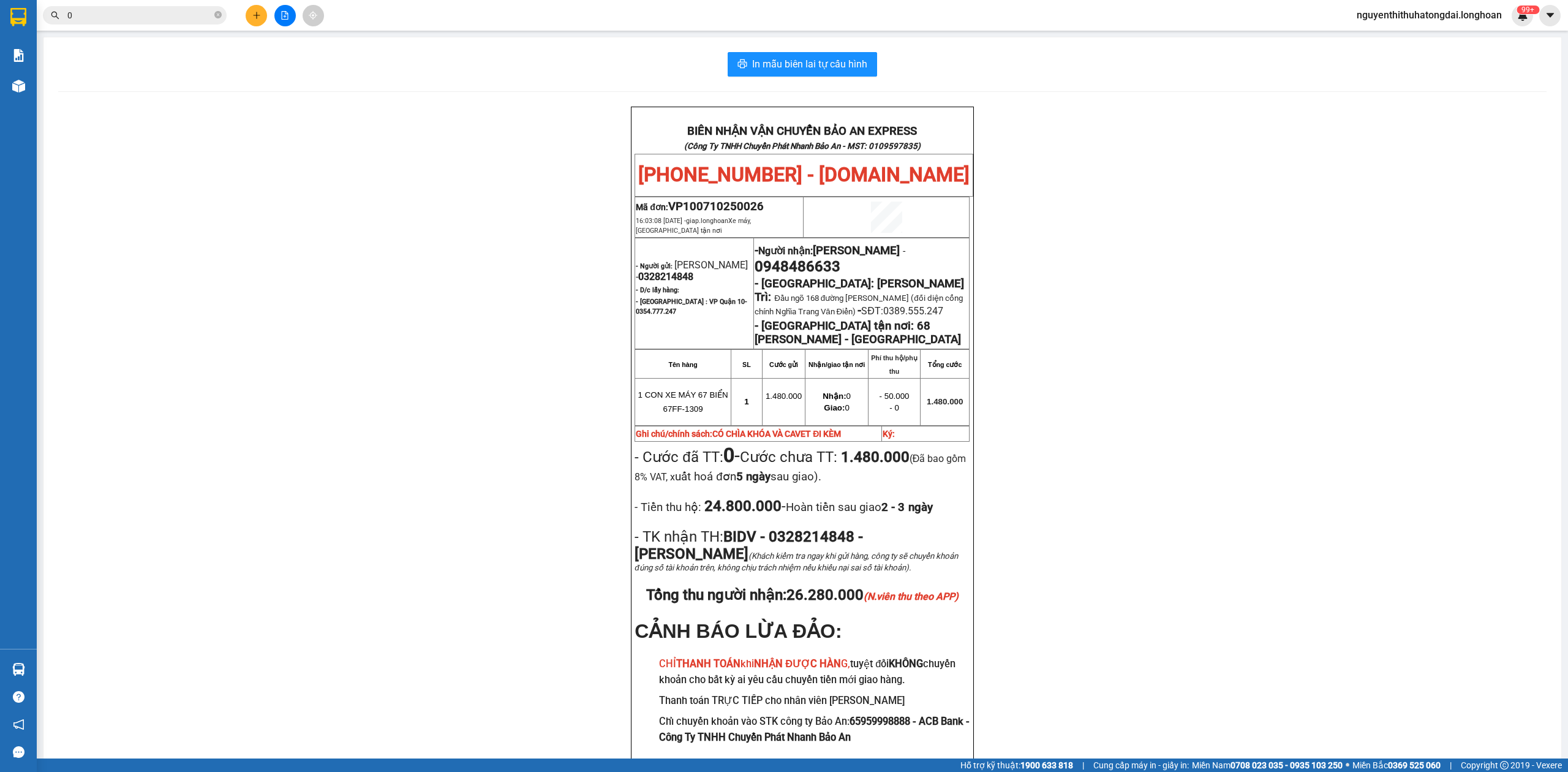
paste input "335440000"
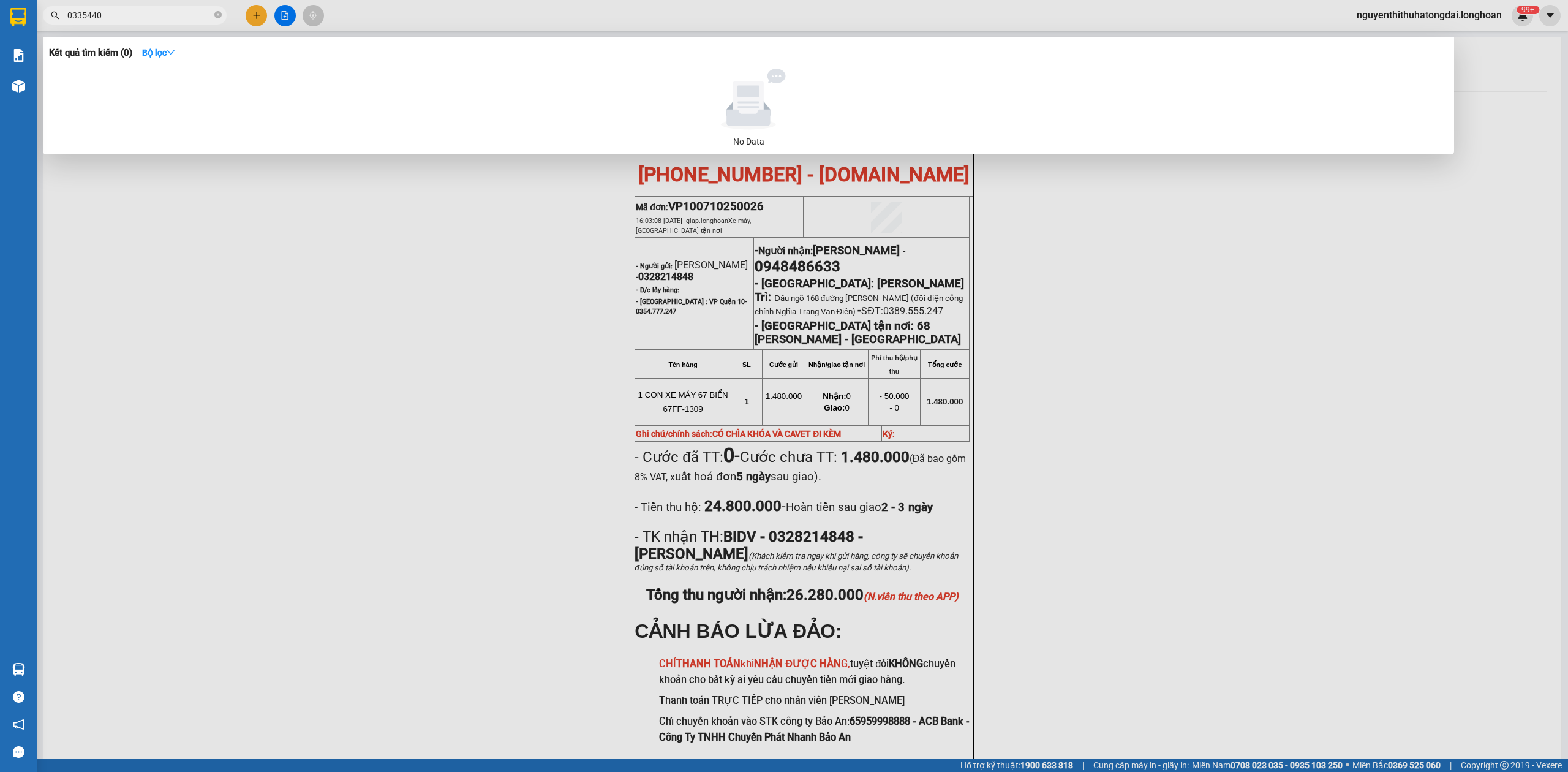
click at [82, 13] on input "0335440" at bounding box center [139, 15] width 144 height 13
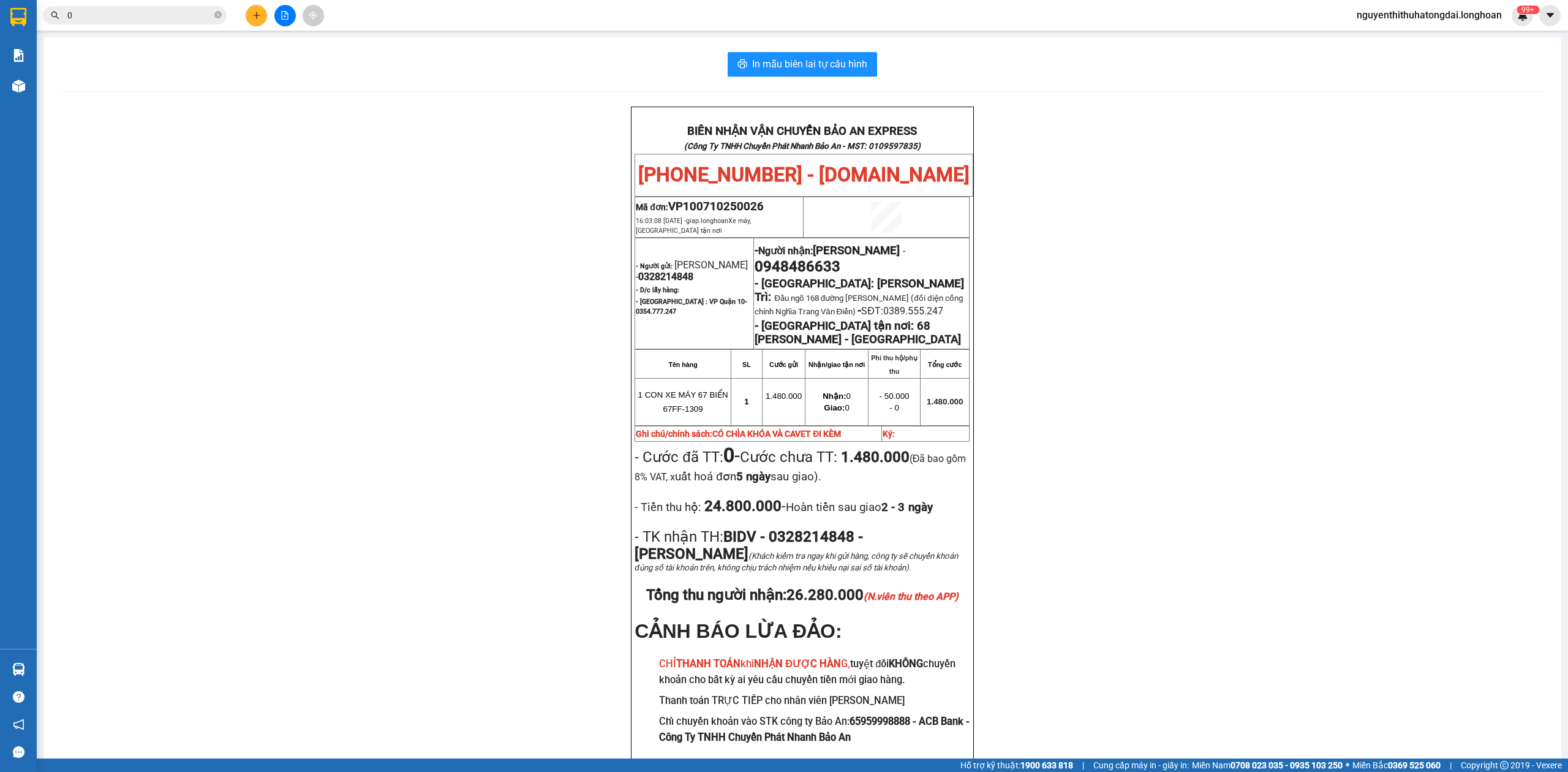
paste input "981199759"
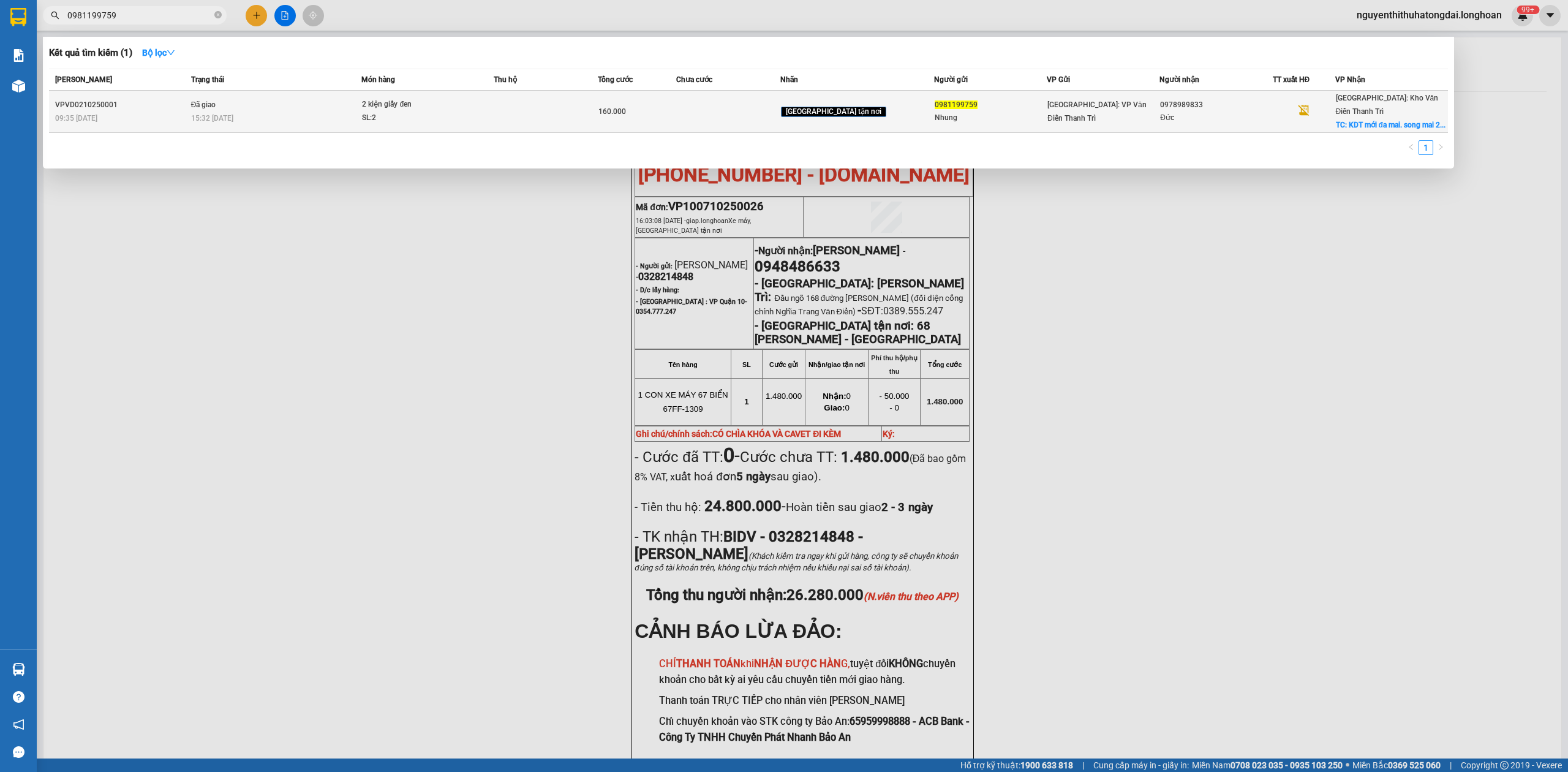
type input "0981199759"
click at [219, 104] on td "Đã giao 15:32 [DATE]" at bounding box center [274, 112] width 174 height 42
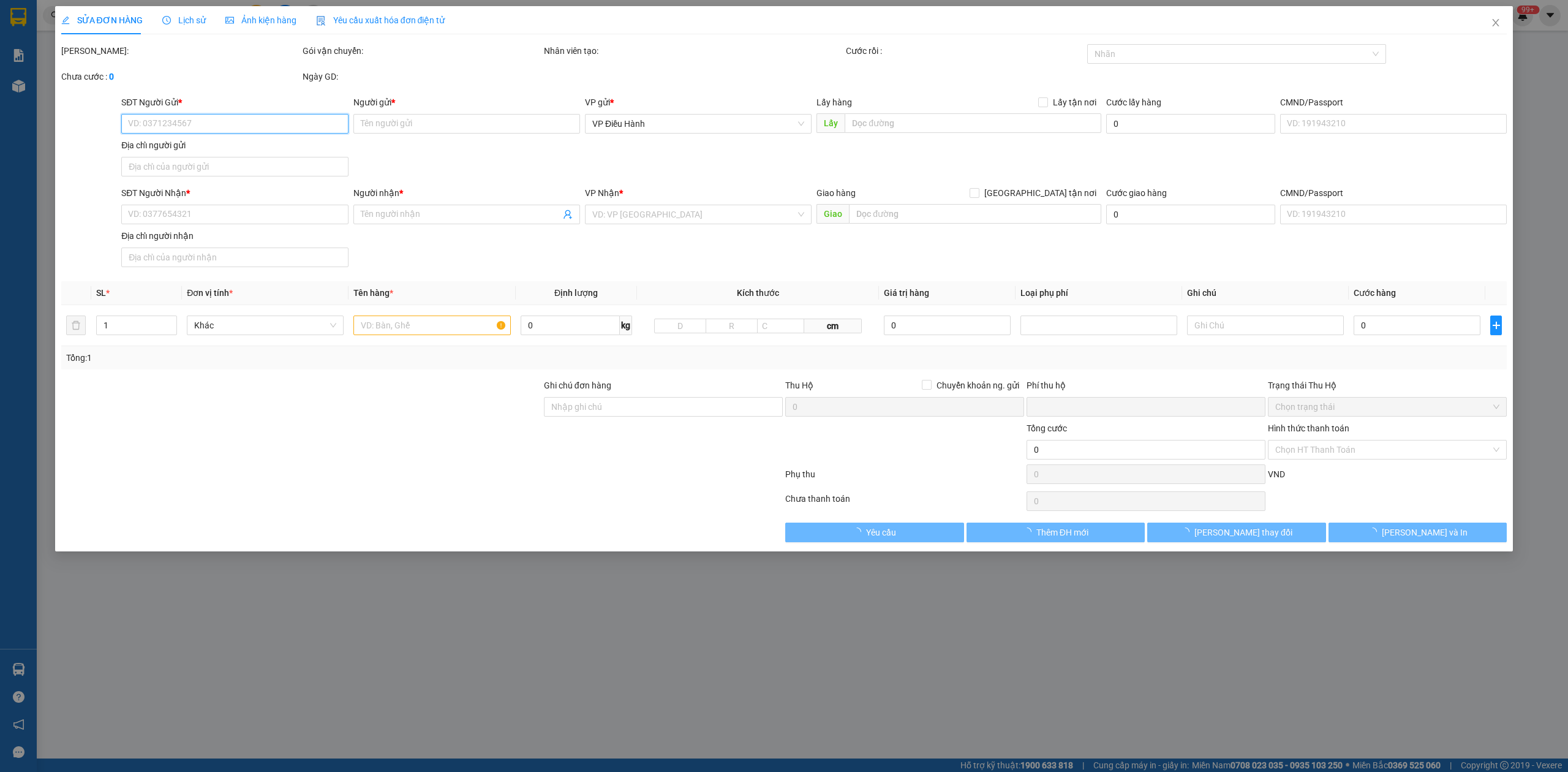
type input "0981199759"
type input "Nhung"
type input "0978989833"
type input "Đức"
checkbox input "true"
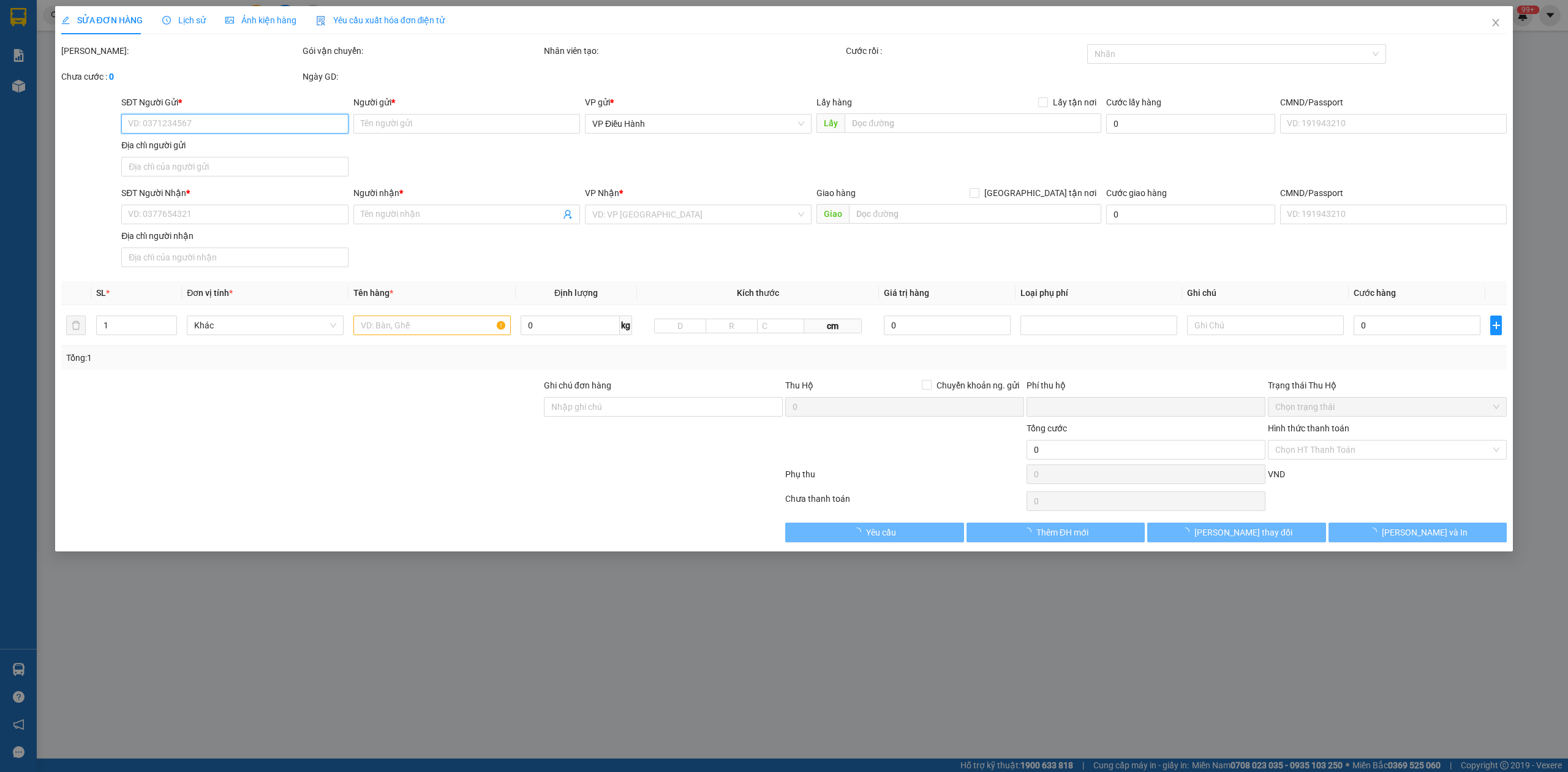
type input "KDT mới đa mai. song mai 2, Tp [GEOGRAPHIC_DATA]"
type input "0"
type input "160.000"
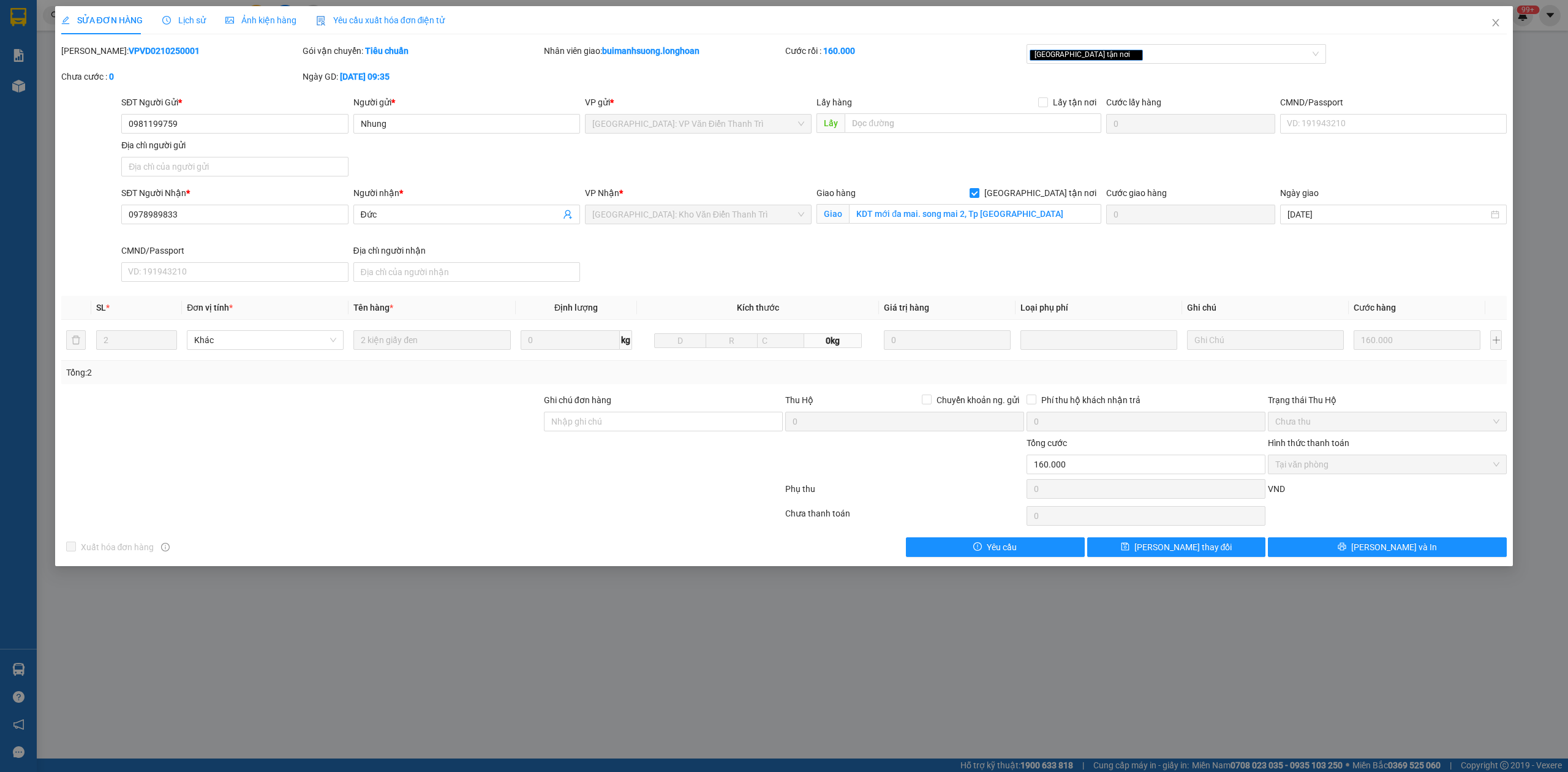
click at [160, 48] on b "VPVD0210250001" at bounding box center [164, 50] width 71 height 10
click at [159, 48] on b "VPVD0210250001" at bounding box center [164, 50] width 71 height 10
click at [1495, 18] on span "Close" at bounding box center [1495, 23] width 35 height 35
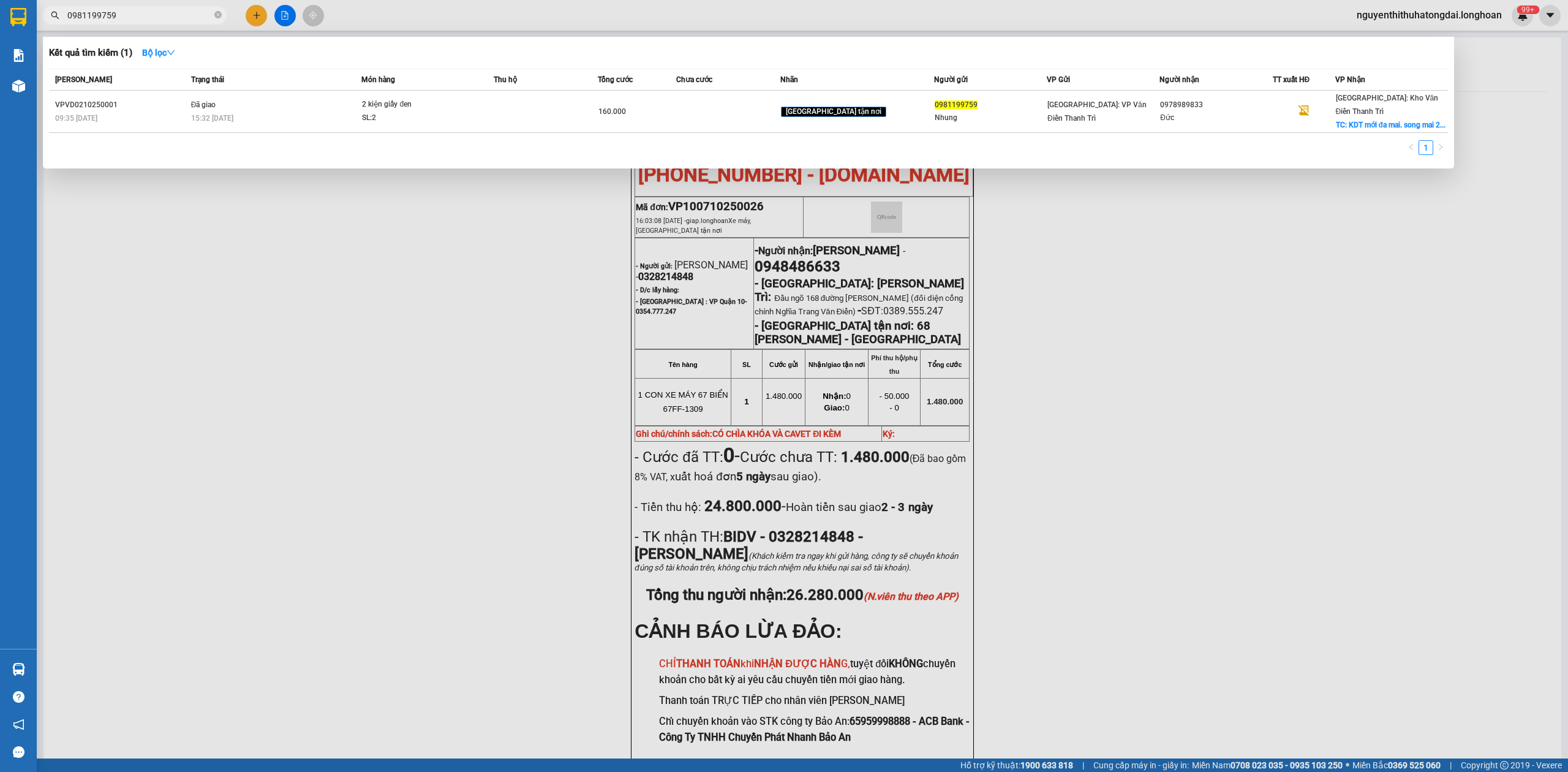
click at [89, 17] on input "0981199759" at bounding box center [139, 15] width 144 height 13
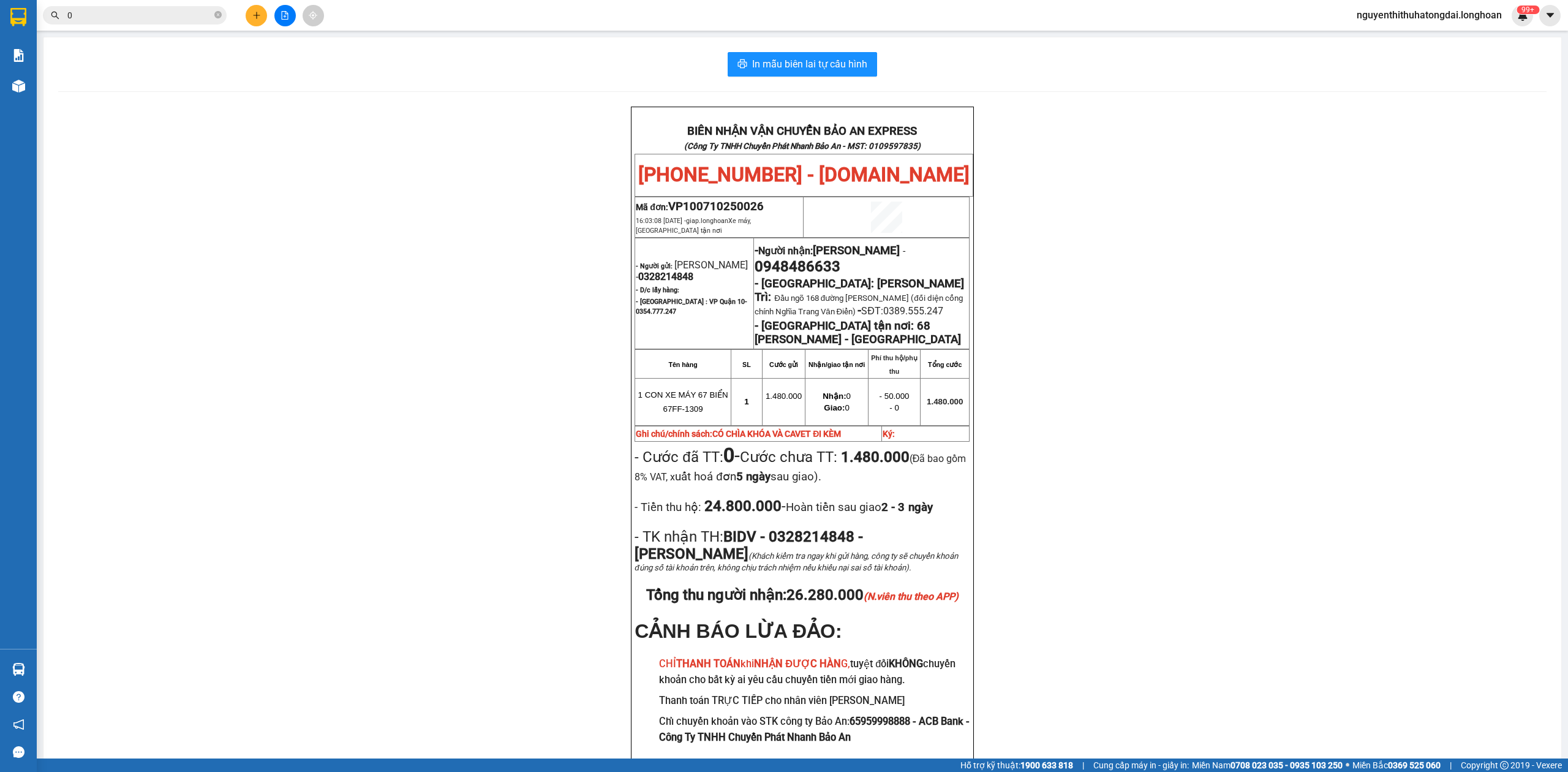
paste input "826786827"
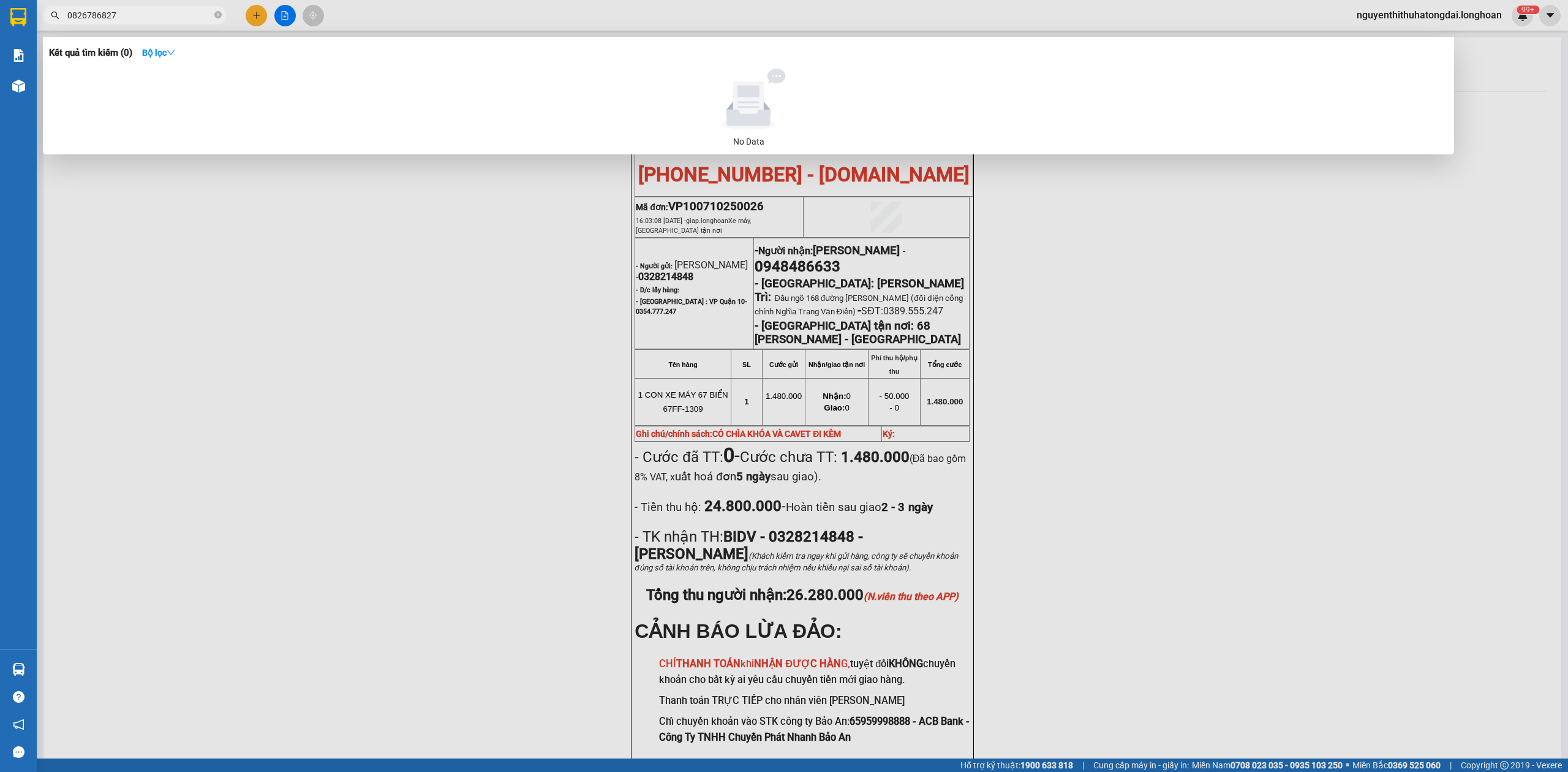
click at [172, 21] on input "0826786827" at bounding box center [139, 15] width 144 height 13
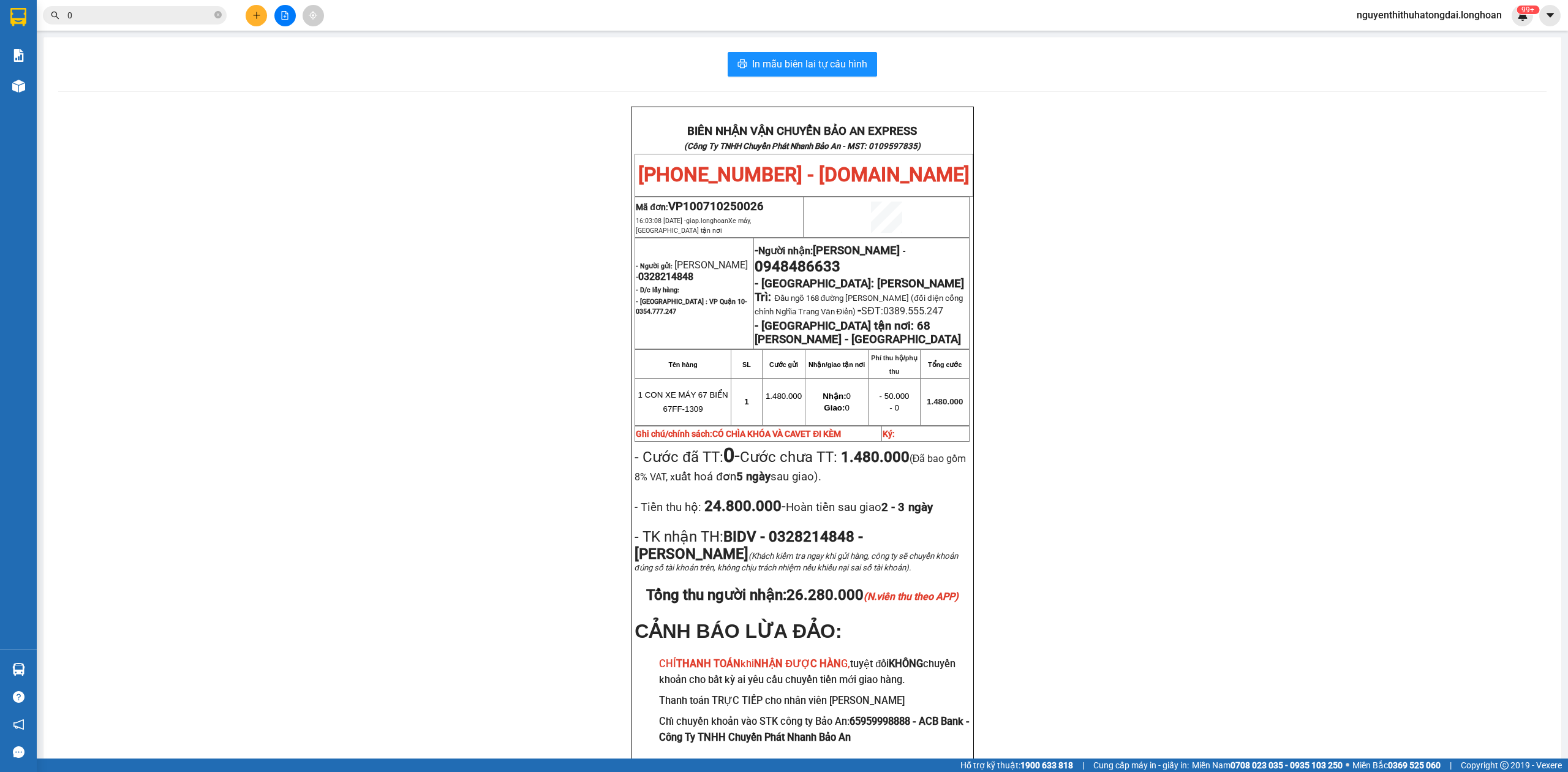
paste input "707681369"
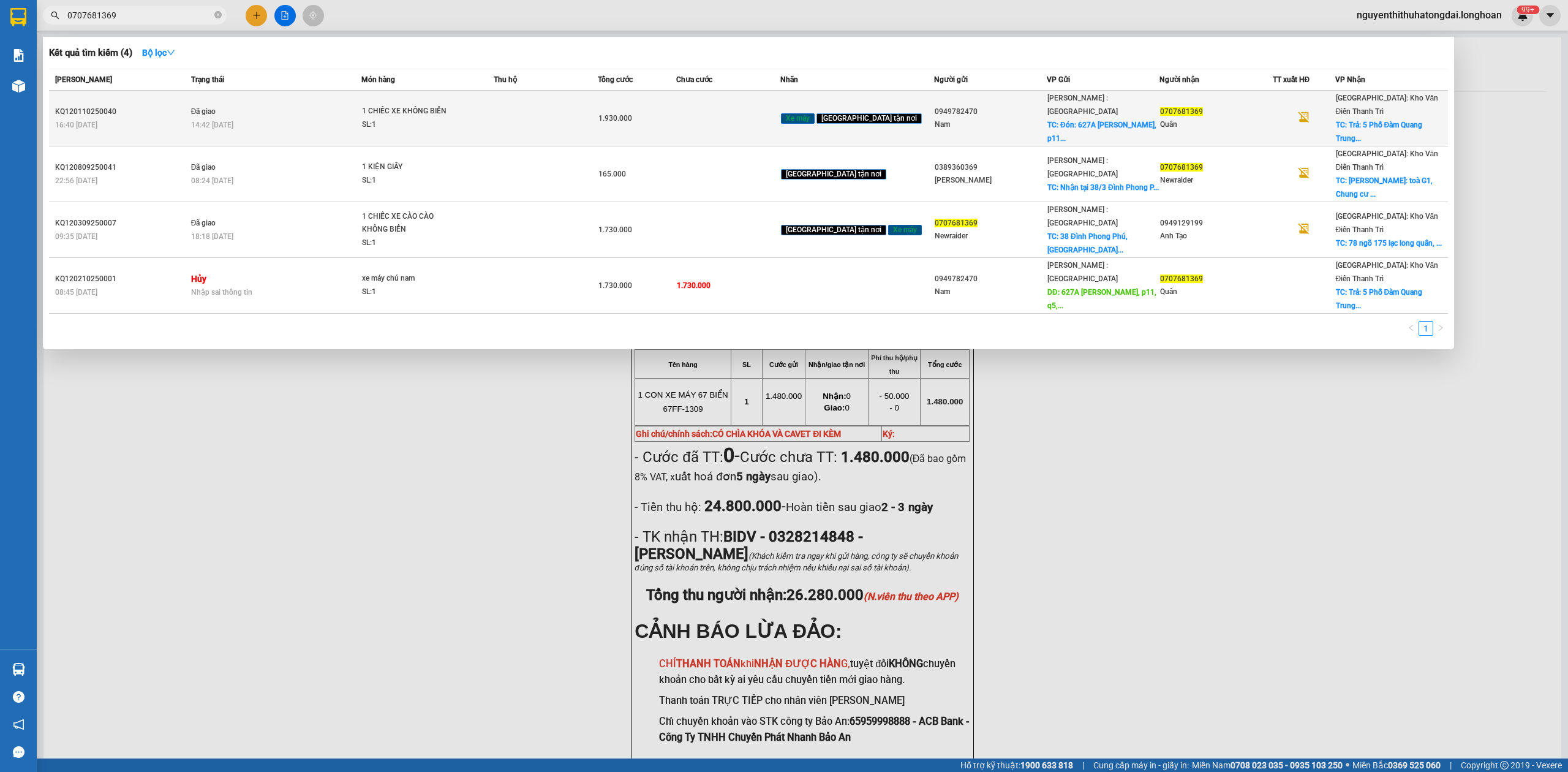
type input "0707681369"
click at [294, 119] on div "14:42 [DATE]" at bounding box center [276, 125] width 170 height 13
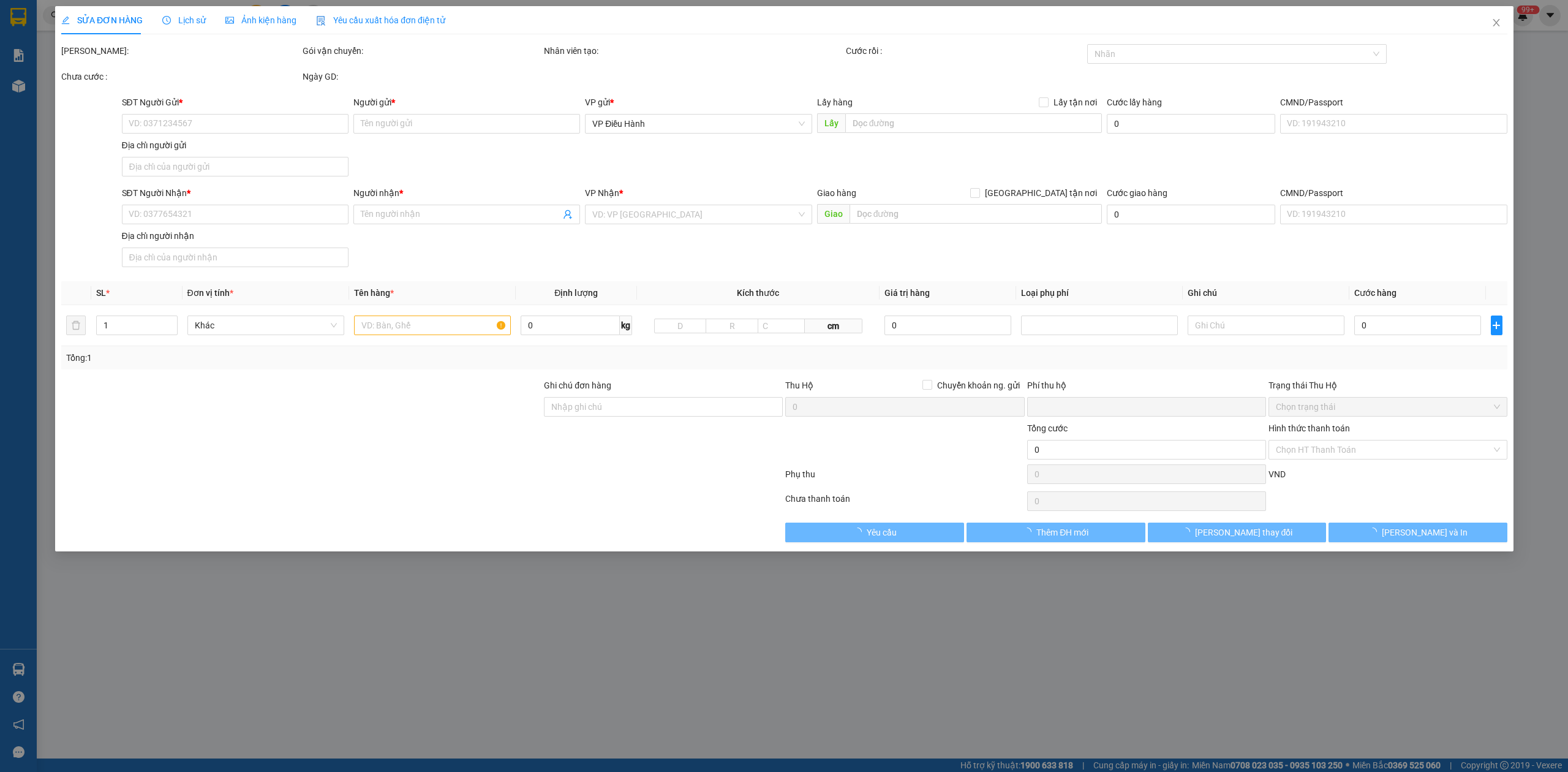
type input "0949782470"
type input "Nam"
checkbox input "true"
type input "Đón: 627A [PERSON_NAME], p11, q5"
type input "150.000"
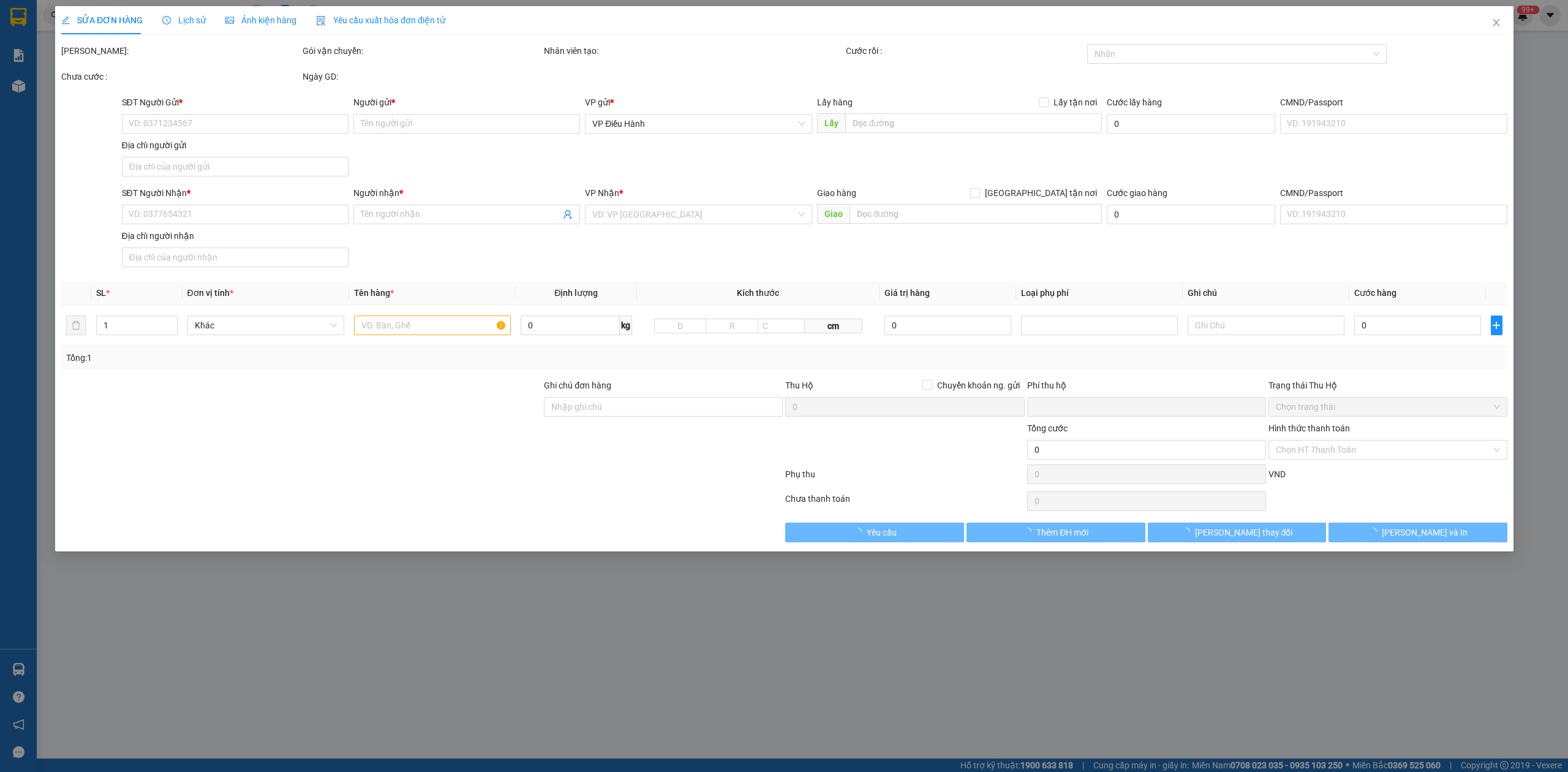
type input "0707681369"
type input "Quân"
checkbox input "true"
type input "Trả: 5 [GEOGRAPHIC_DATA], [GEOGRAPHIC_DATA], [GEOGRAPHIC_DATA]"
type input "KHÔNG CHÌA KHÓA - KHÔNG CAVET"
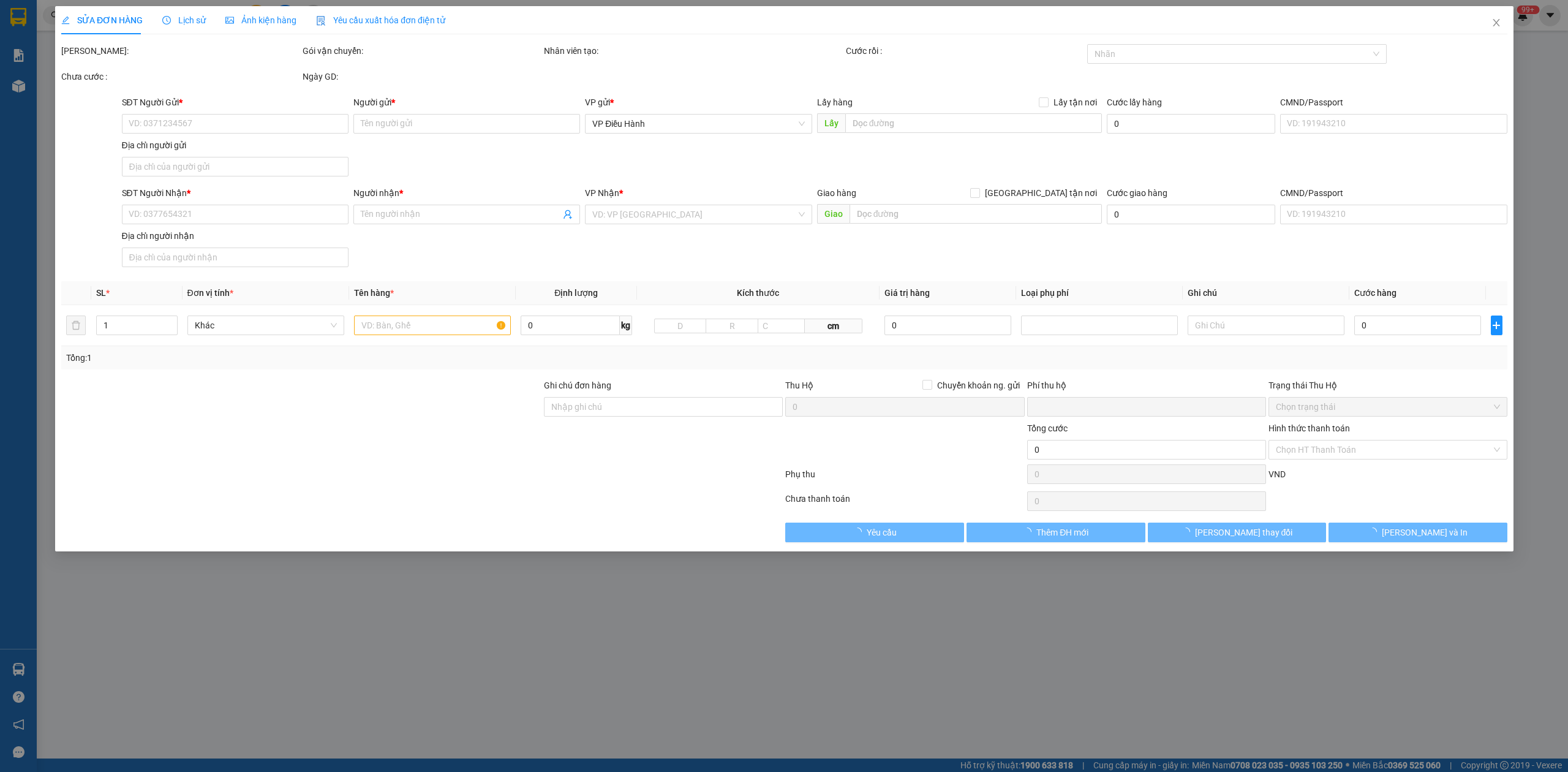
type input "0"
type input "1.930.000"
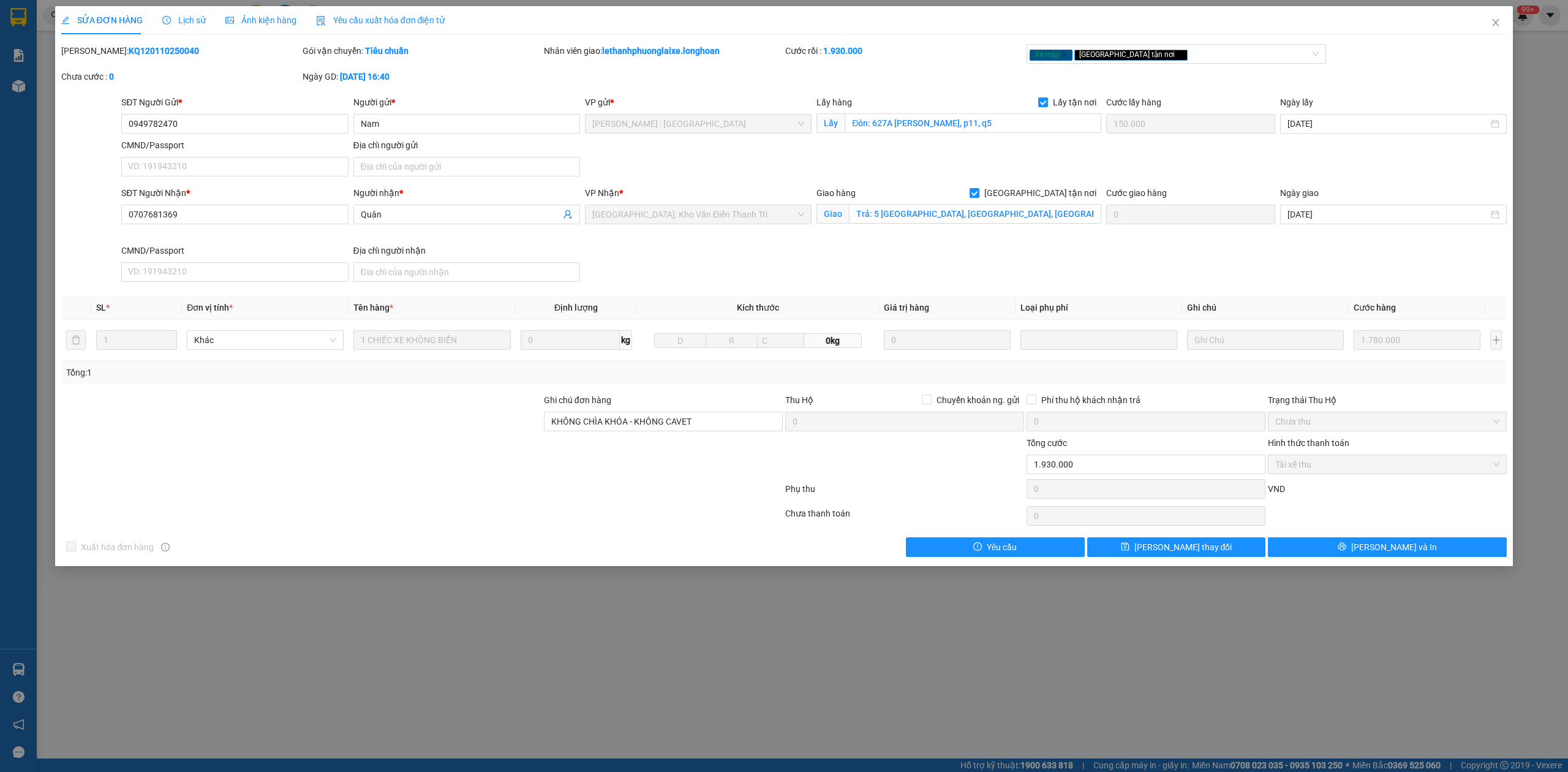
click at [140, 49] on b "KQ120110250040" at bounding box center [164, 50] width 71 height 10
click at [1491, 20] on icon "close" at bounding box center [1495, 22] width 10 height 10
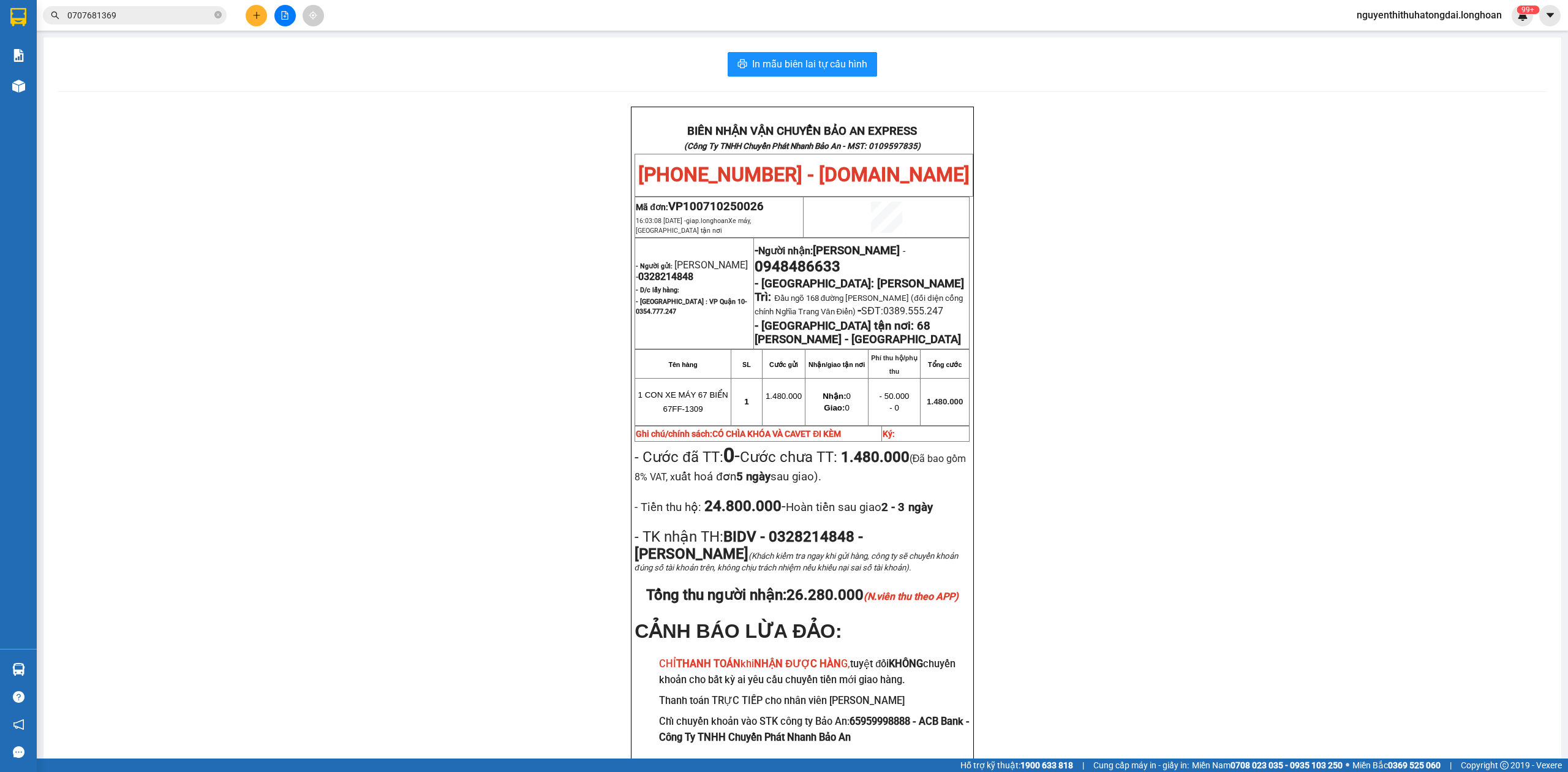
click at [87, 17] on input "0707681369" at bounding box center [139, 15] width 144 height 13
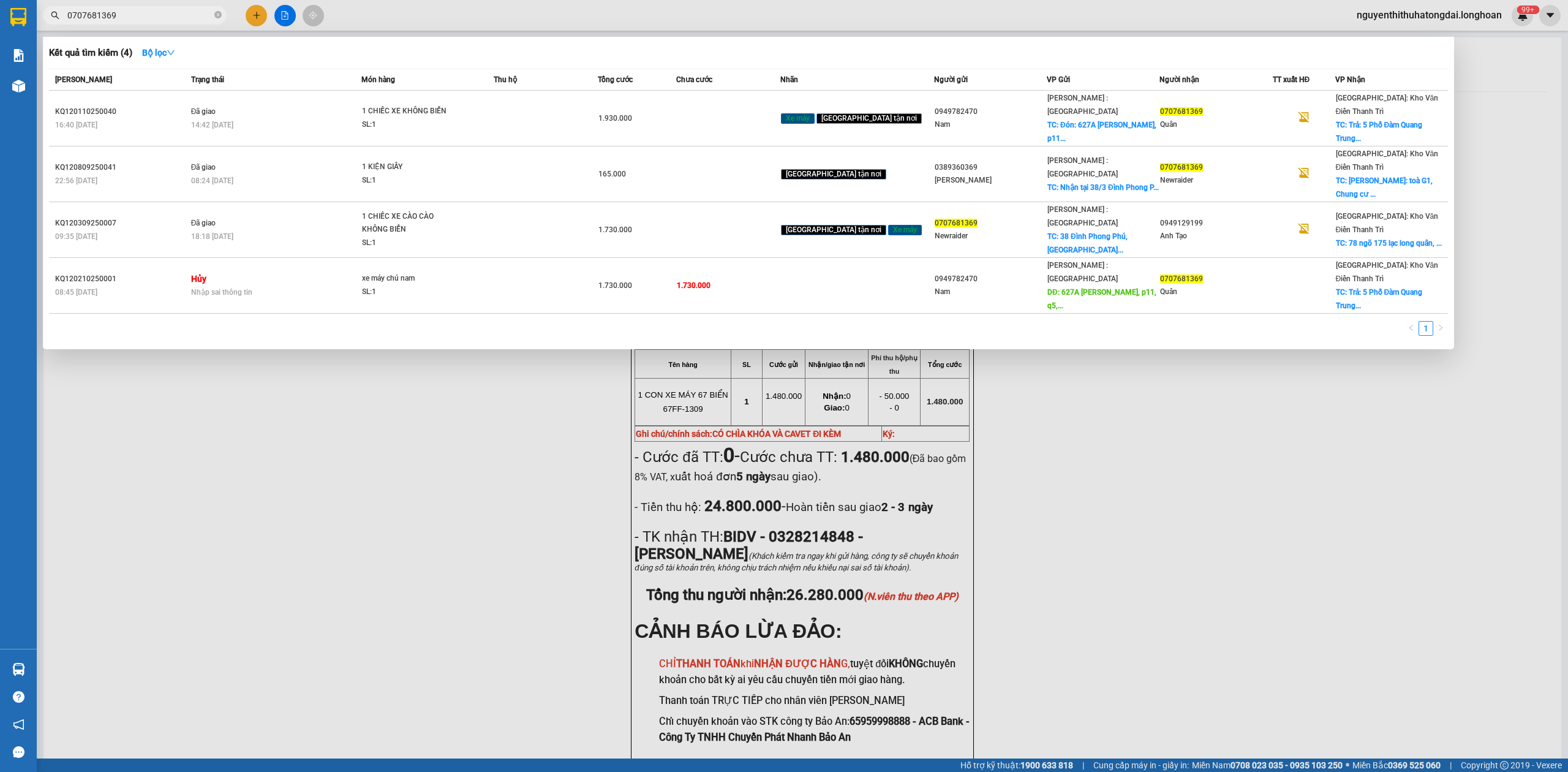
click at [87, 17] on input "0707681369" at bounding box center [139, 15] width 144 height 13
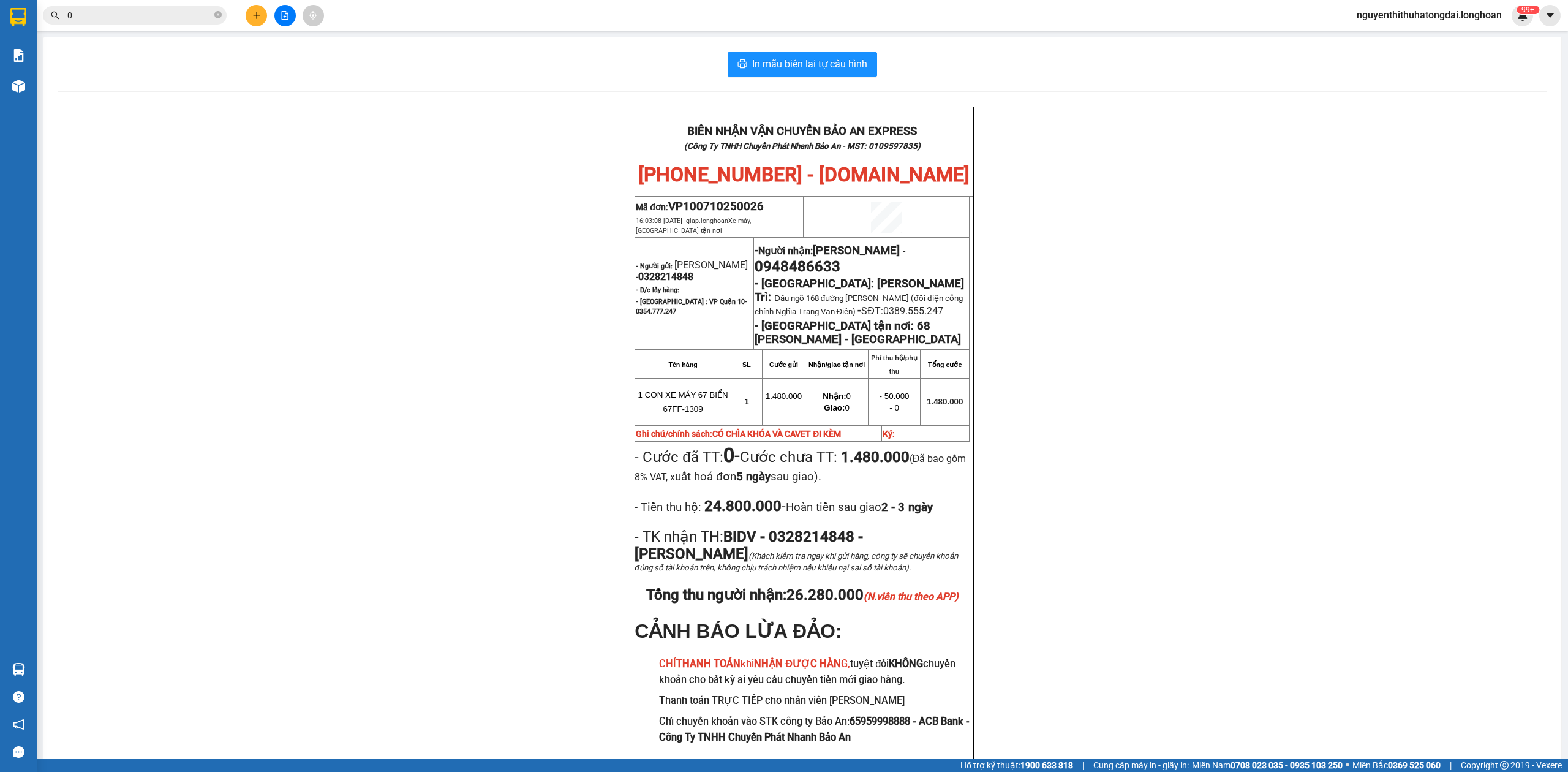
paste input "931344996"
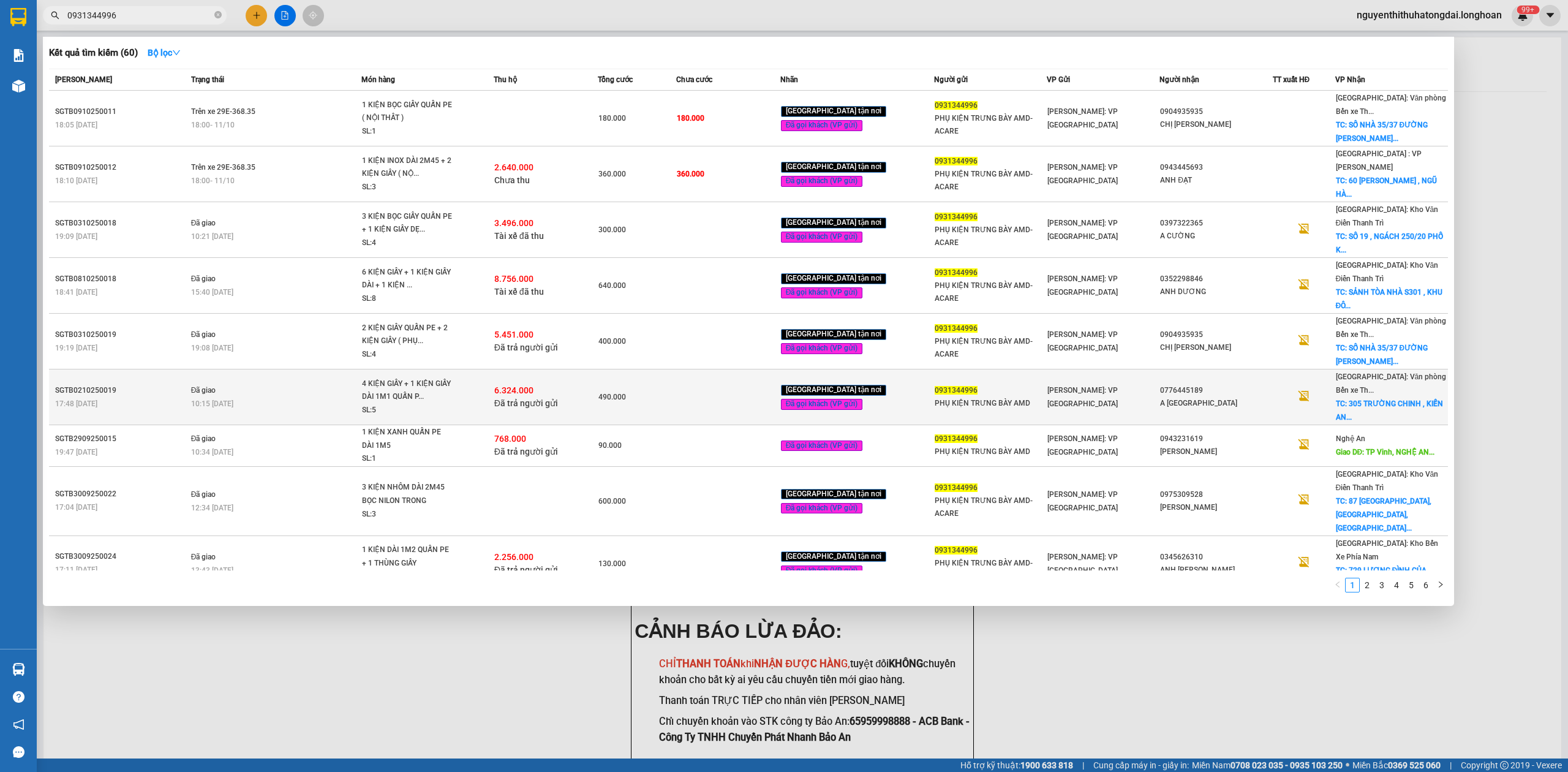
click at [306, 397] on div "10:15 [DATE]" at bounding box center [276, 403] width 170 height 13
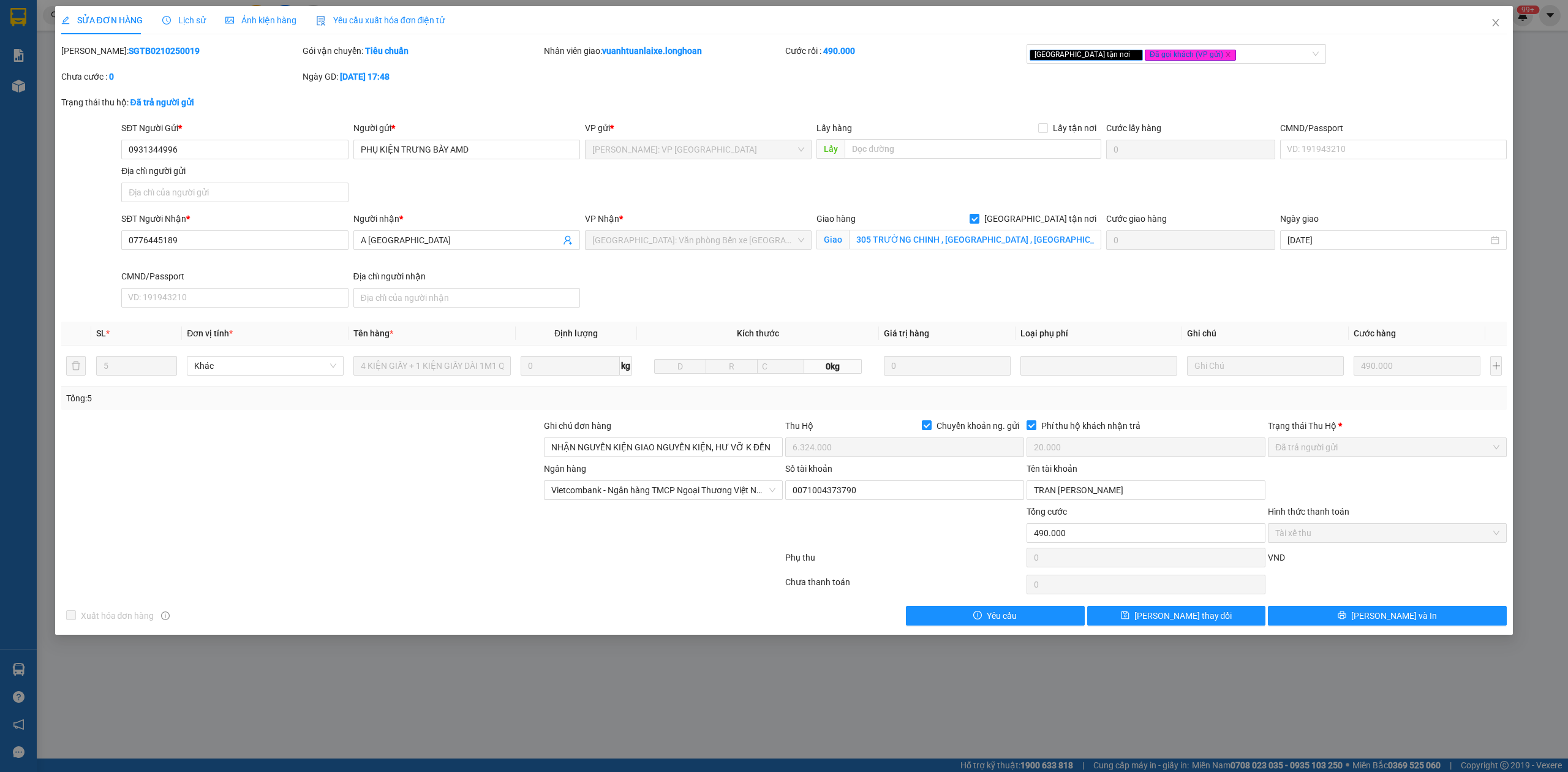
drag, startPoint x: 124, startPoint y: 35, endPoint x: 131, endPoint y: 44, distance: 11.4
click at [126, 38] on div "SỬA ĐƠN HÀNG Lịch sử Ảnh kiện hàng Yêu cầu xuất hóa đơn điện tử Total Paid Fee …" at bounding box center [784, 315] width 1446 height 619
click at [131, 44] on div "[PERSON_NAME]: SGTB0210250019" at bounding box center [181, 50] width 239 height 13
click at [1487, 19] on span "Close" at bounding box center [1495, 23] width 35 height 35
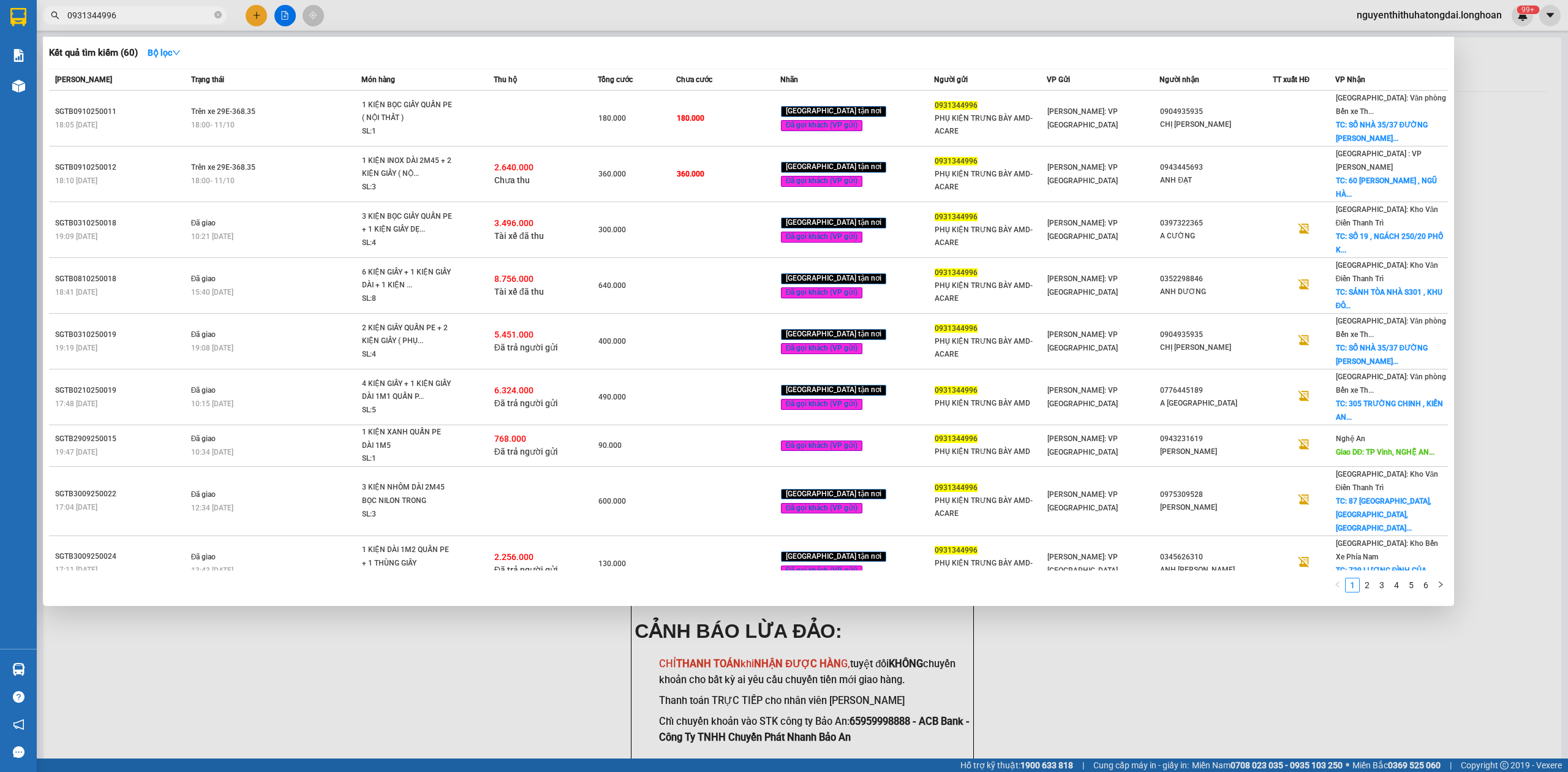
click at [134, 16] on input "0931344996" at bounding box center [139, 15] width 144 height 13
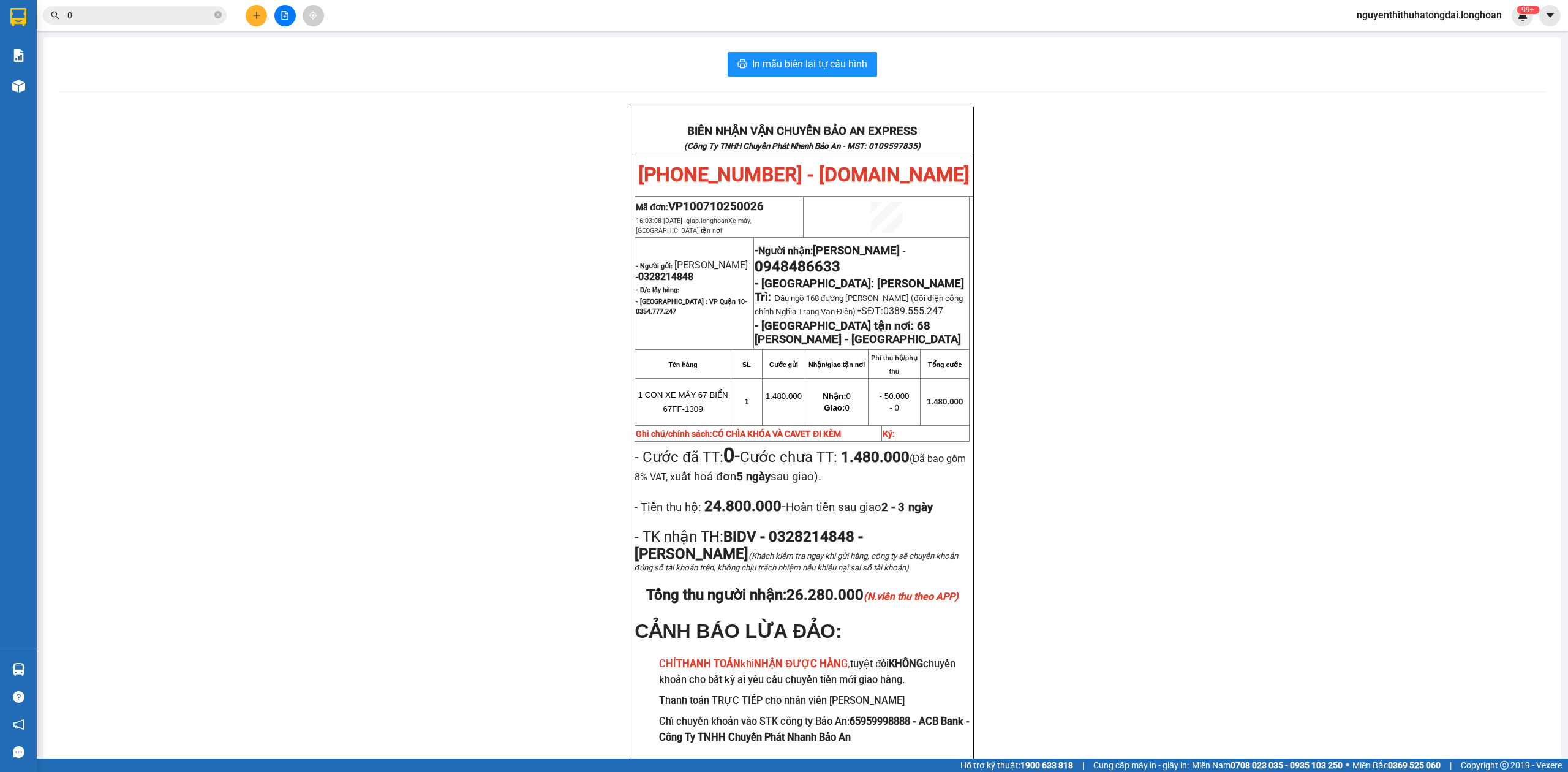
paste input "989348921"
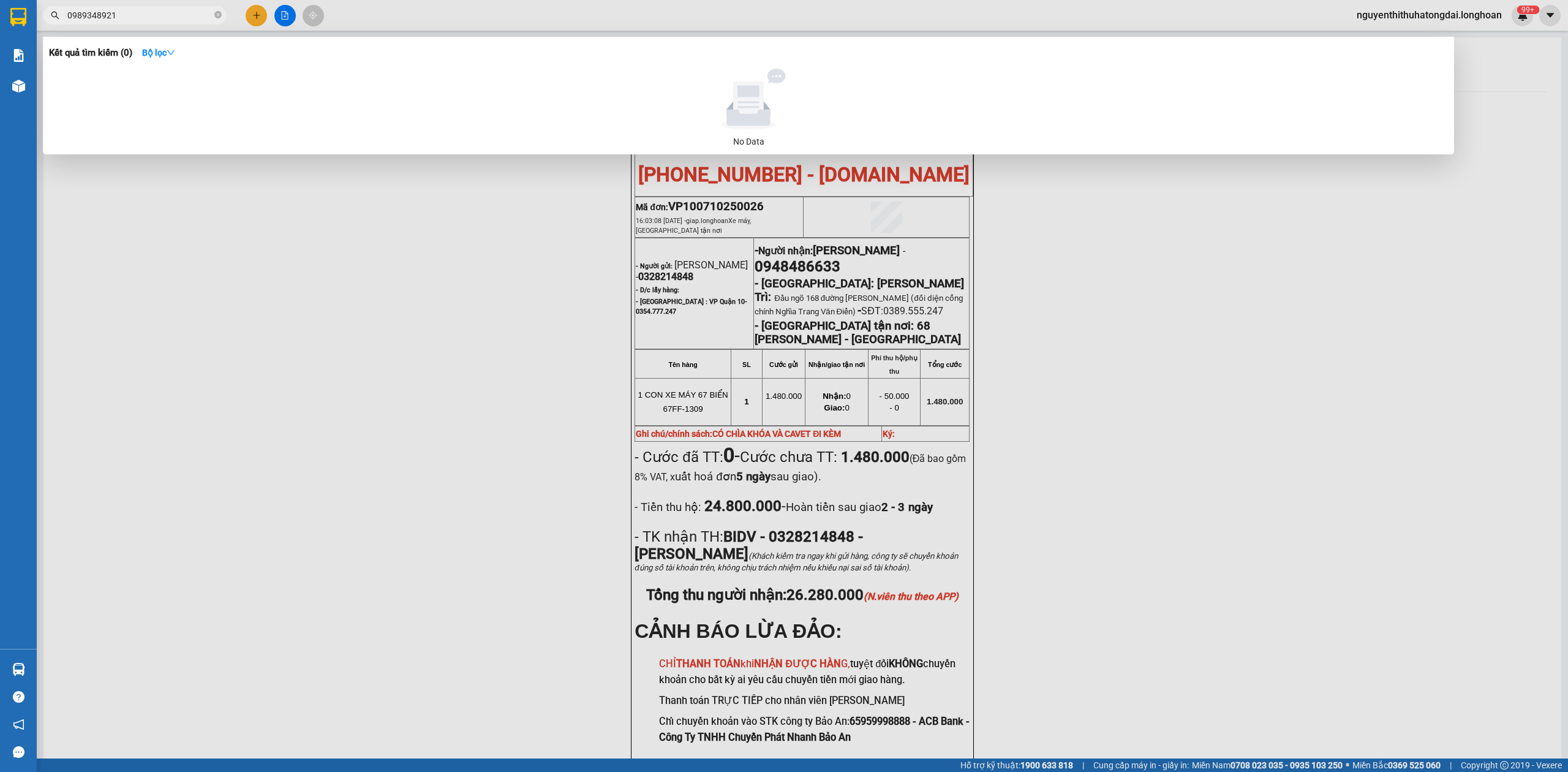
click at [177, 13] on input "0989348921" at bounding box center [139, 15] width 144 height 13
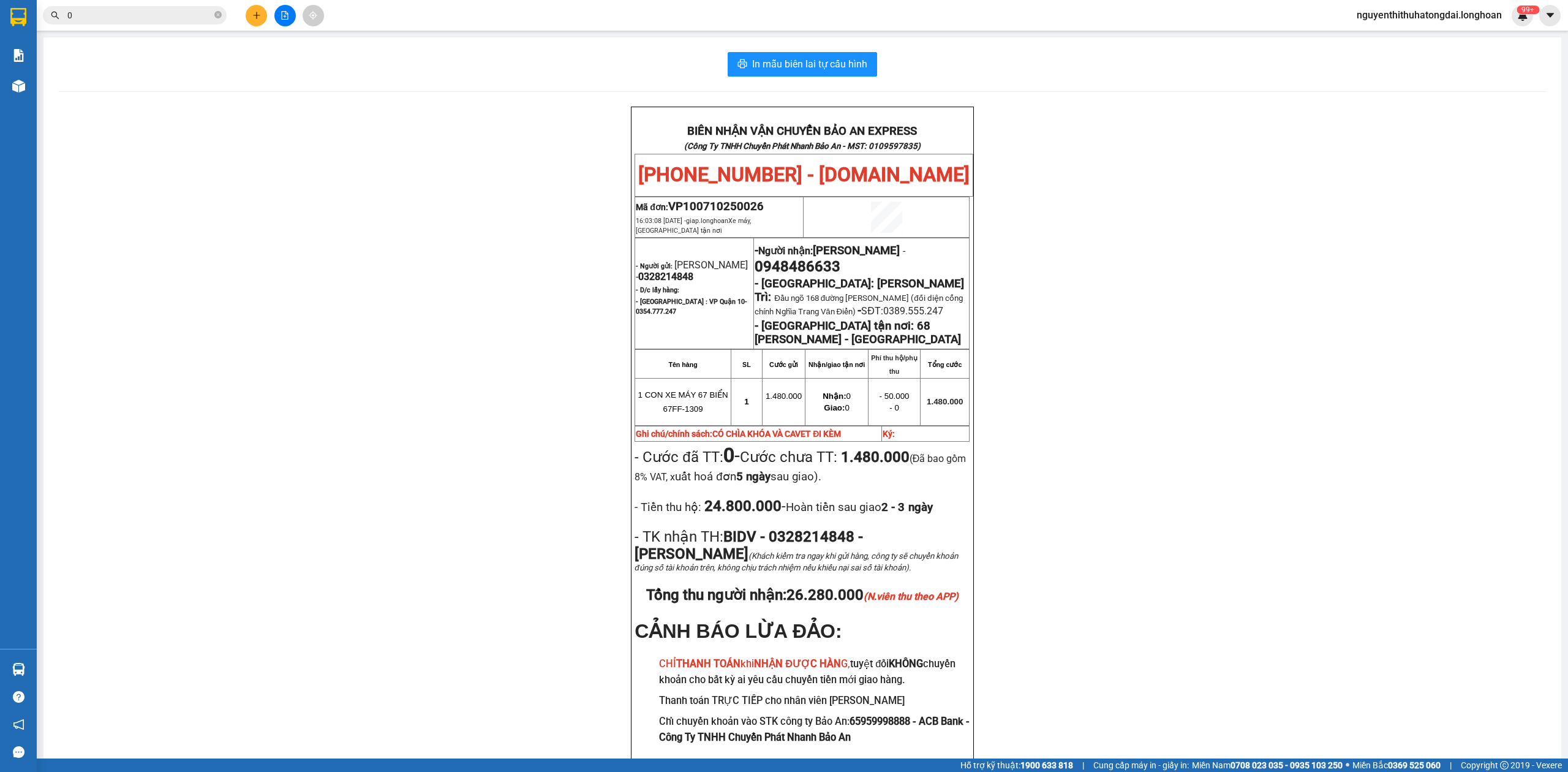
paste input "974787983"
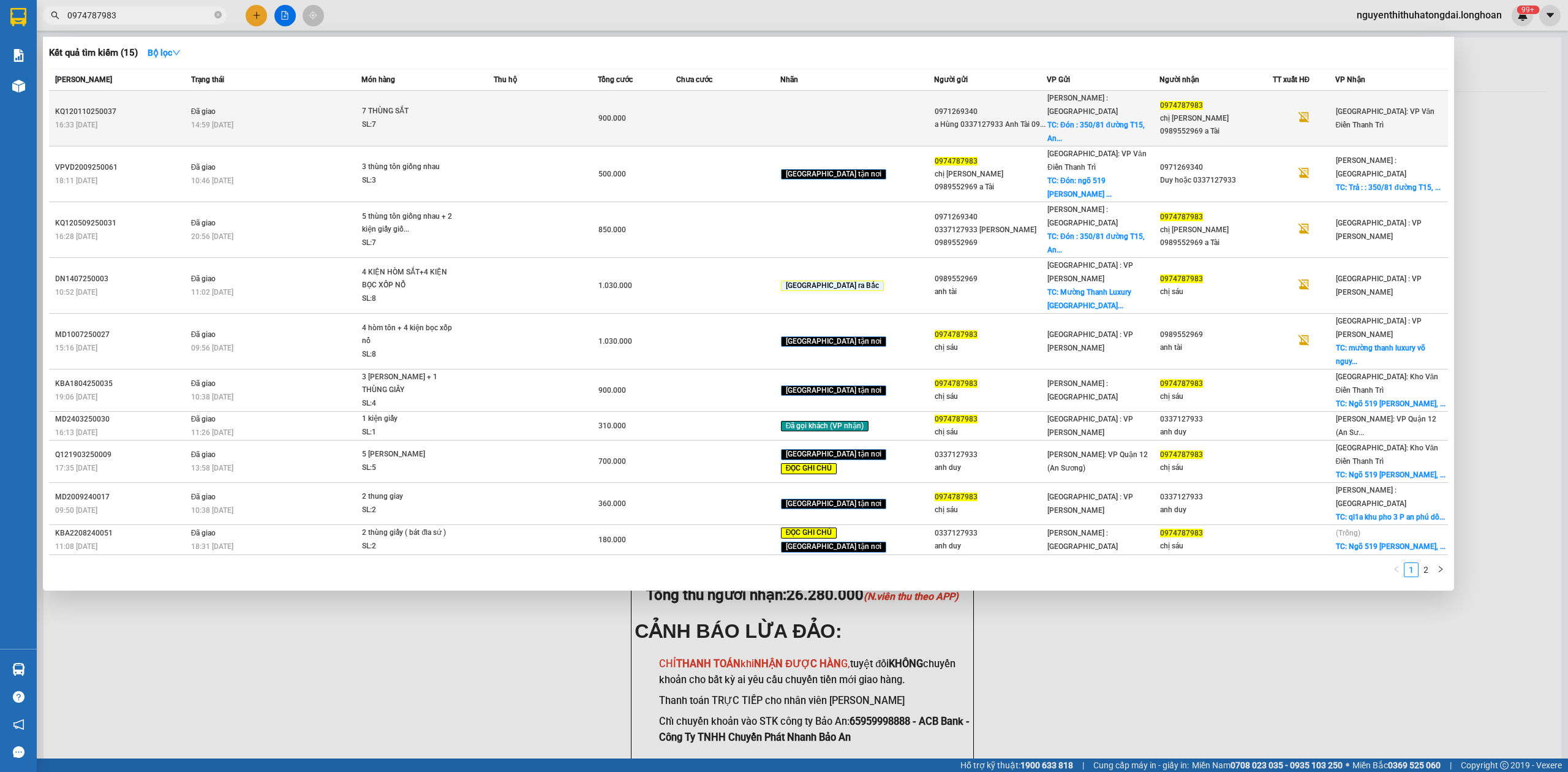
click at [236, 101] on td "Đã giao 14:59 [DATE]" at bounding box center [274, 118] width 174 height 56
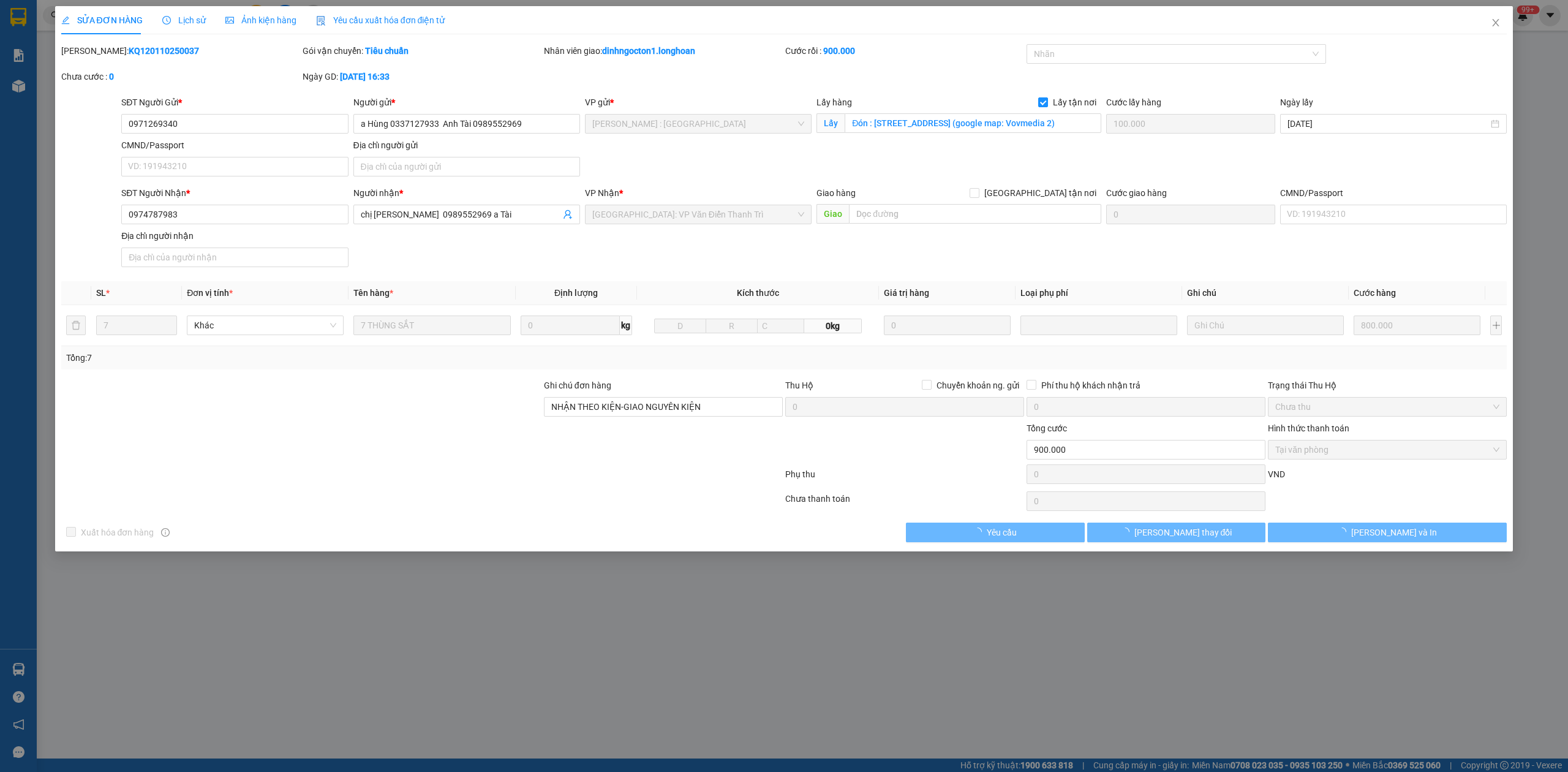
click at [114, 42] on div "SỬA ĐƠN HÀNG Lịch sử Ảnh kiện hàng Yêu cầu xuất hóa đơn điện tử Total Paid Fee …" at bounding box center [784, 274] width 1446 height 536
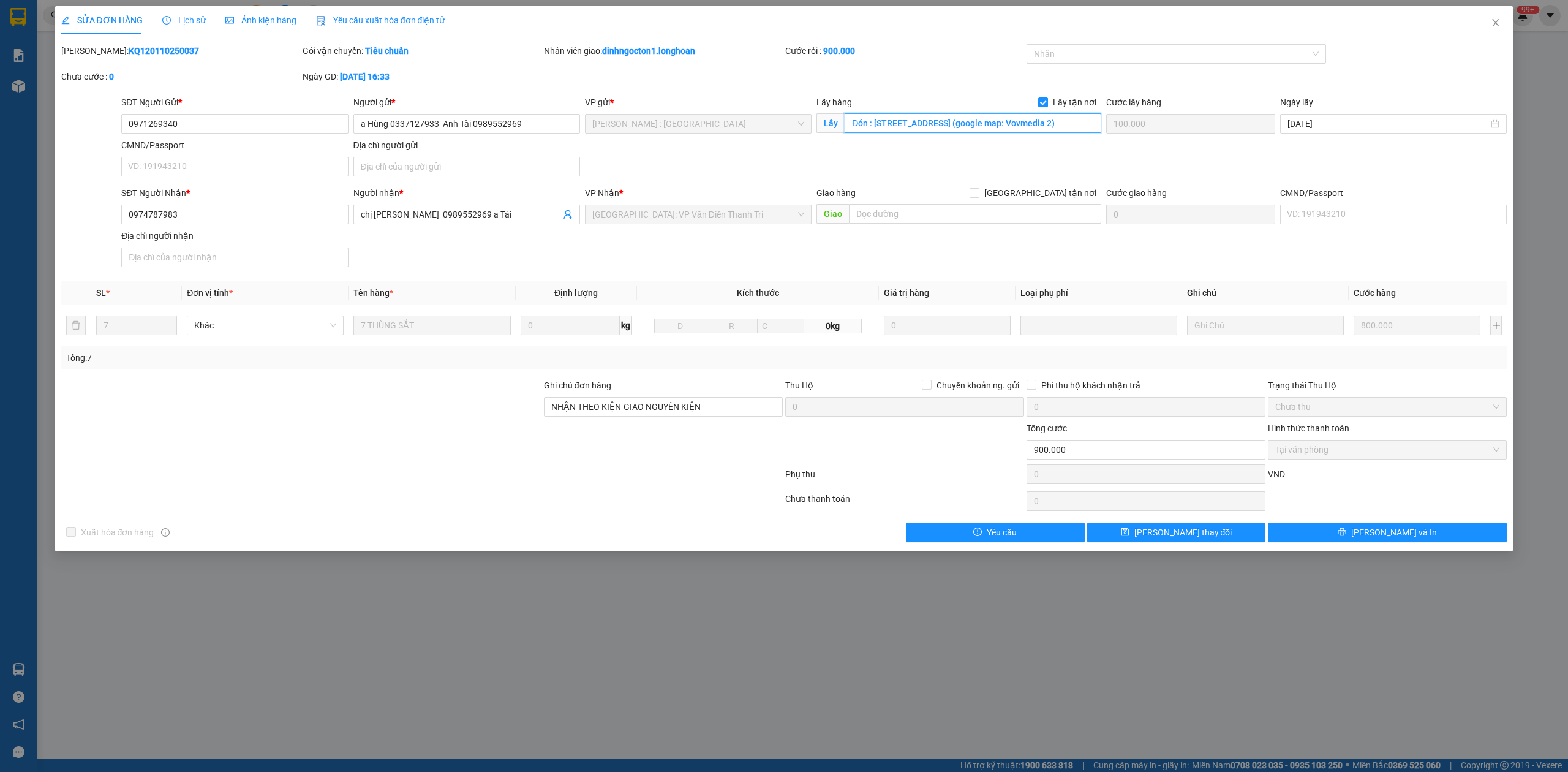
click at [1078, 120] on input "Đón : [STREET_ADDRESS] (google map: Vovmedia 2)" at bounding box center [973, 123] width 257 height 19
click at [242, 128] on input "0971269340" at bounding box center [235, 124] width 227 height 19
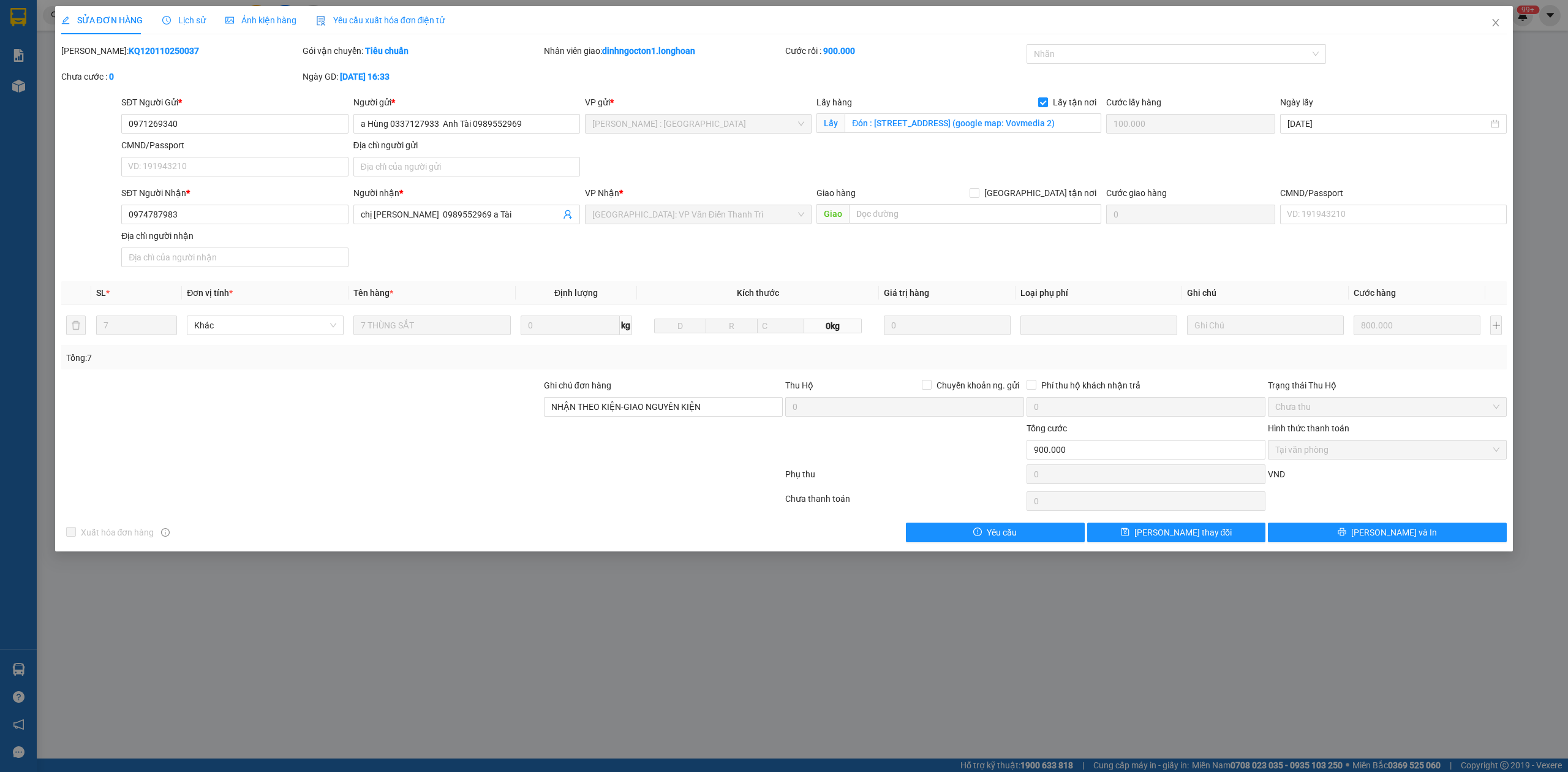
click at [150, 47] on b "KQ120110250037" at bounding box center [164, 50] width 71 height 10
click at [1491, 22] on icon "close" at bounding box center [1495, 22] width 10 height 10
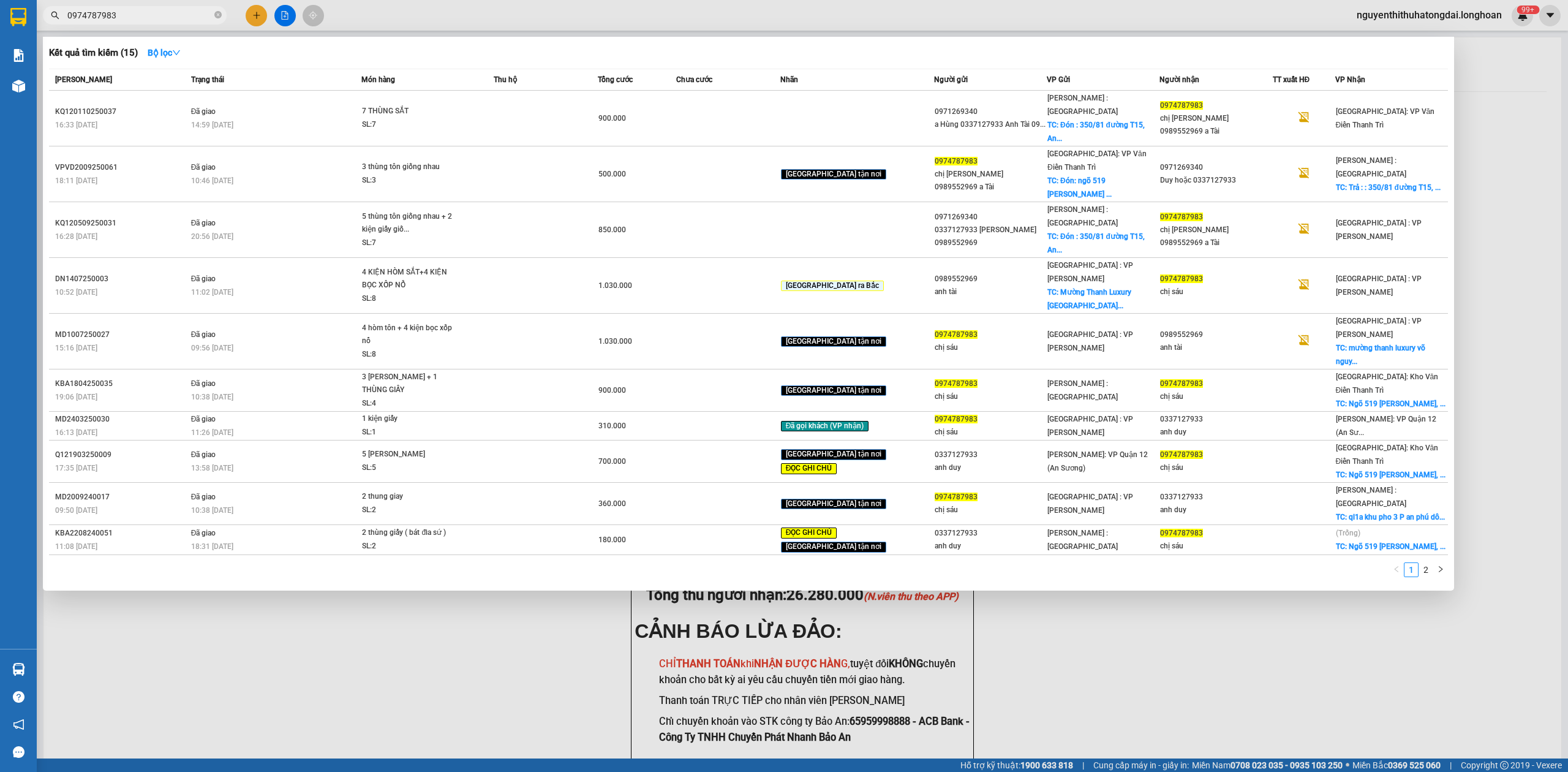
click at [156, 12] on input "0974787983" at bounding box center [139, 15] width 144 height 13
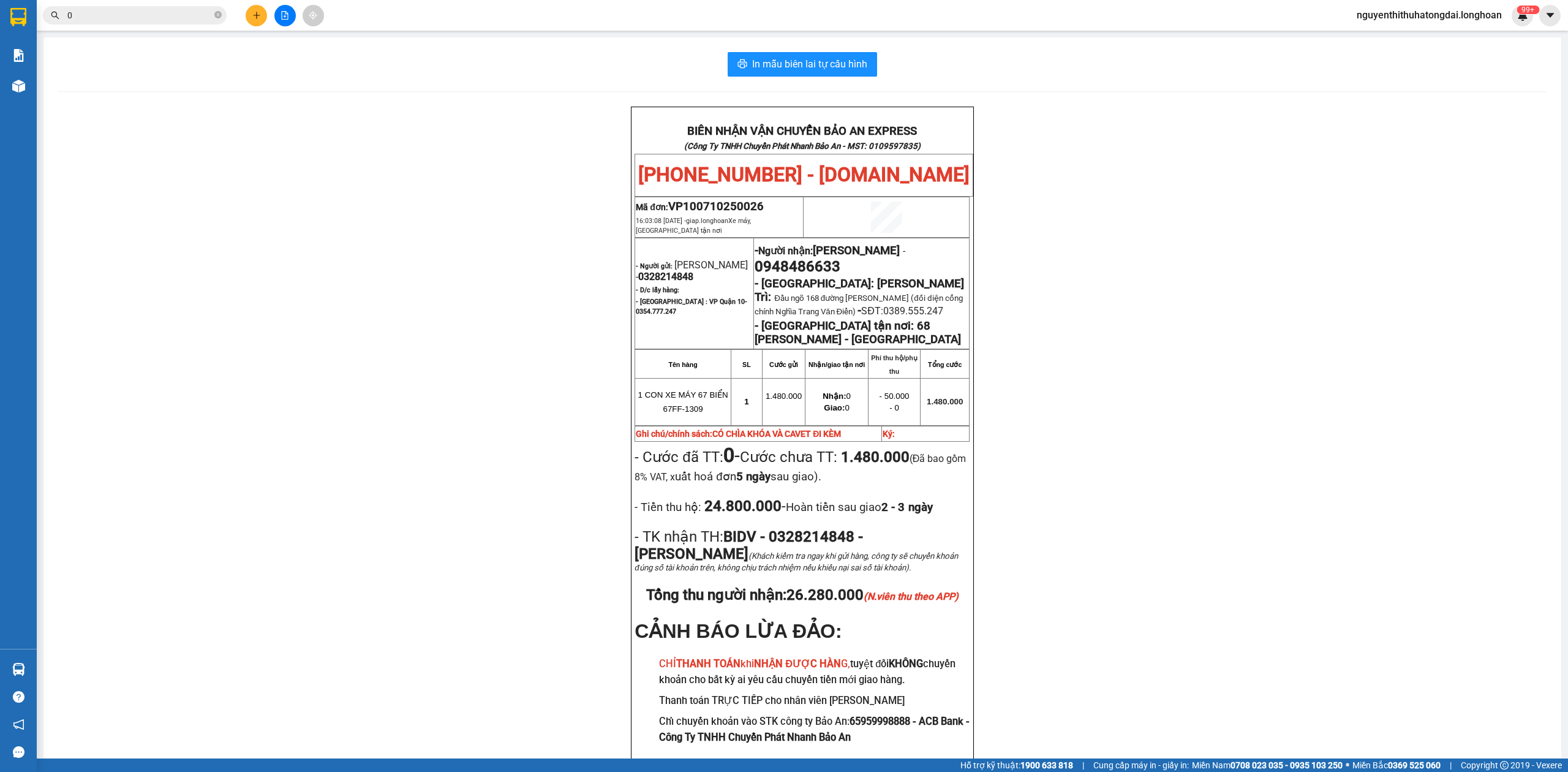
paste input "966867579"
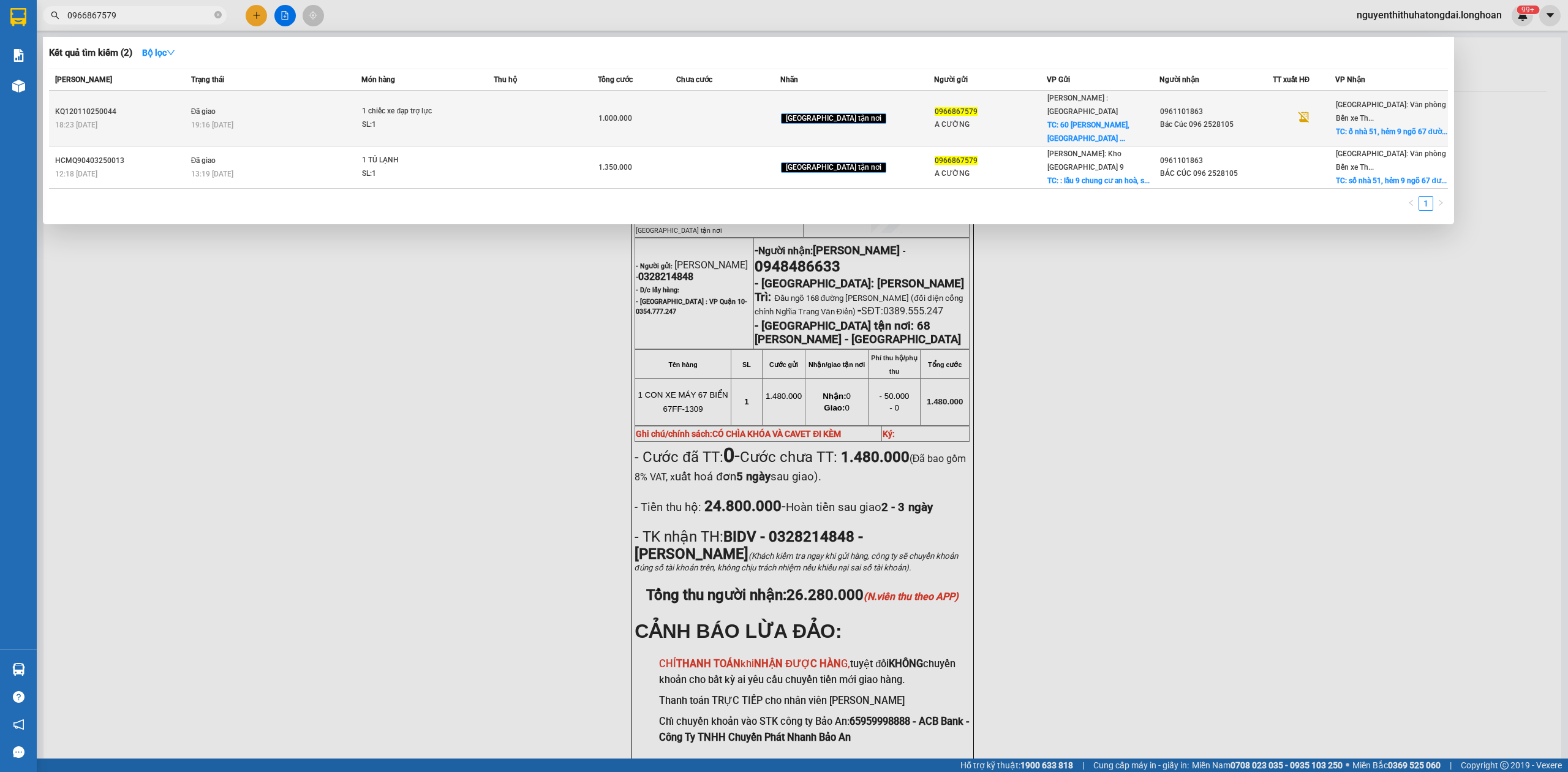
click at [323, 99] on td "Đã giao 19:16 [DATE]" at bounding box center [274, 118] width 174 height 56
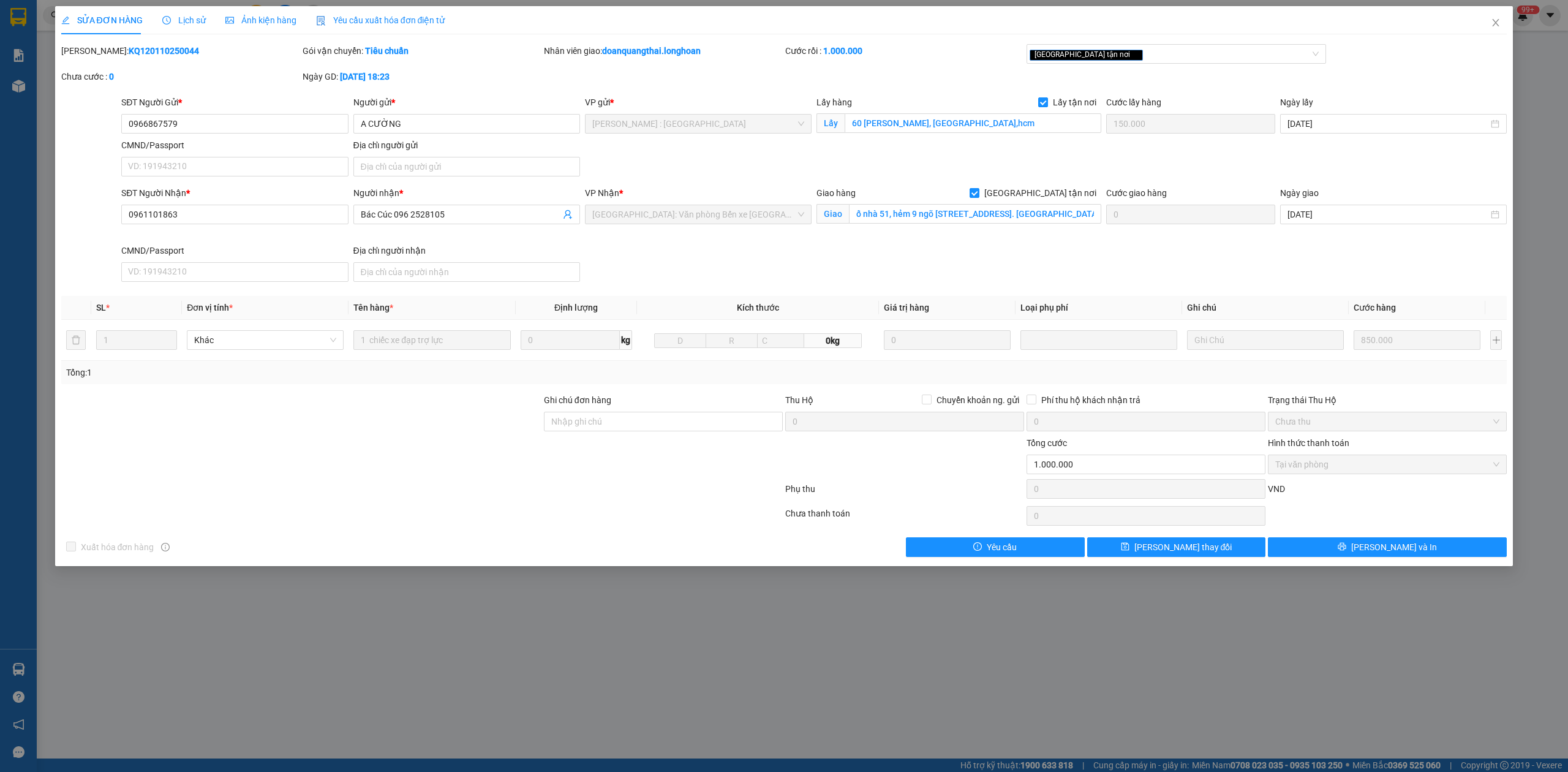
click at [182, 23] on span "Lịch sử" at bounding box center [183, 19] width 43 height 10
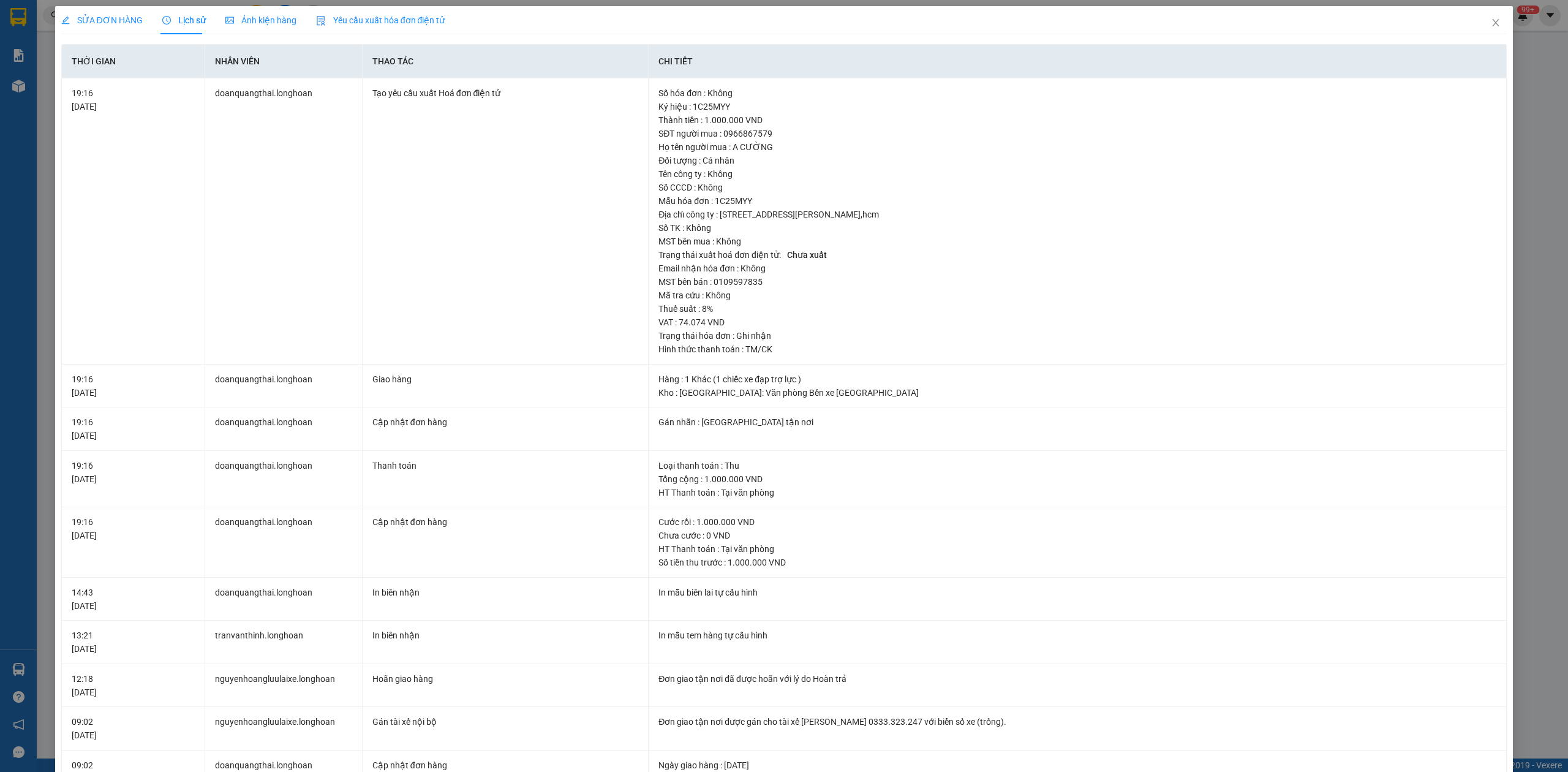
click at [116, 19] on span "SỬA ĐƠN HÀNG" at bounding box center [102, 19] width 81 height 10
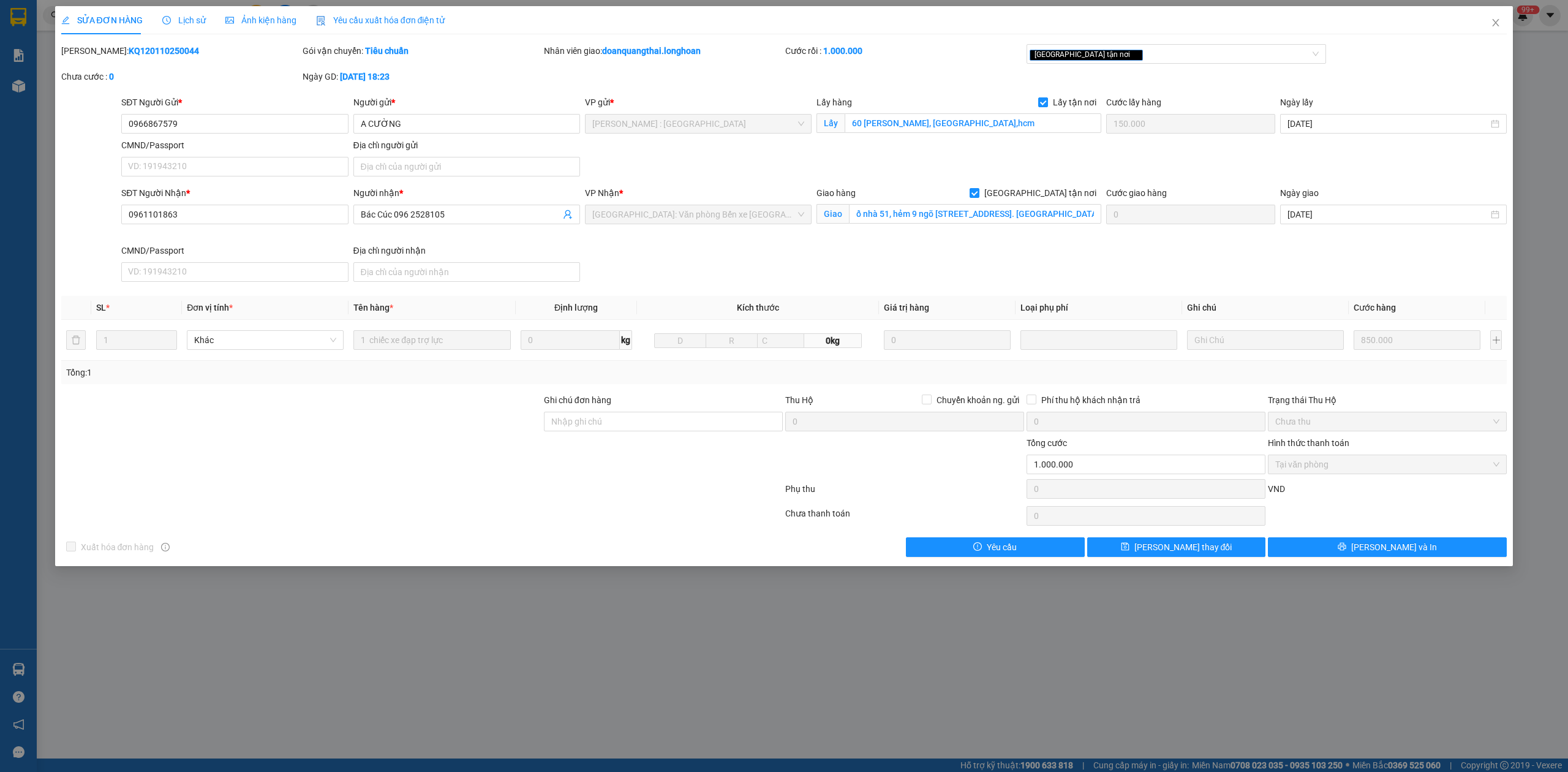
click at [185, 10] on div "Lịch sử" at bounding box center [183, 20] width 43 height 28
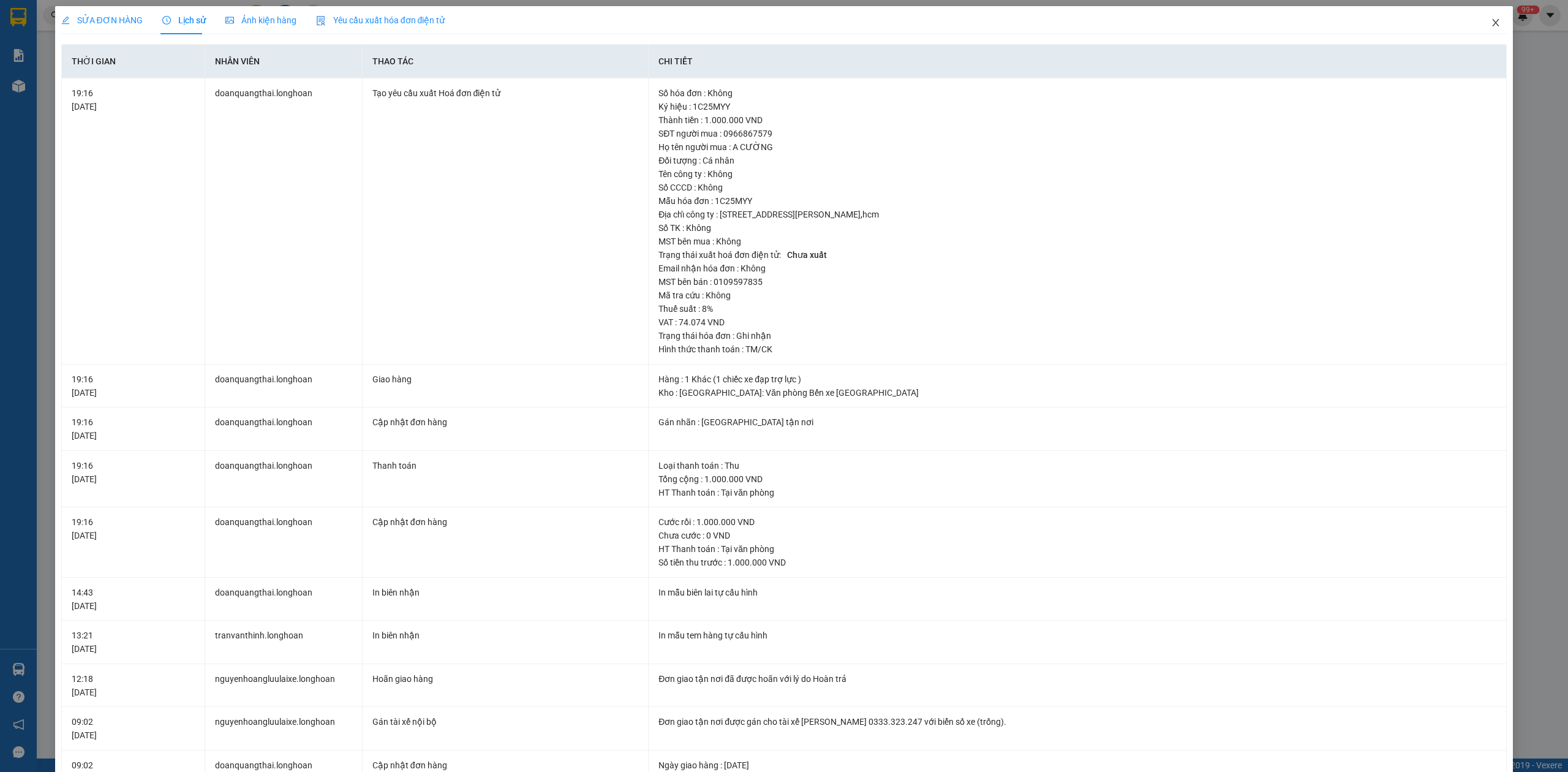
drag, startPoint x: 1499, startPoint y: 30, endPoint x: 1489, endPoint y: 29, distance: 10.0
click at [1497, 30] on span "Close" at bounding box center [1495, 23] width 35 height 35
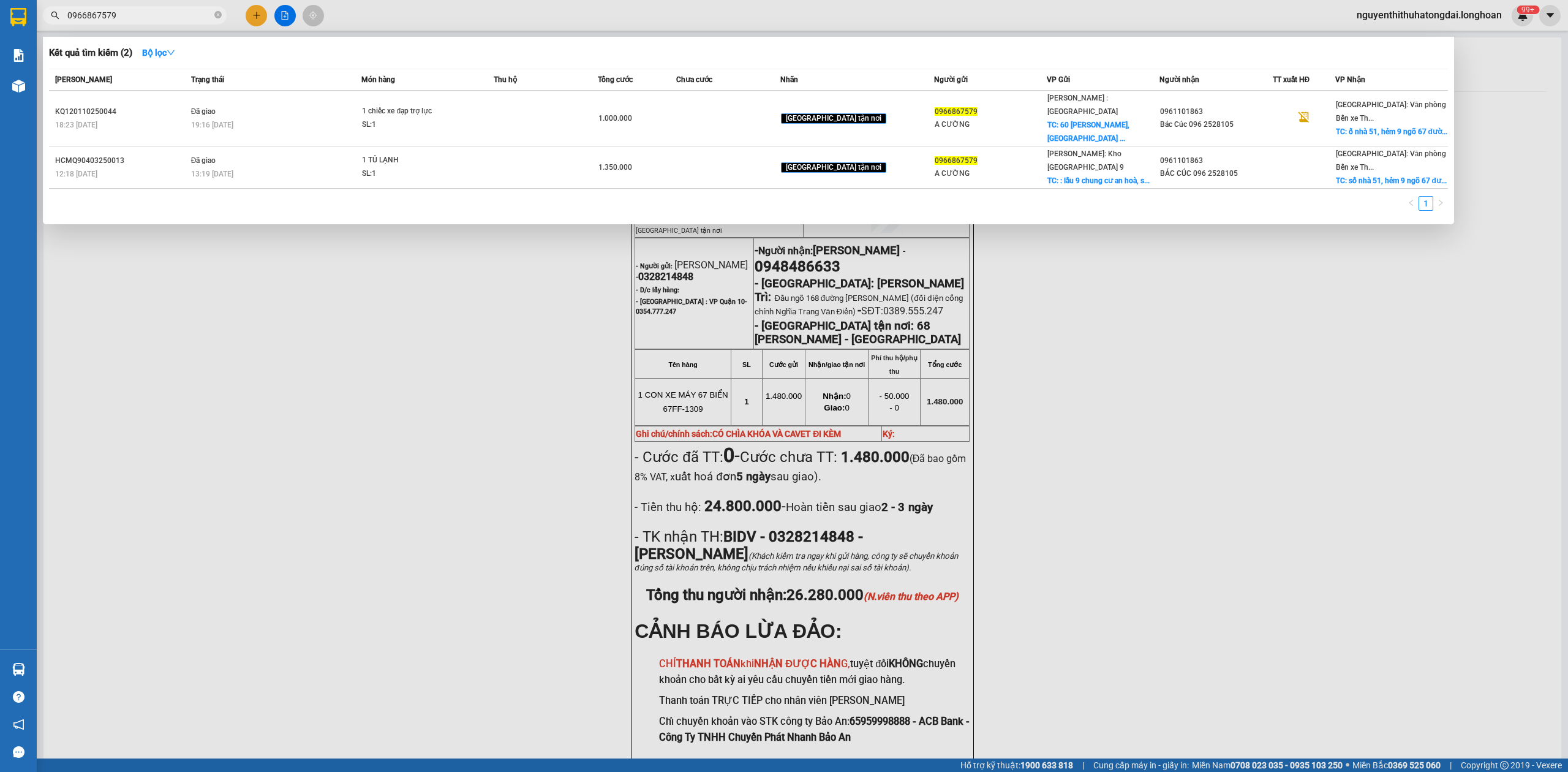
click at [152, 18] on input "0966867579" at bounding box center [139, 15] width 144 height 13
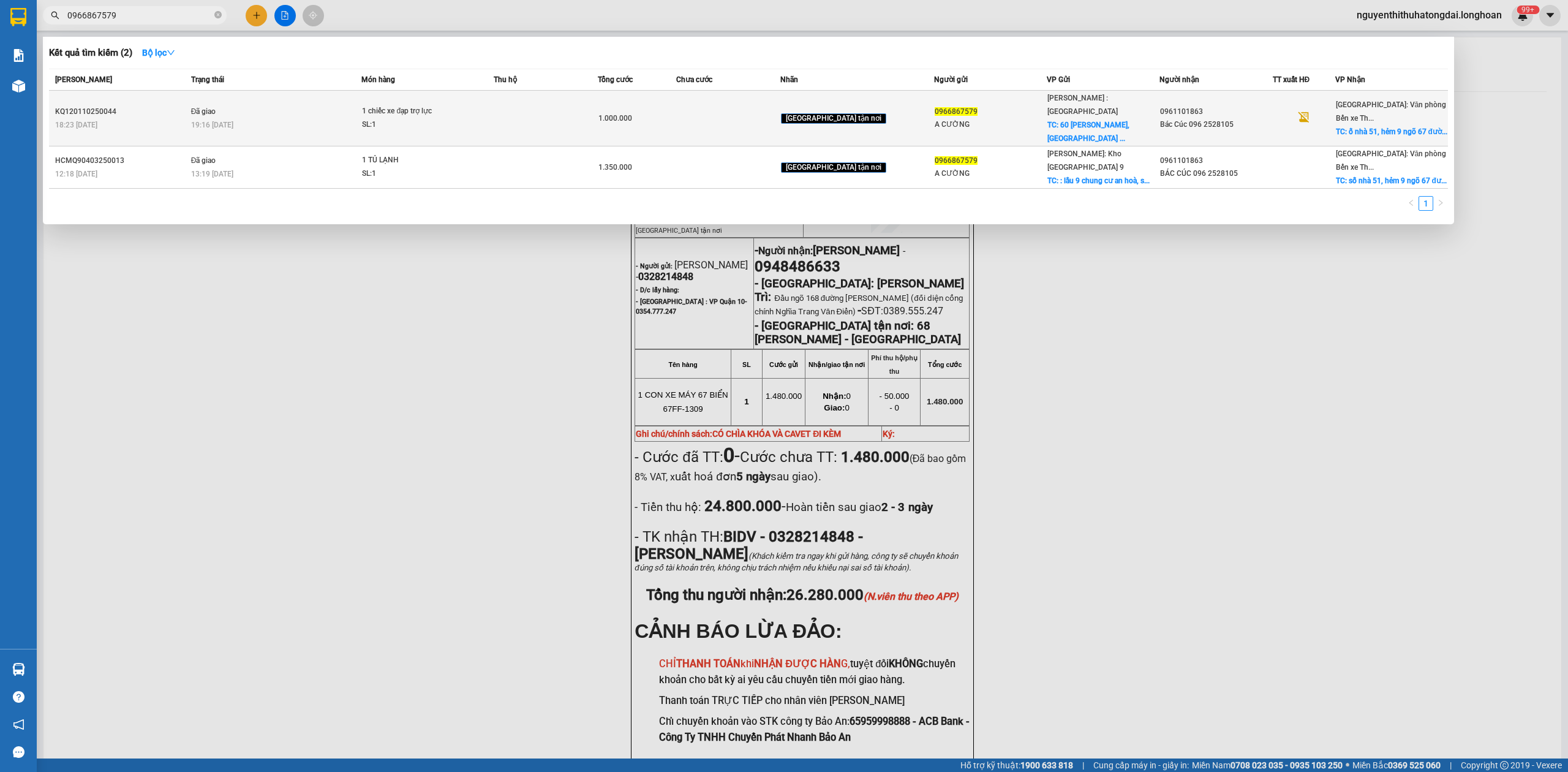
click at [250, 119] on div "19:16 [DATE]" at bounding box center [276, 125] width 170 height 13
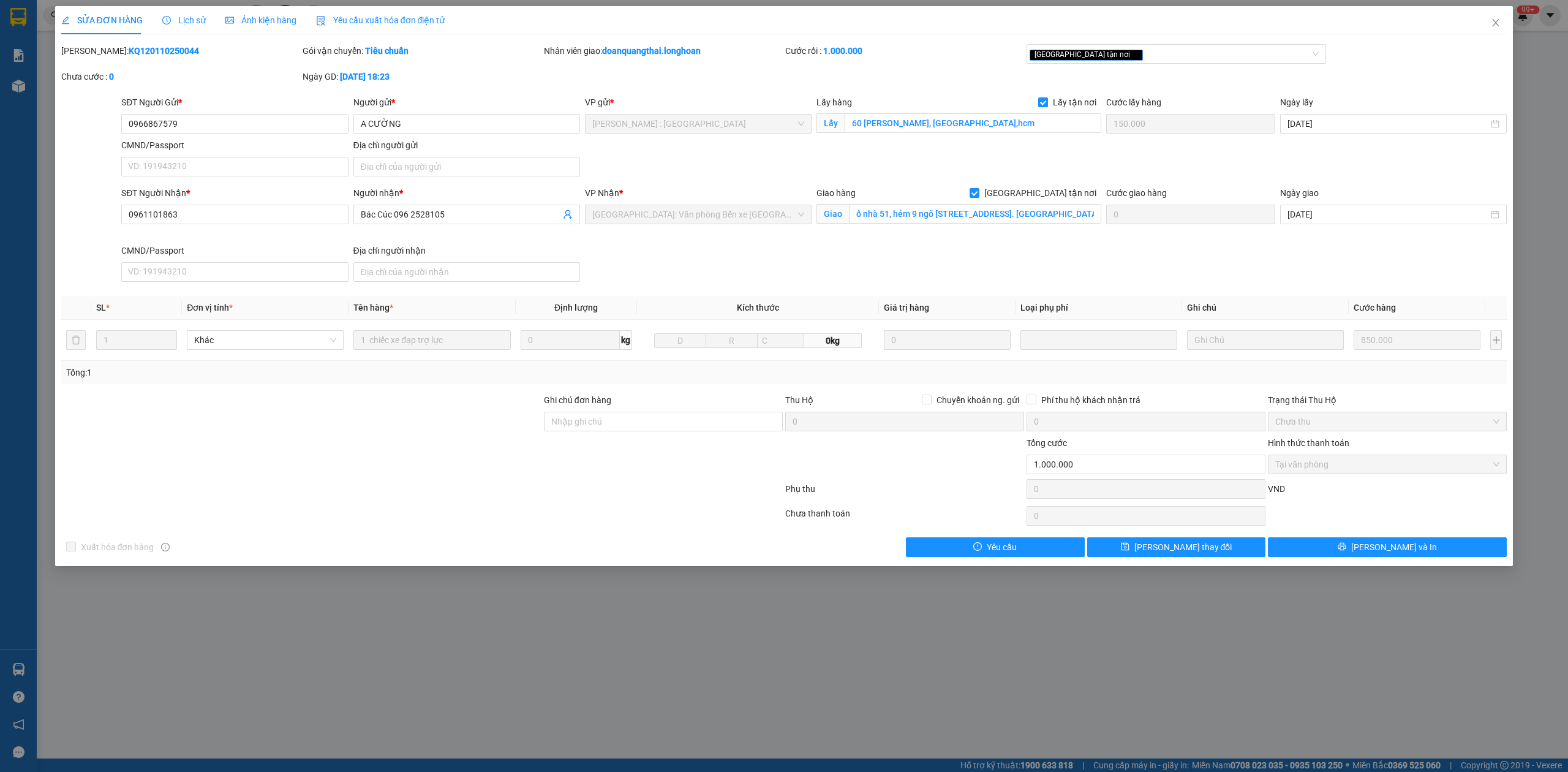
click at [202, 17] on div "SỬA ĐƠN HÀNG Lịch sử Ảnh kiện hàng Yêu cầu xuất hóa đơn điện tử" at bounding box center [253, 20] width 384 height 28
click at [187, 21] on span "Lịch sử" at bounding box center [183, 19] width 43 height 10
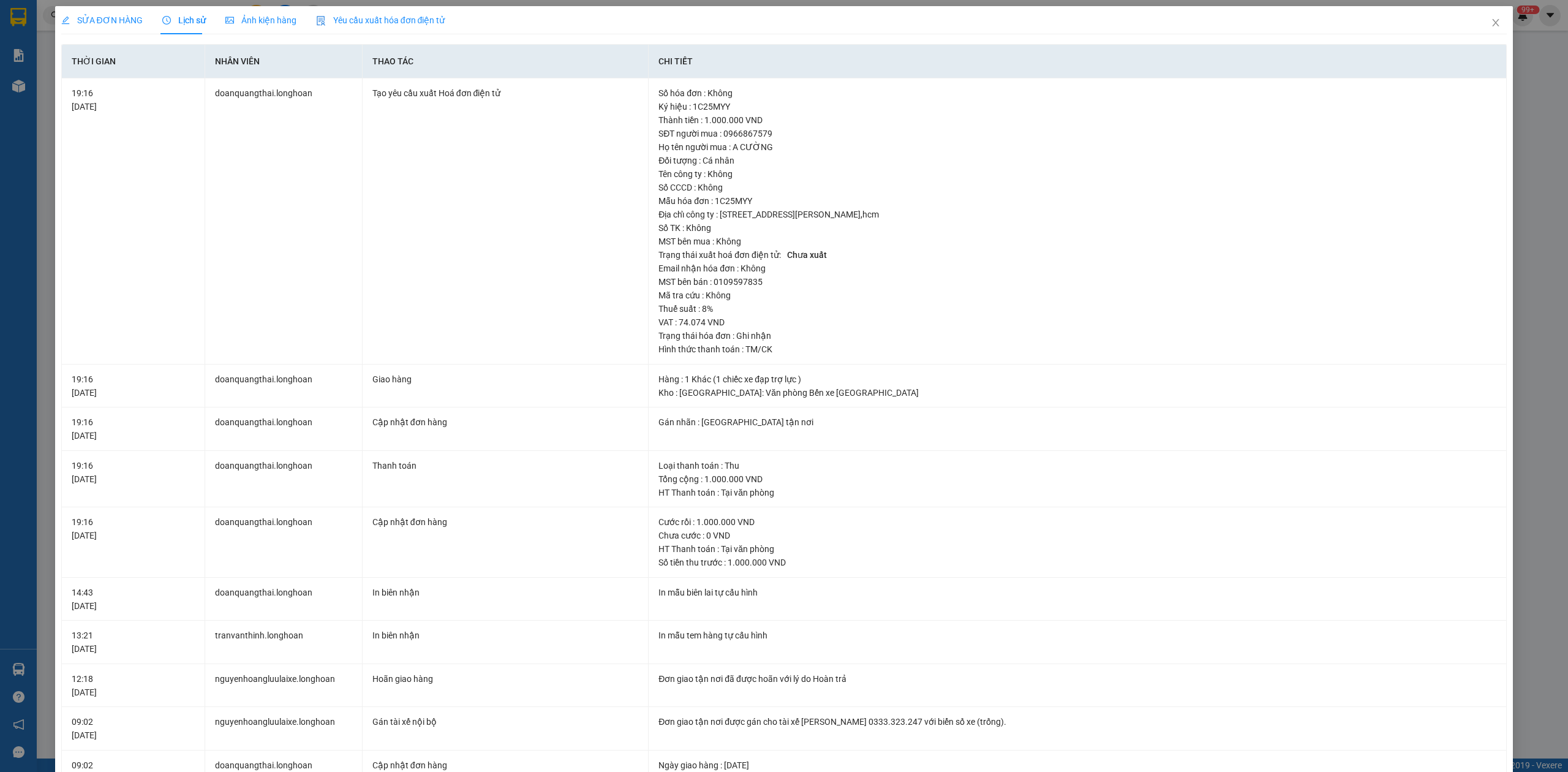
click at [101, 11] on div "SỬA ĐƠN HÀNG" at bounding box center [102, 20] width 81 height 28
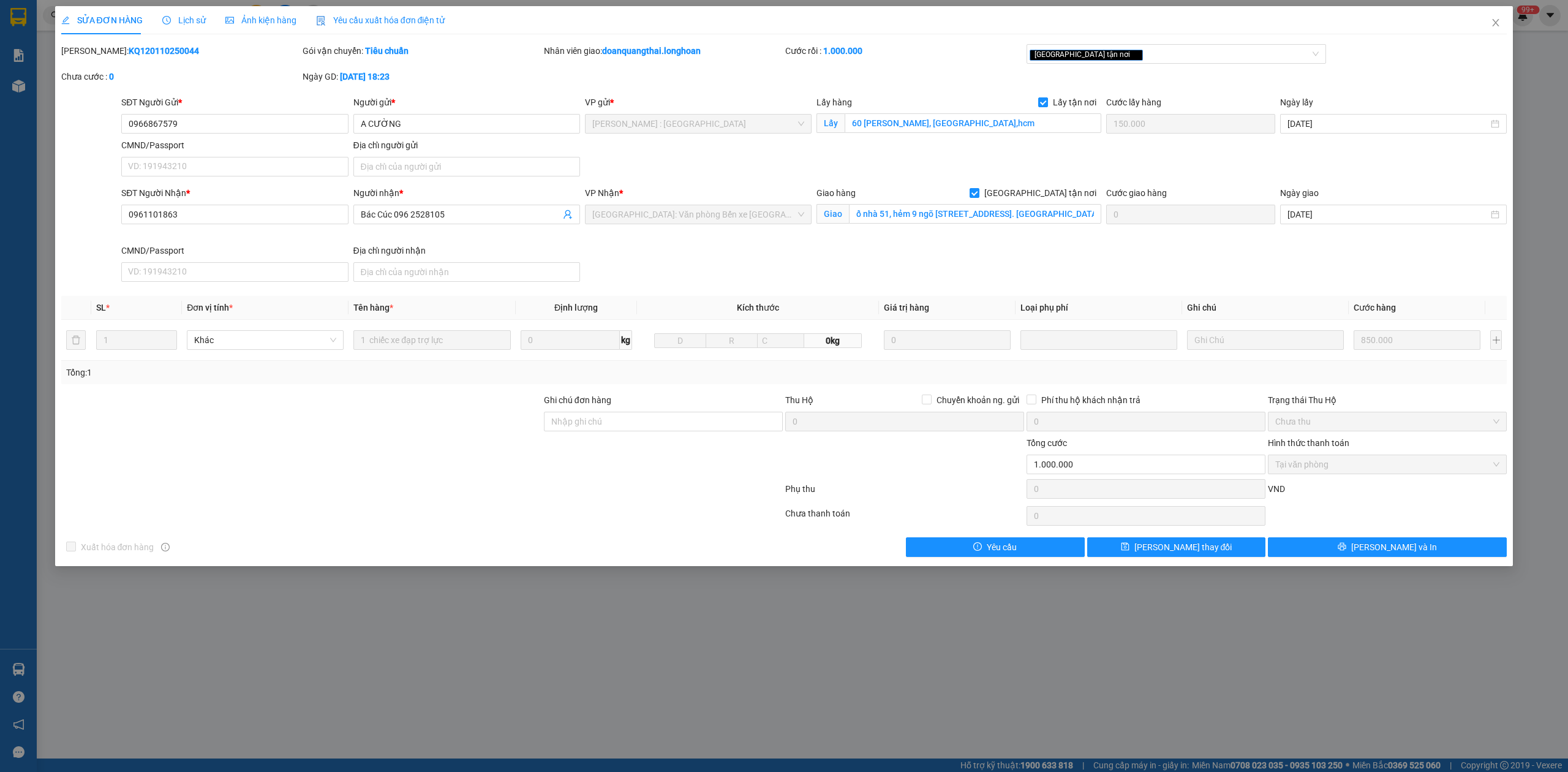
click at [133, 46] on b "KQ120110250044" at bounding box center [164, 50] width 71 height 10
click at [1495, 22] on icon "close" at bounding box center [1496, 22] width 7 height 7
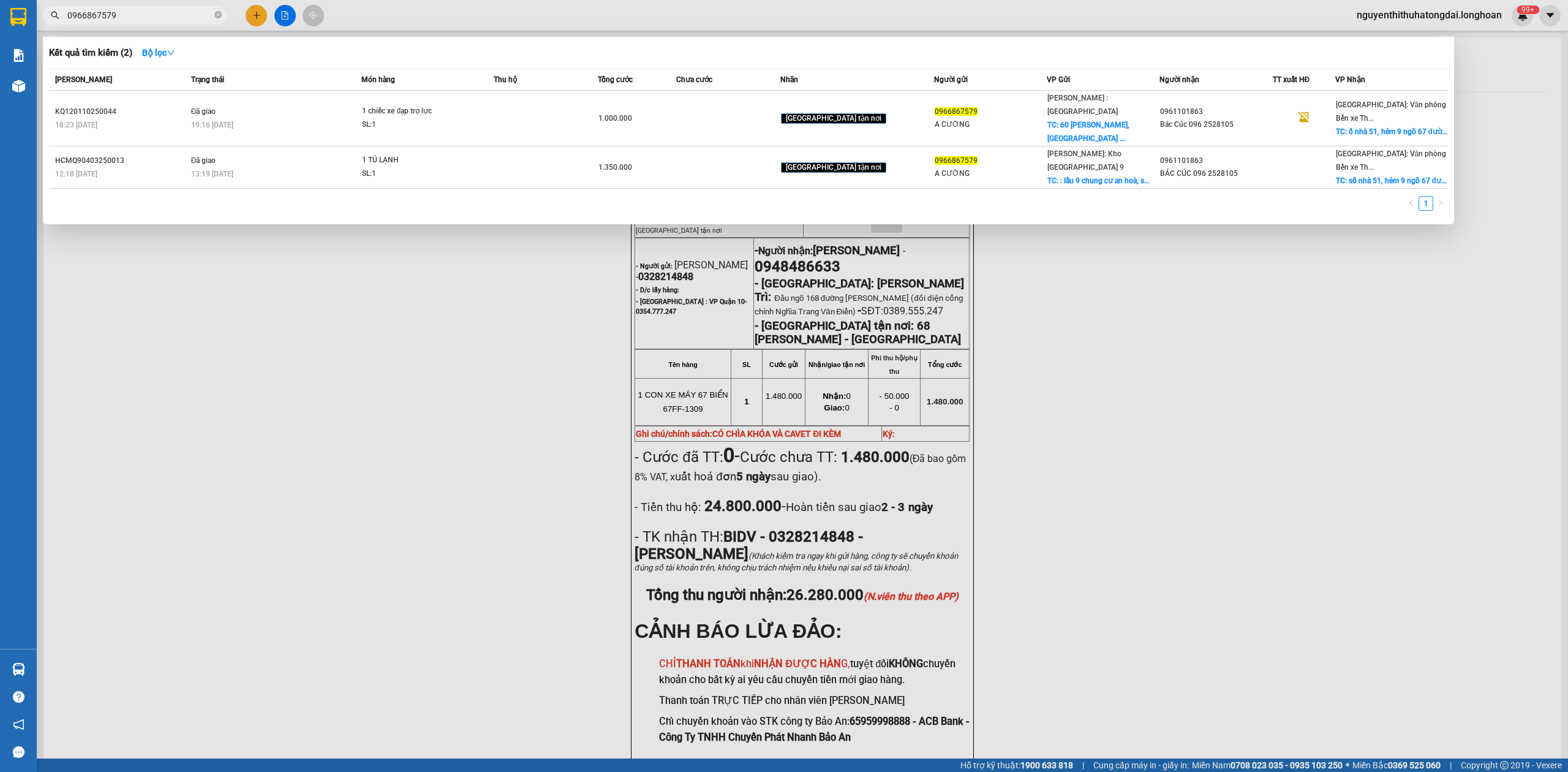
click at [176, 13] on input "0966867579" at bounding box center [139, 15] width 144 height 13
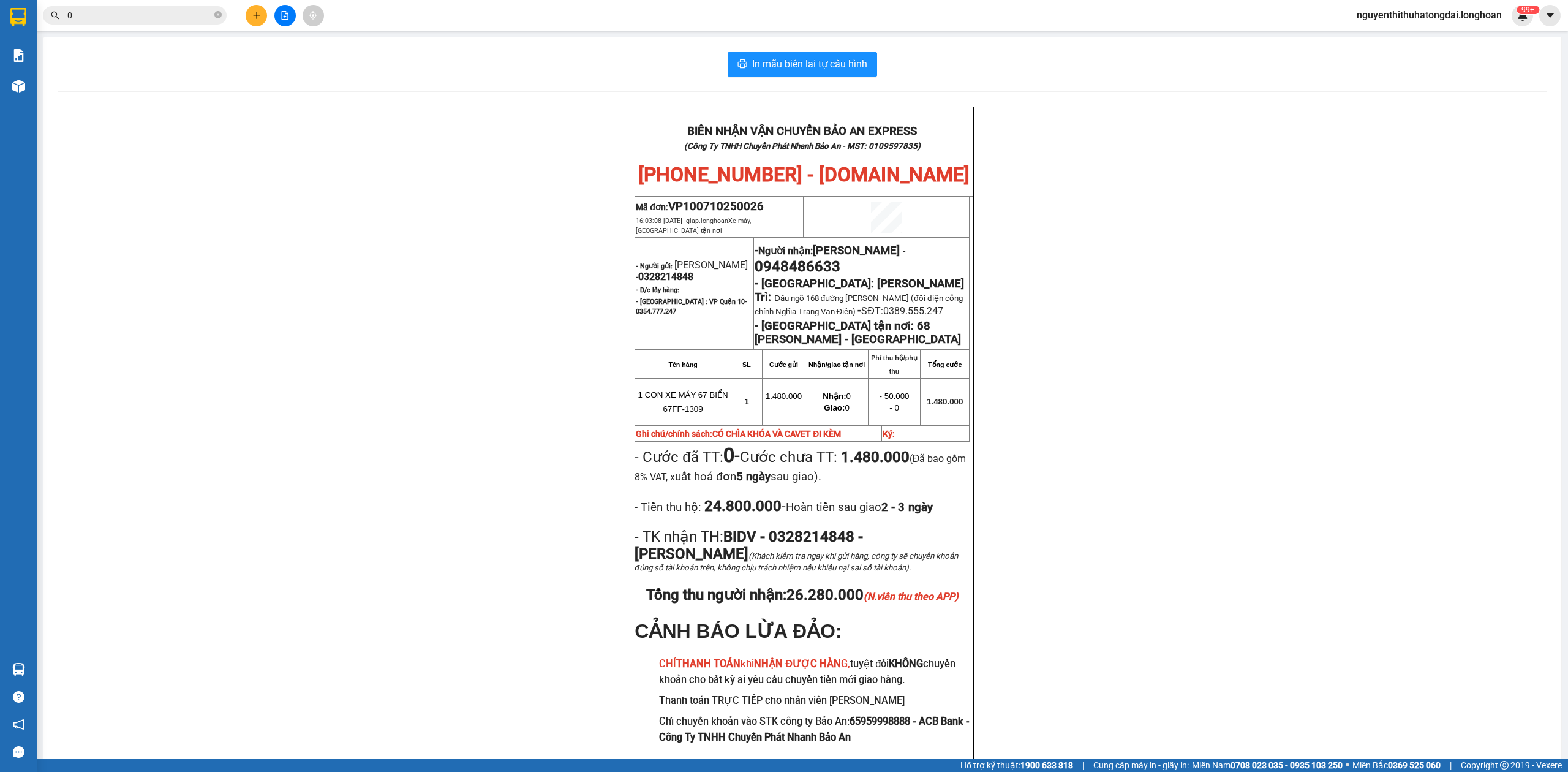
paste input "961696688"
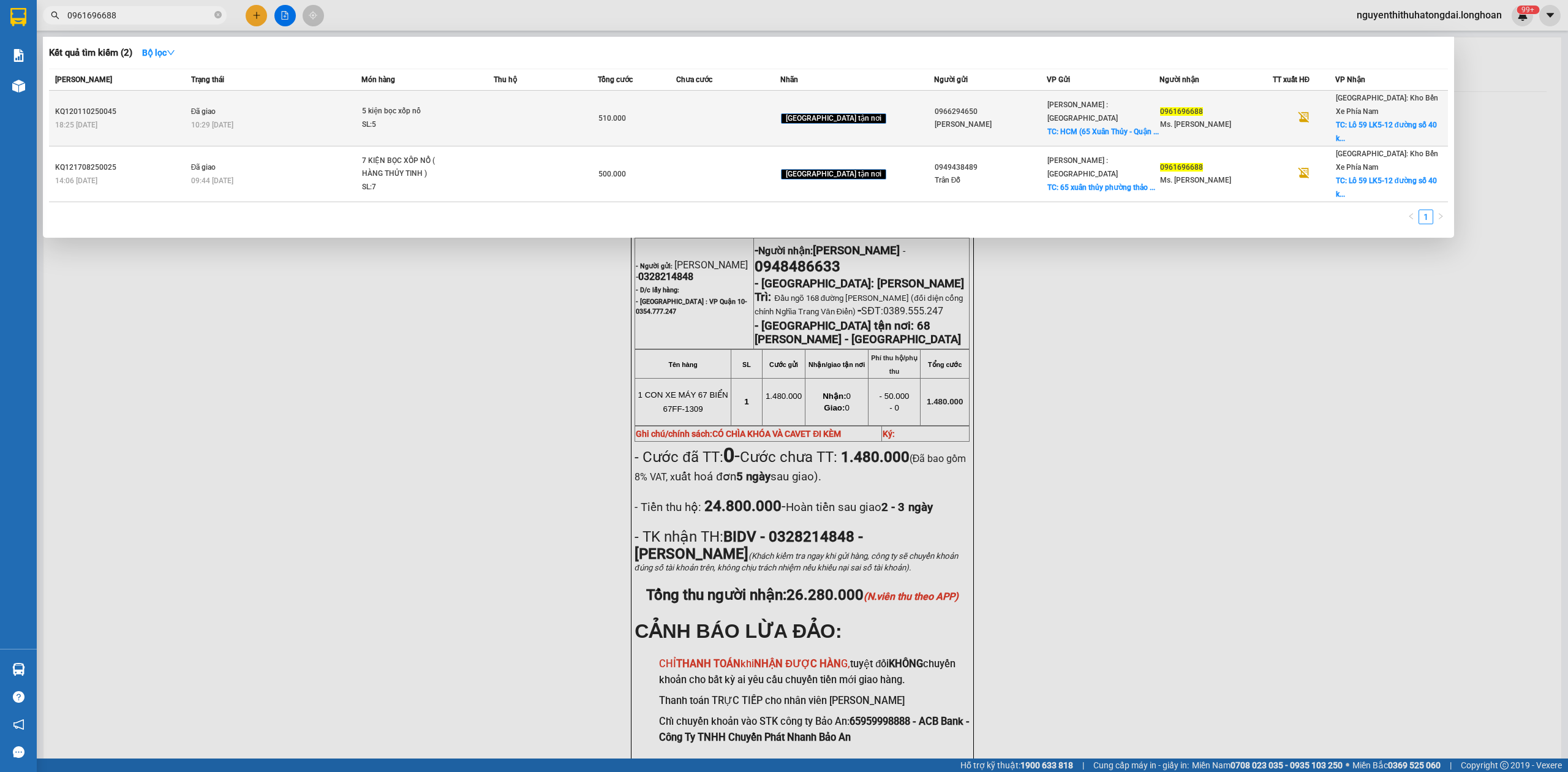
click at [280, 96] on td "Đã giao 10:29 [DATE]" at bounding box center [274, 118] width 174 height 56
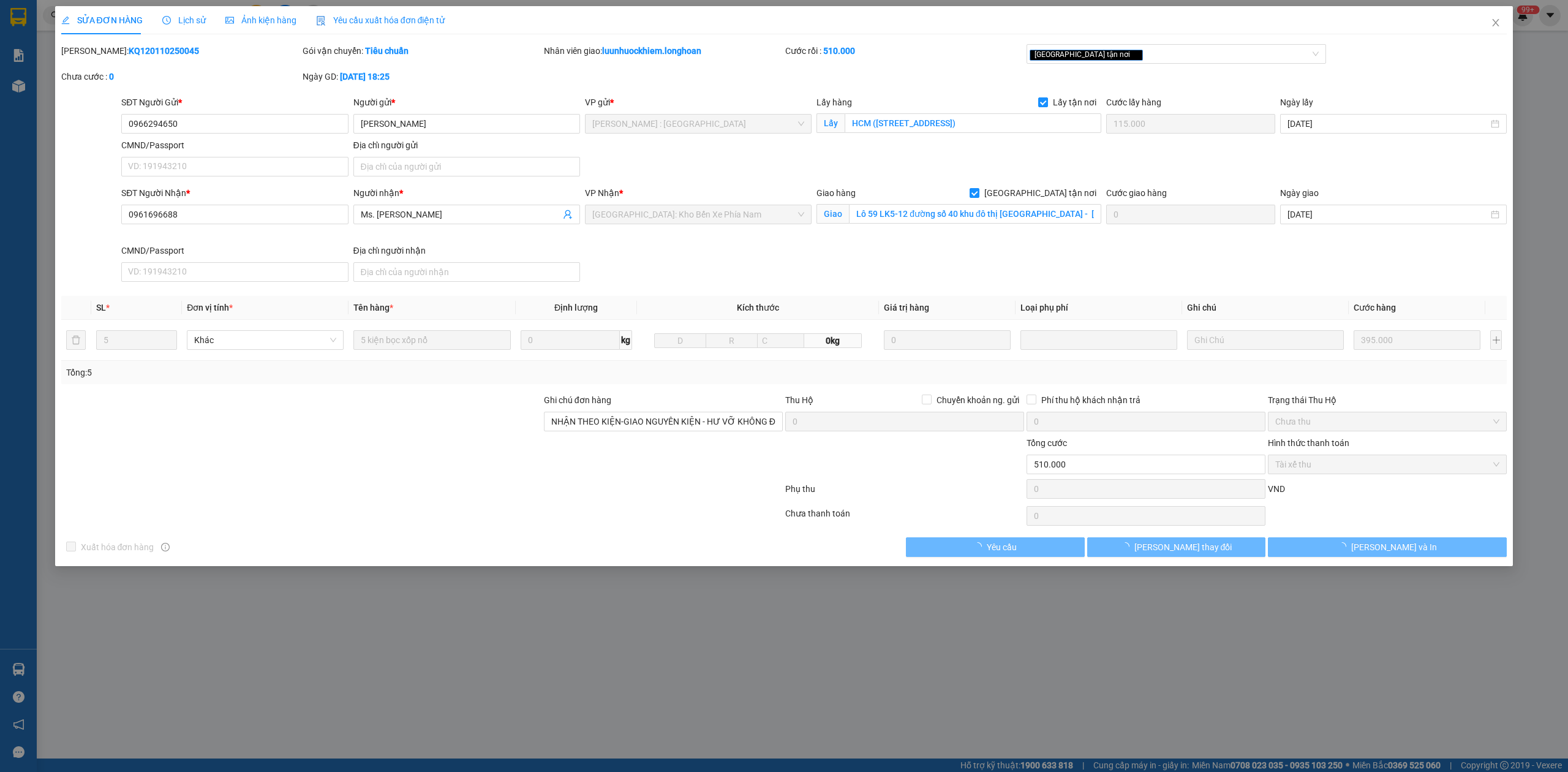
click at [148, 46] on b "KQ120110250045" at bounding box center [164, 50] width 71 height 10
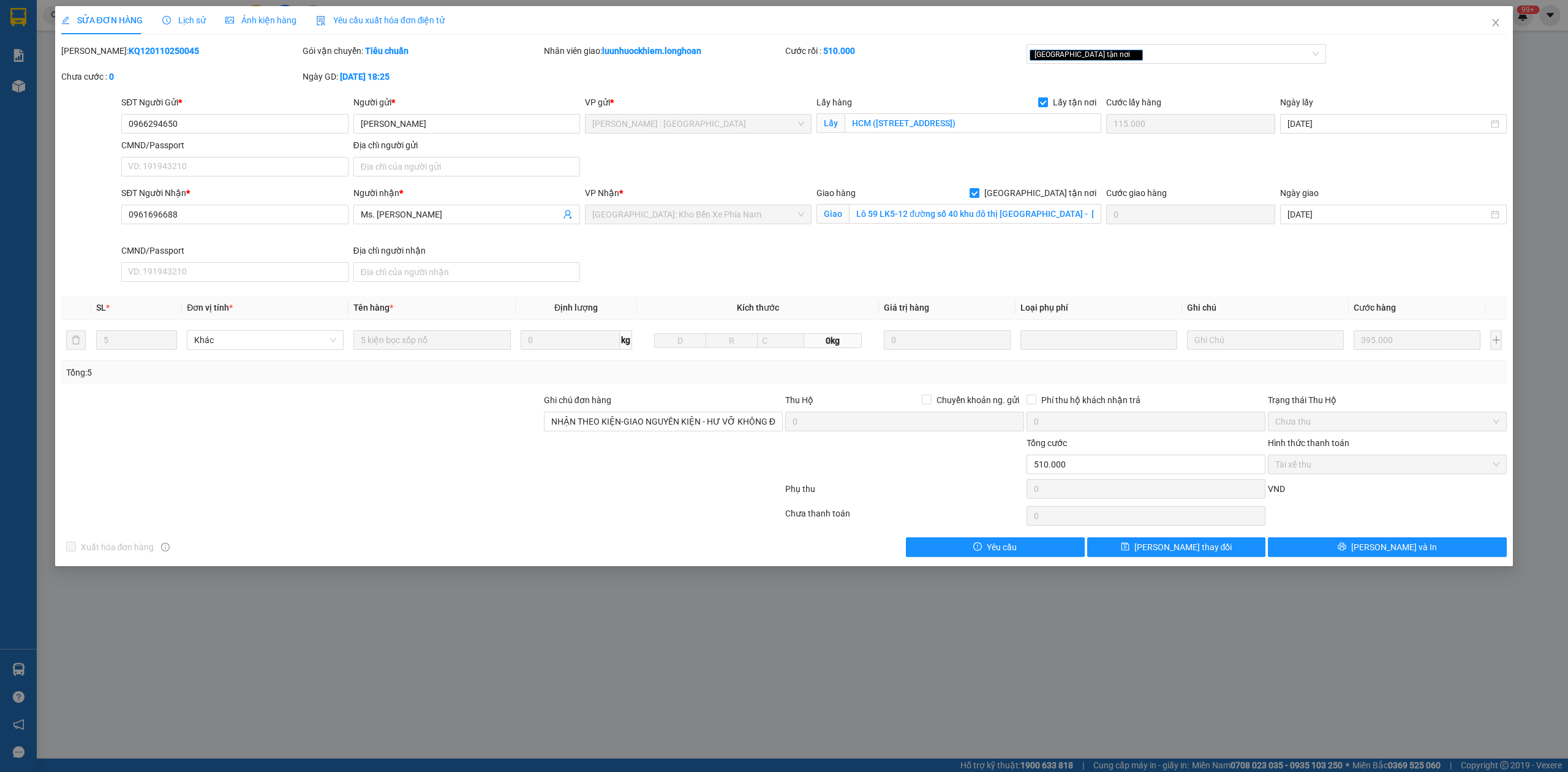
click at [148, 46] on b "KQ120110250045" at bounding box center [164, 50] width 71 height 10
drag, startPoint x: 1499, startPoint y: 22, endPoint x: 1207, endPoint y: 22, distance: 292.0
click at [1495, 23] on icon "close" at bounding box center [1495, 22] width 10 height 10
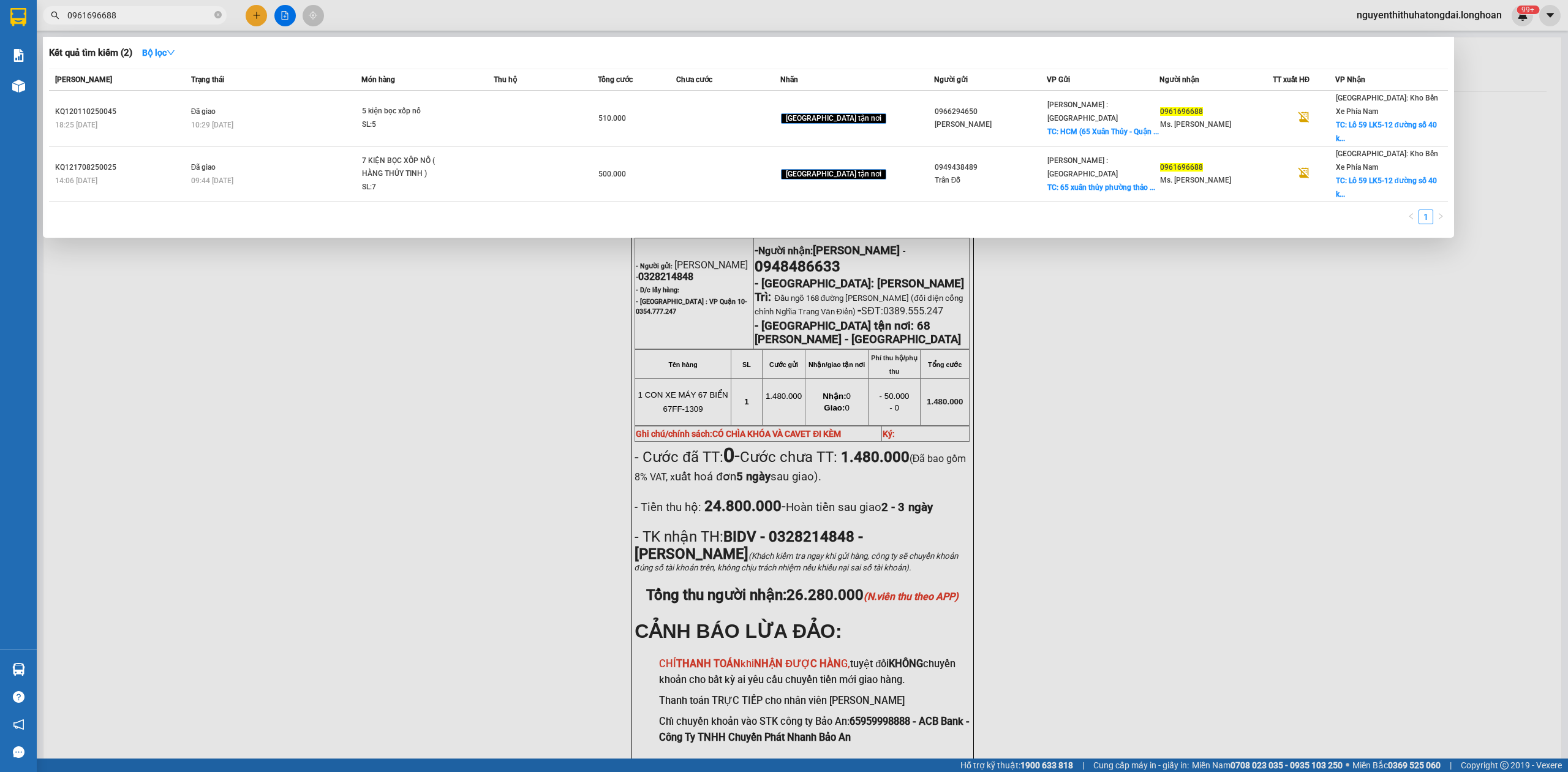
drag, startPoint x: 58, startPoint y: 22, endPoint x: 74, endPoint y: 19, distance: 16.3
click at [59, 22] on span "0961696688" at bounding box center [135, 15] width 184 height 19
click at [74, 19] on input "0961696688" at bounding box center [139, 15] width 144 height 13
drag, startPoint x: 73, startPoint y: 13, endPoint x: 153, endPoint y: 28, distance: 81.4
click at [153, 27] on div "Kết quả tìm kiếm ( 2 ) Bộ lọc Mã ĐH Trạng thái Món hàng Thu hộ Tổng cước Chưa c…" at bounding box center [120, 16] width 239 height 21
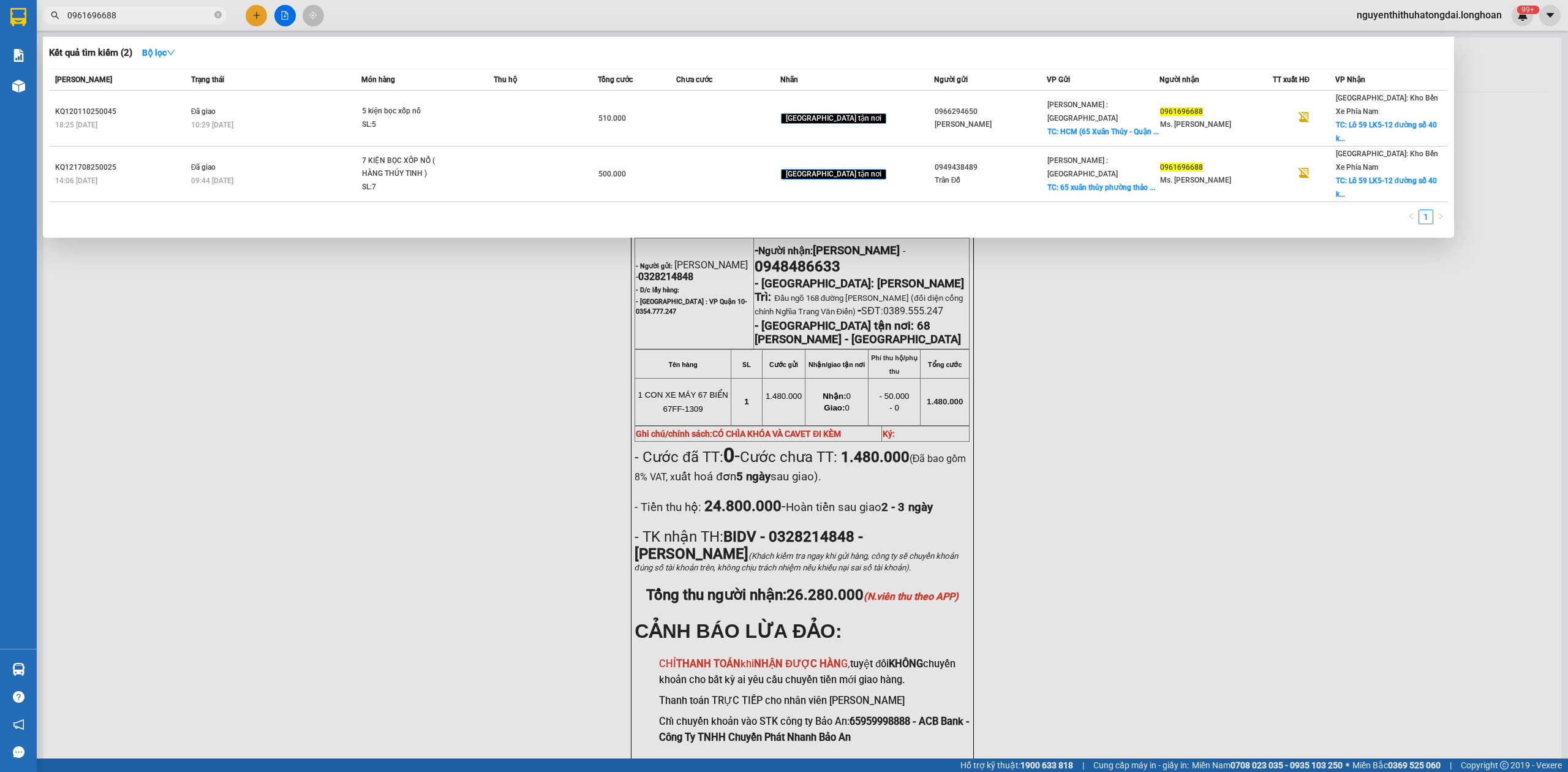
paste input "81391810"
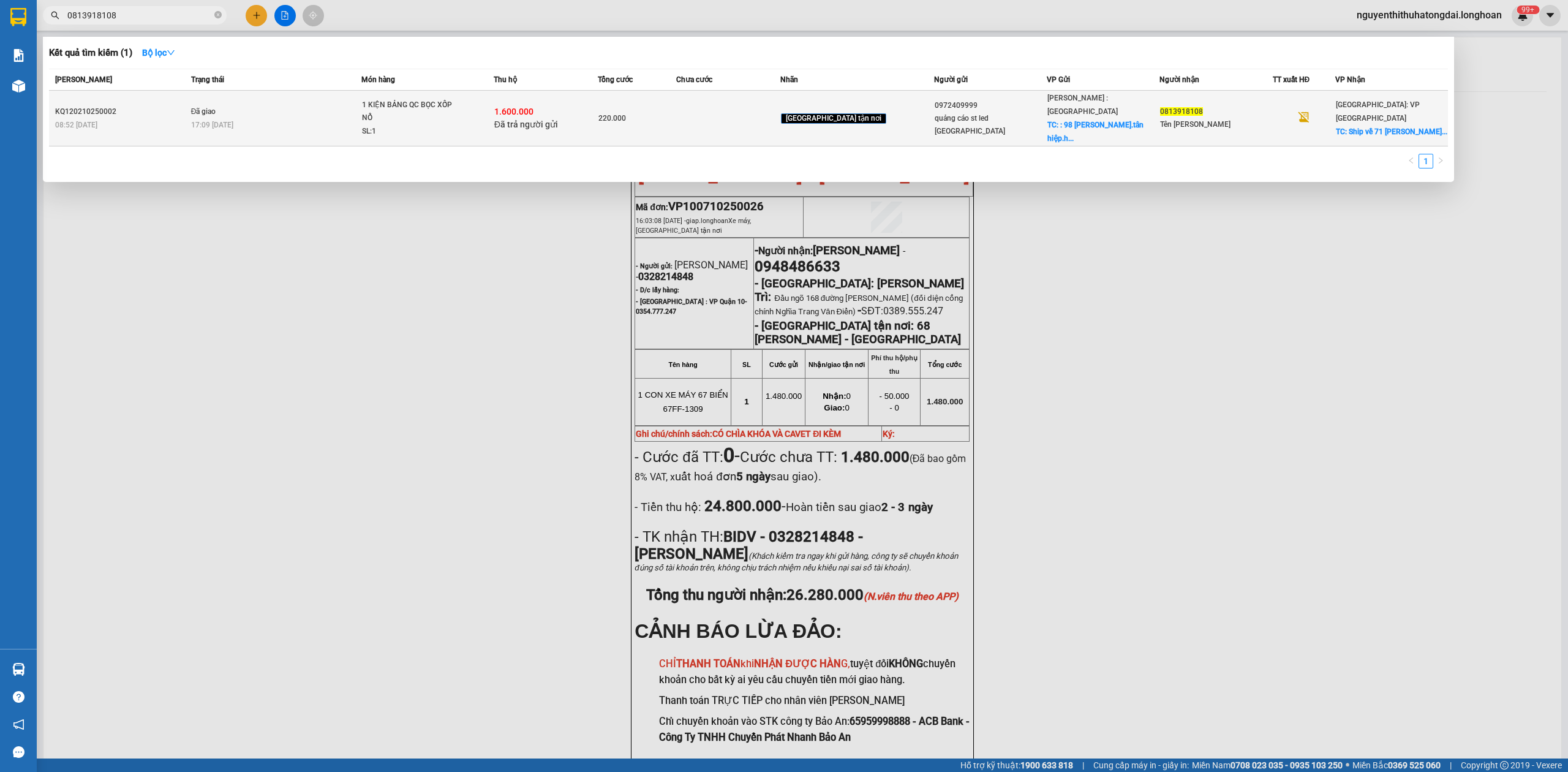
click at [230, 120] on span "17:09 [DATE]" at bounding box center [212, 125] width 42 height 9
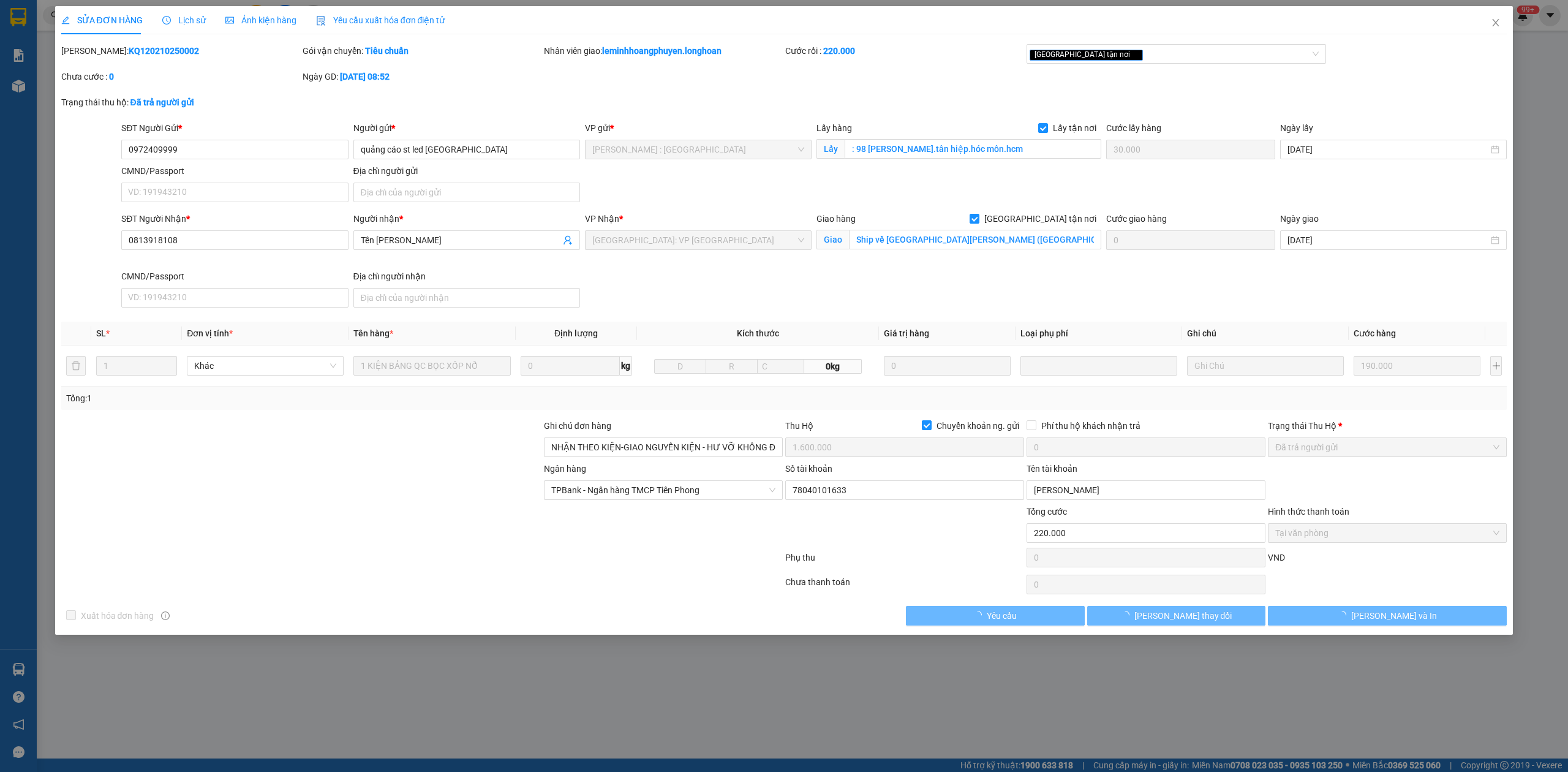
click at [146, 55] on b "KQ120210250002" at bounding box center [164, 50] width 71 height 10
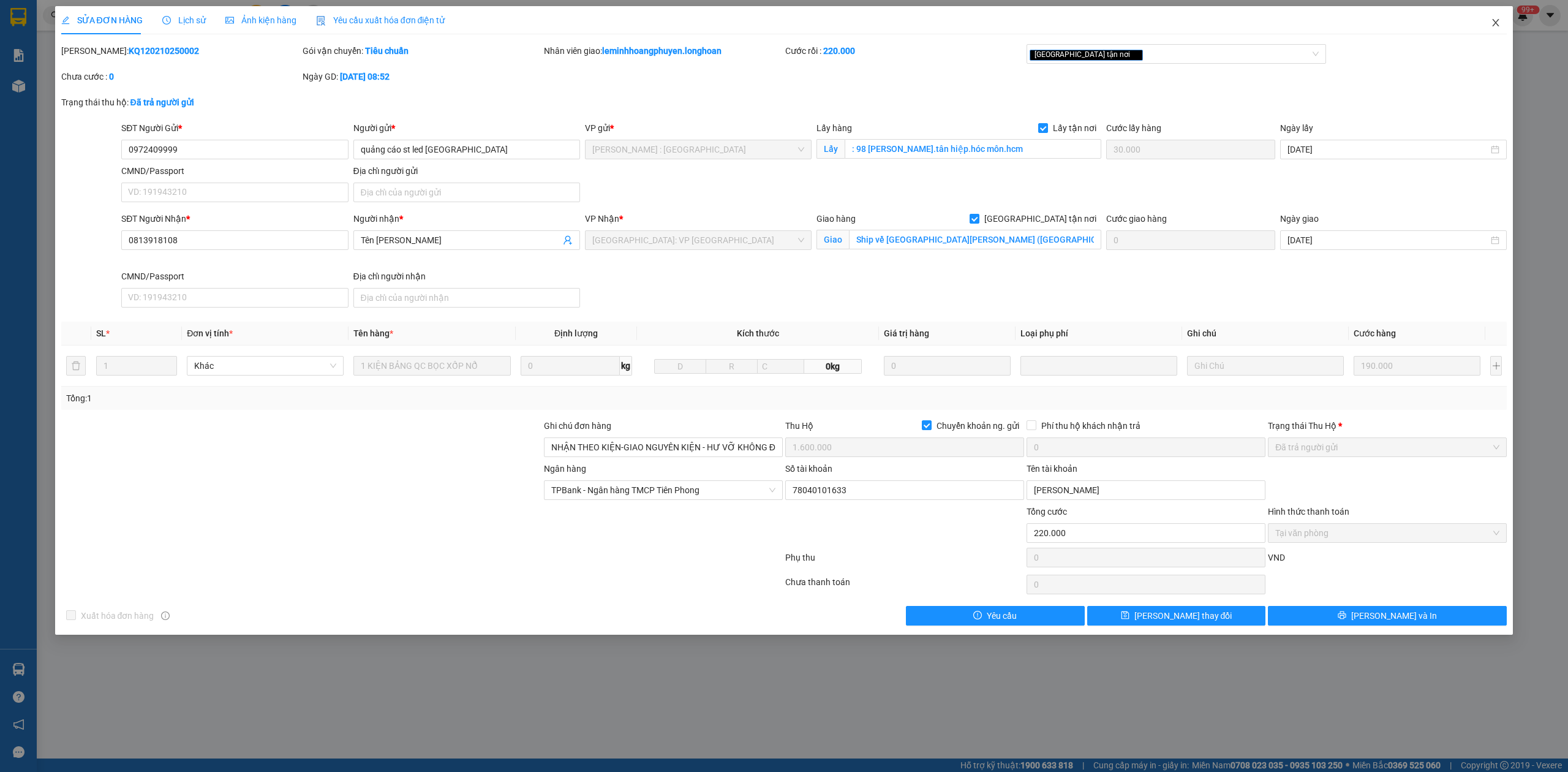
click at [1480, 20] on span "Close" at bounding box center [1495, 23] width 35 height 35
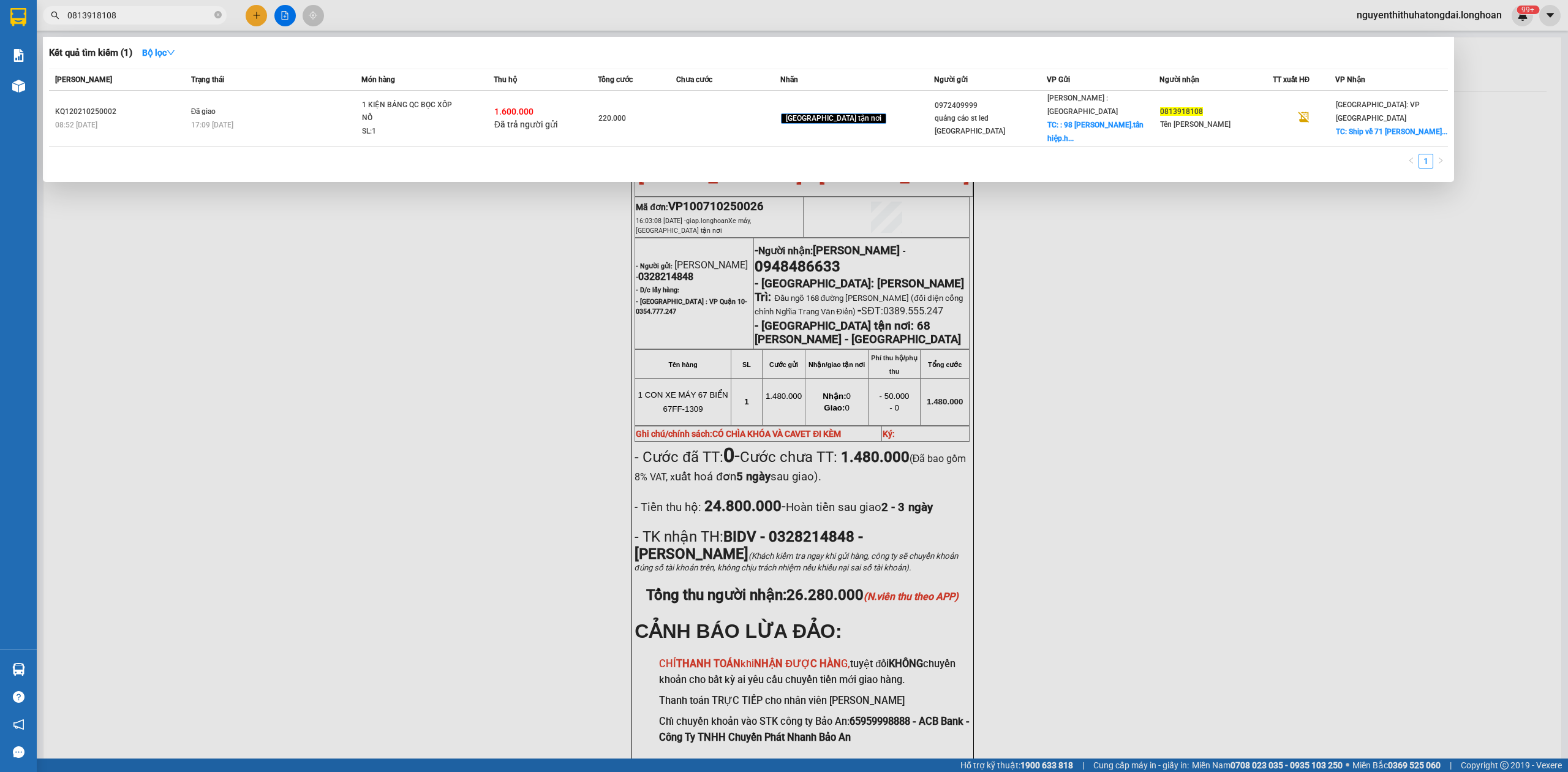
drag, startPoint x: 121, startPoint y: 11, endPoint x: 143, endPoint y: 11, distance: 22.0
click at [143, 11] on input "0813918108" at bounding box center [139, 15] width 144 height 13
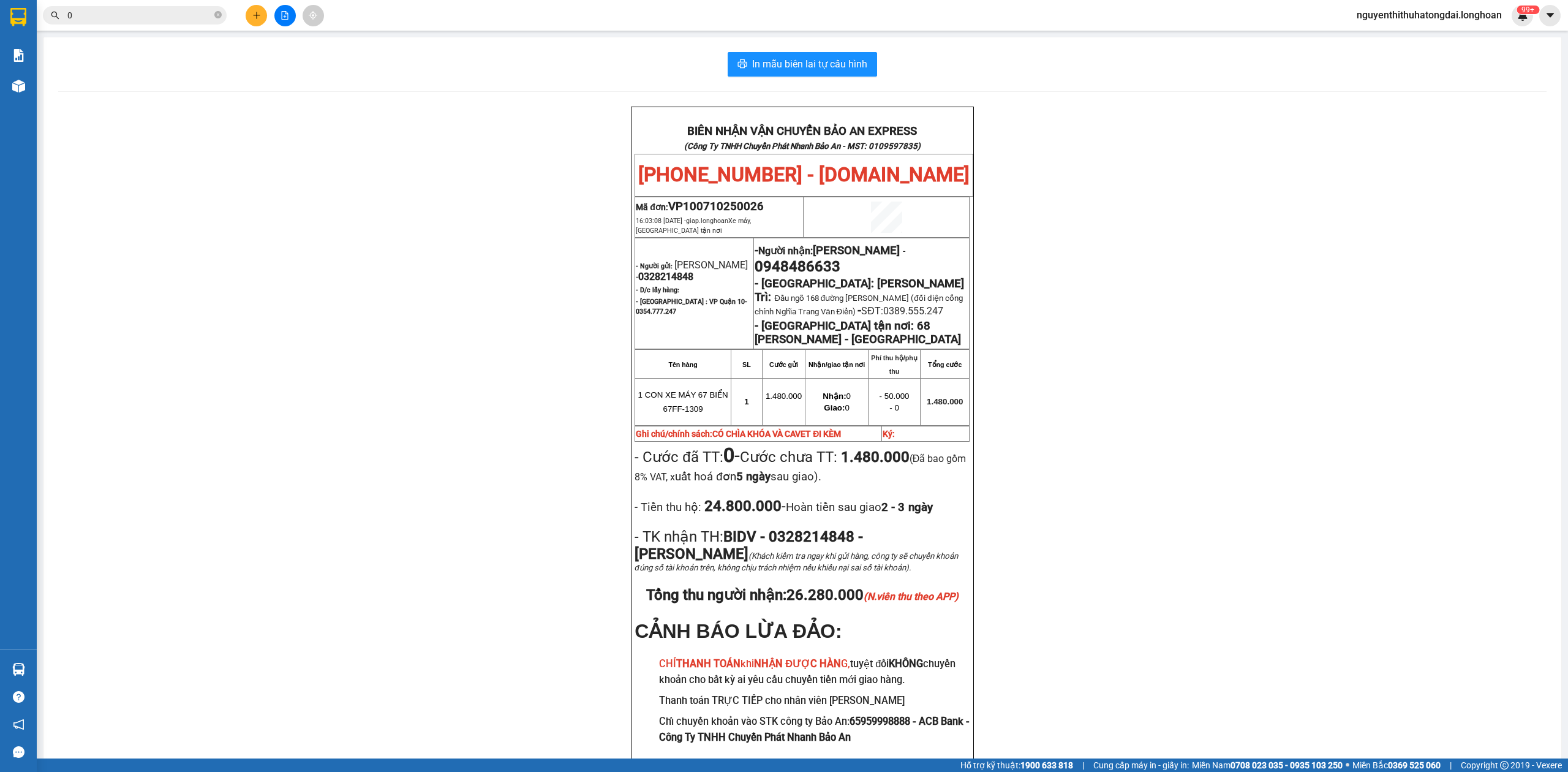
paste input "838668894"
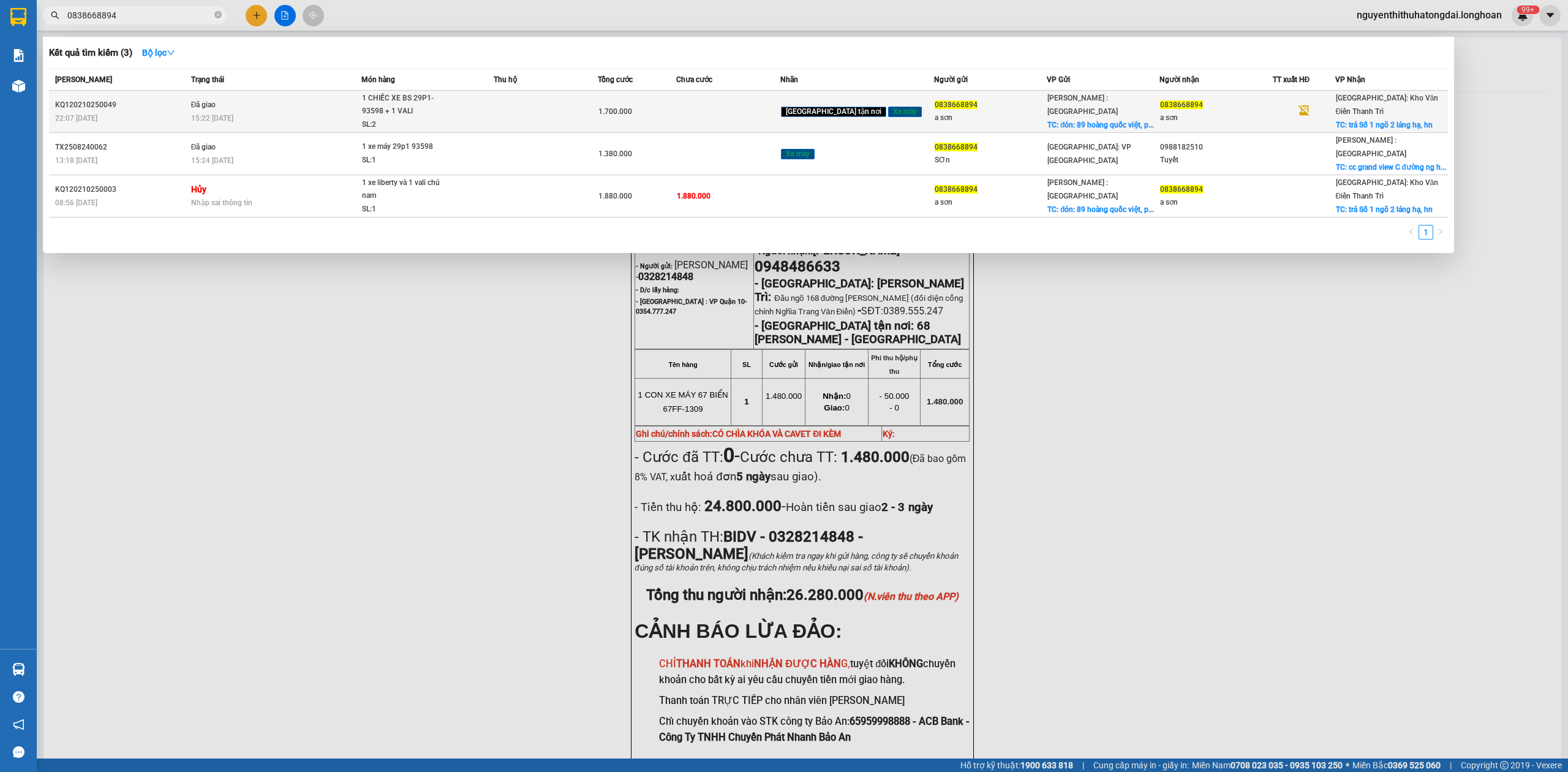
click at [335, 101] on td "Đã giao 15:22 [DATE]" at bounding box center [274, 112] width 174 height 42
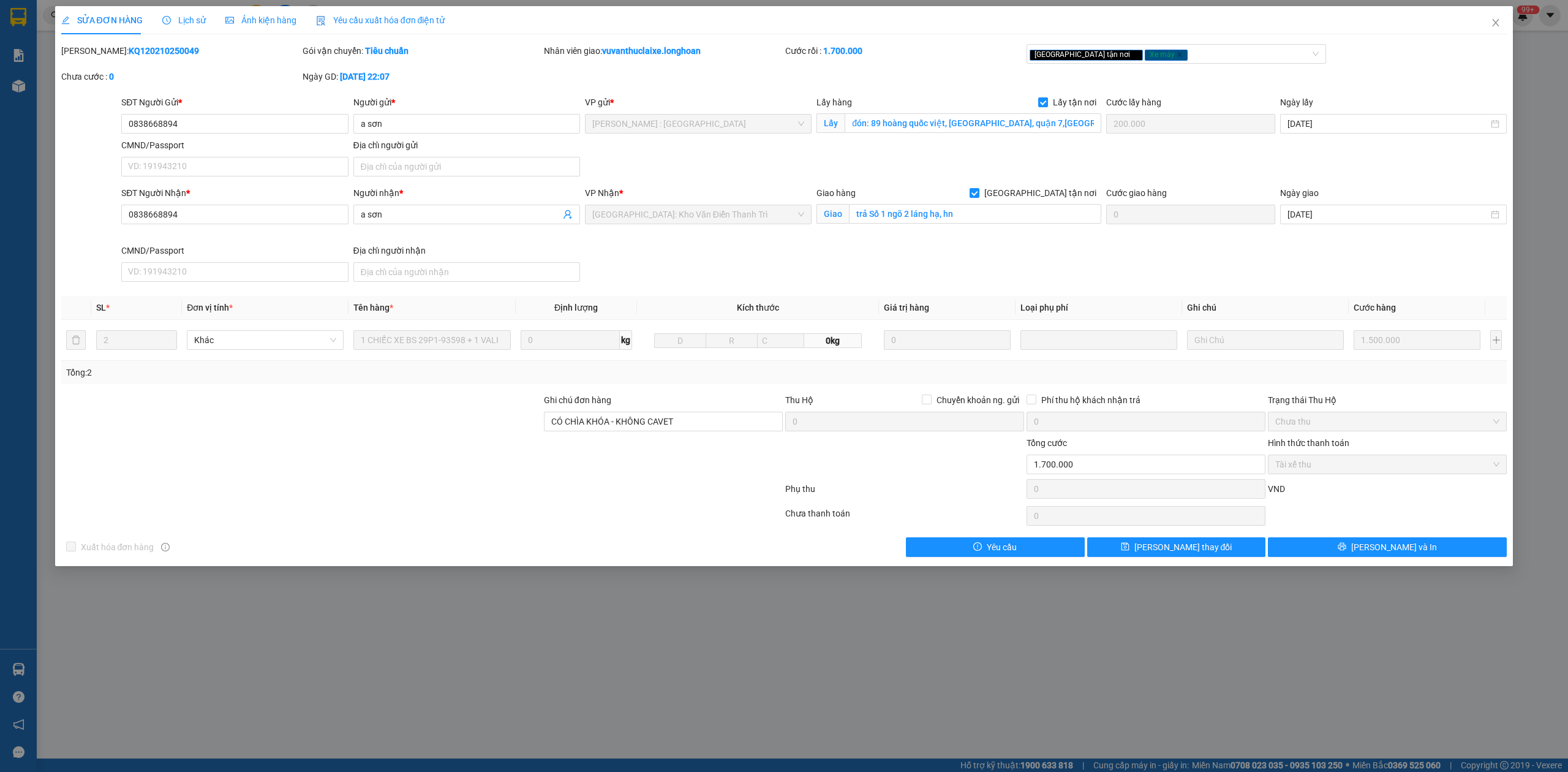
click at [146, 58] on div "Mã ĐH: KQ120210250049" at bounding box center [181, 57] width 242 height 26
click at [142, 54] on b "KQ120210250049" at bounding box center [164, 50] width 71 height 10
drag, startPoint x: 1494, startPoint y: 37, endPoint x: 1465, endPoint y: 19, distance: 34.1
click at [1493, 35] on span "Close" at bounding box center [1495, 23] width 35 height 35
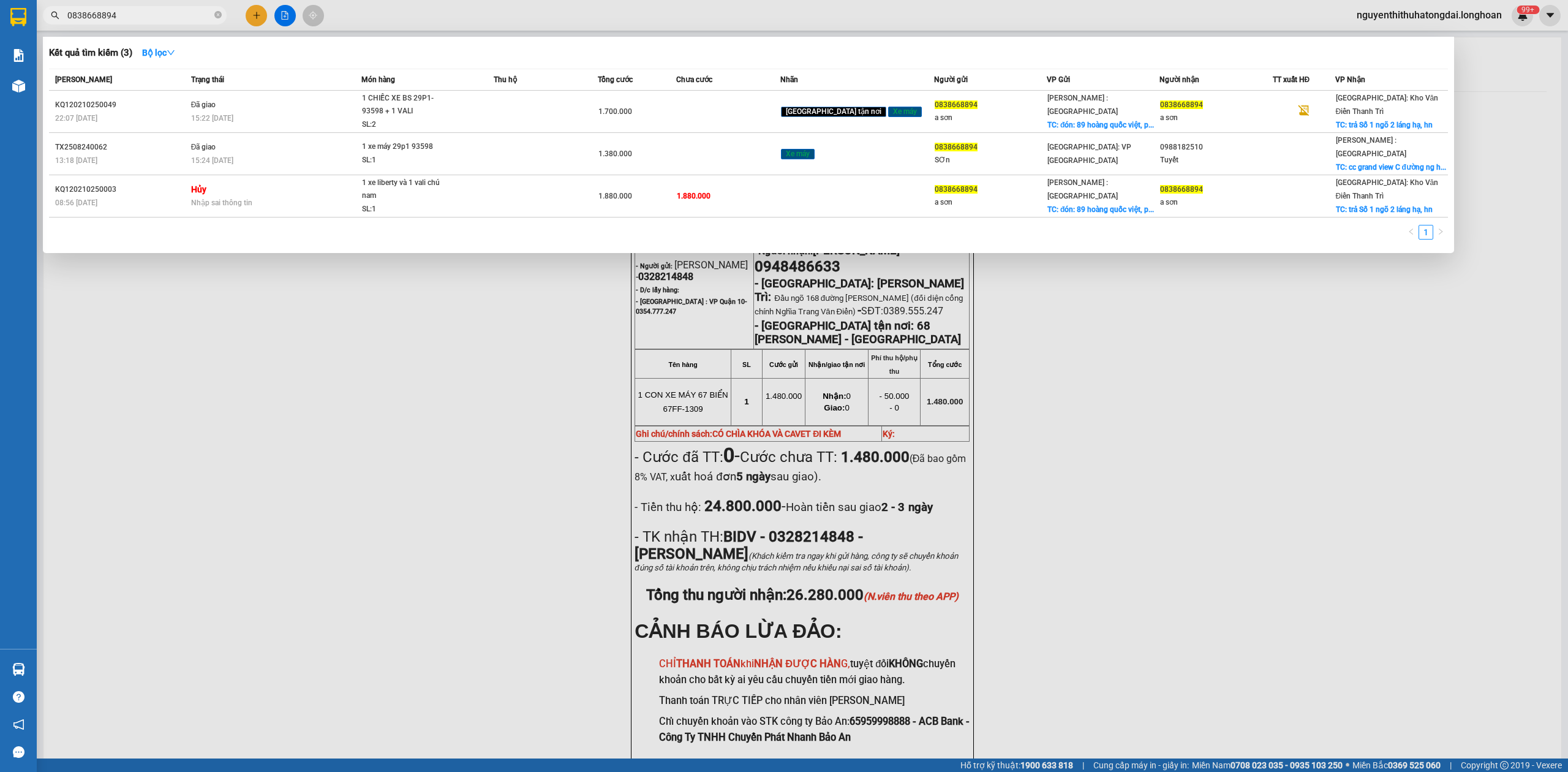
click at [158, 9] on input "0838668894" at bounding box center [139, 15] width 144 height 13
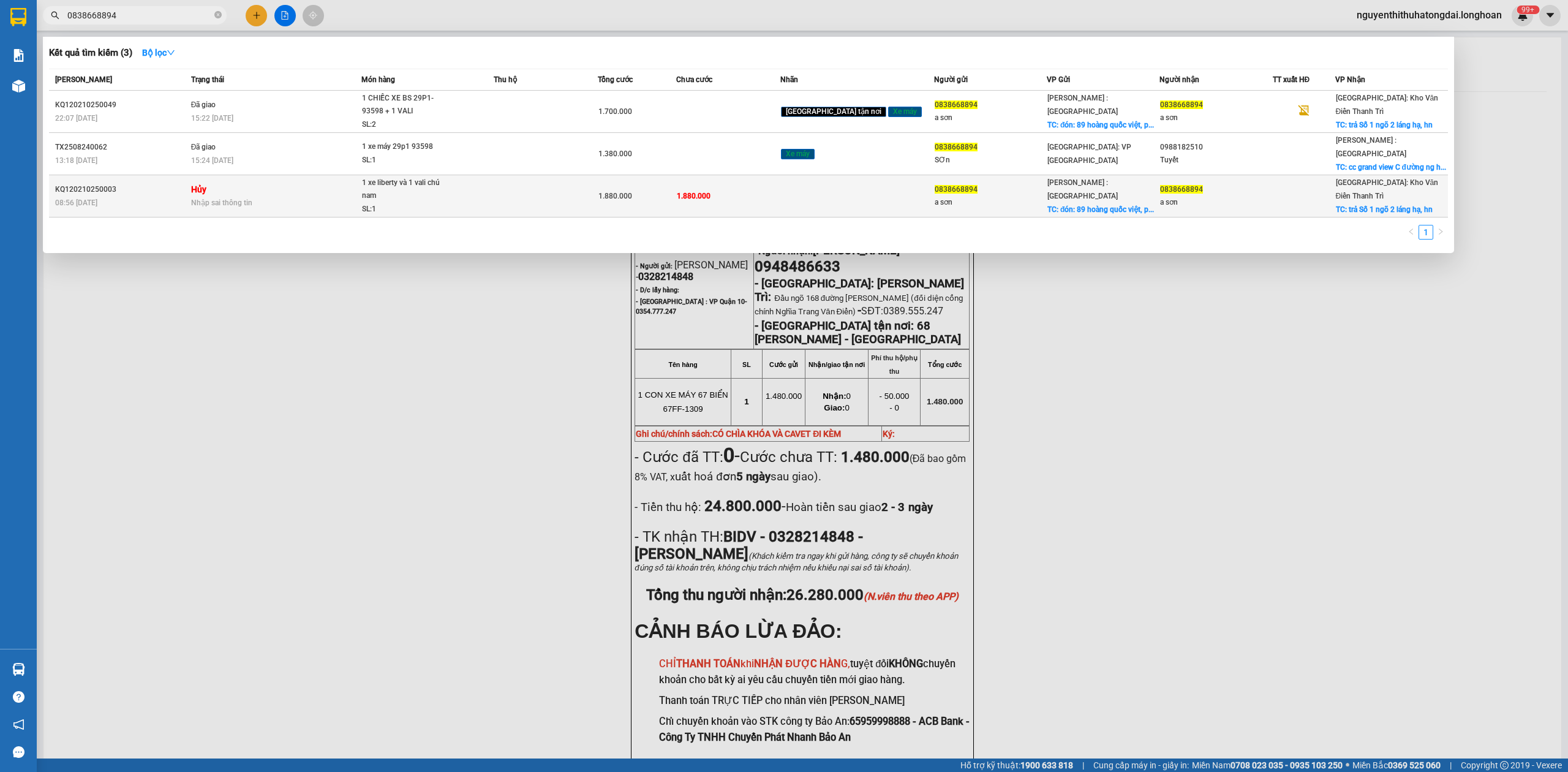
click at [223, 175] on td "Hủy Nhập sai thông tin" at bounding box center [274, 197] width 174 height 42
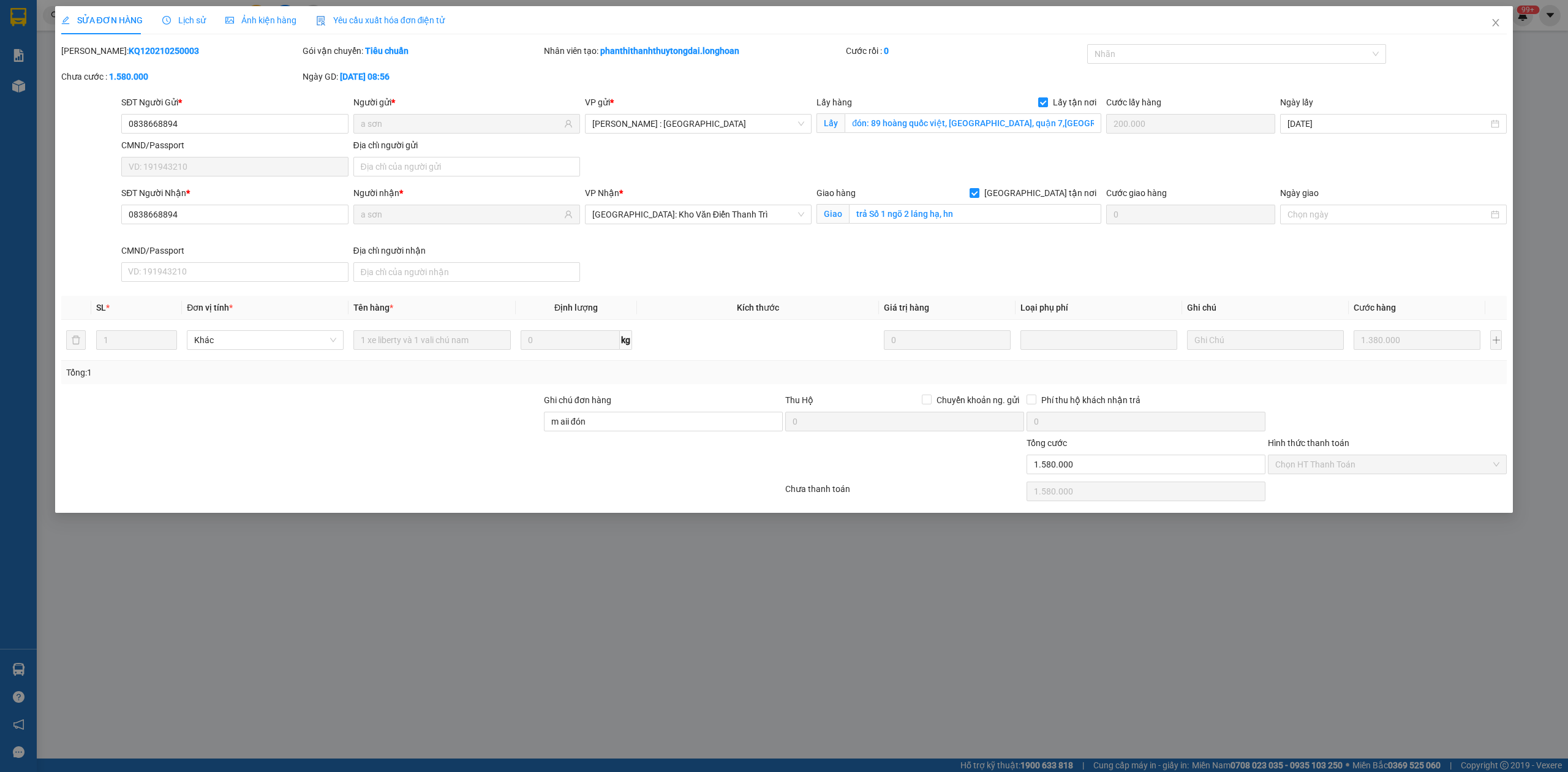
click at [179, 26] on div "Lịch sử" at bounding box center [183, 19] width 43 height 13
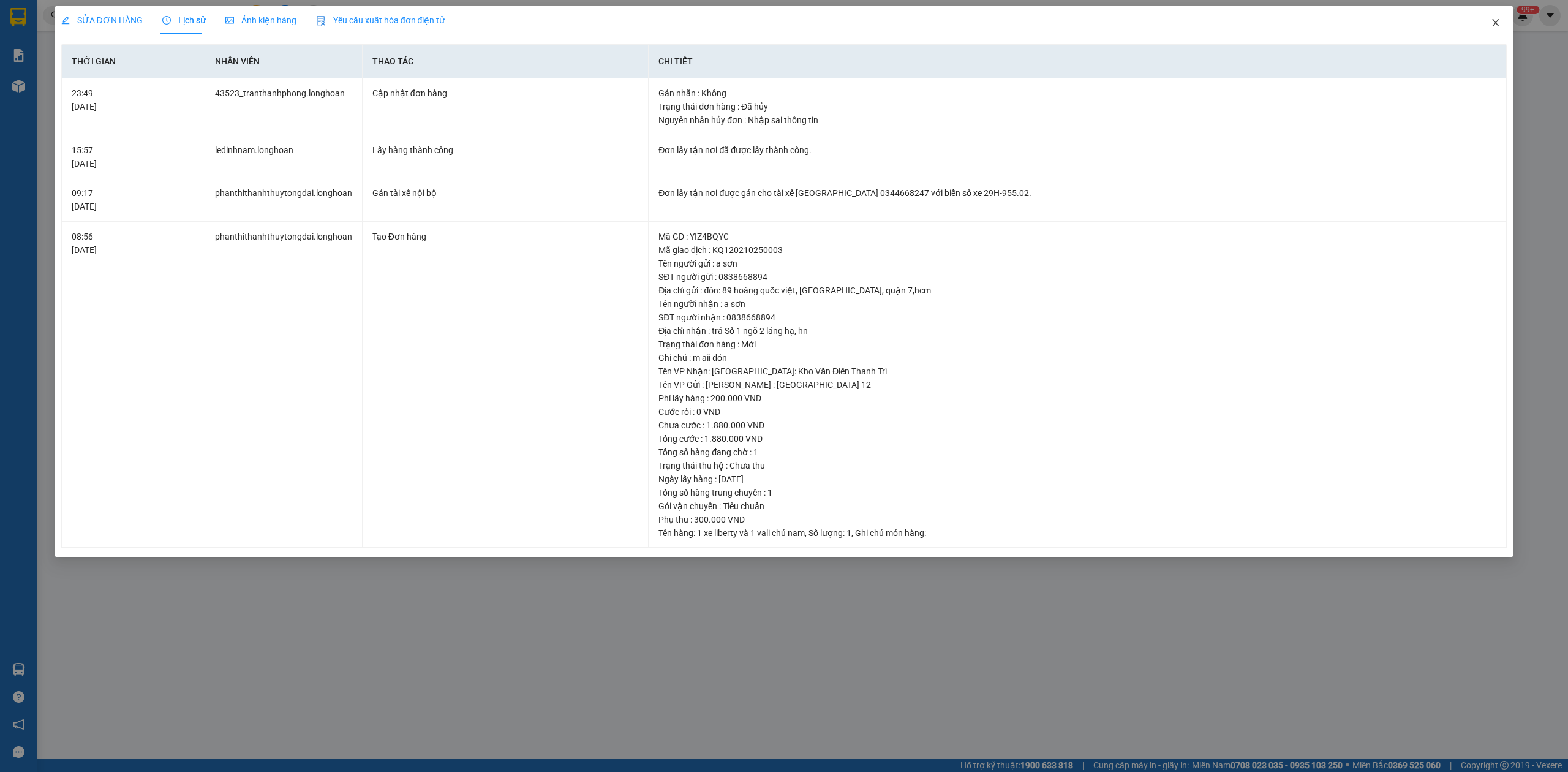
click at [1495, 19] on icon "close" at bounding box center [1495, 22] width 10 height 10
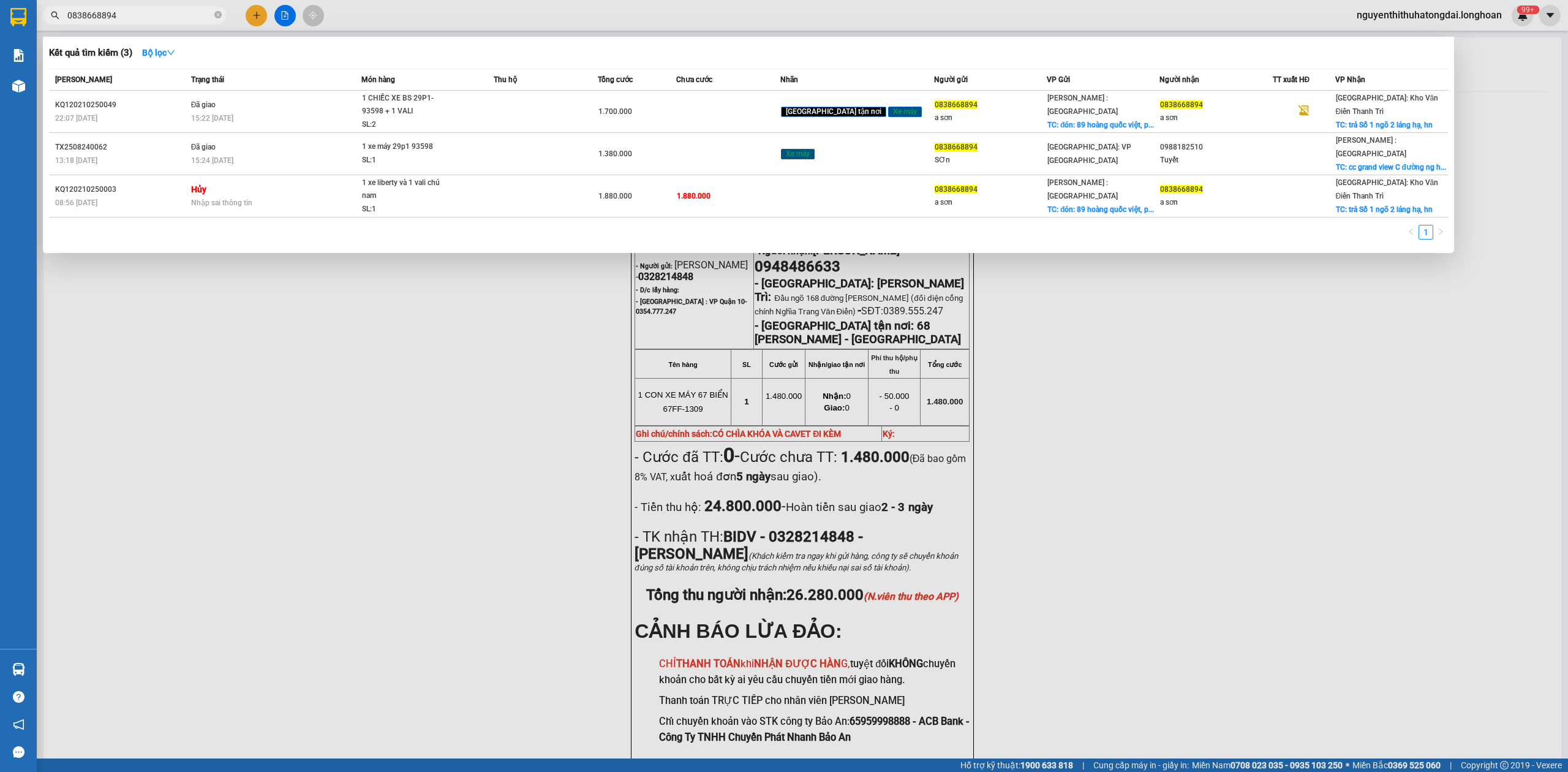
drag, startPoint x: 73, startPoint y: 13, endPoint x: 148, endPoint y: 23, distance: 75.7
click at [148, 23] on span "0838668894" at bounding box center [135, 15] width 184 height 19
paste input "936300993"
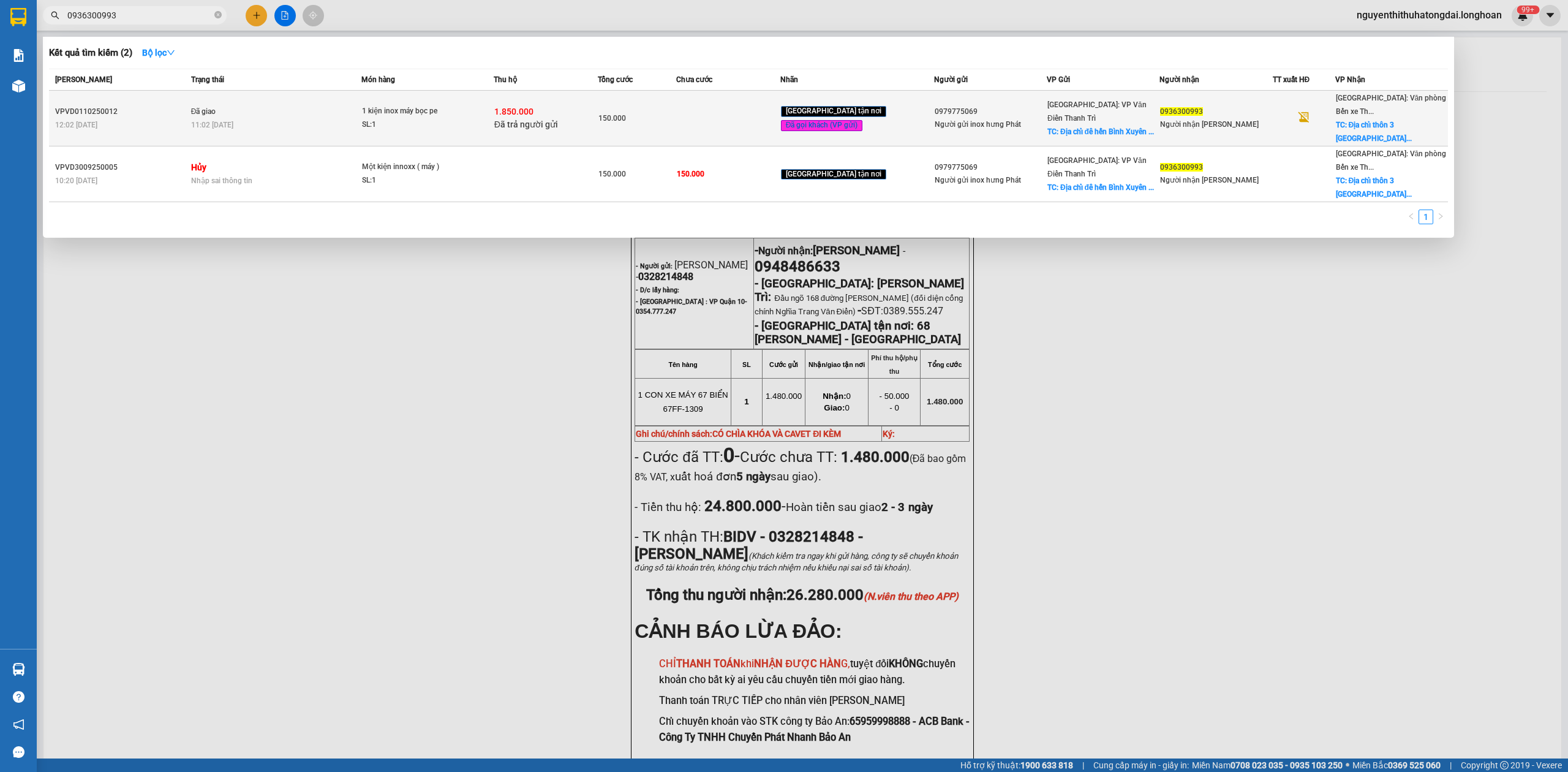
click at [192, 105] on td "Đã giao 11:02 [DATE]" at bounding box center [274, 118] width 174 height 56
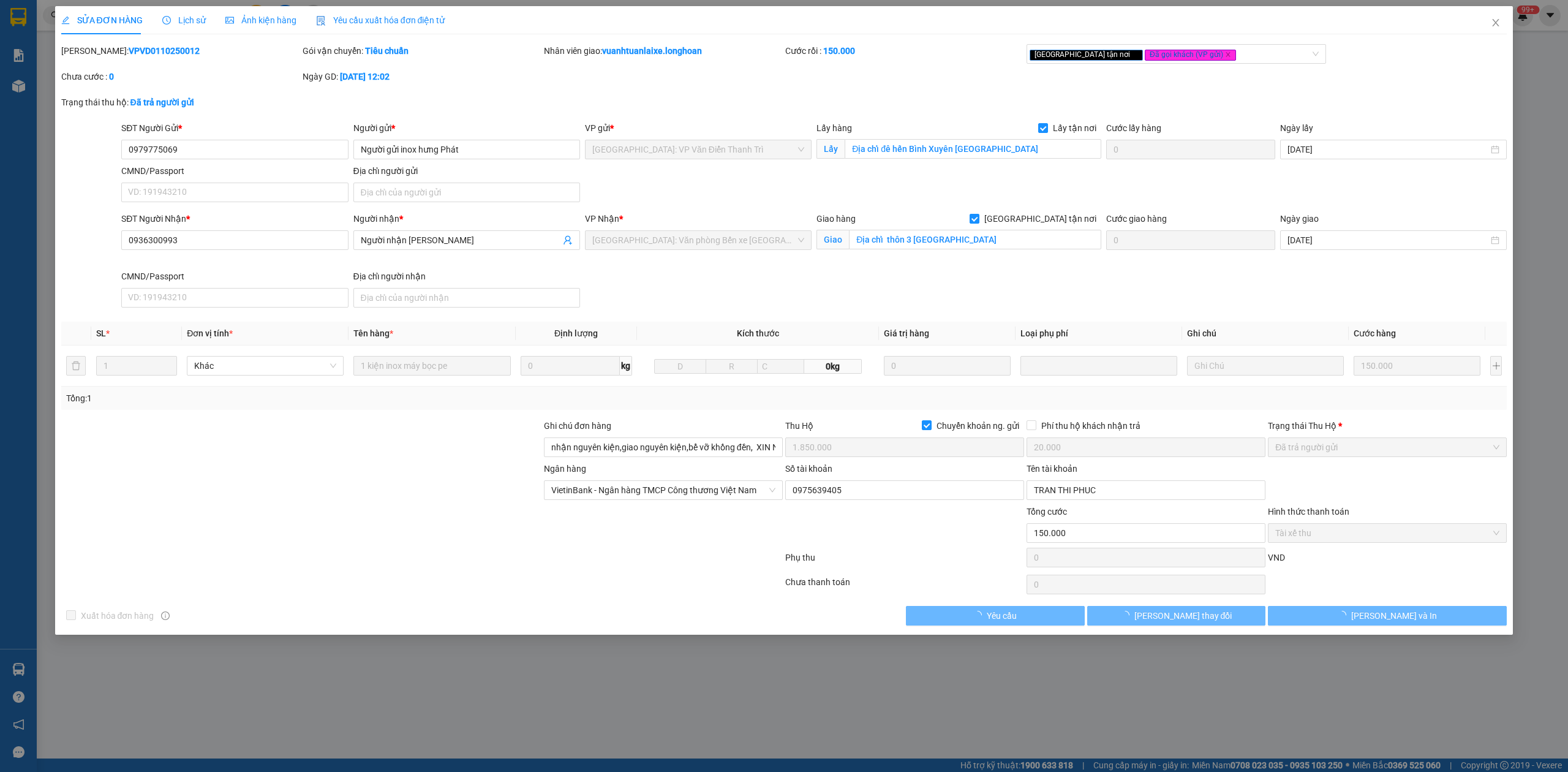
click at [146, 54] on b "VPVD0110250012" at bounding box center [164, 50] width 71 height 10
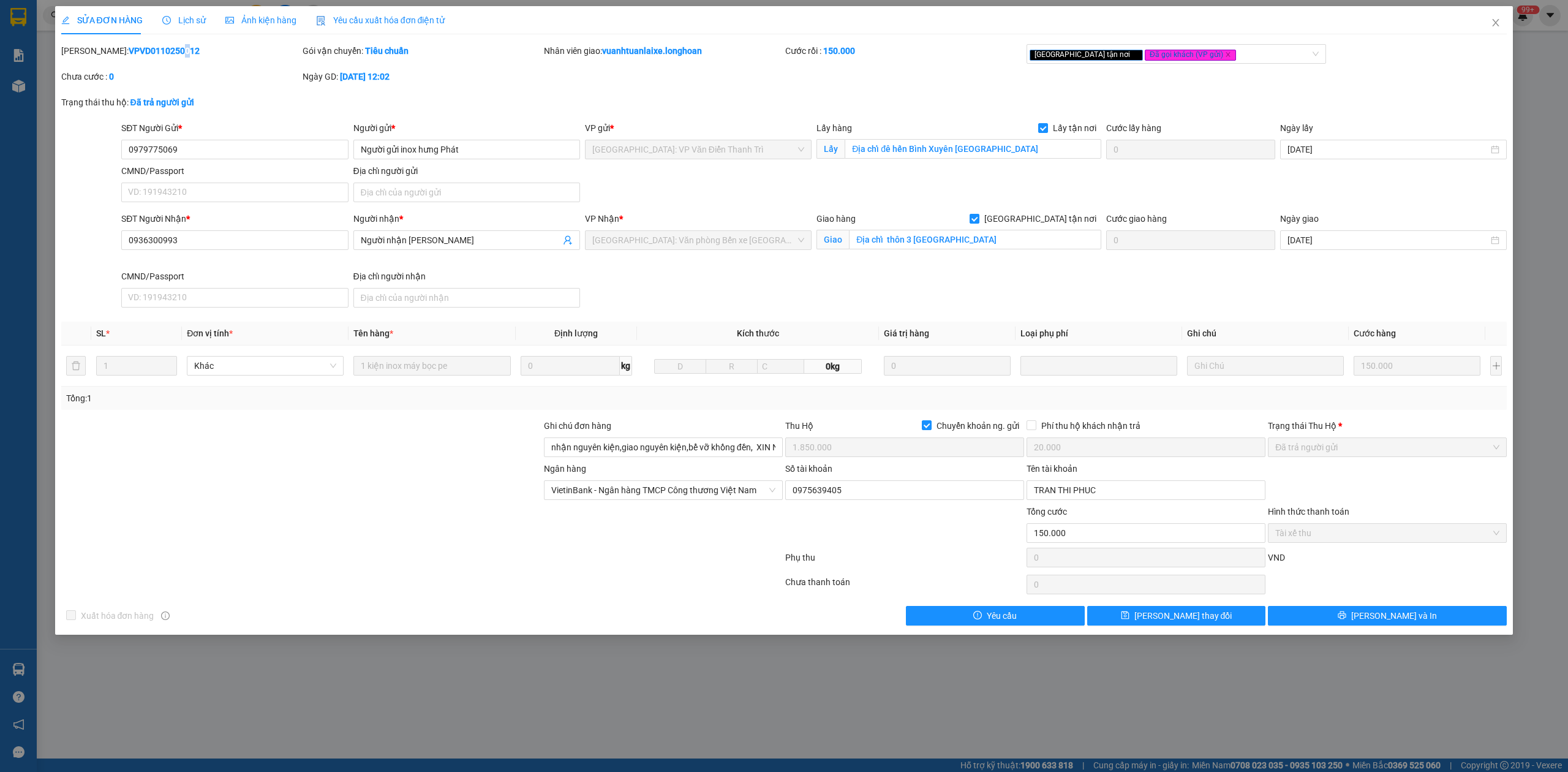
click at [145, 52] on b "VPVD0110250012" at bounding box center [164, 50] width 71 height 10
click at [1489, 23] on span "Close" at bounding box center [1495, 23] width 35 height 35
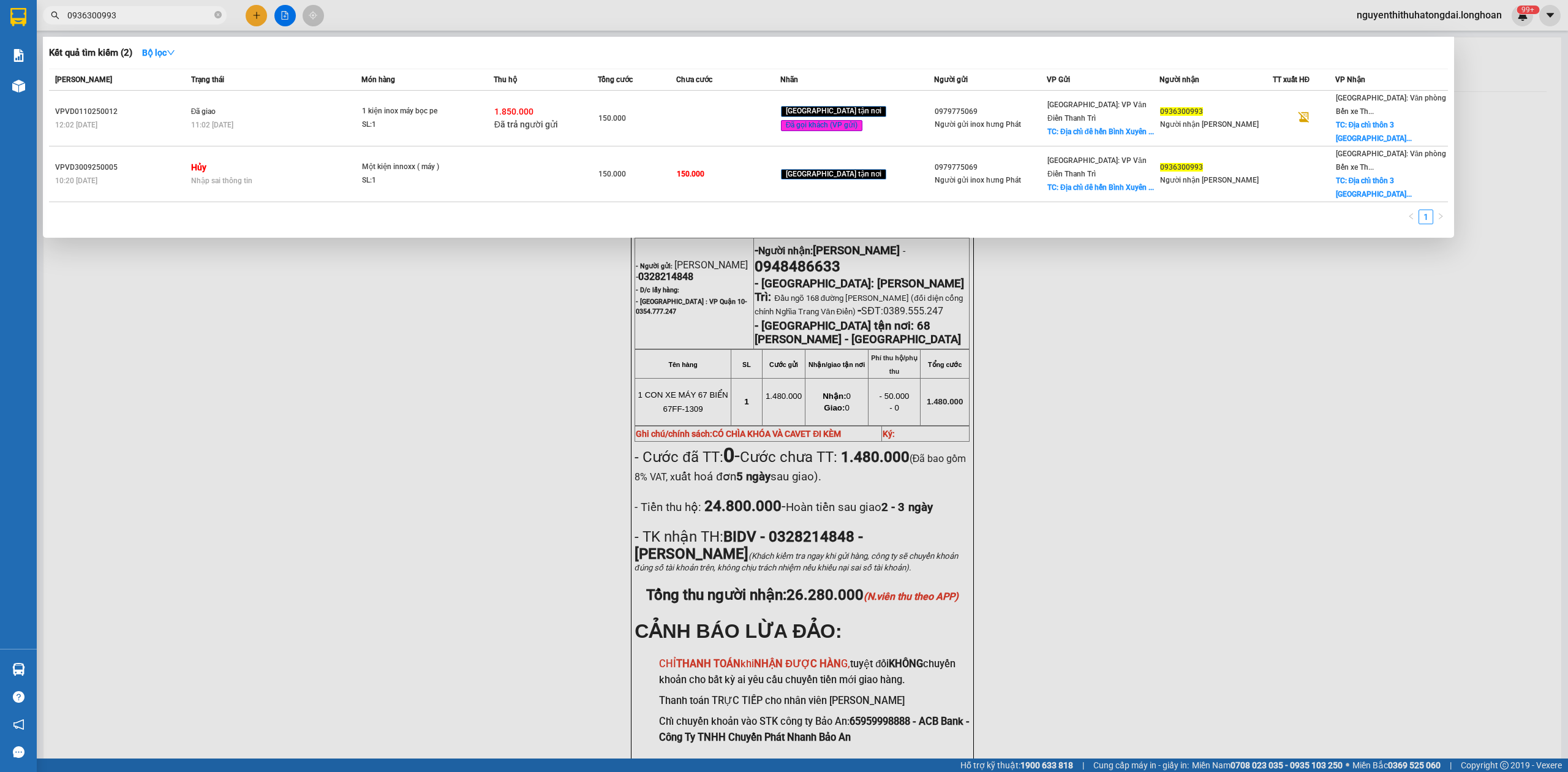
drag, startPoint x: 72, startPoint y: 17, endPoint x: 163, endPoint y: 27, distance: 91.5
click at [163, 27] on div "Kết quả tìm kiếm ( 2 ) Bộ lọc Mã ĐH Trạng thái Món hàng Thu hộ Tổng cước Chưa c…" at bounding box center [120, 16] width 239 height 21
paste input "8398594"
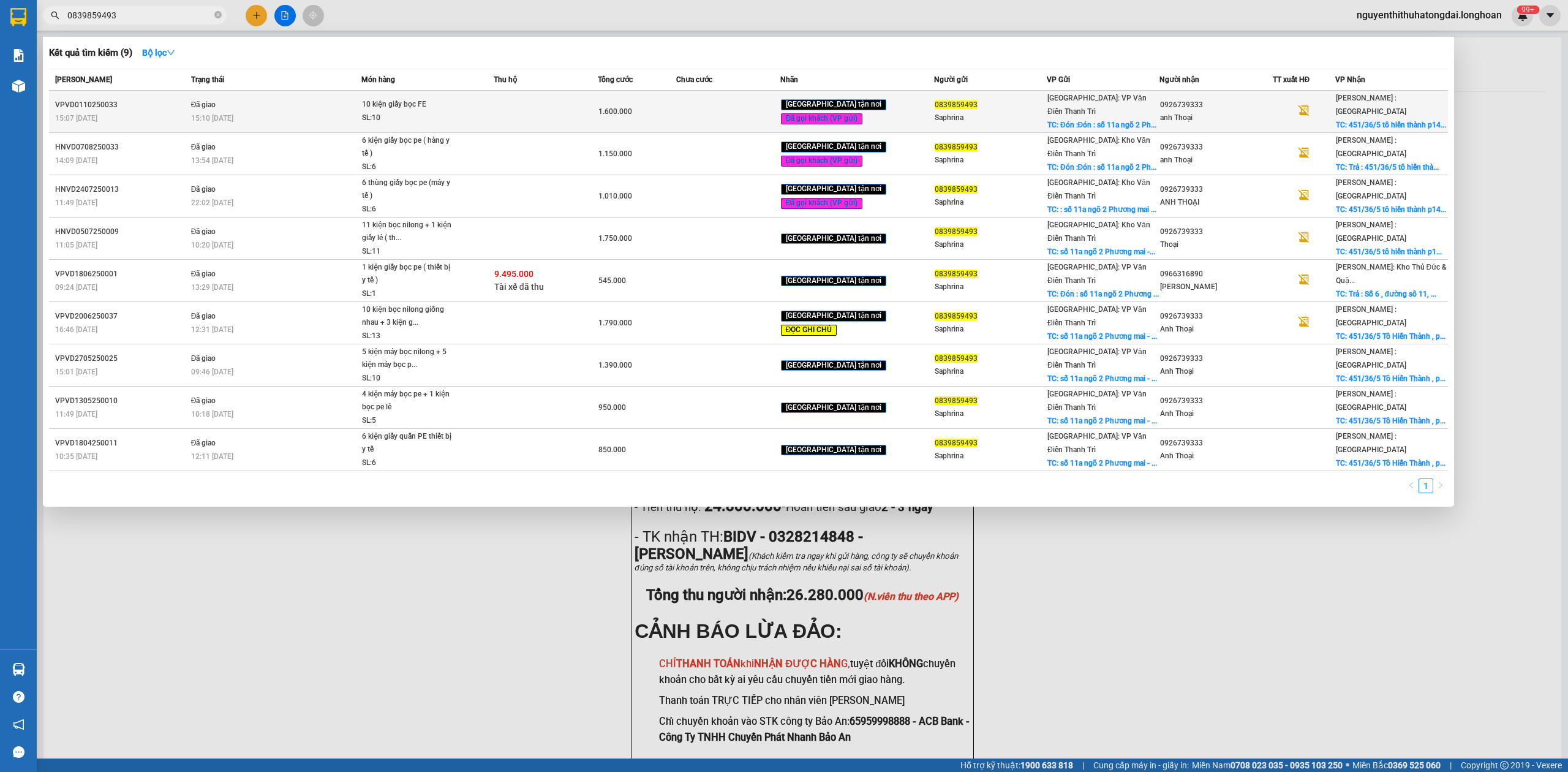
click at [196, 101] on span "Đã giao" at bounding box center [204, 104] width 25 height 9
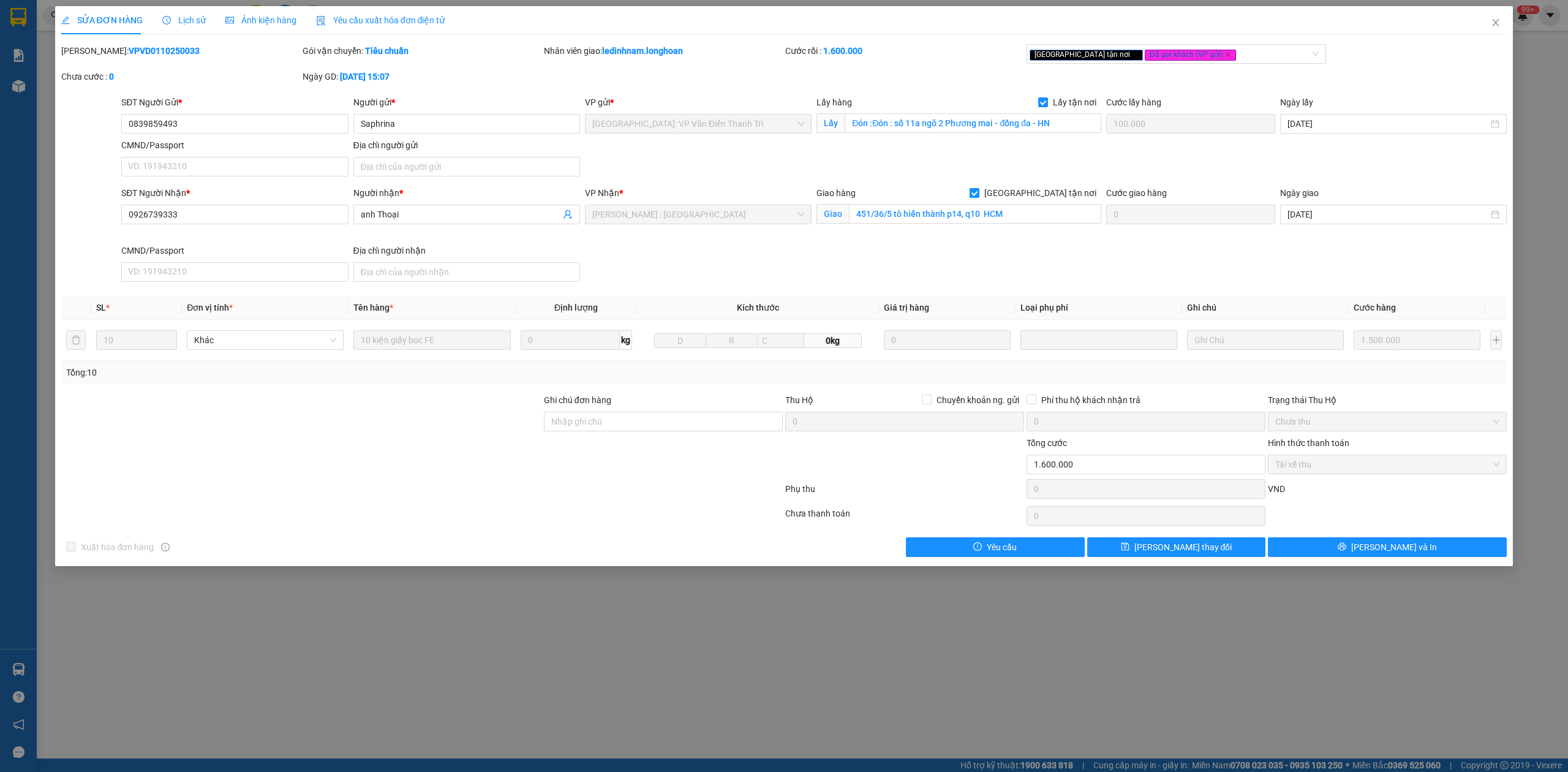
click at [128, 50] on b "VPVD0110250033" at bounding box center [164, 50] width 71 height 10
click at [1491, 29] on span "Close" at bounding box center [1495, 23] width 35 height 35
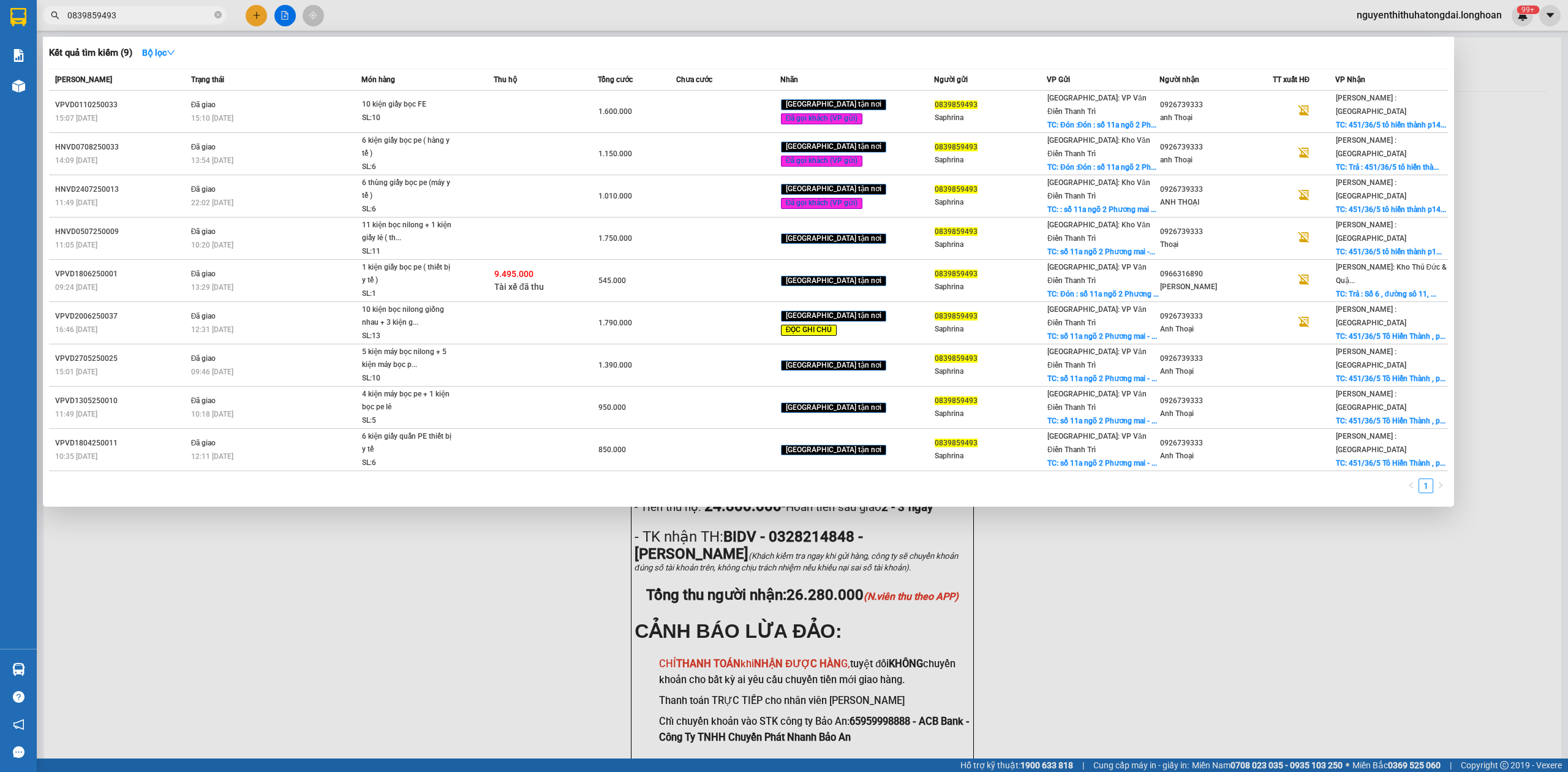
drag, startPoint x: 71, startPoint y: 15, endPoint x: 174, endPoint y: 35, distance: 104.9
click at [172, 27] on div "Kết quả tìm kiếm ( 9 ) Bộ lọc Mã ĐH Trạng thái Món hàng Thu hộ Tổng cước Chưa c…" at bounding box center [120, 16] width 239 height 21
paste input "963999361"
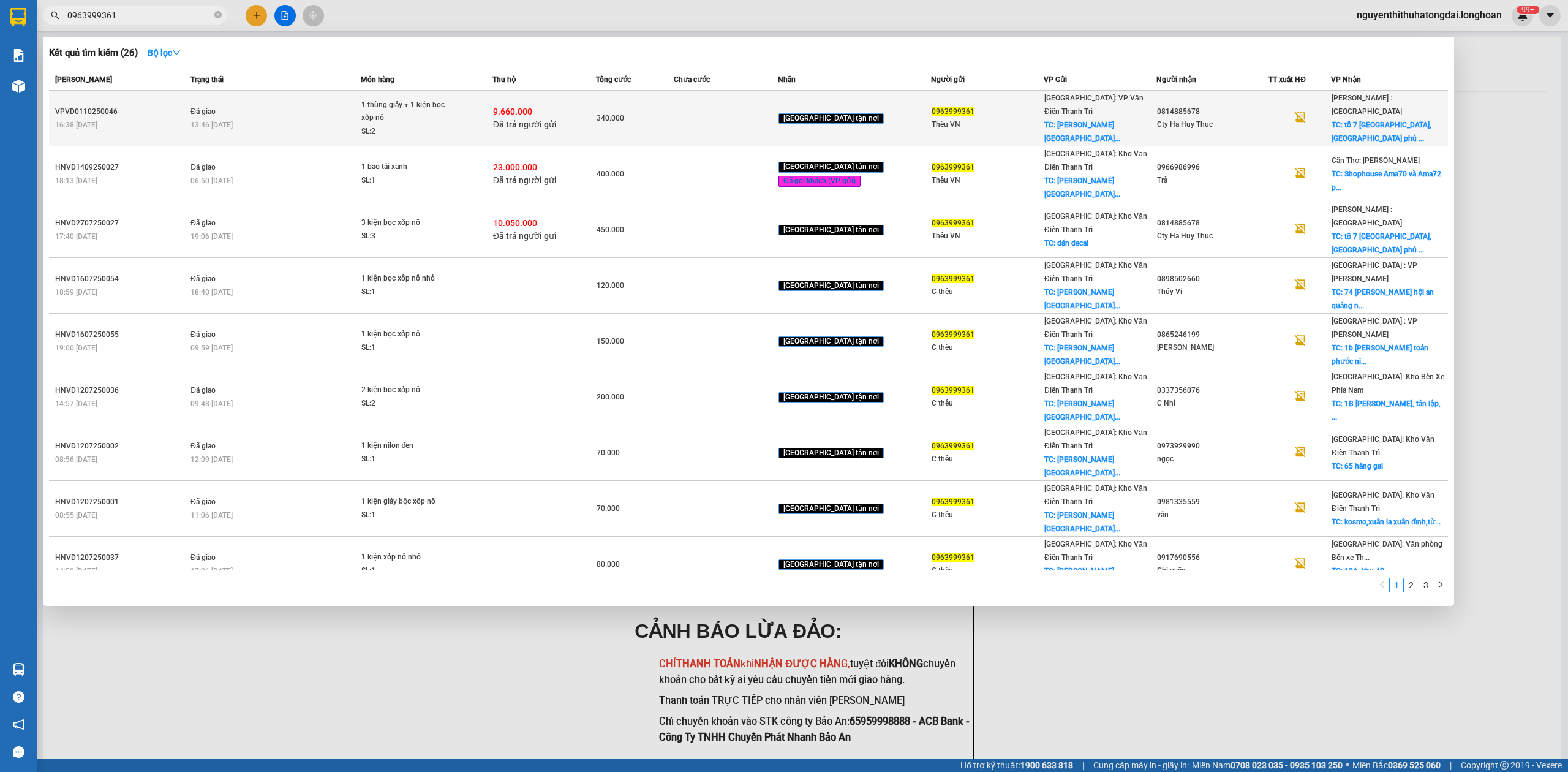
click at [302, 119] on div "13:46 [DATE]" at bounding box center [275, 125] width 170 height 13
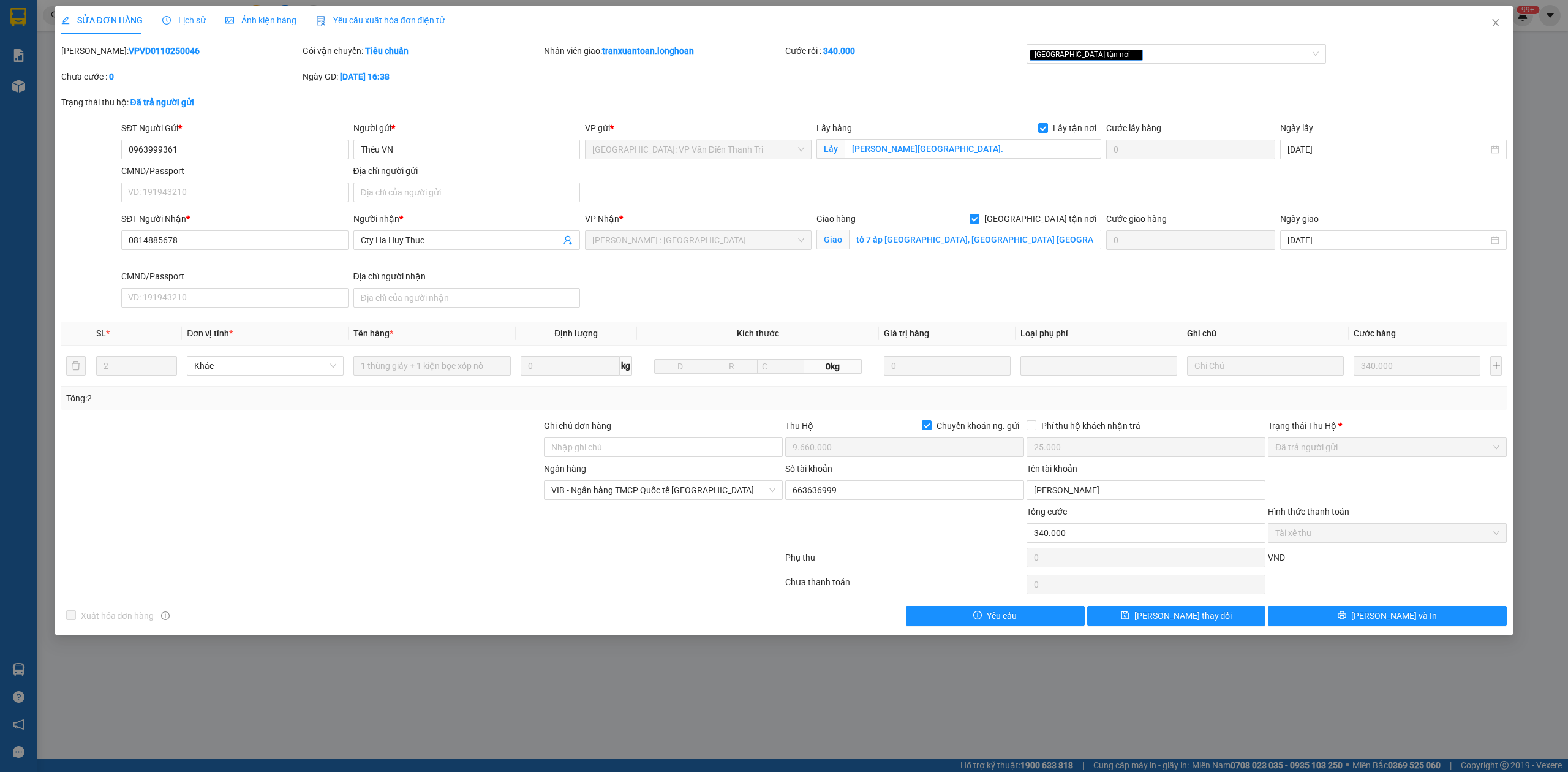
click at [151, 49] on b "VPVD0110250046" at bounding box center [164, 50] width 71 height 10
click at [1491, 25] on icon "close" at bounding box center [1495, 22] width 10 height 10
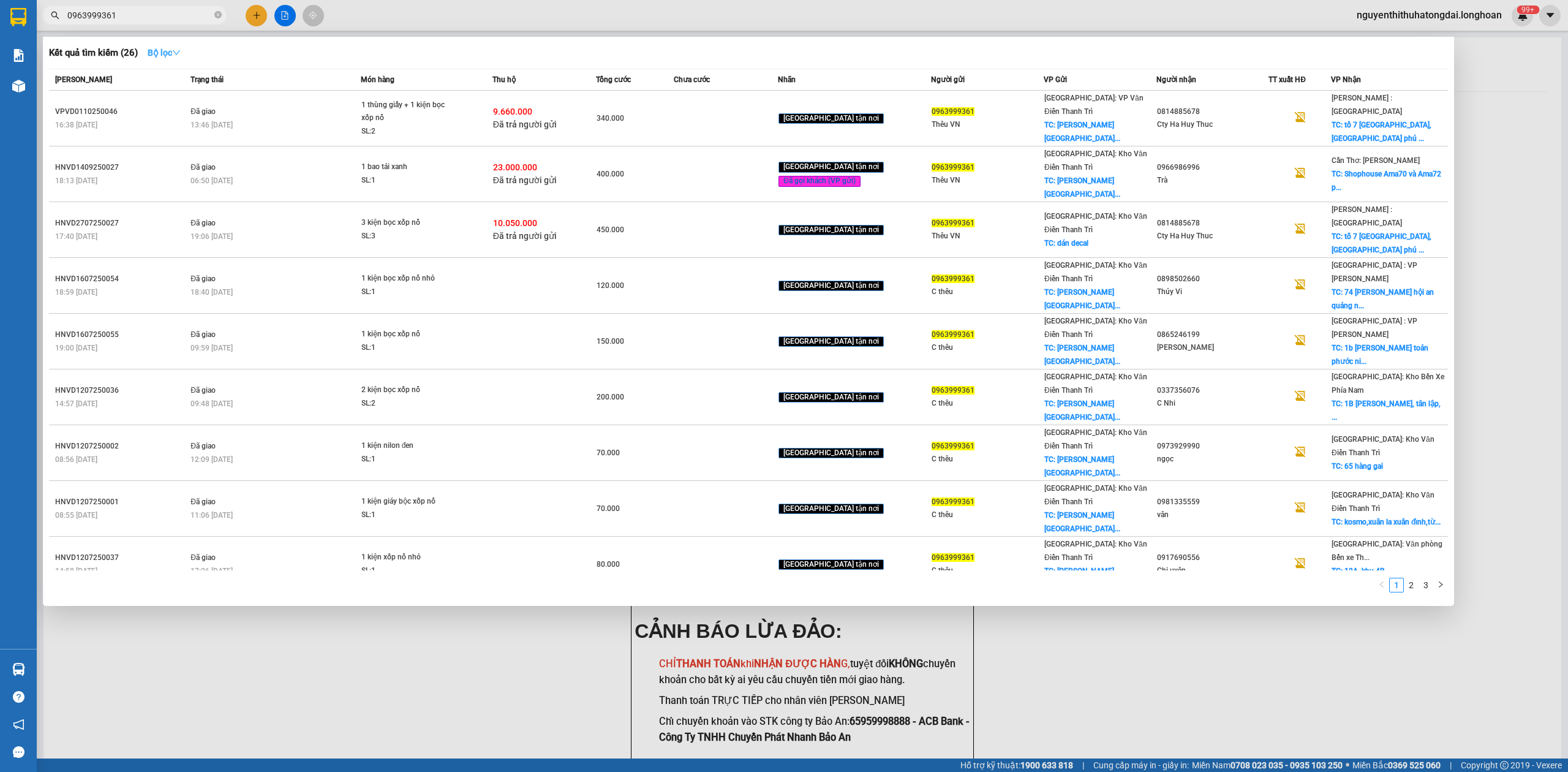
drag, startPoint x: 71, startPoint y: 18, endPoint x: 175, endPoint y: 42, distance: 106.7
click at [174, 27] on div "Kết quả tìm kiếm ( 26 ) Bộ lọc Mã ĐH Trạng thái Món hàng Thu hộ Tổng cước Chưa …" at bounding box center [120, 16] width 239 height 21
paste input "796951080"
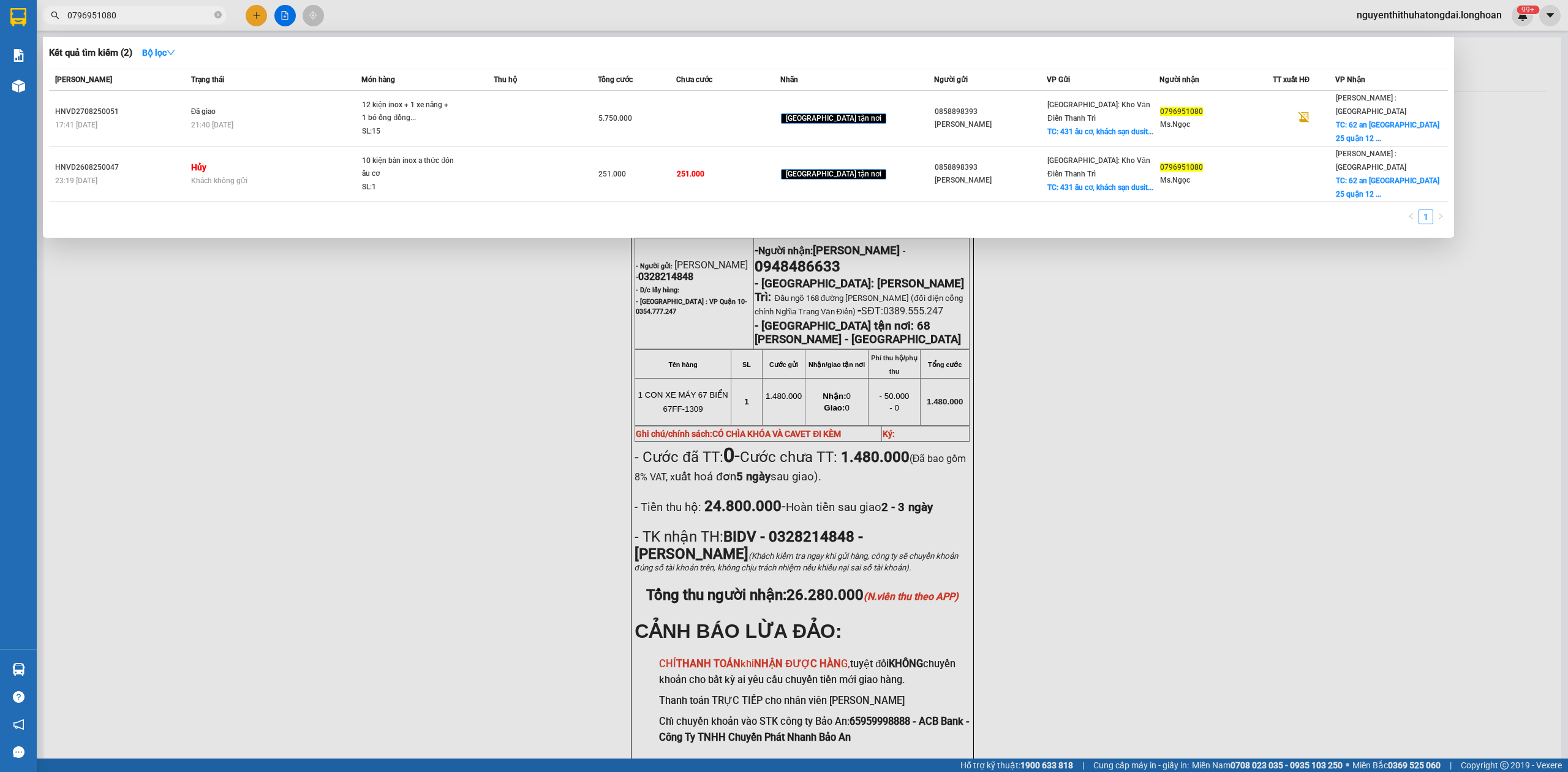
click at [173, 22] on span "0796951080" at bounding box center [135, 15] width 184 height 19
click at [159, 11] on input "0796951080" at bounding box center [139, 15] width 144 height 13
paste input "858.898.393"
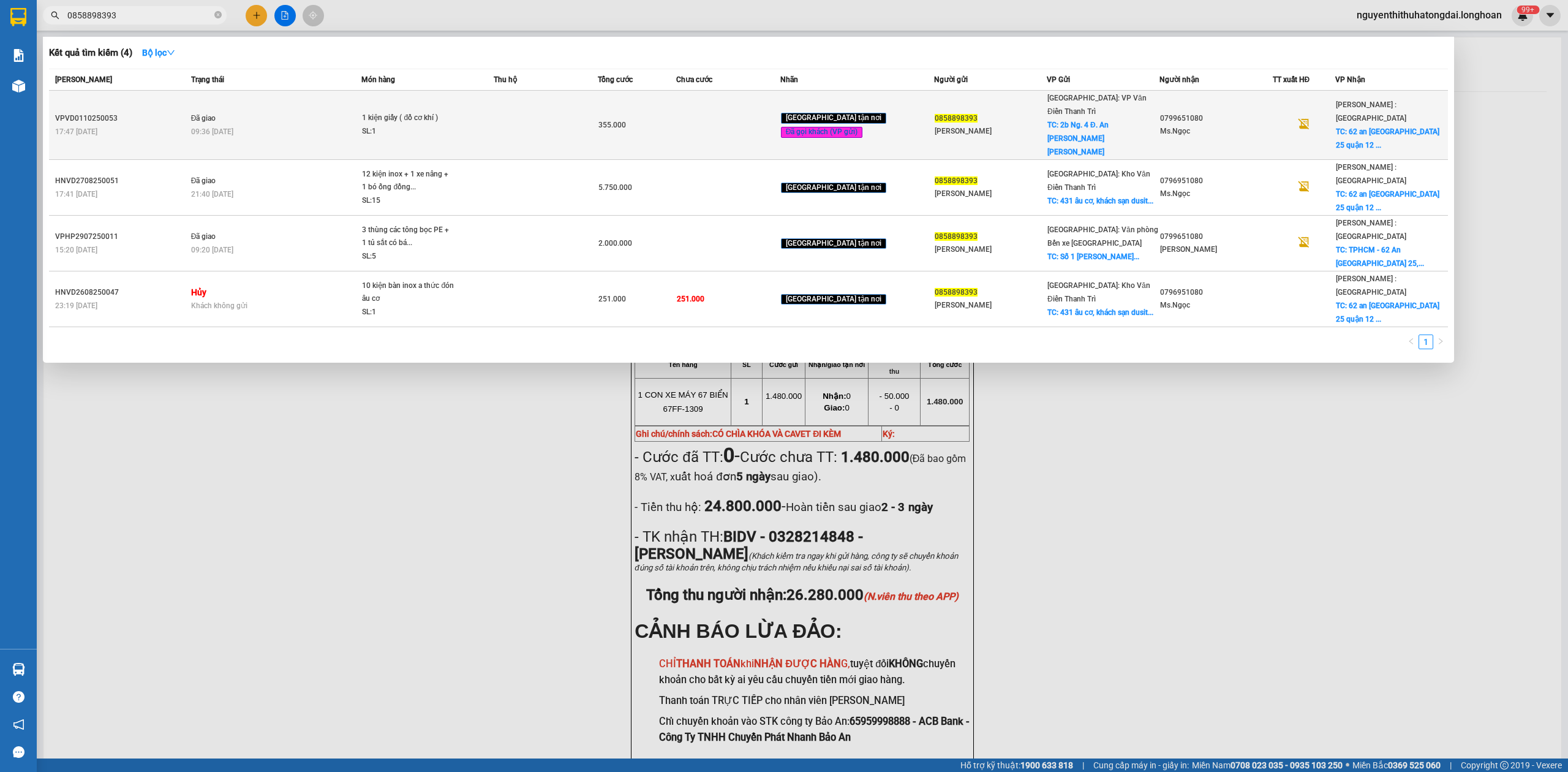
click at [421, 112] on div "1 kiện giấy ( đồ cơ khí )" at bounding box center [408, 118] width 92 height 13
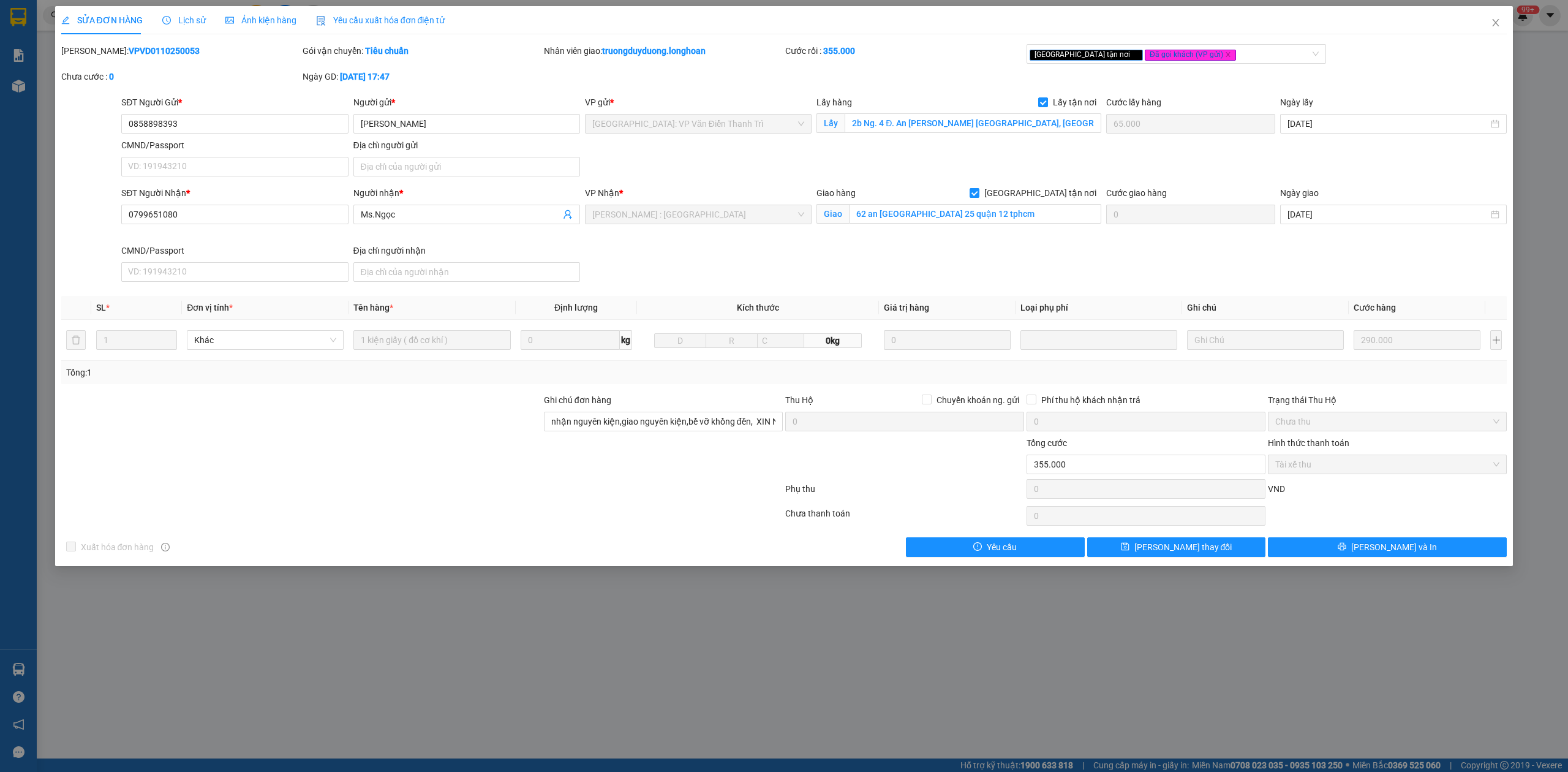
click at [130, 52] on b "VPVD0110250053" at bounding box center [164, 50] width 71 height 10
click at [1497, 23] on icon "close" at bounding box center [1495, 22] width 10 height 10
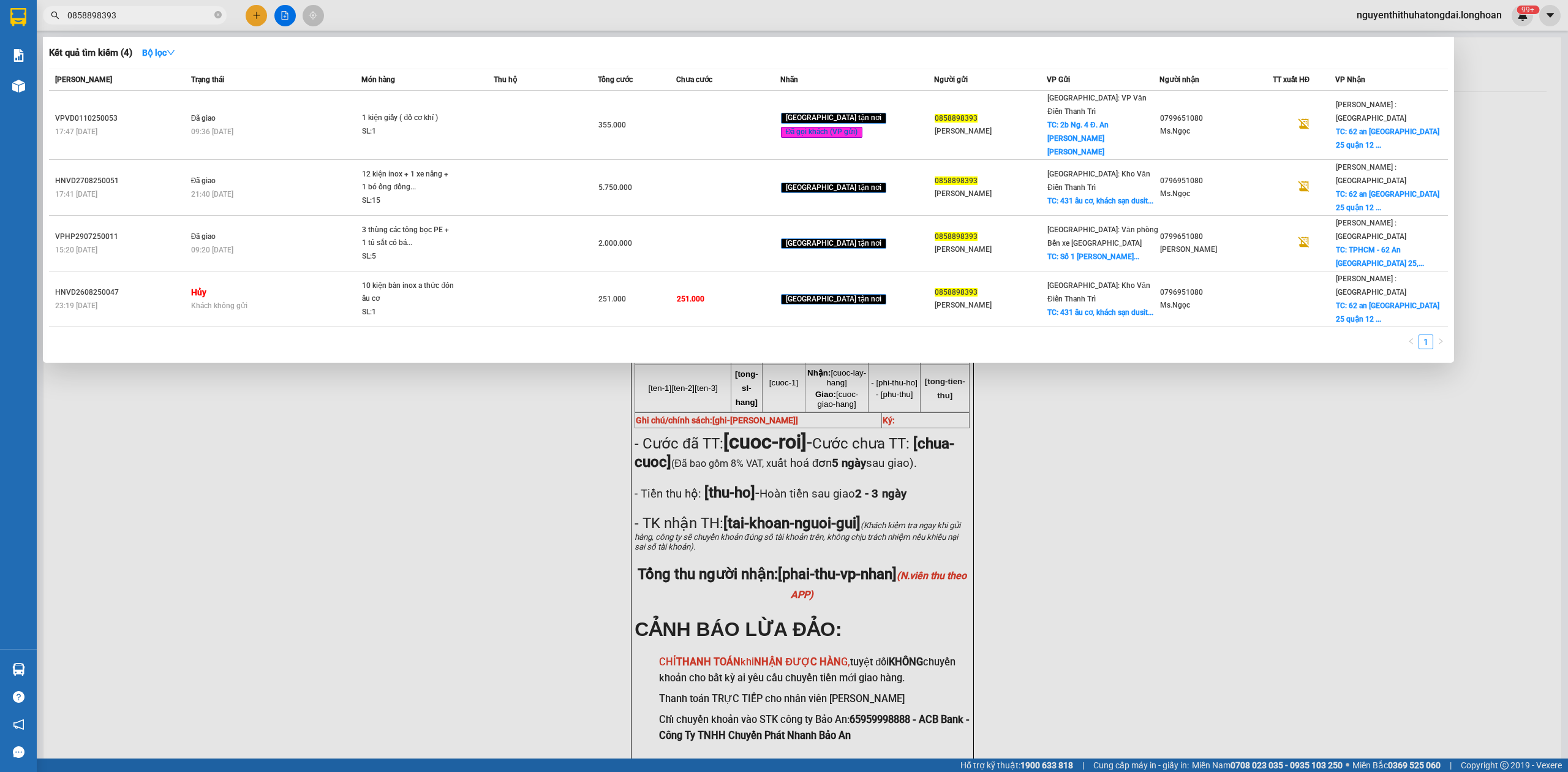
click at [128, 15] on input "0858898393" at bounding box center [139, 15] width 144 height 13
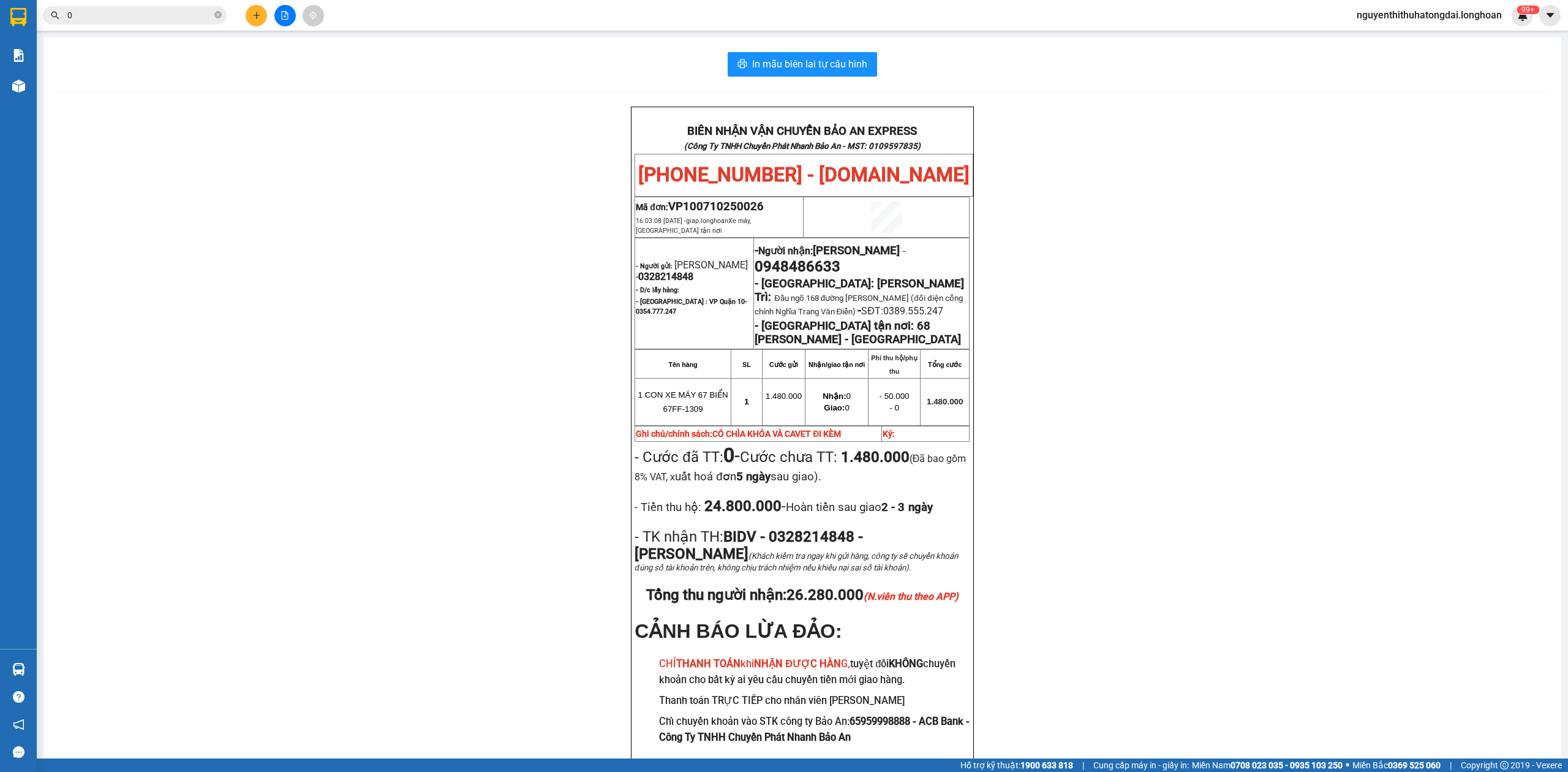
paste input "983052884"
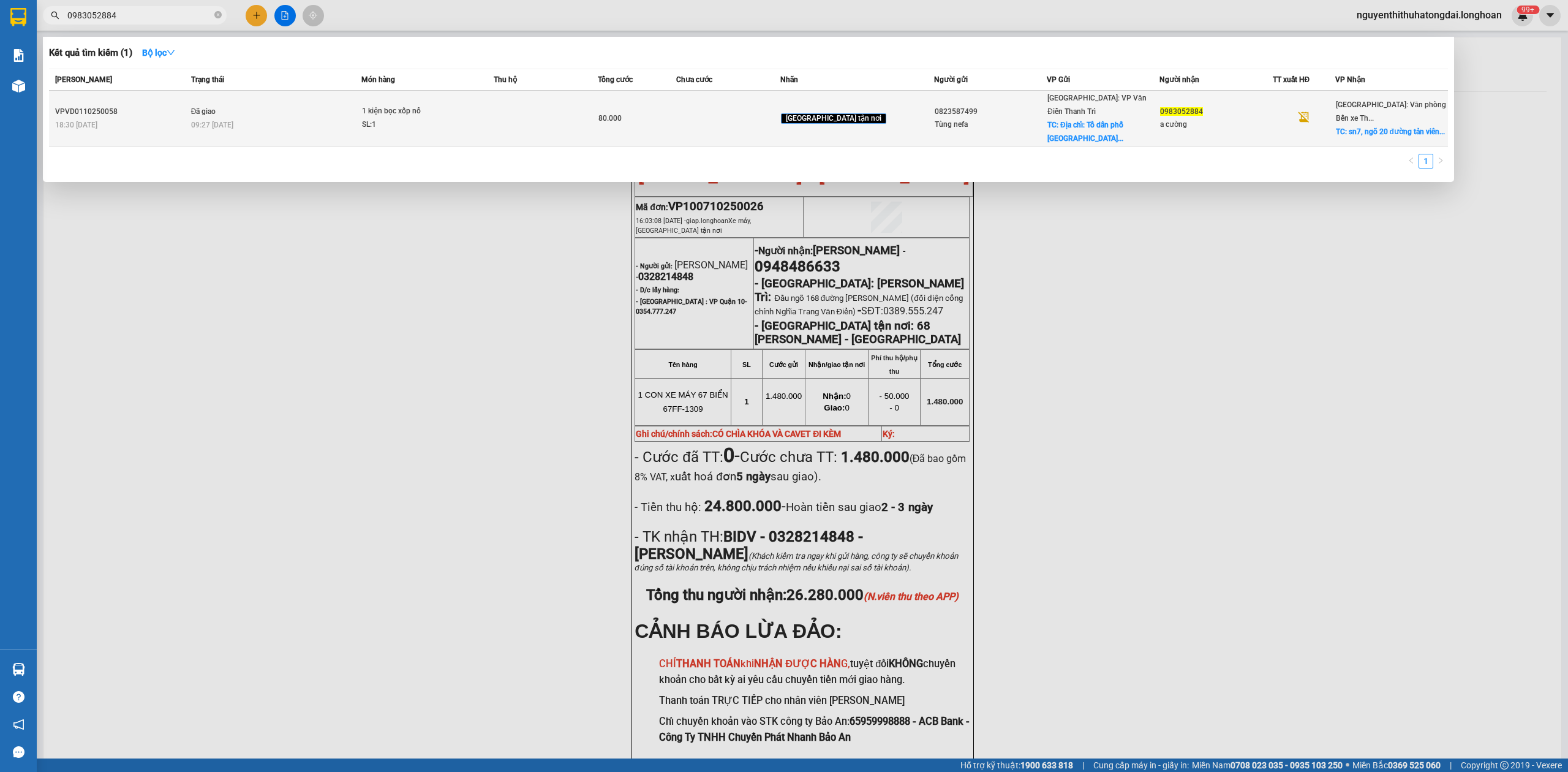
click at [245, 119] on div "09:27 [DATE]" at bounding box center [276, 125] width 170 height 13
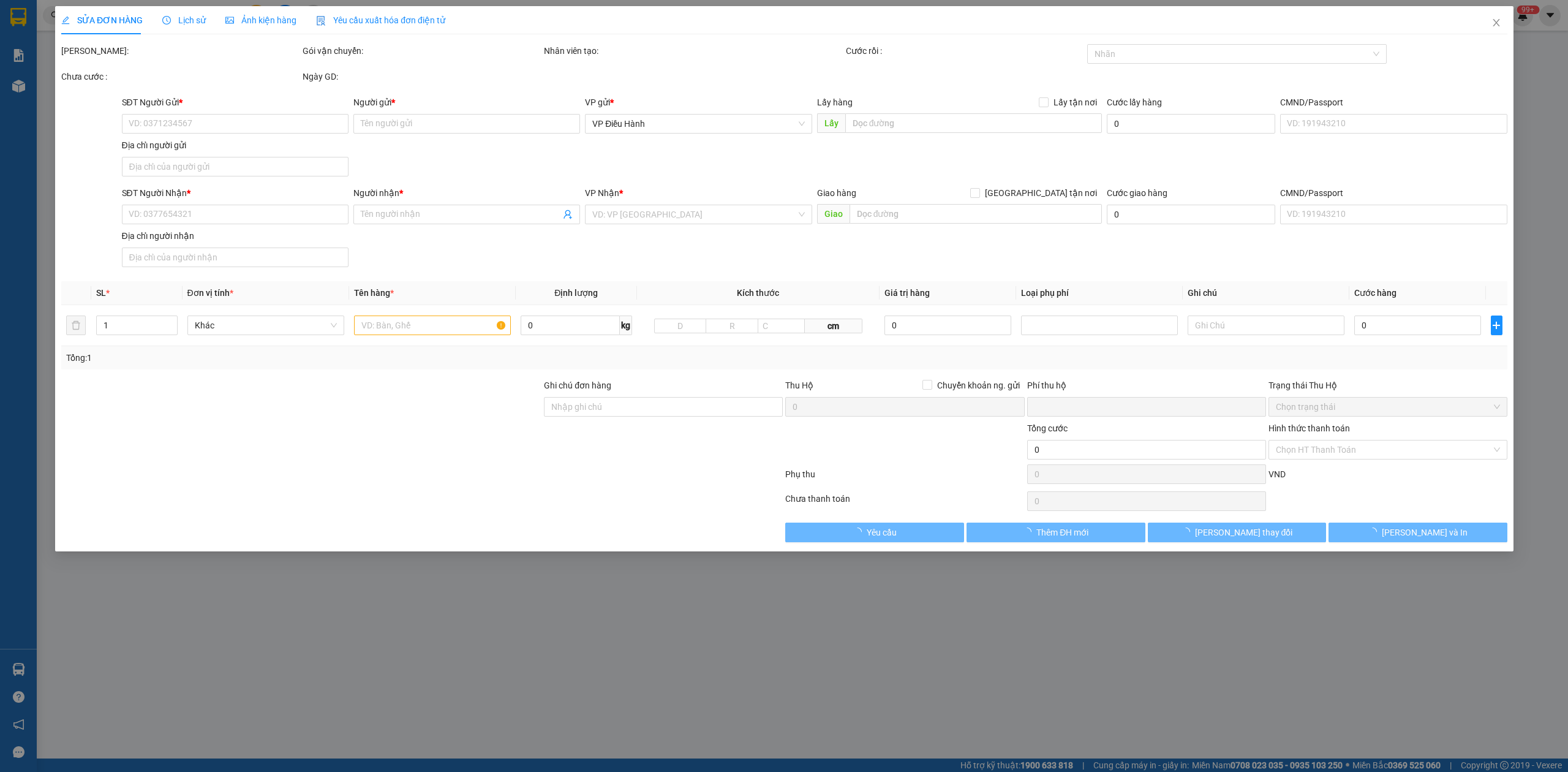
click at [165, 52] on div "[PERSON_NAME]:" at bounding box center [181, 50] width 239 height 13
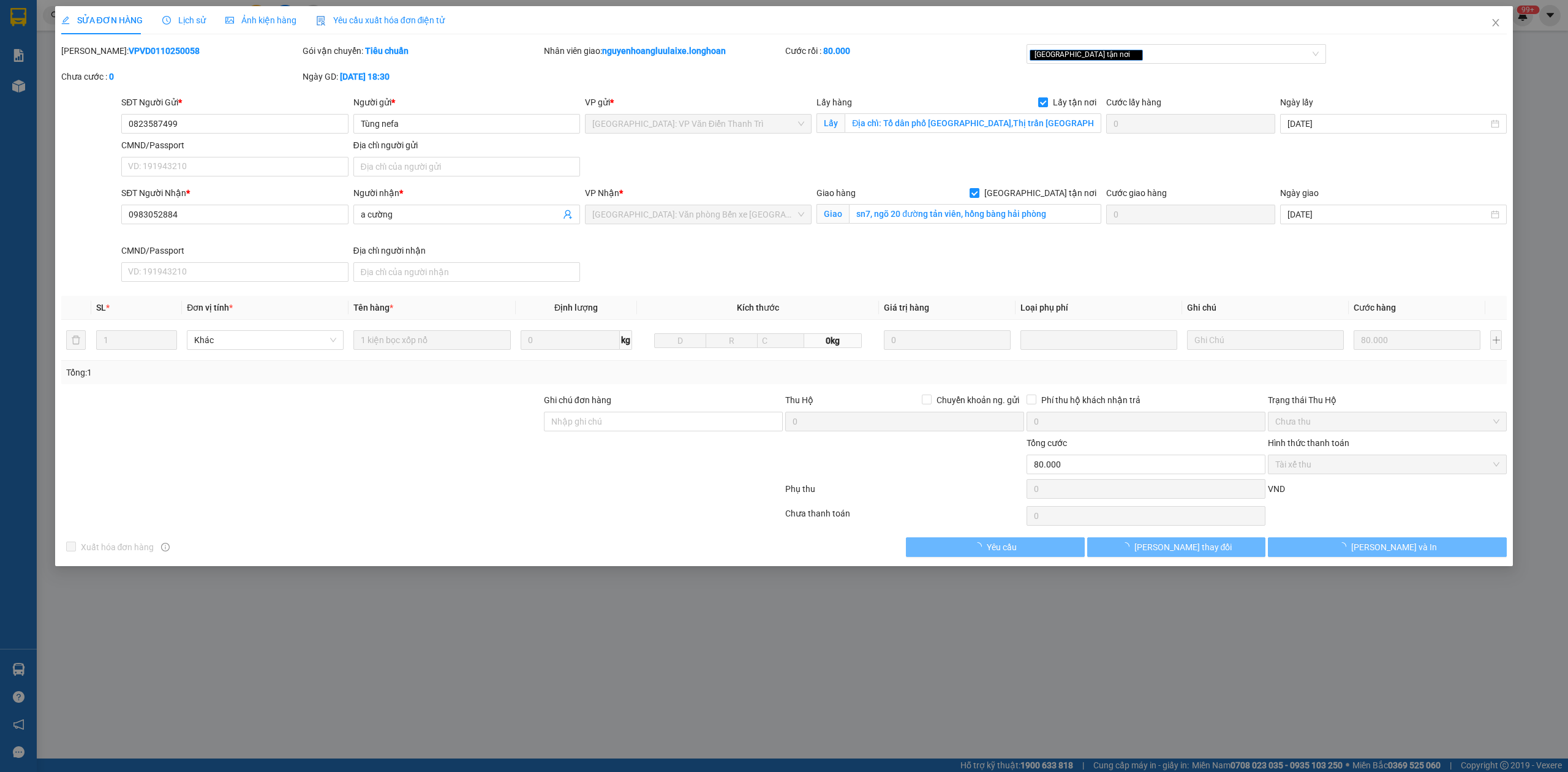
click at [165, 52] on div "[PERSON_NAME]: VPVD0110250058" at bounding box center [181, 50] width 239 height 13
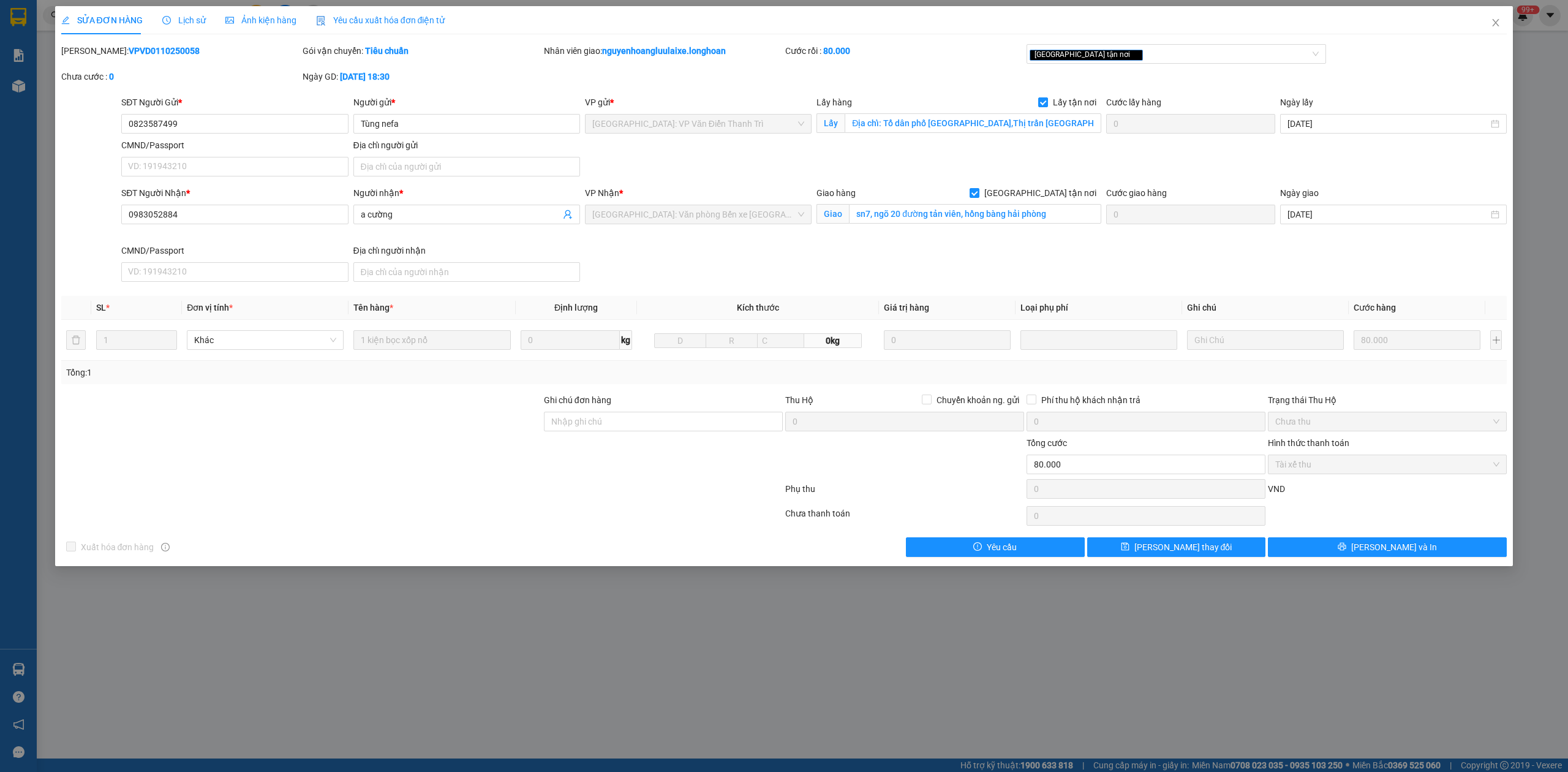
click at [156, 47] on b "VPVD0110250058" at bounding box center [164, 50] width 71 height 10
click at [1495, 19] on icon "close" at bounding box center [1495, 22] width 10 height 10
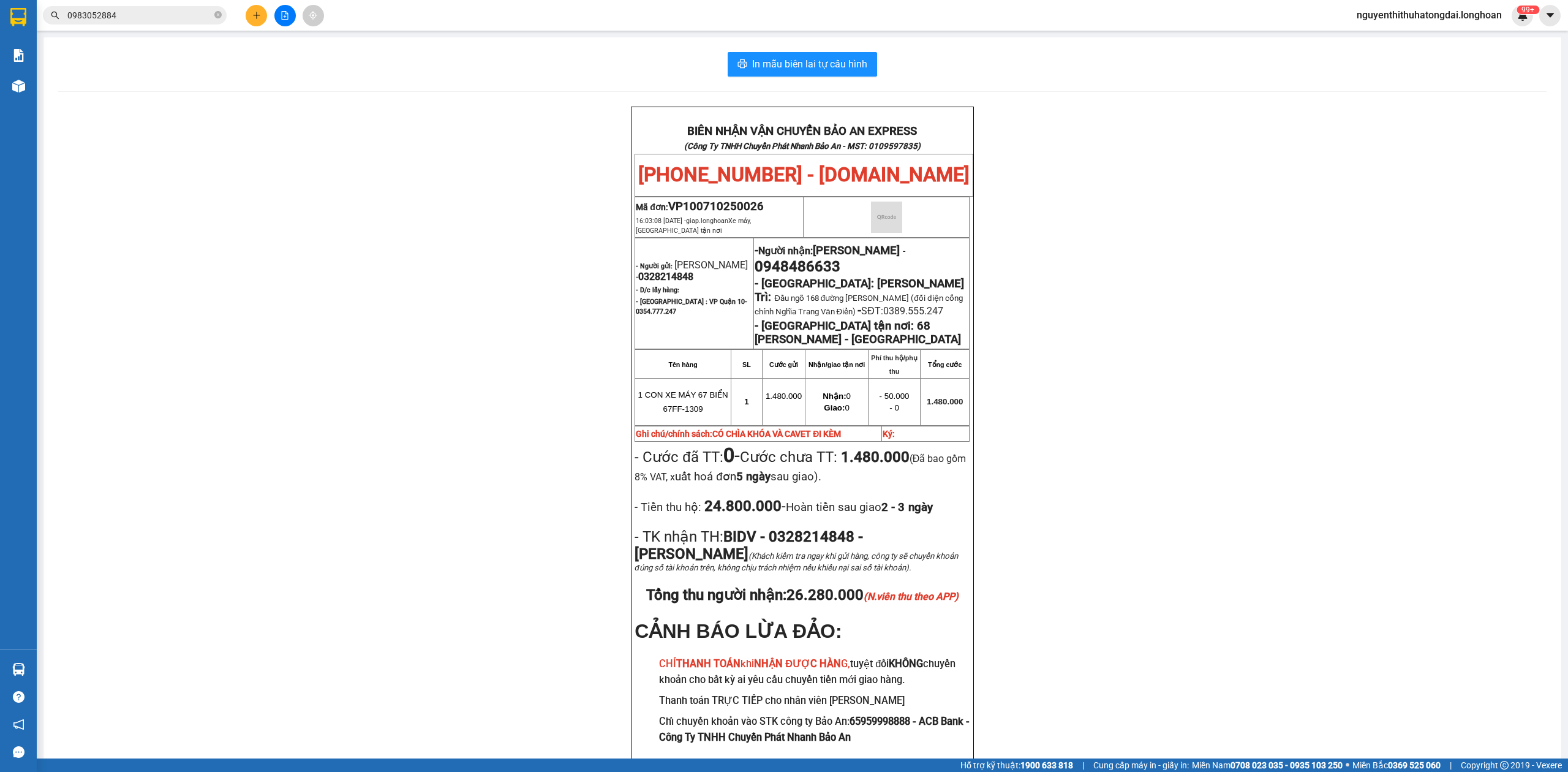
click at [87, 17] on input "0983052884" at bounding box center [139, 15] width 144 height 13
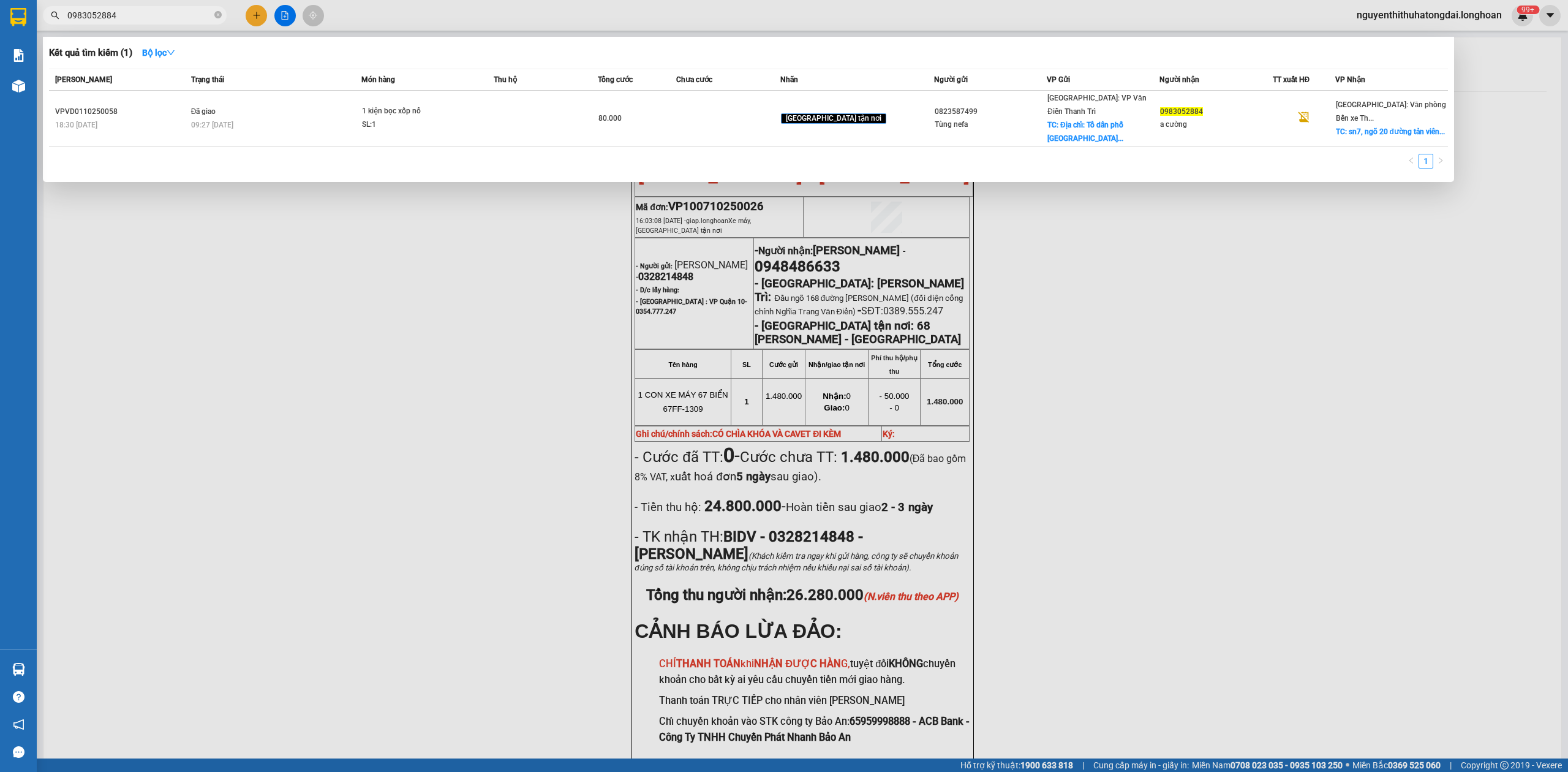
click at [87, 17] on input "0983052884" at bounding box center [139, 15] width 144 height 13
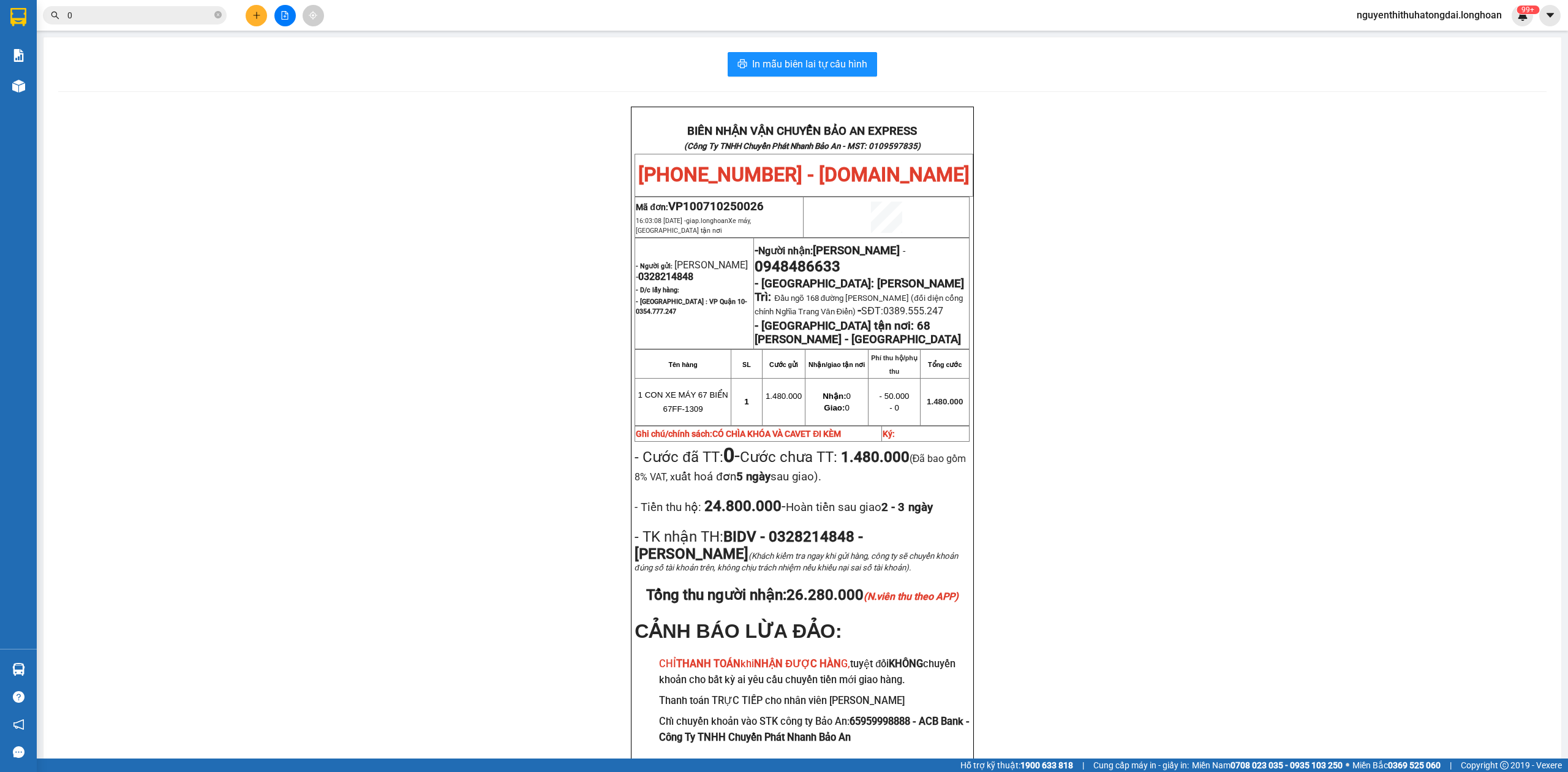
paste input "971005568"
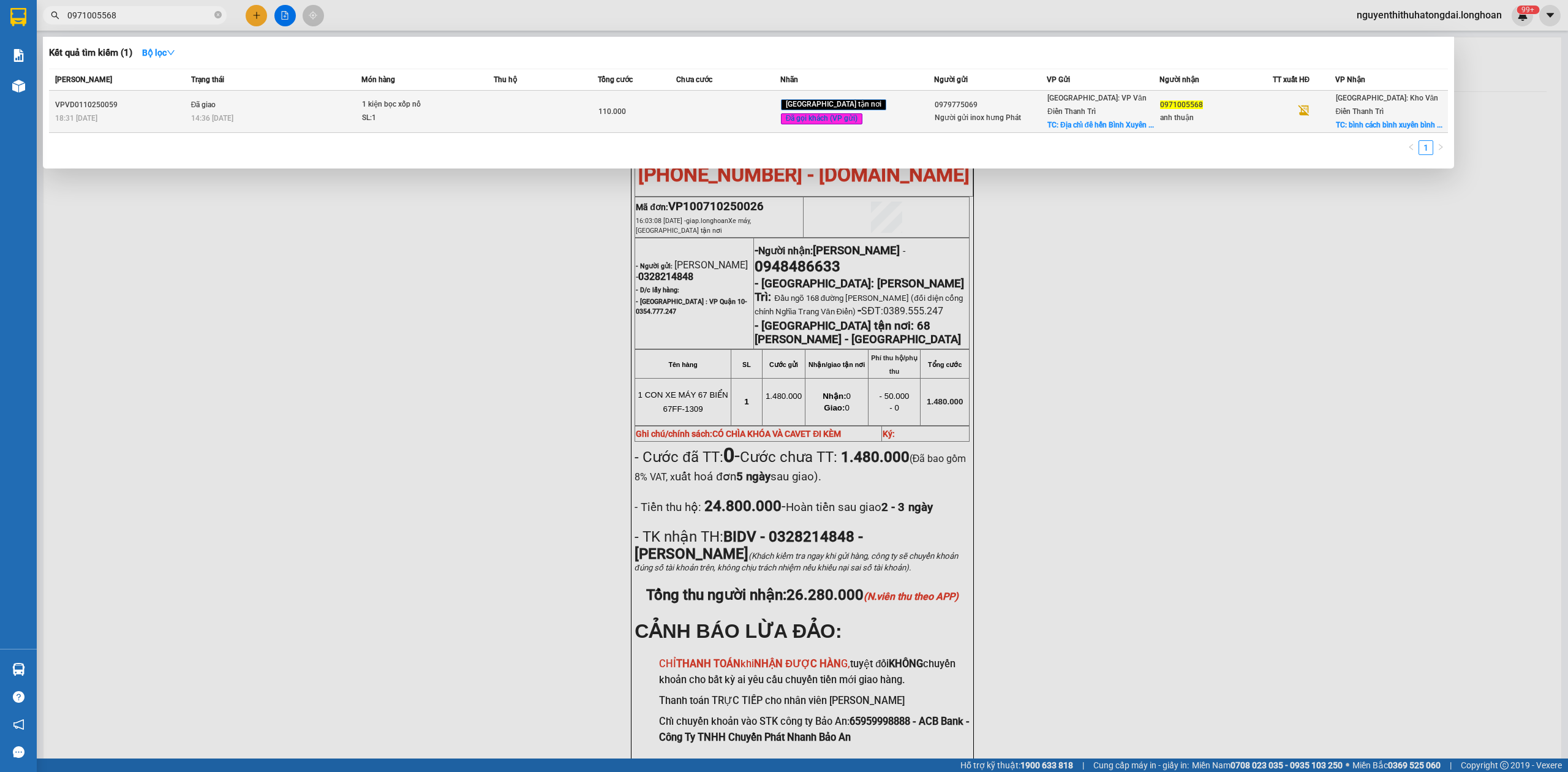
click at [271, 112] on div "14:36 [DATE]" at bounding box center [276, 118] width 170 height 13
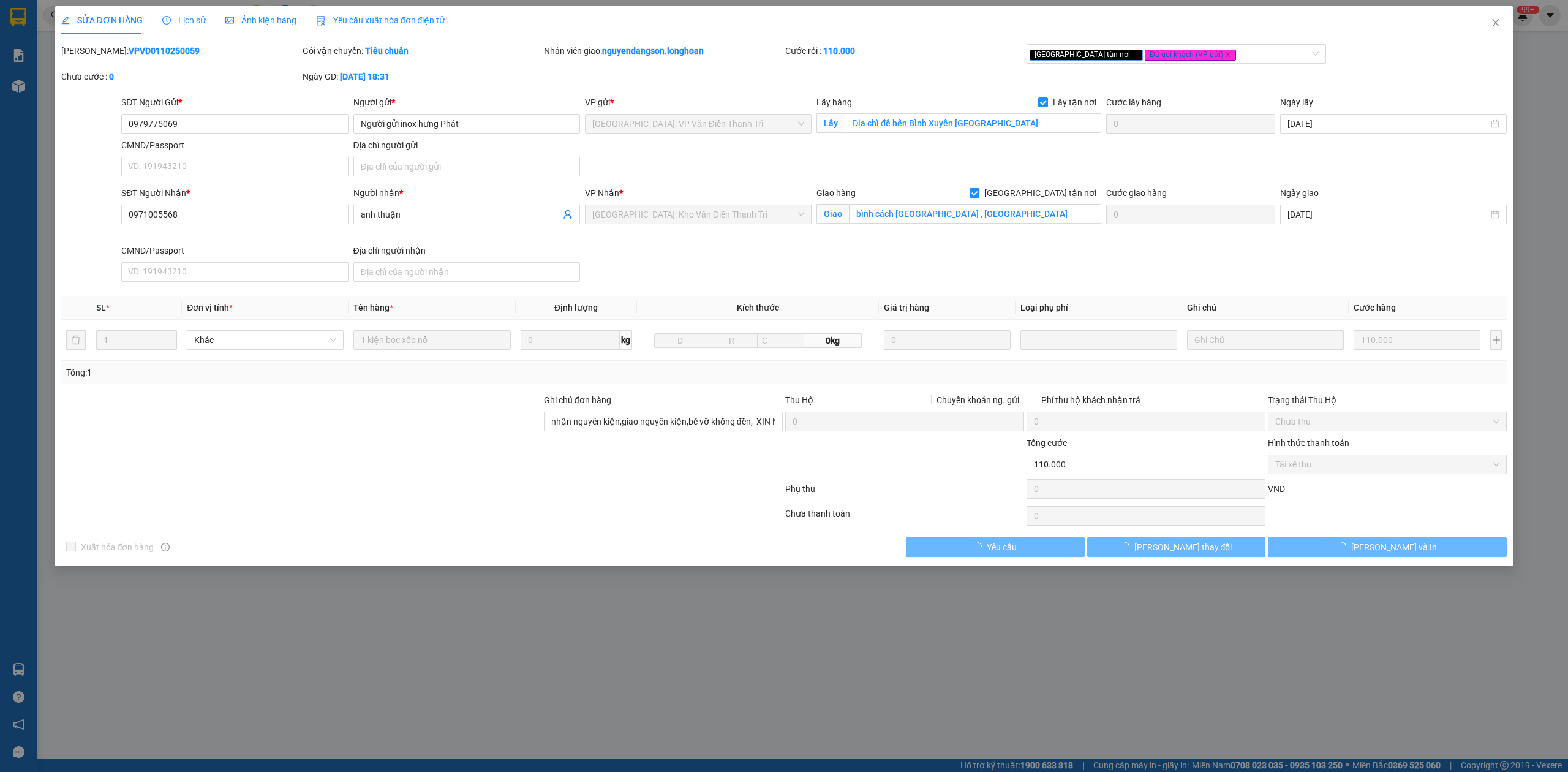
click at [154, 47] on b "VPVD0110250059" at bounding box center [164, 50] width 71 height 10
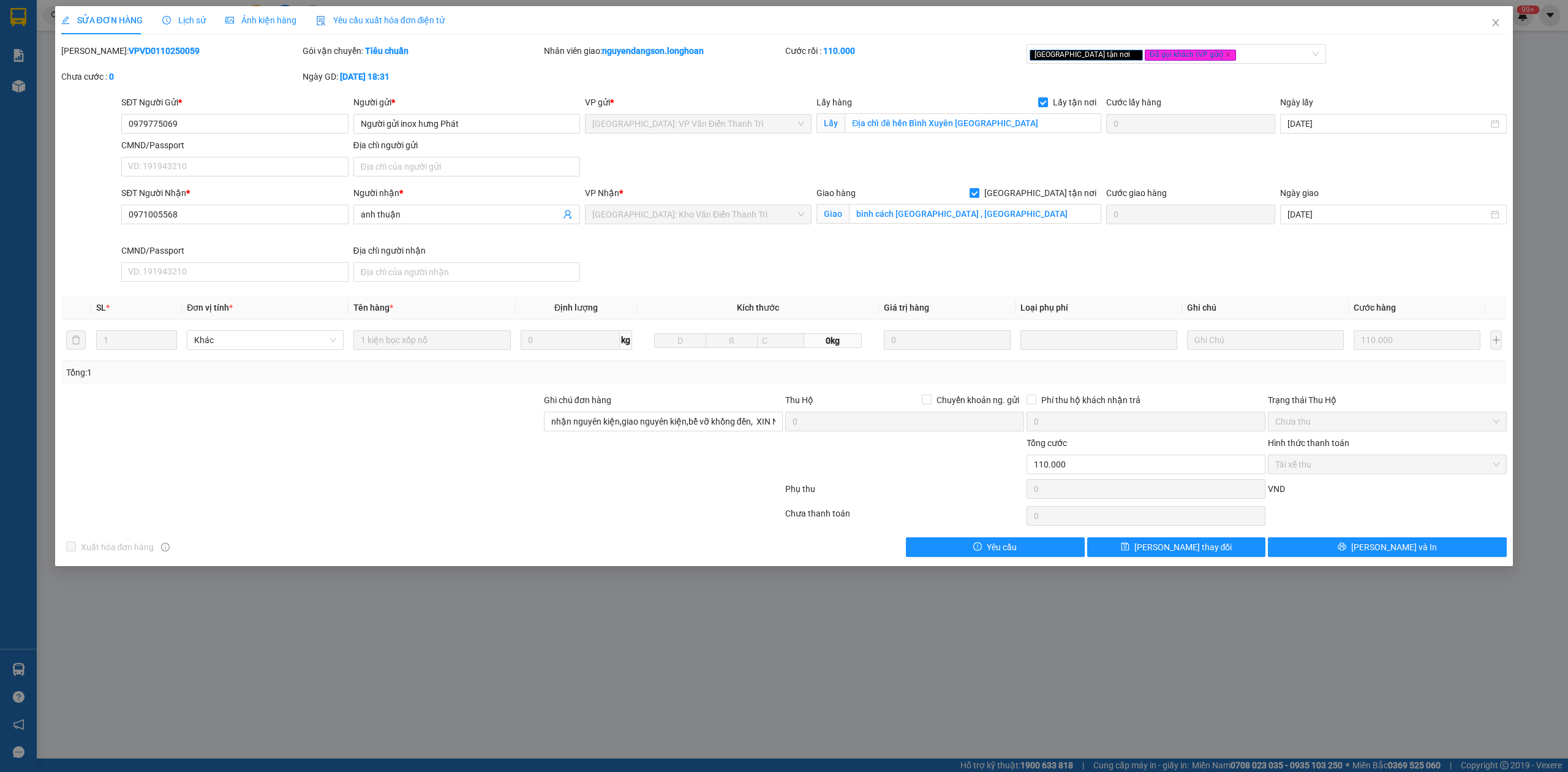
click at [154, 47] on b "VPVD0110250059" at bounding box center [164, 50] width 71 height 10
